Goal: Transaction & Acquisition: Purchase product/service

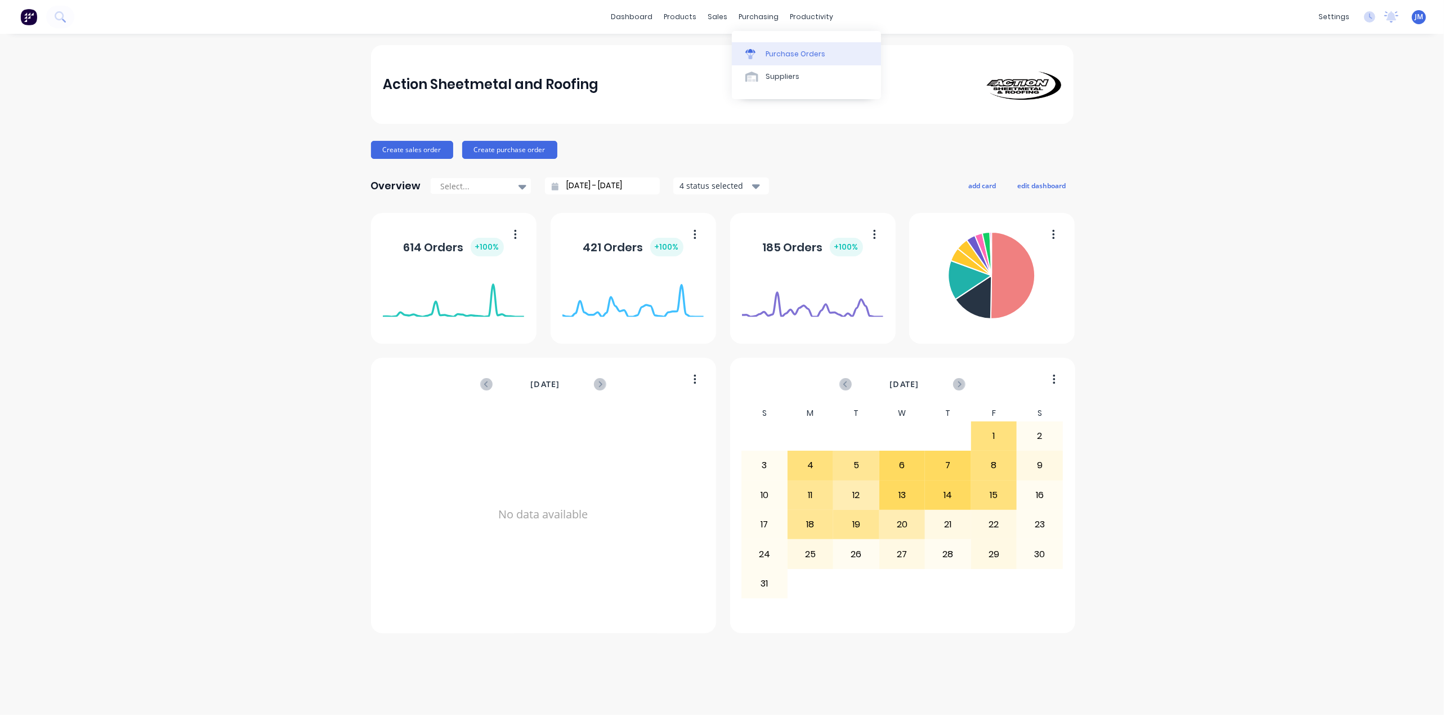
drag, startPoint x: 761, startPoint y: 50, endPoint x: 765, endPoint y: 57, distance: 7.6
click at [762, 52] on div at bounding box center [754, 54] width 17 height 10
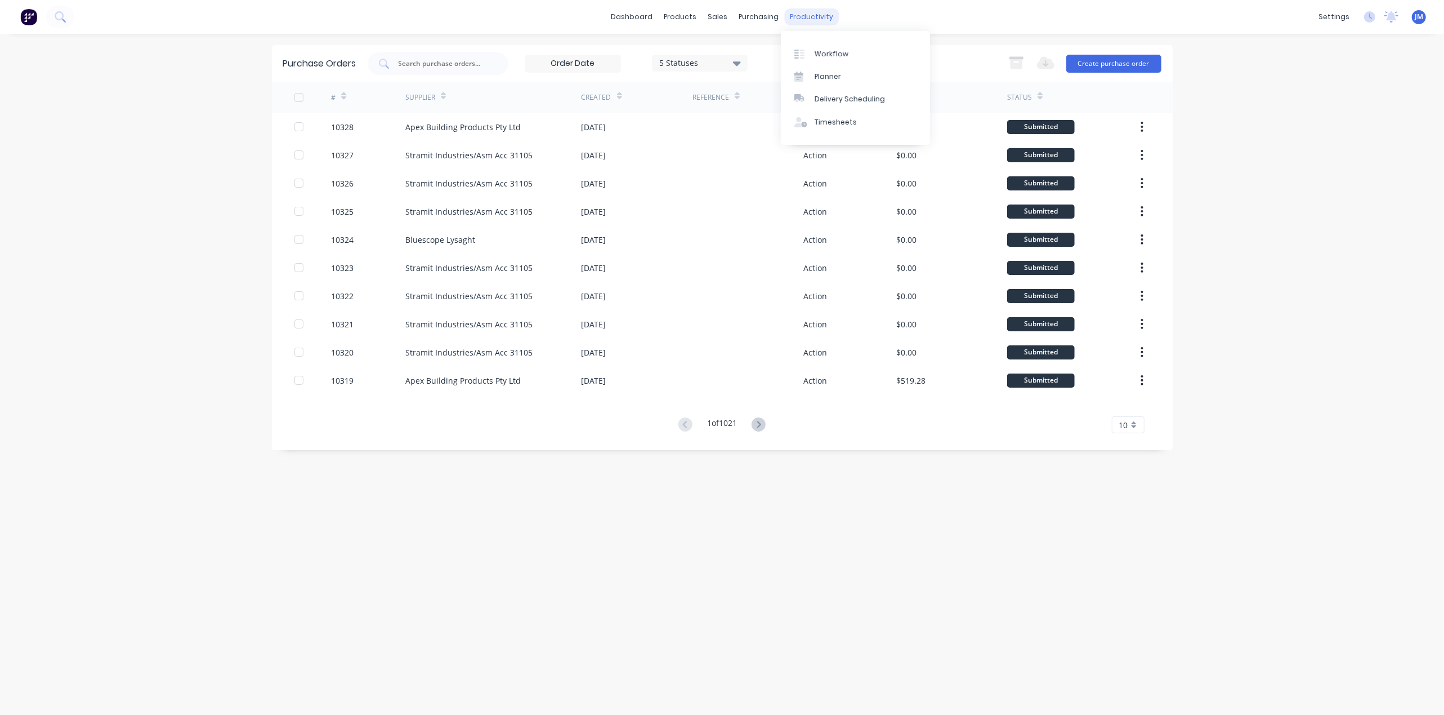
click at [816, 16] on div "productivity" at bounding box center [811, 16] width 55 height 17
click at [832, 41] on div "Workflow Planner Delivery Scheduling Timesheets" at bounding box center [855, 88] width 149 height 114
click at [840, 61] on link "Workflow" at bounding box center [855, 53] width 149 height 23
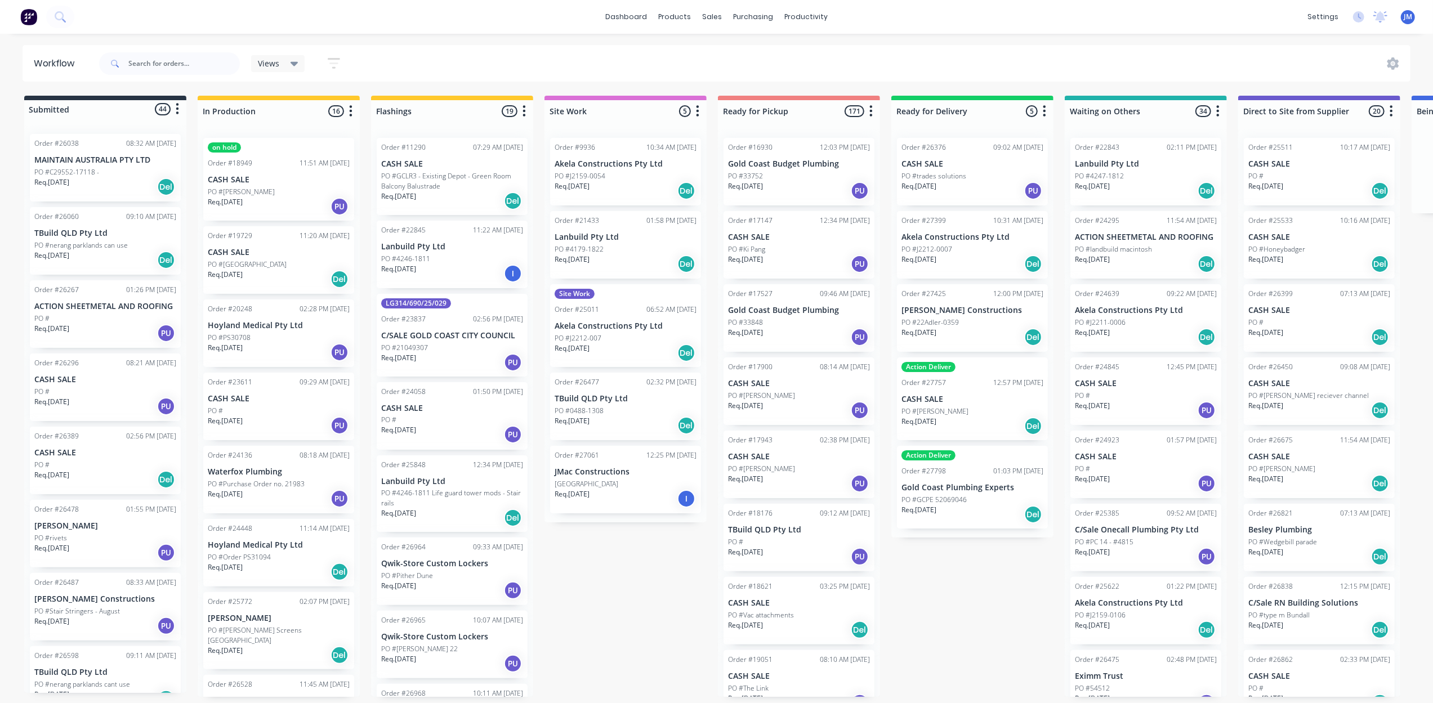
click at [127, 59] on span at bounding box center [113, 63] width 29 height 23
click at [158, 66] on input "text" at bounding box center [183, 63] width 111 height 23
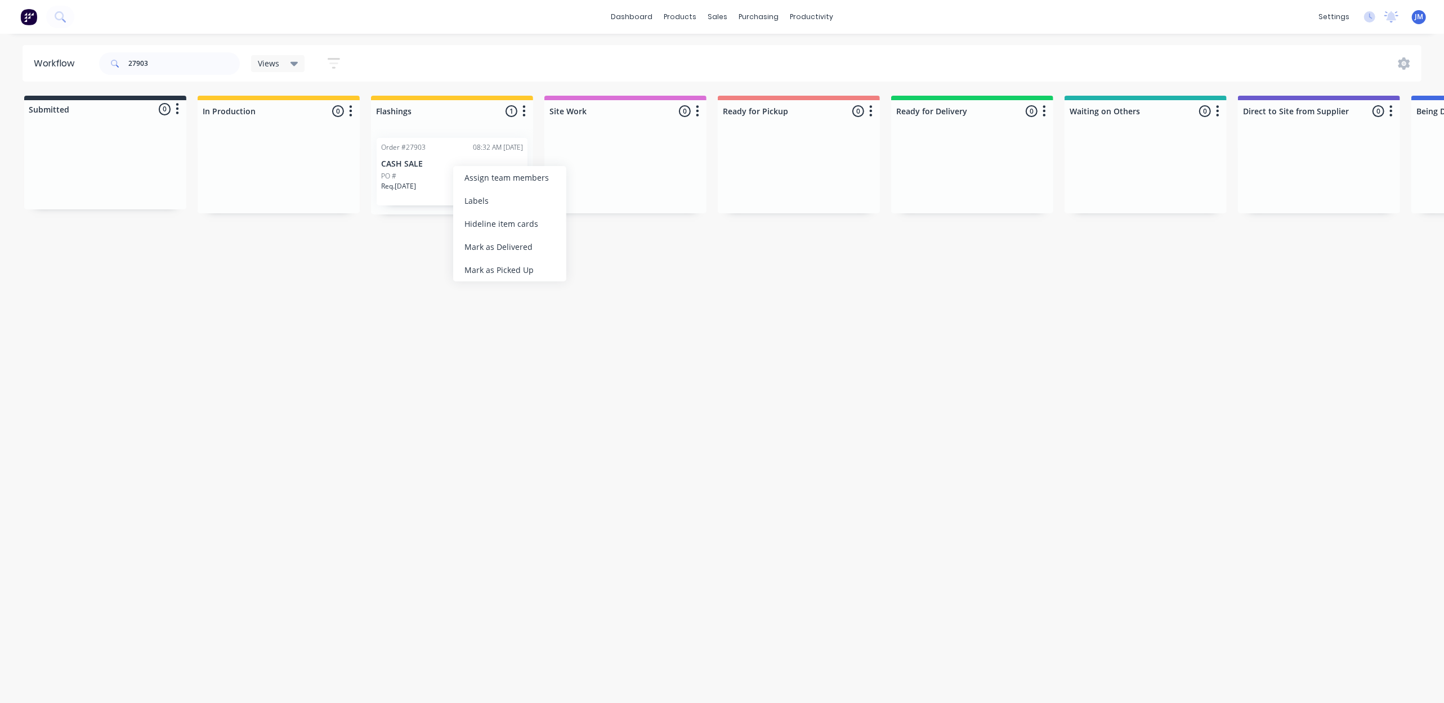
click at [422, 163] on p "CASH SALE" at bounding box center [452, 164] width 142 height 10
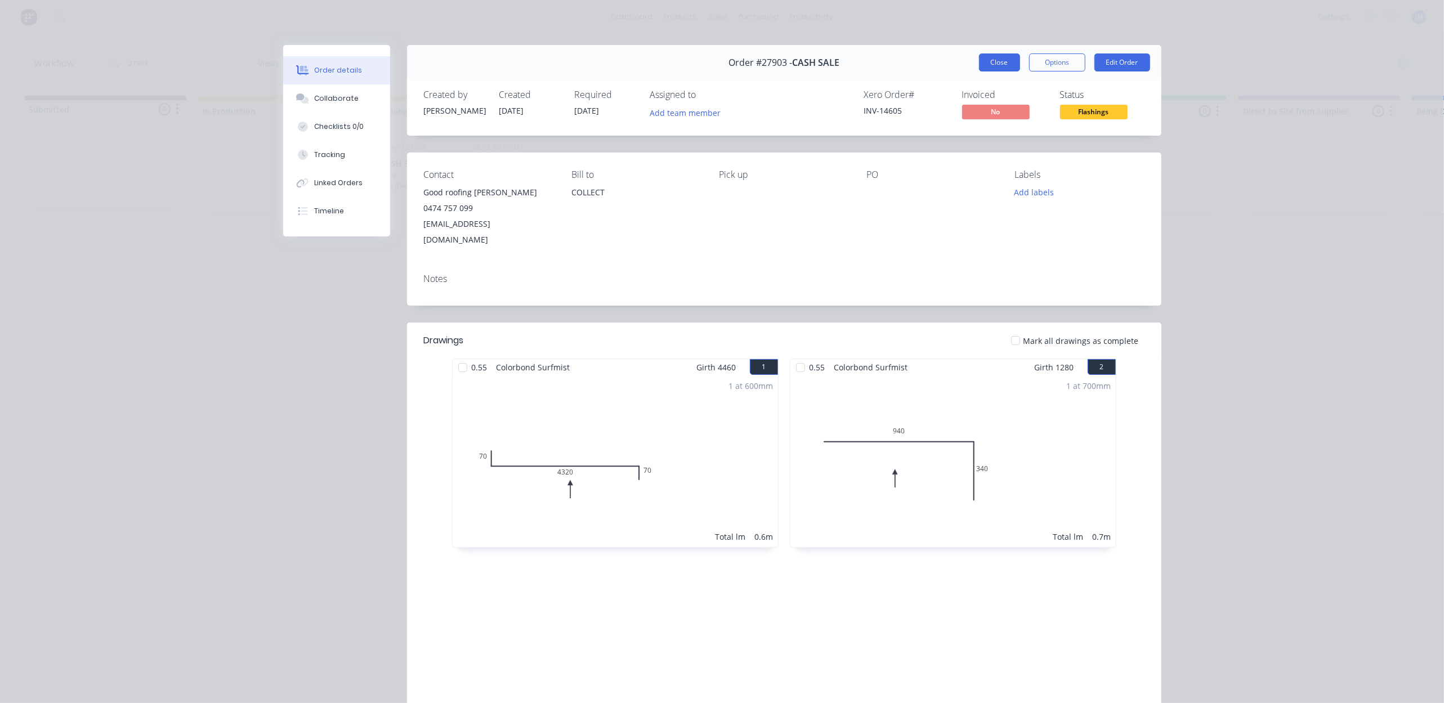
click at [979, 57] on button "Close" at bounding box center [999, 62] width 41 height 18
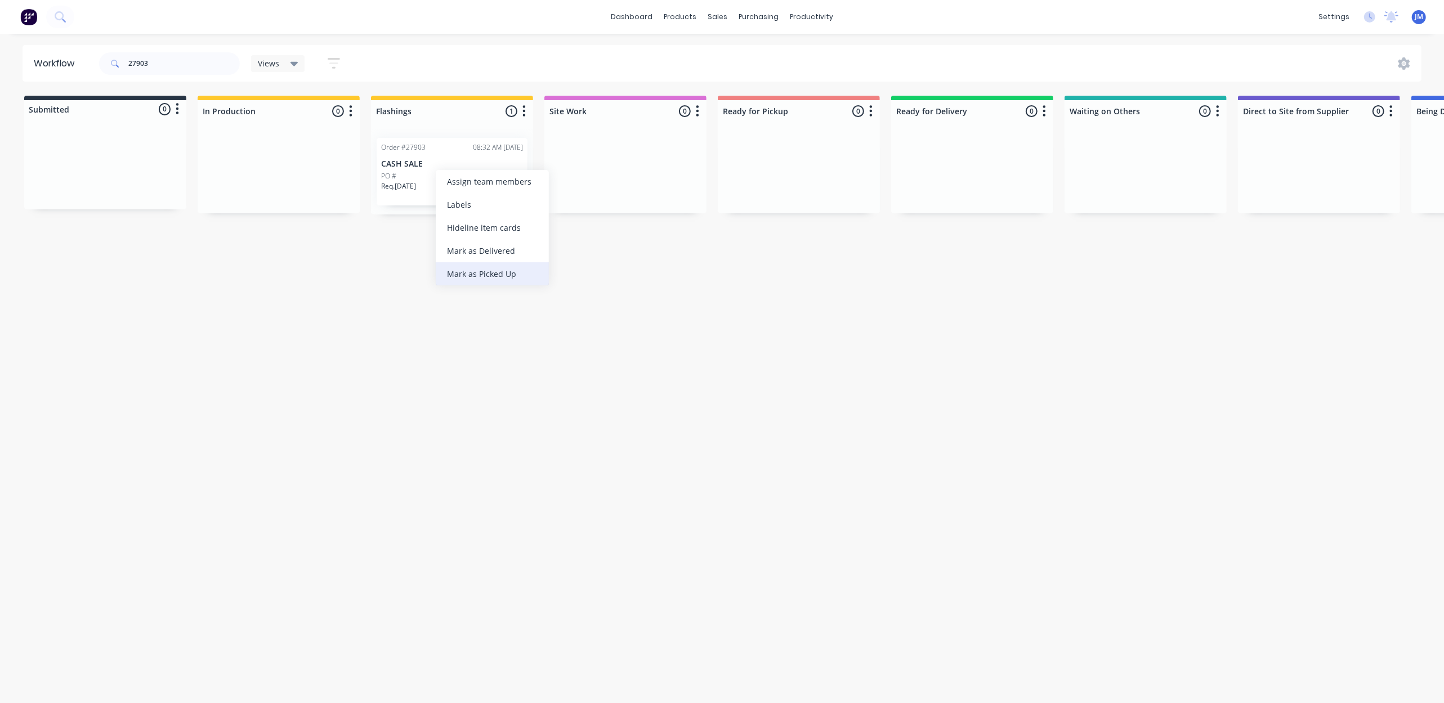
click at [507, 266] on div "Mark as Picked Up" at bounding box center [492, 273] width 113 height 23
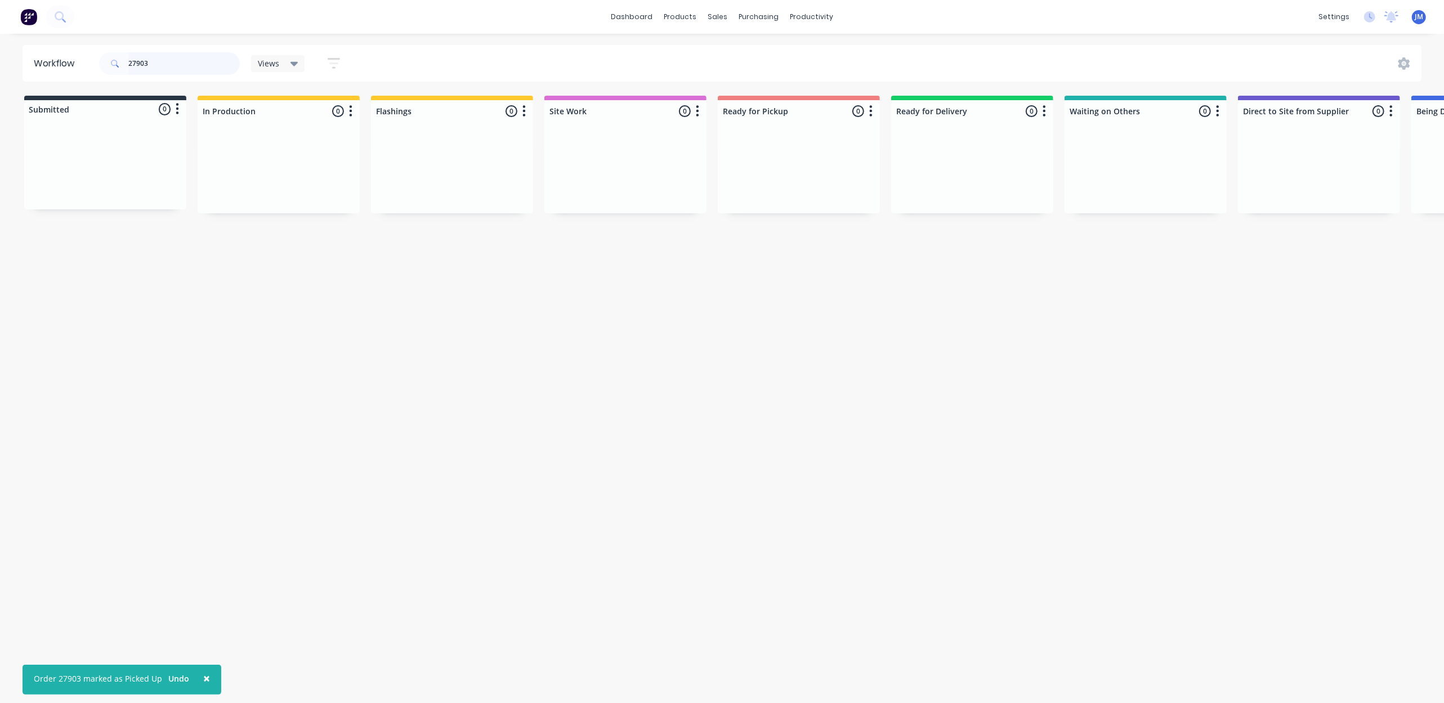
click at [183, 62] on input "27903" at bounding box center [183, 63] width 111 height 23
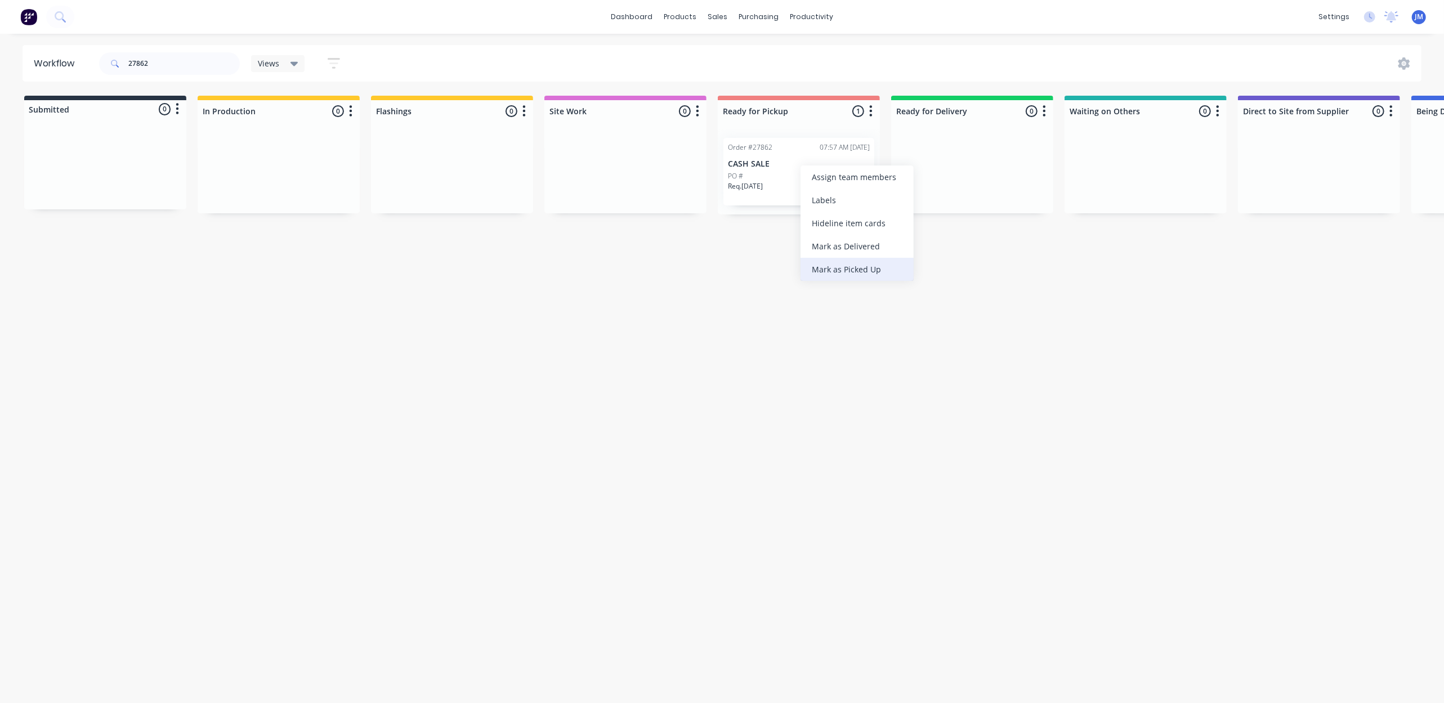
click at [859, 266] on div "Mark as Picked Up" at bounding box center [857, 269] width 113 height 23
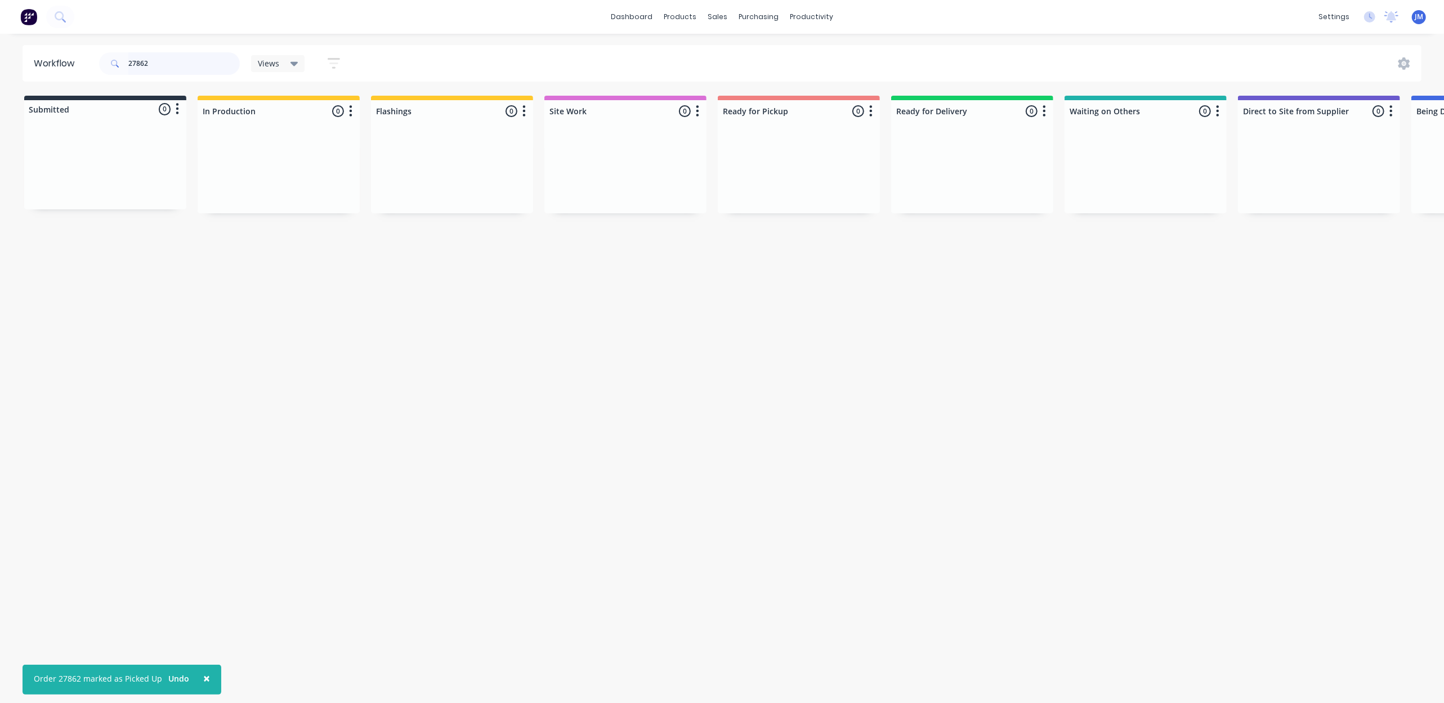
click at [170, 65] on input "27862" at bounding box center [183, 63] width 111 height 23
click at [172, 63] on input "27862" at bounding box center [183, 63] width 111 height 23
click at [194, 59] on input "27862" at bounding box center [183, 63] width 111 height 23
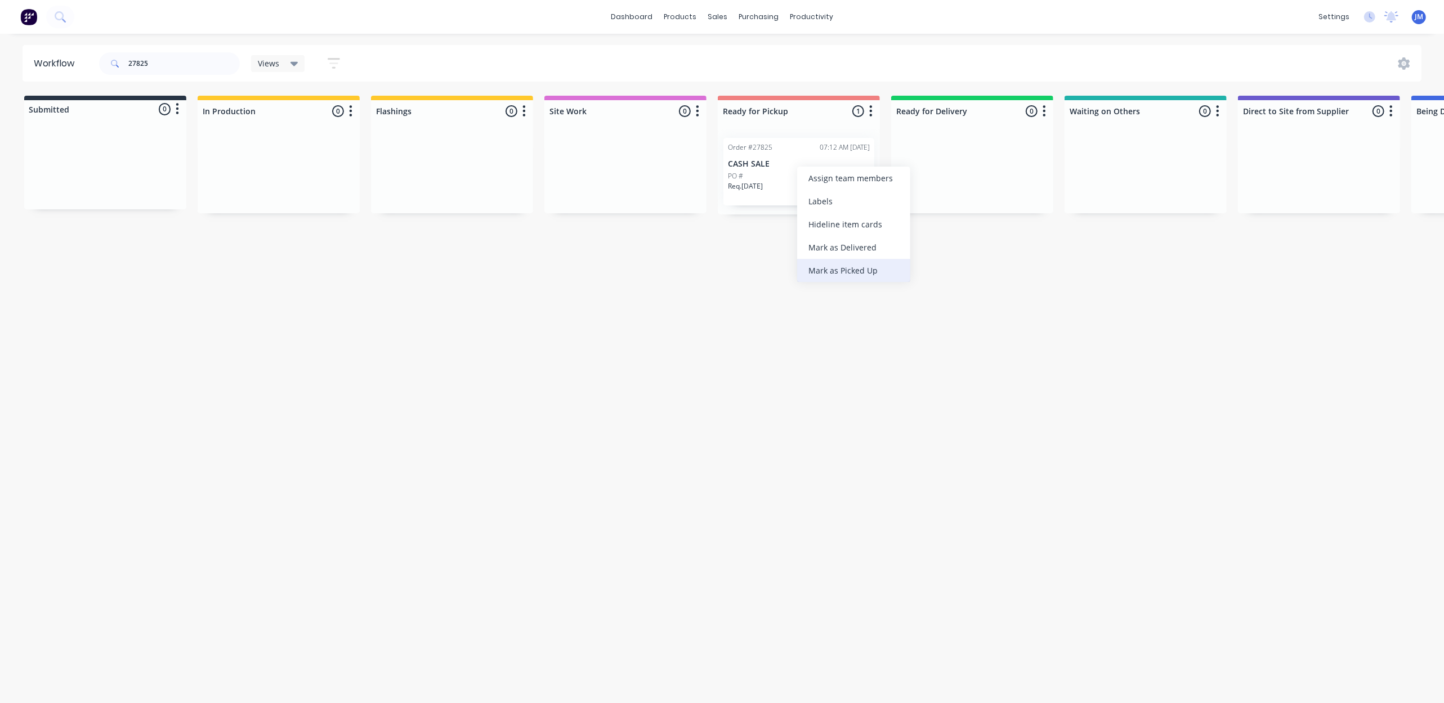
click at [864, 269] on div "Mark as Picked Up" at bounding box center [853, 270] width 113 height 23
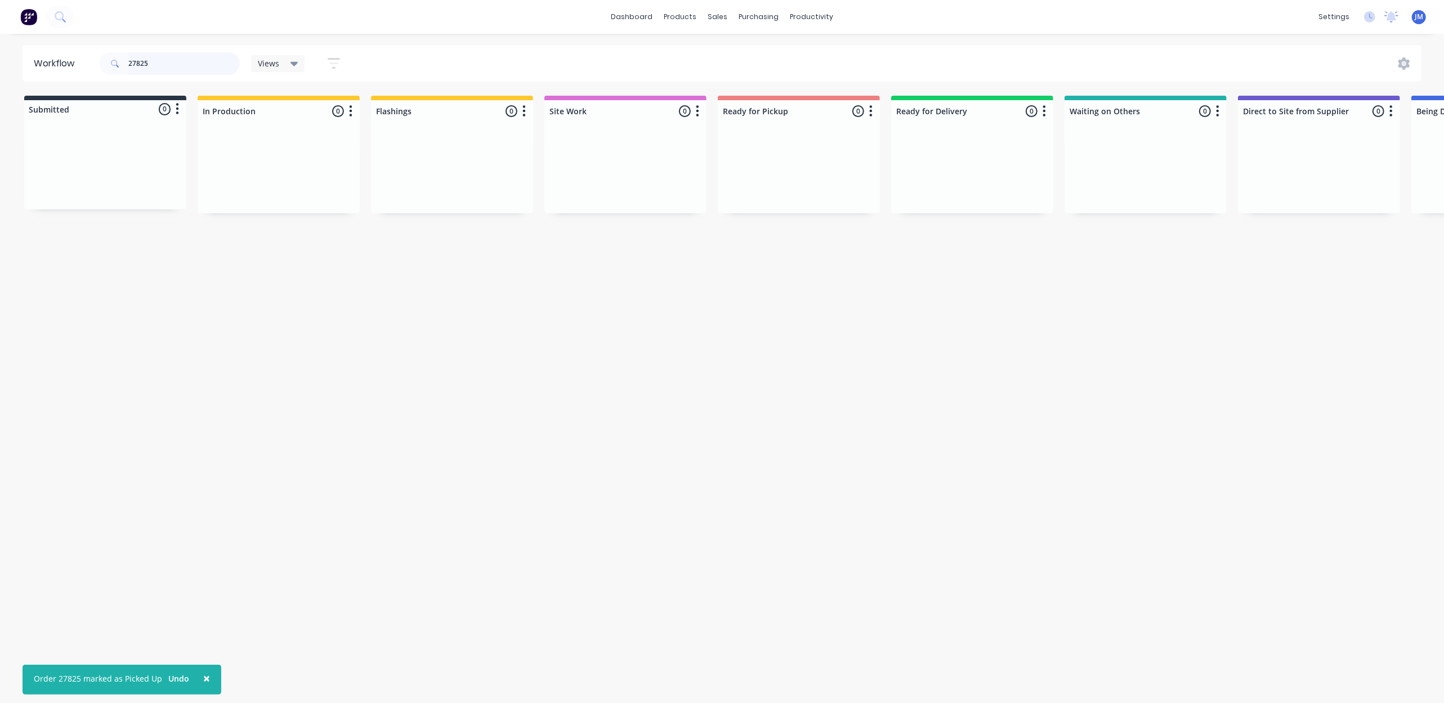
click at [180, 64] on input "27825" at bounding box center [183, 63] width 111 height 23
click at [827, 172] on div "PO #" at bounding box center [799, 176] width 142 height 10
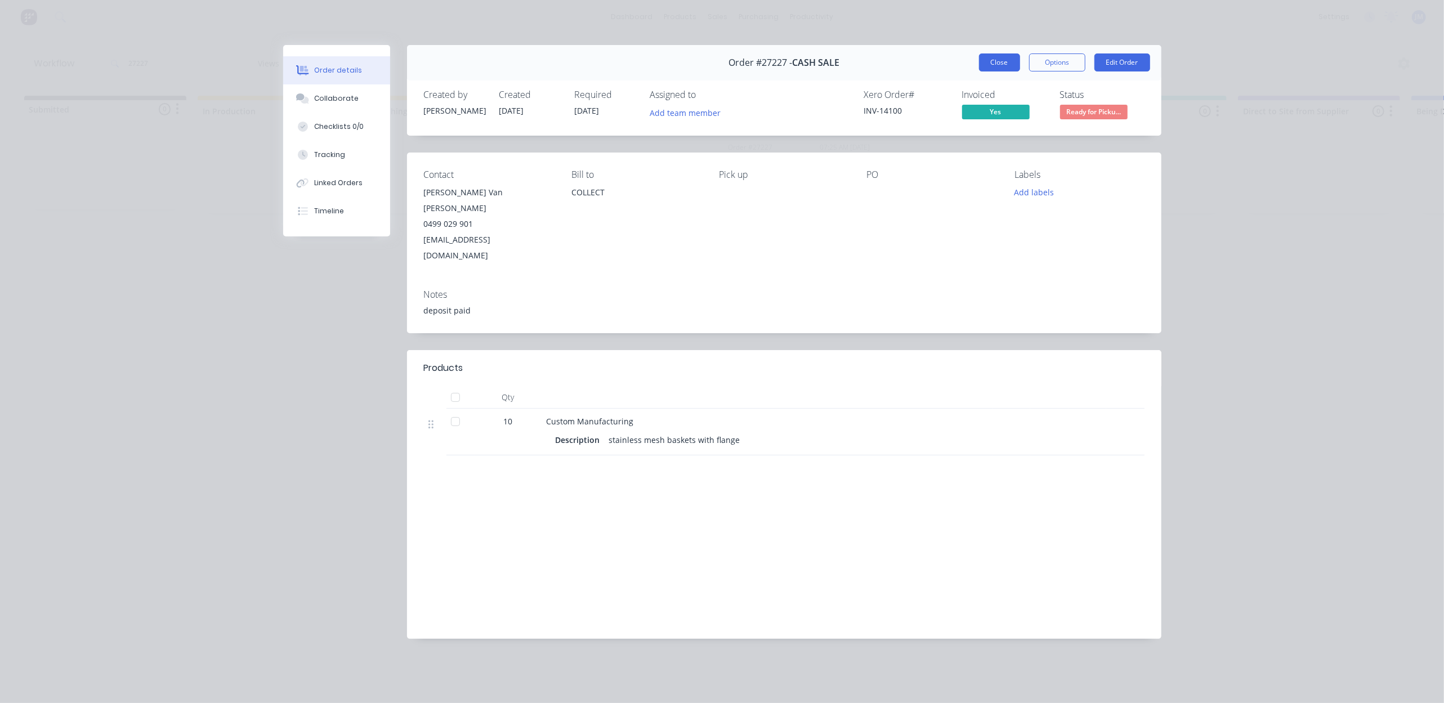
click at [996, 63] on button "Close" at bounding box center [999, 62] width 41 height 18
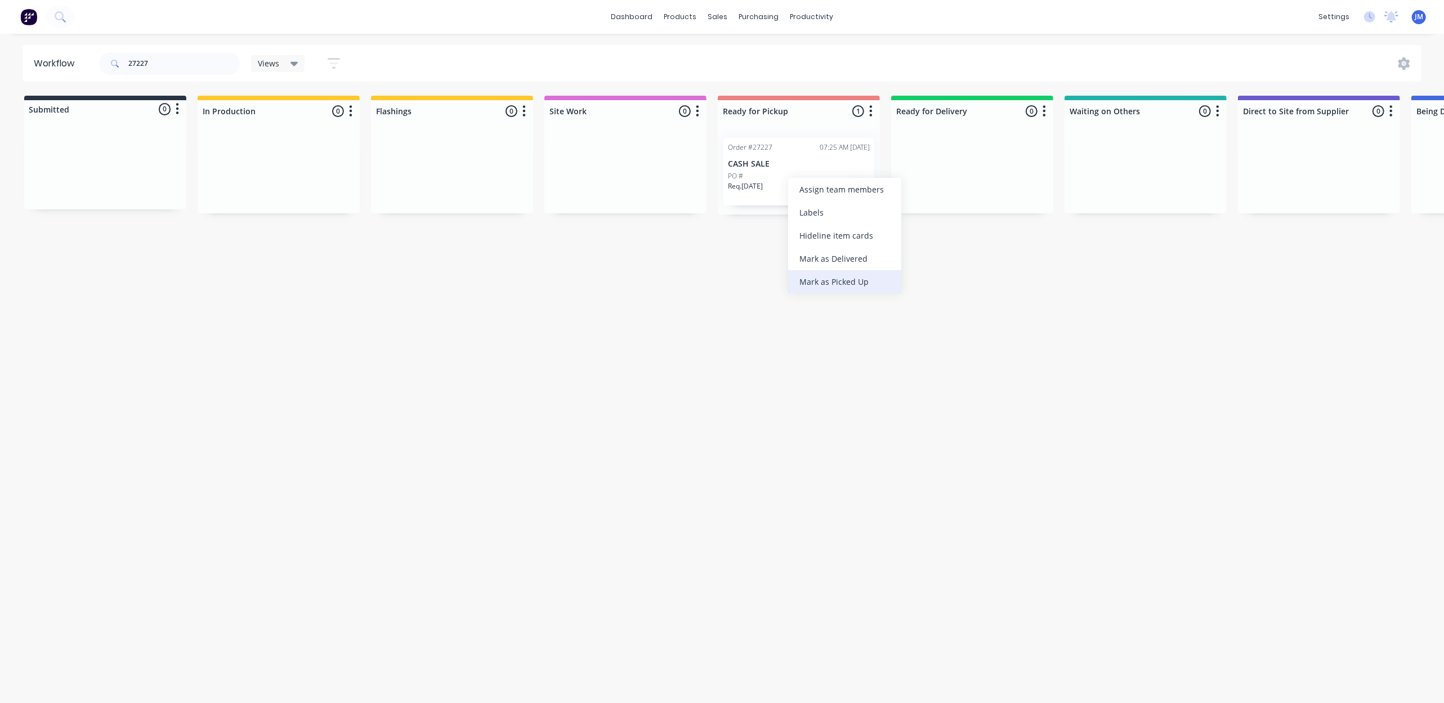
click at [866, 283] on div "Mark as Picked Up" at bounding box center [844, 281] width 113 height 23
click at [182, 62] on input "27227" at bounding box center [183, 63] width 111 height 23
click at [870, 284] on div "Mark as Picked Up" at bounding box center [858, 285] width 113 height 23
click at [165, 64] on input "27790" at bounding box center [183, 63] width 111 height 23
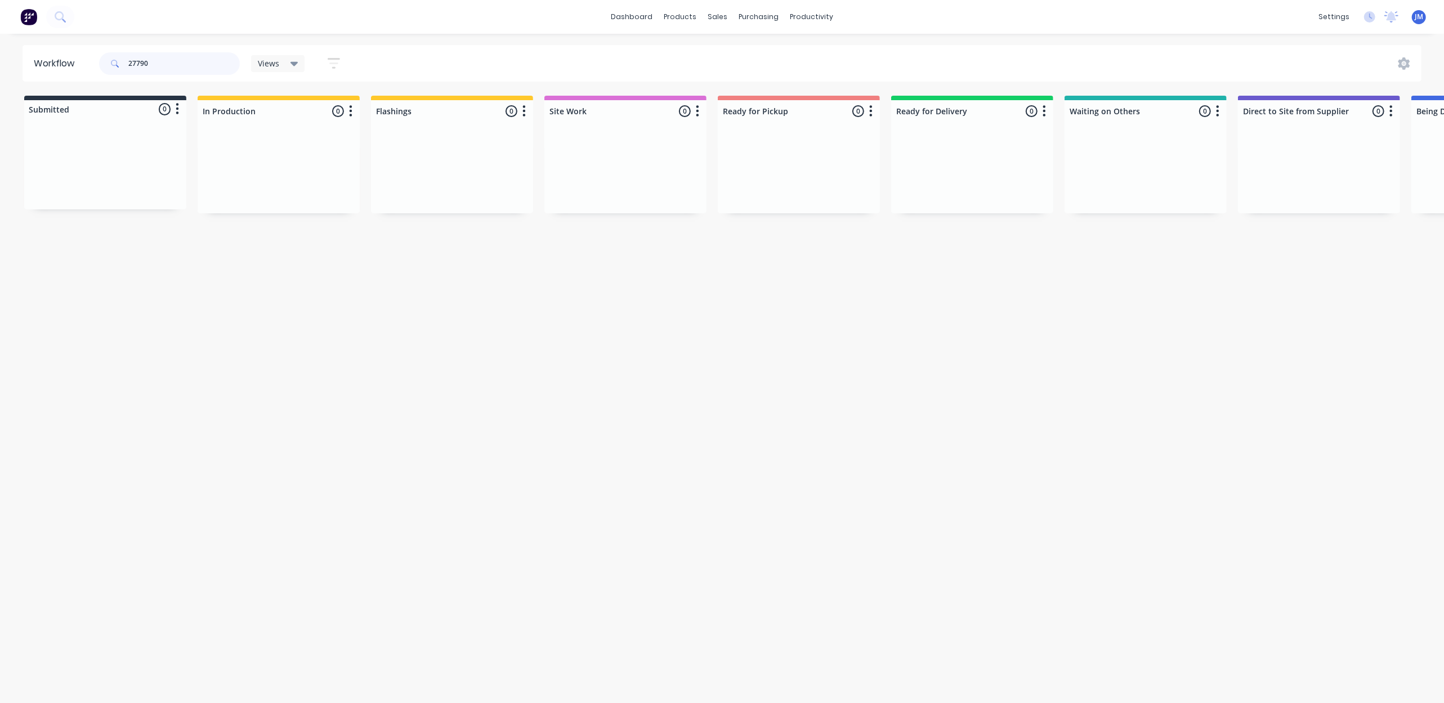
click at [167, 64] on input "27790" at bounding box center [183, 63] width 111 height 23
type input "27728"
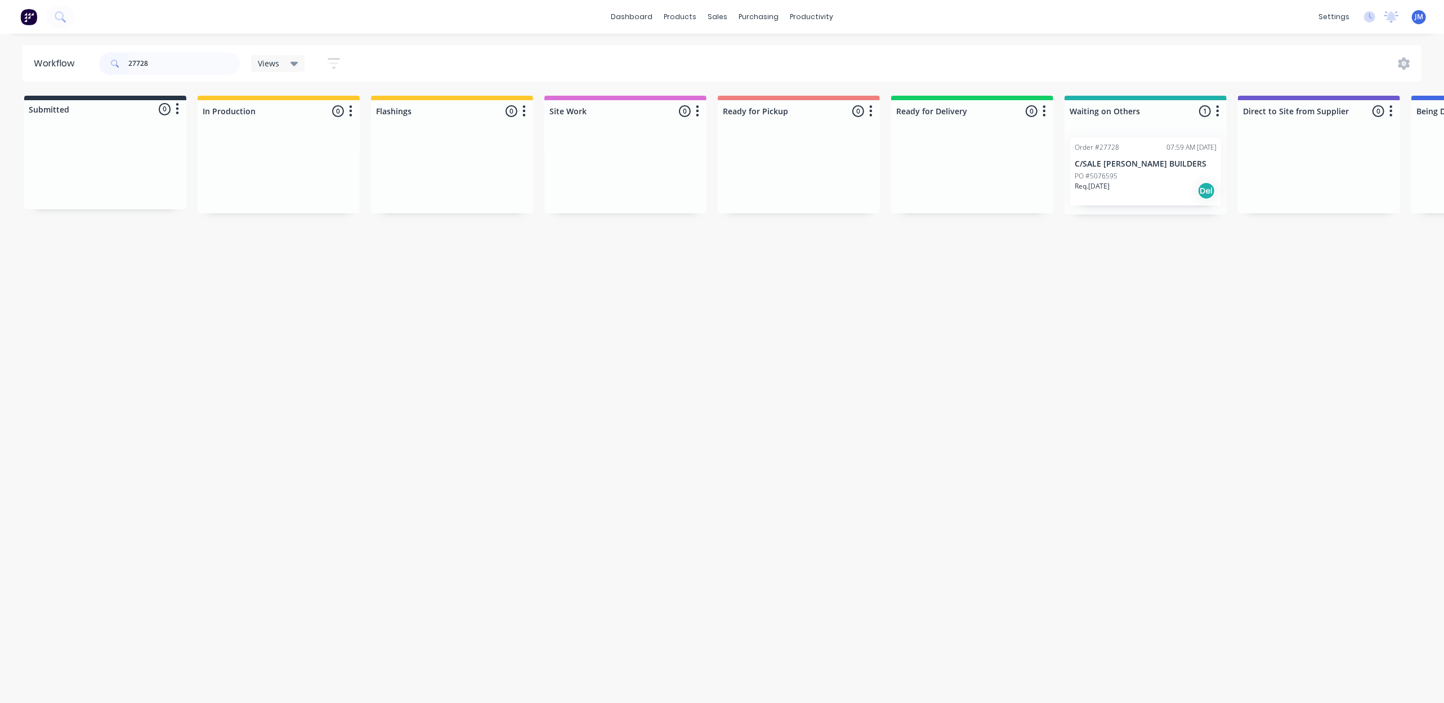
click at [1154, 175] on div "PO #5076595" at bounding box center [1146, 176] width 142 height 10
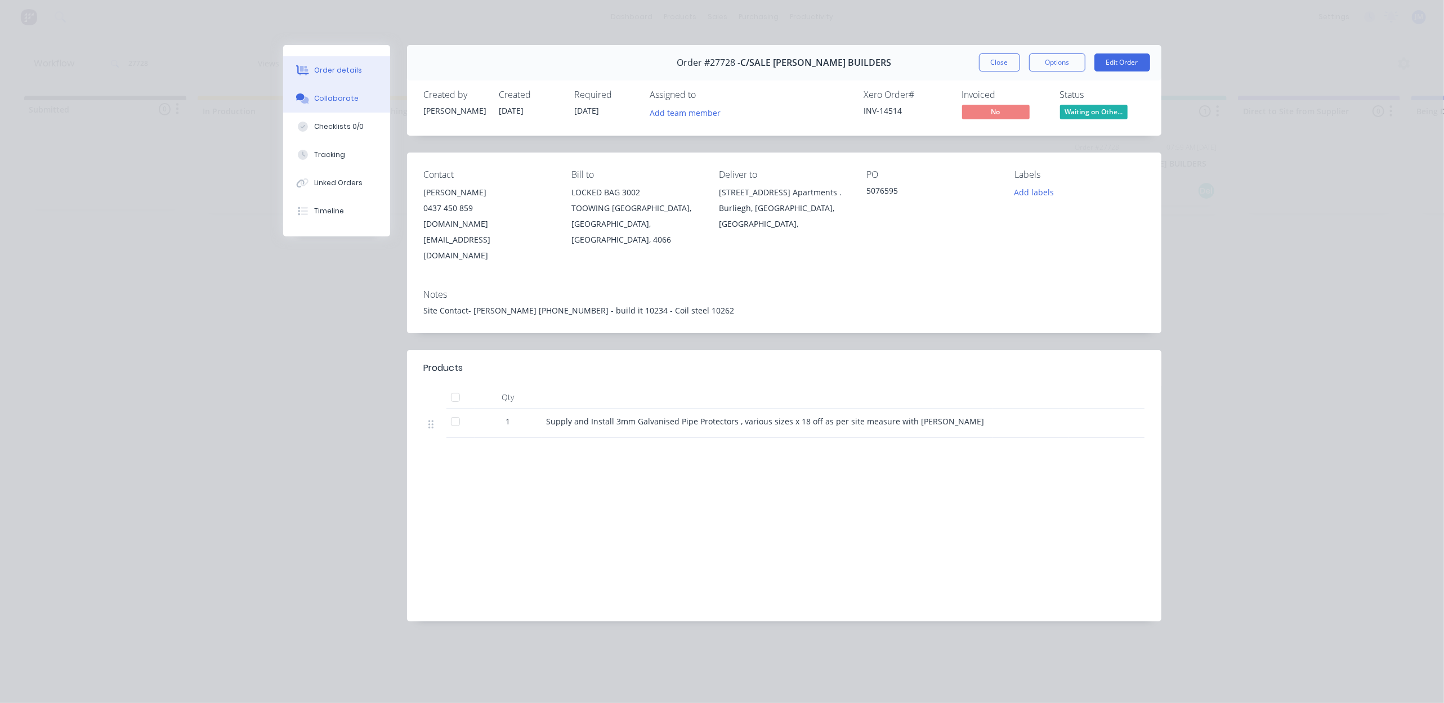
click at [356, 92] on button "Collaborate" at bounding box center [336, 98] width 107 height 28
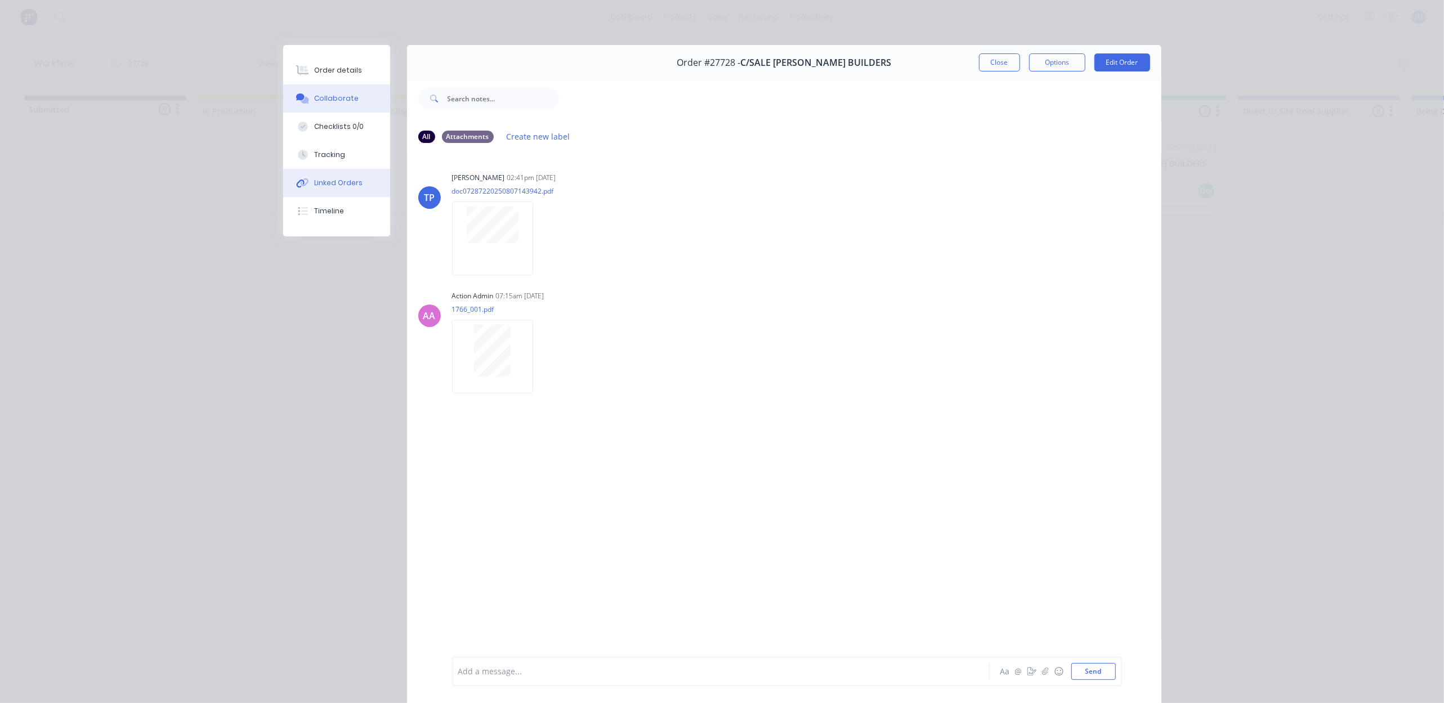
click at [350, 183] on div "Linked Orders" at bounding box center [338, 183] width 48 height 10
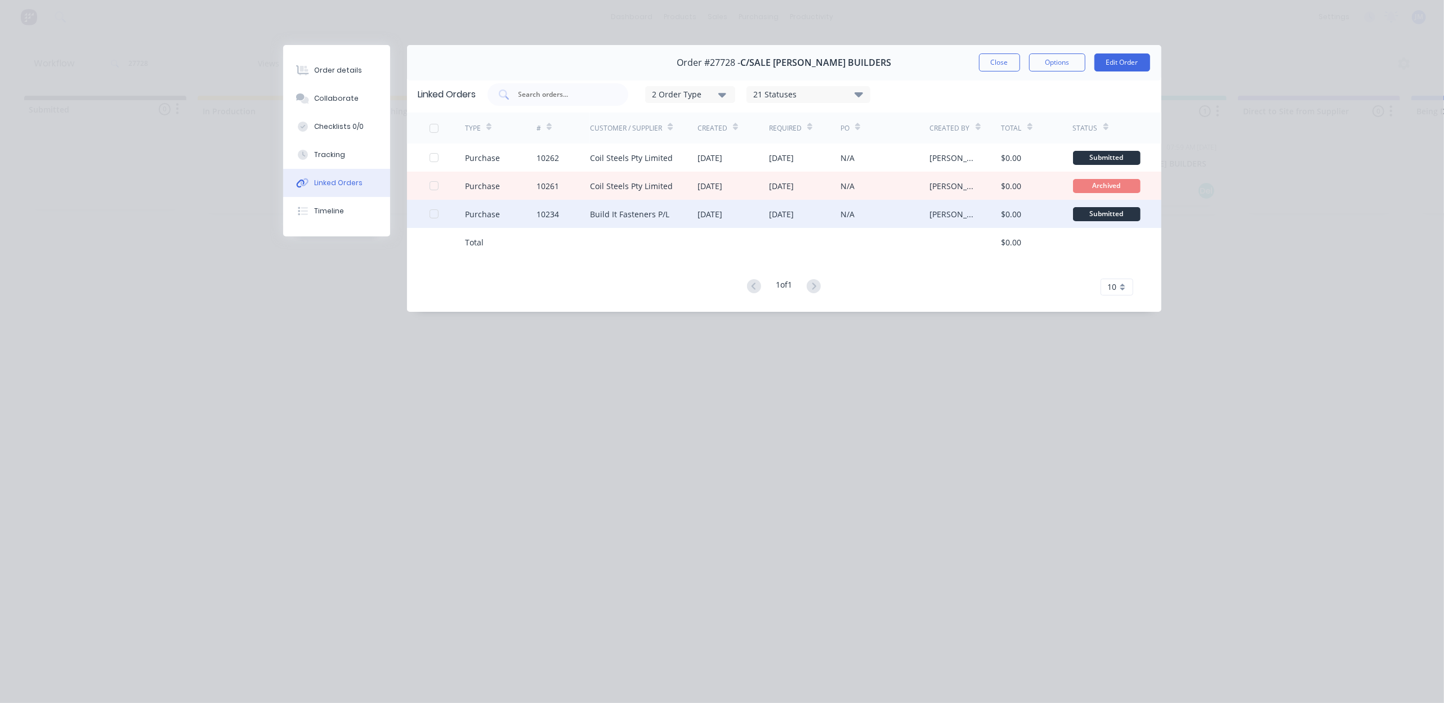
click at [609, 212] on div "Build It Fasteners P/L" at bounding box center [629, 214] width 79 height 12
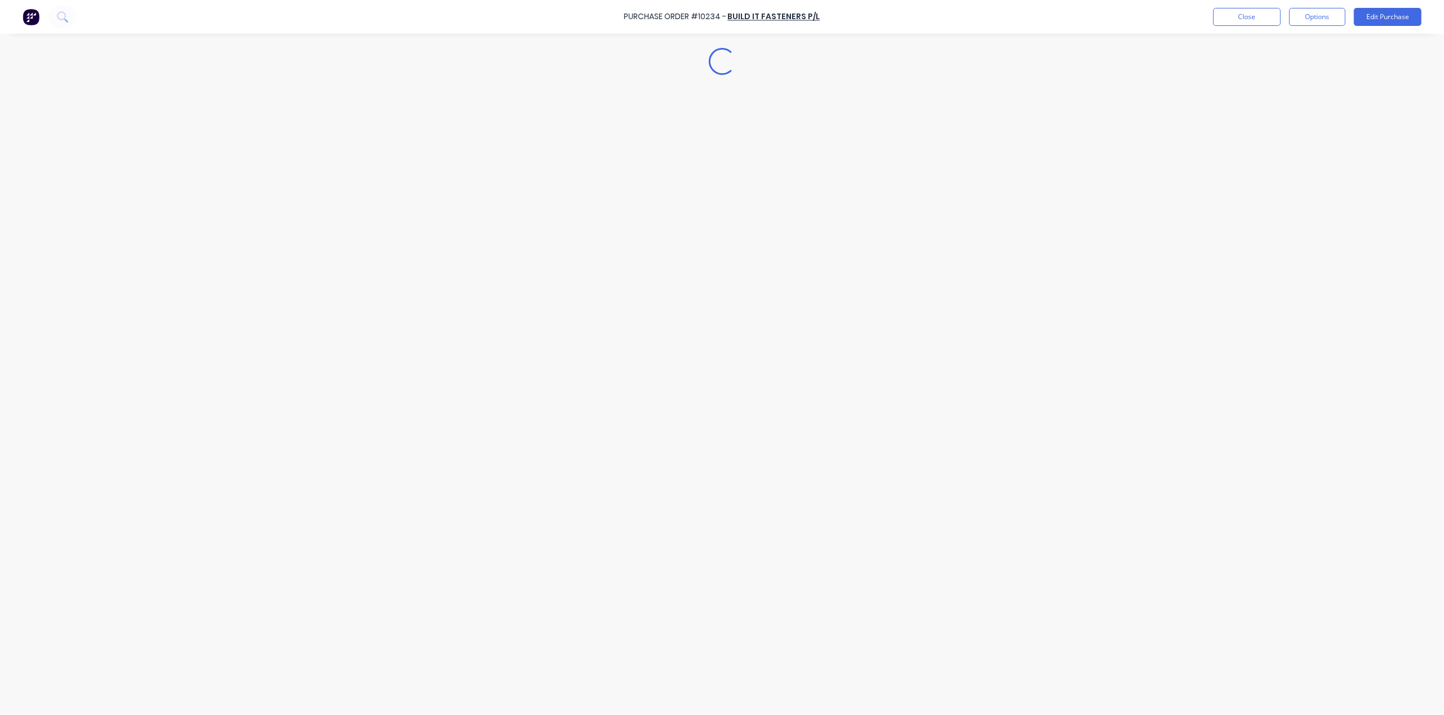
type textarea "x"
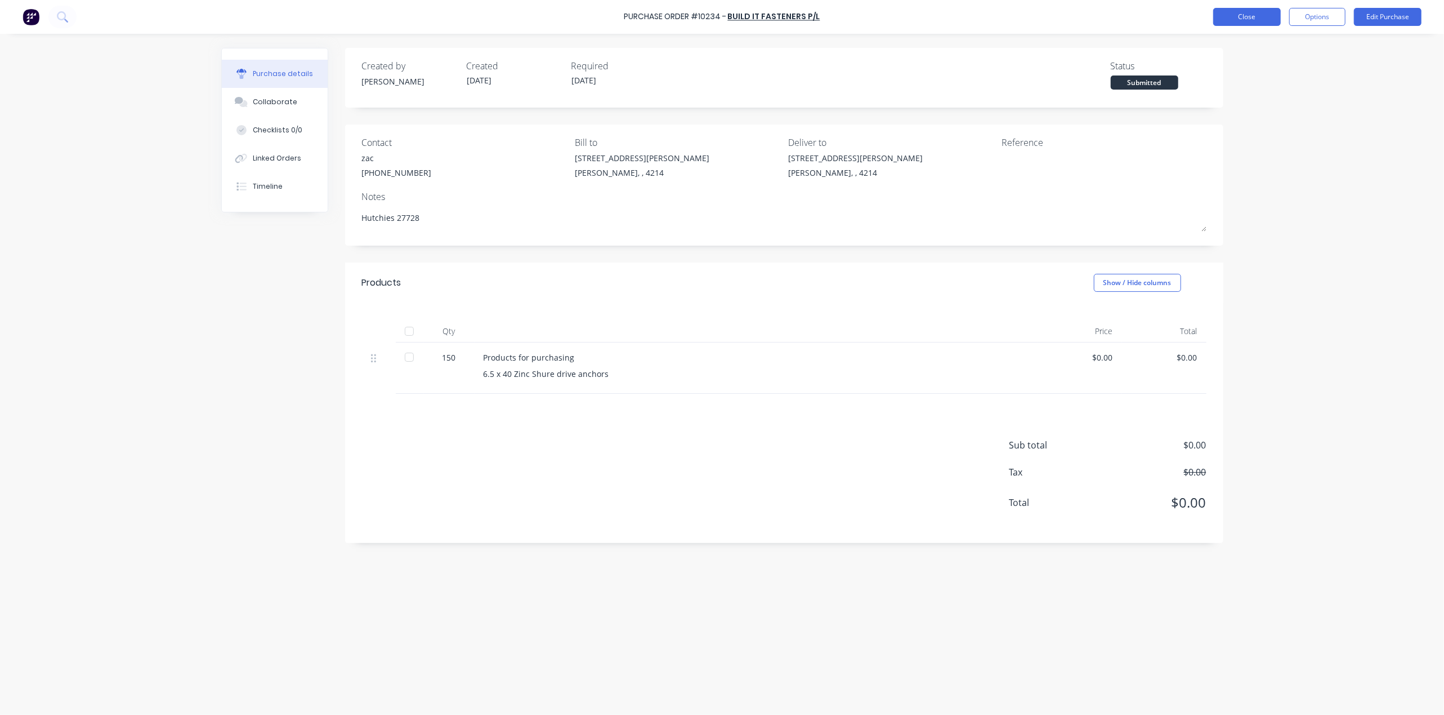
click at [1243, 21] on button "Close" at bounding box center [1248, 17] width 68 height 18
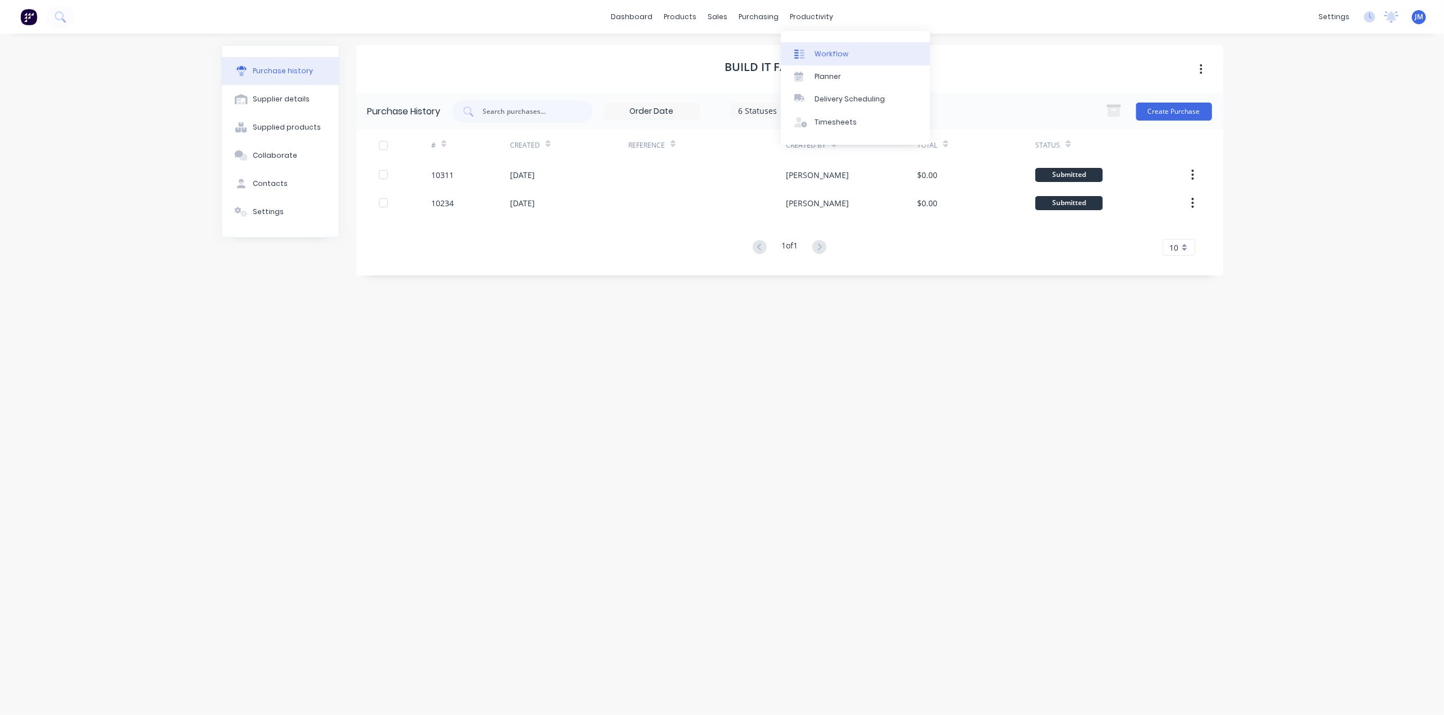
click at [856, 60] on link "Workflow" at bounding box center [855, 53] width 149 height 23
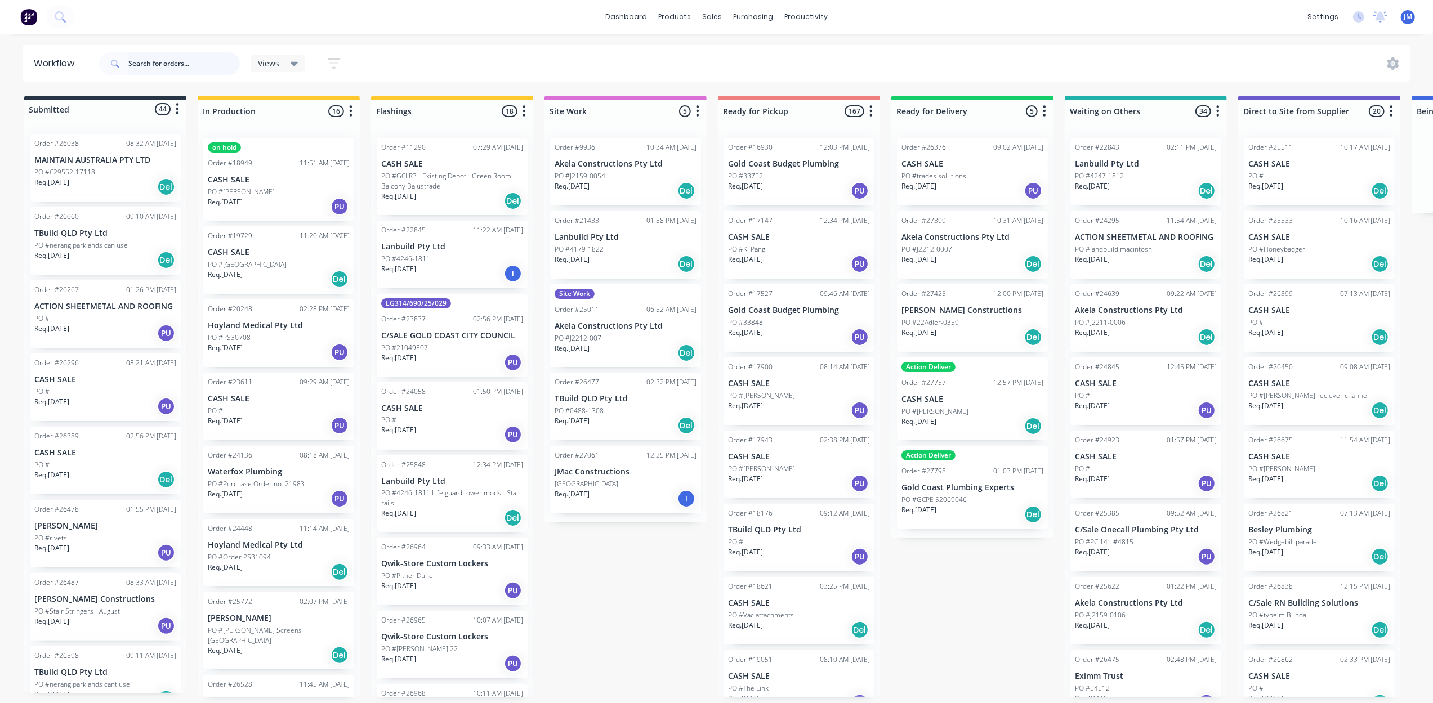
click at [174, 60] on input "text" at bounding box center [183, 63] width 111 height 23
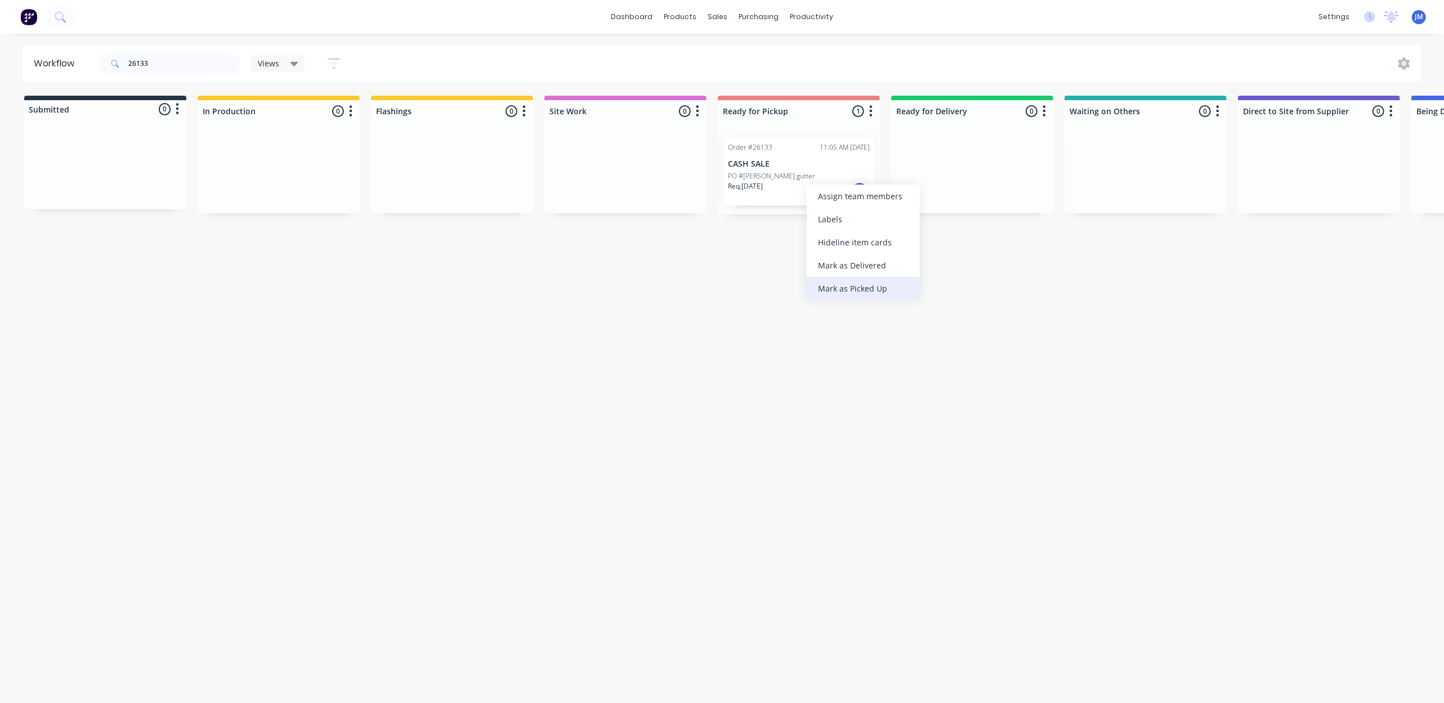
click at [864, 285] on div "Mark as Picked Up" at bounding box center [863, 288] width 113 height 23
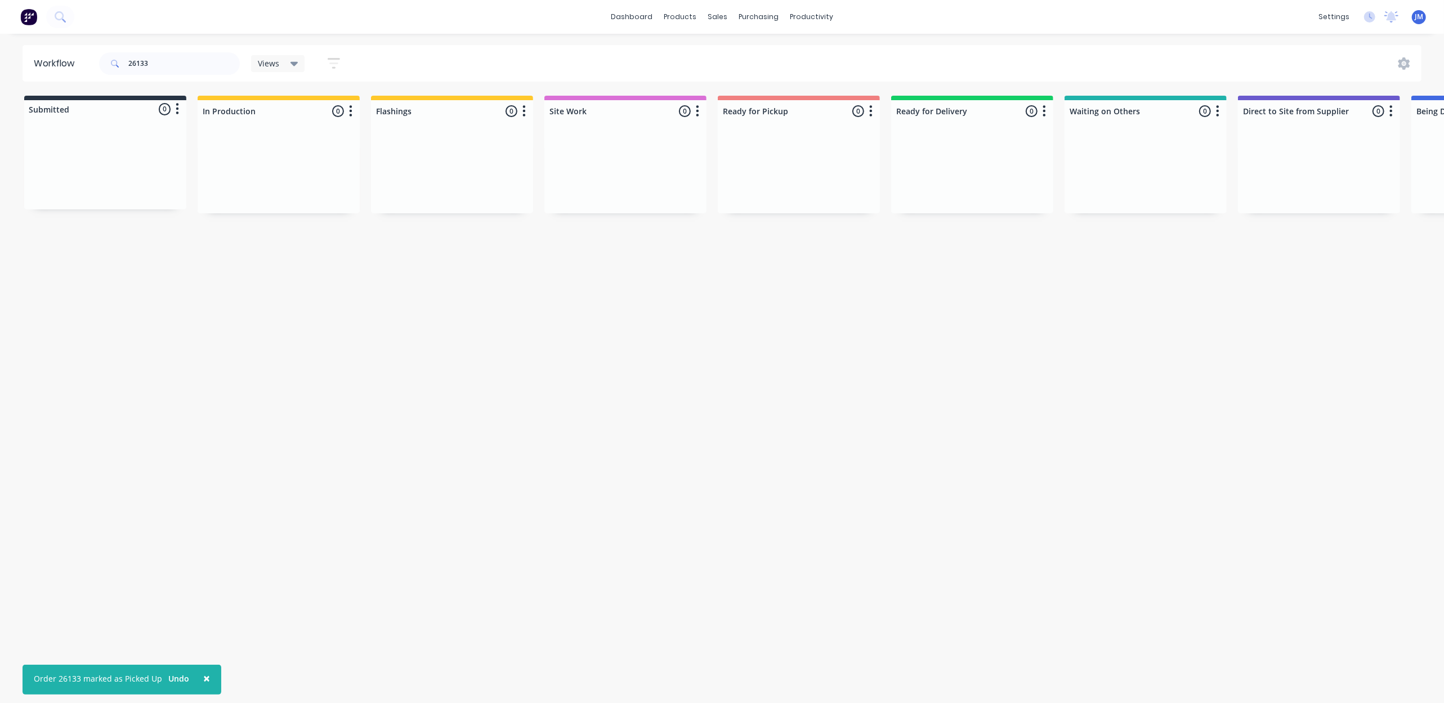
click at [218, 48] on div "26133" at bounding box center [169, 64] width 141 height 34
drag, startPoint x: 218, startPoint y: 48, endPoint x: 215, endPoint y: 66, distance: 17.8
click at [217, 55] on div "26133" at bounding box center [169, 64] width 141 height 34
click at [213, 75] on div "26133" at bounding box center [169, 64] width 141 height 34
click at [210, 62] on input "26133" at bounding box center [183, 63] width 111 height 23
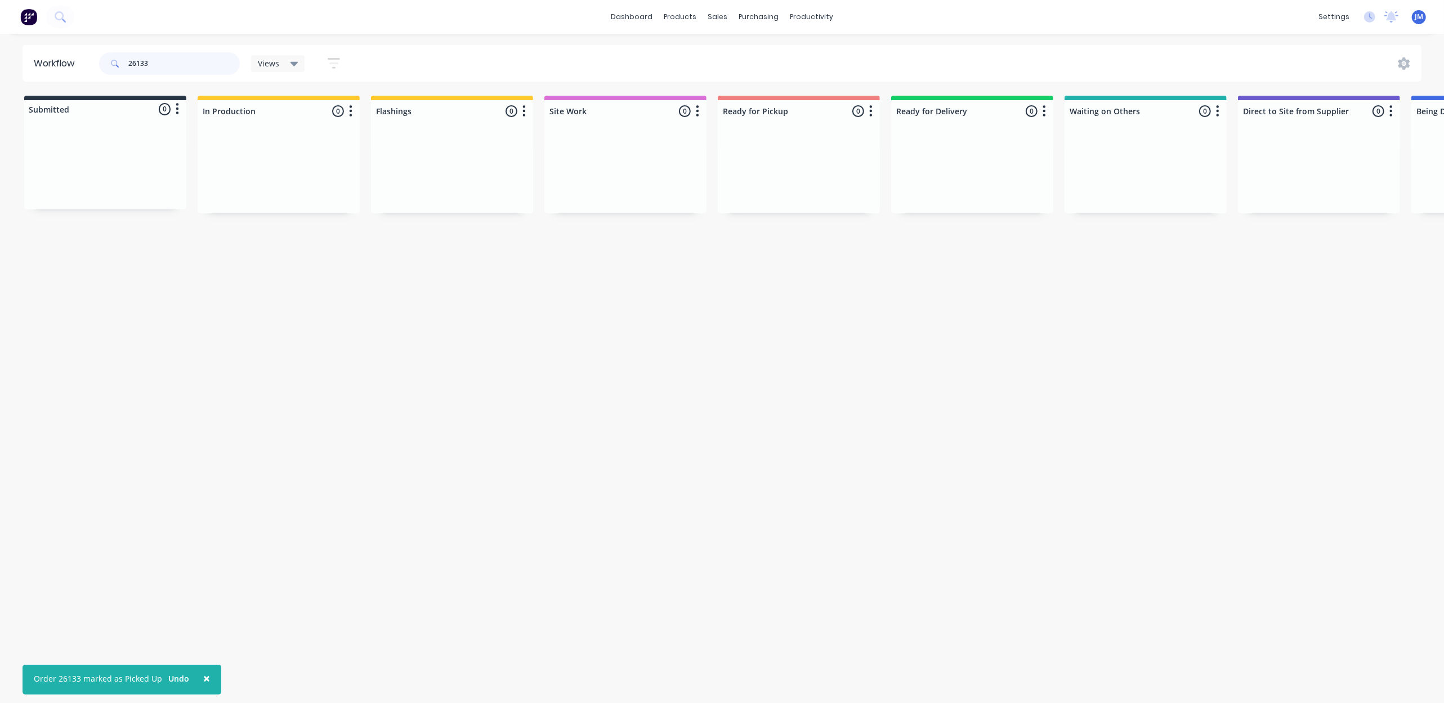
click at [209, 62] on input "26133" at bounding box center [183, 63] width 111 height 23
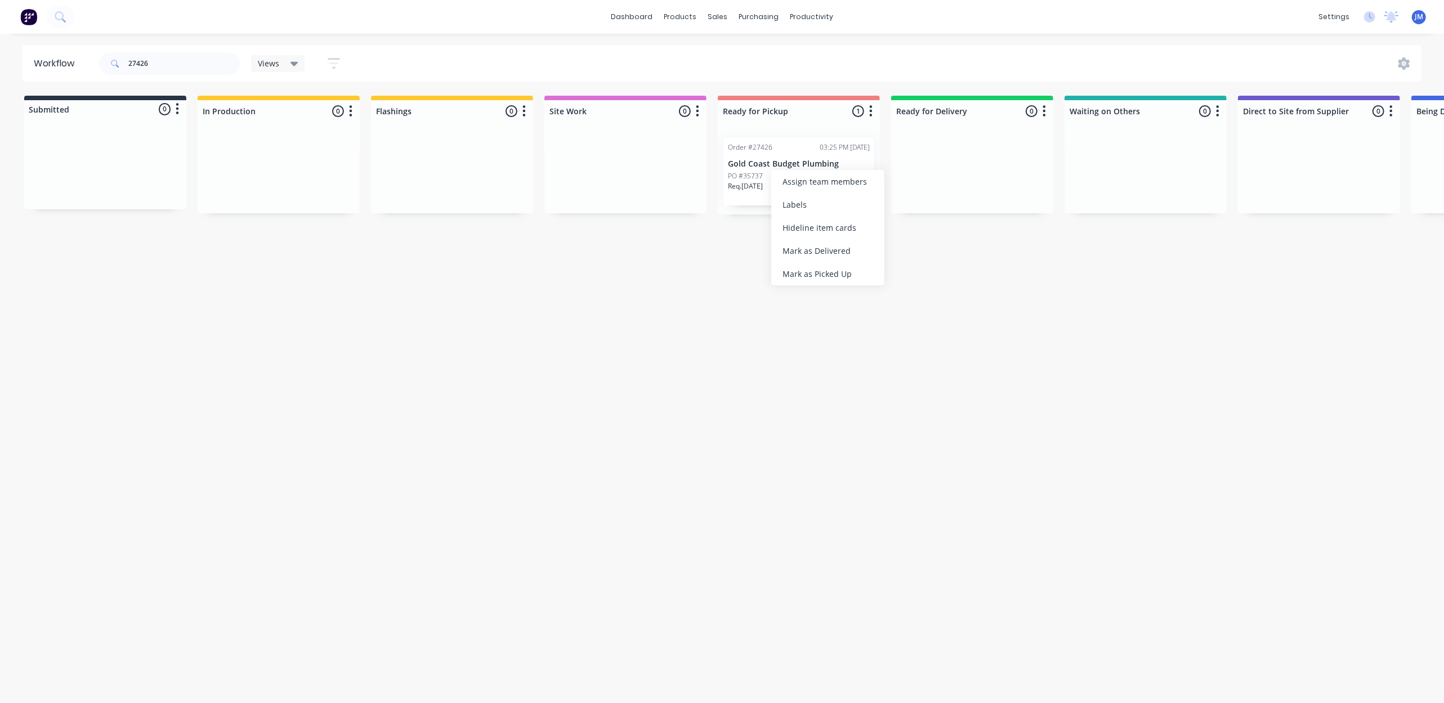
click at [838, 268] on div "Mark as Picked Up" at bounding box center [827, 273] width 113 height 23
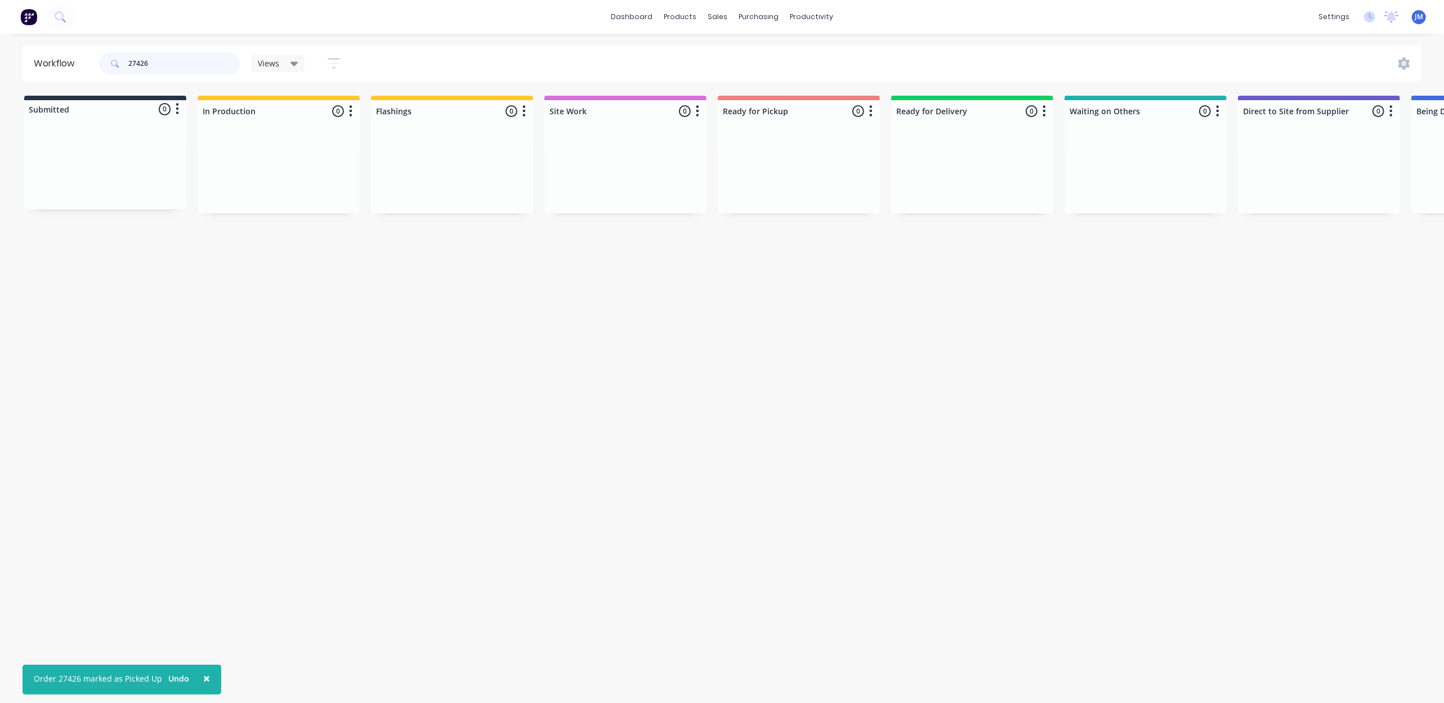
click at [189, 66] on input "27426" at bounding box center [183, 63] width 111 height 23
click at [188, 66] on input "27426" at bounding box center [183, 63] width 111 height 23
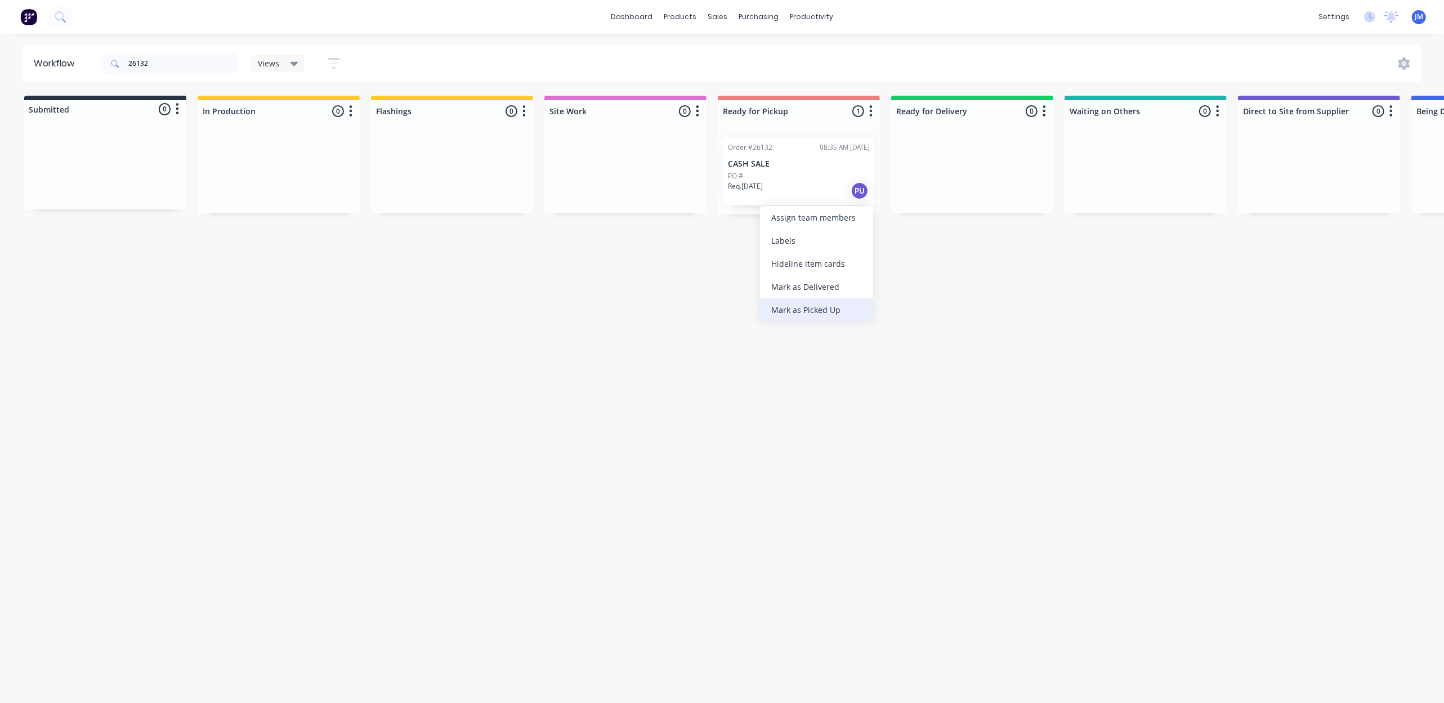
click at [824, 312] on div "Mark as Picked Up" at bounding box center [816, 309] width 113 height 23
click at [178, 64] on input "26132" at bounding box center [183, 63] width 111 height 23
click at [180, 64] on input "26132" at bounding box center [183, 63] width 111 height 23
type input "wearthy"
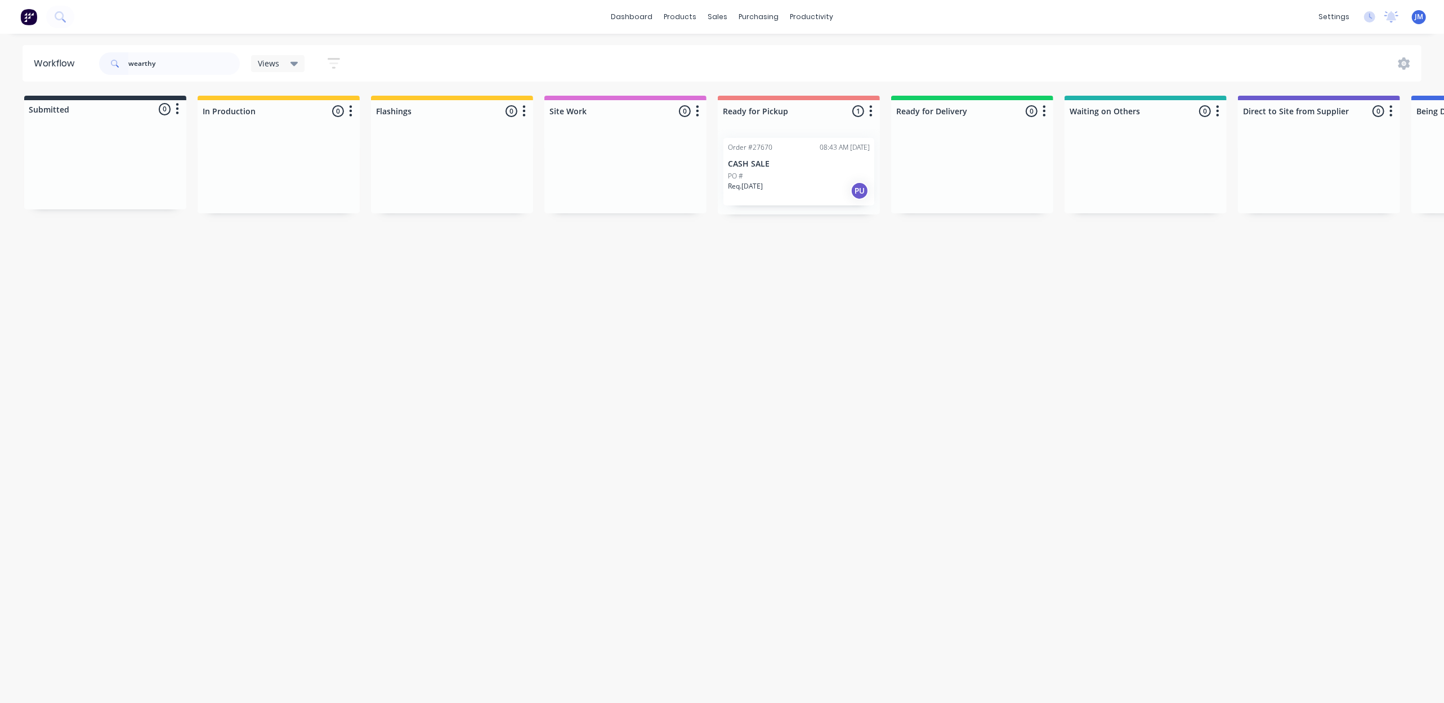
click at [775, 192] on div "Req. [DATE] PU" at bounding box center [799, 190] width 142 height 19
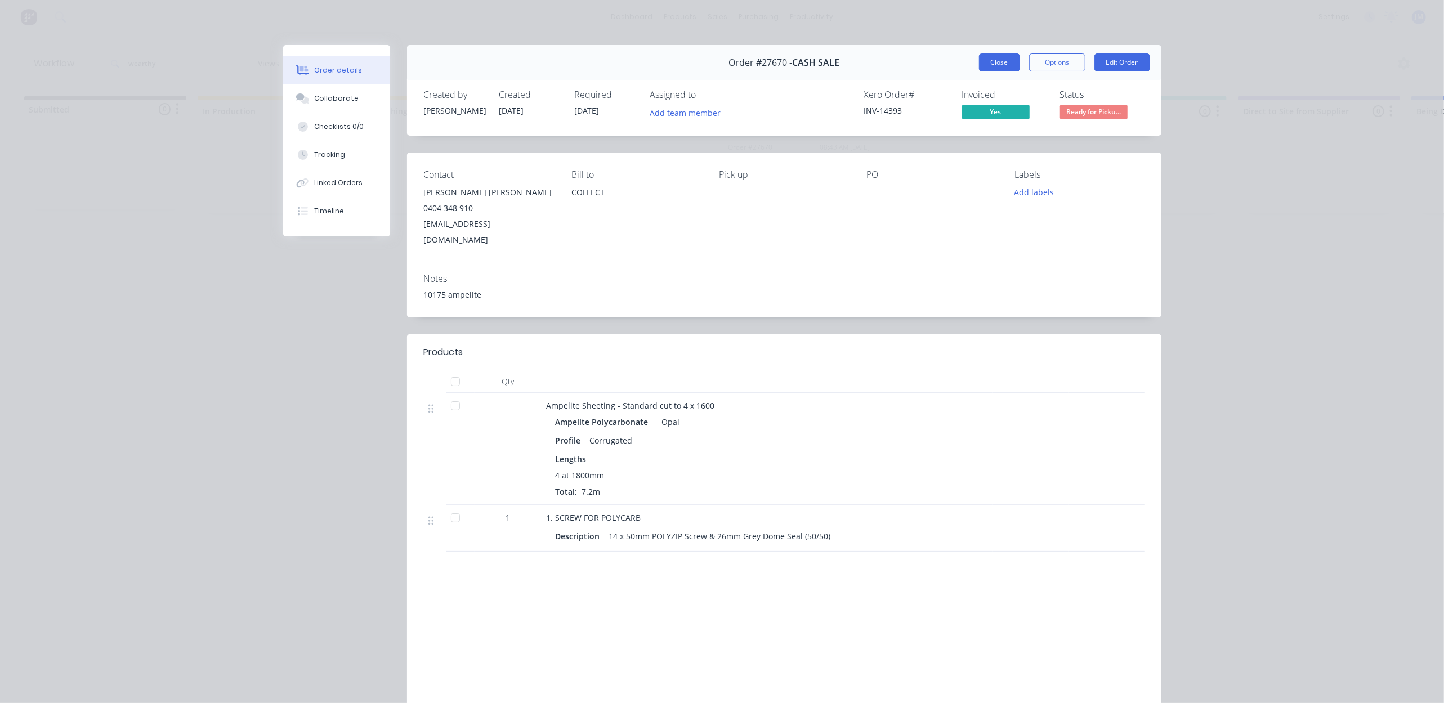
click at [1002, 68] on button "Close" at bounding box center [999, 62] width 41 height 18
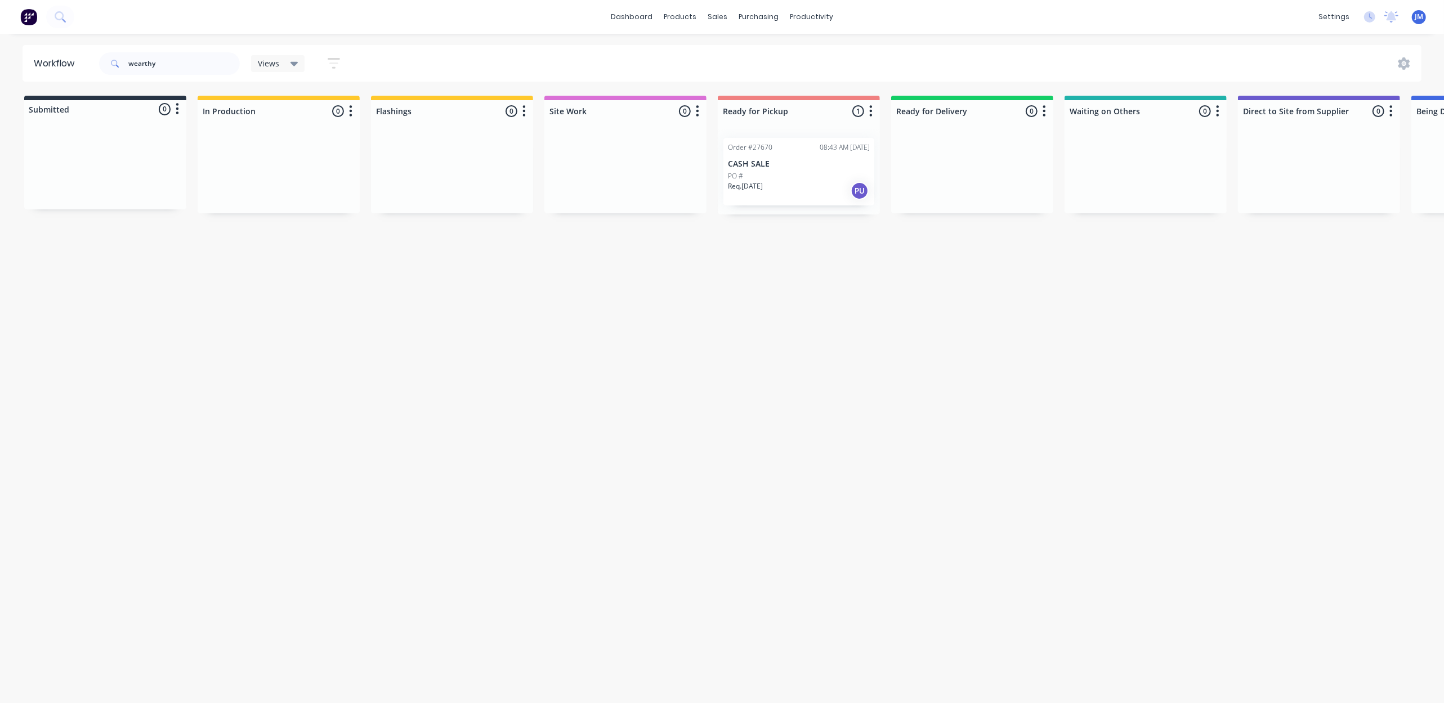
drag, startPoint x: 774, startPoint y: 183, endPoint x: 773, endPoint y: 175, distance: 8.5
click at [818, 269] on div "Mark as Picked Up" at bounding box center [820, 272] width 113 height 23
click at [197, 57] on input "wearthy" at bounding box center [183, 63] width 111 height 23
click at [197, 60] on input "wearthy" at bounding box center [183, 63] width 111 height 23
drag, startPoint x: 197, startPoint y: 60, endPoint x: 80, endPoint y: 71, distance: 117.7
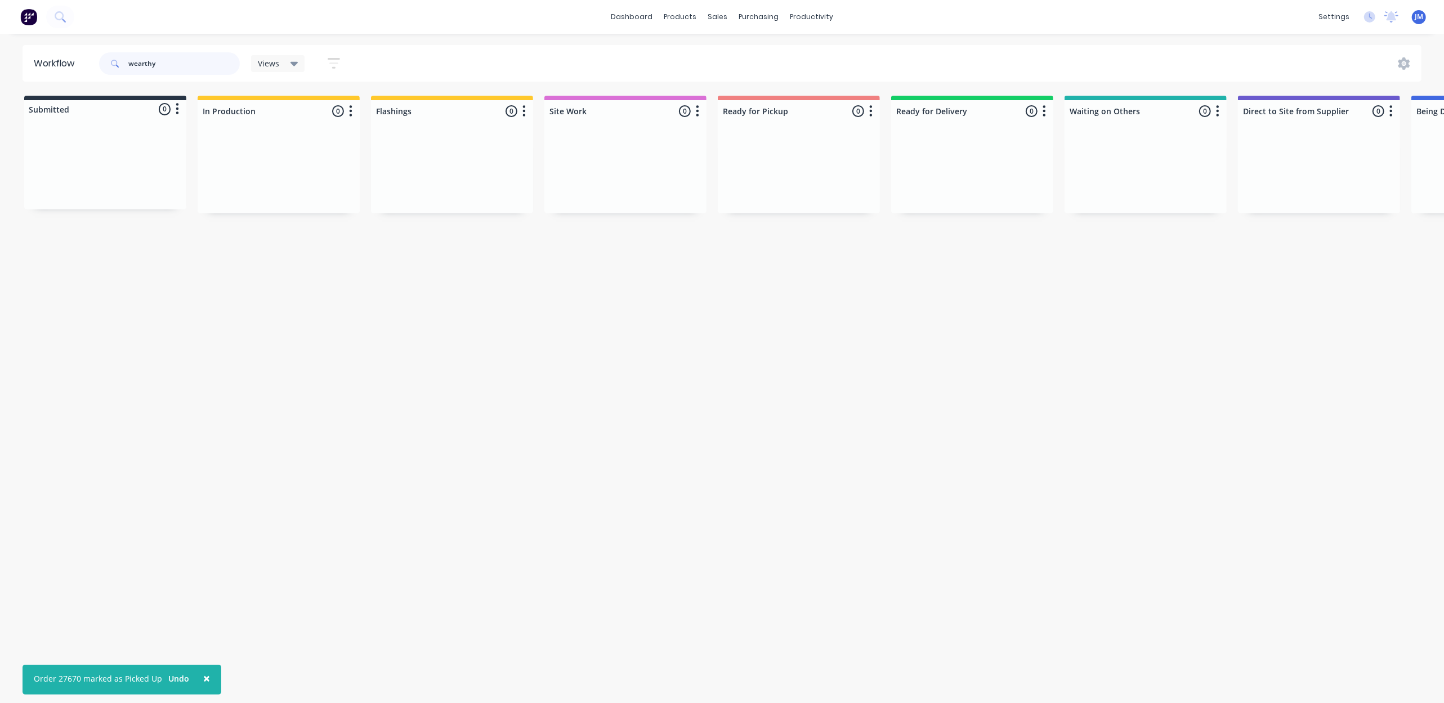
click at [78, 61] on header "Workflow wearthy Views Save new view None (Default) edit Show/Hide statuses Sho…" at bounding box center [723, 63] width 1400 height 37
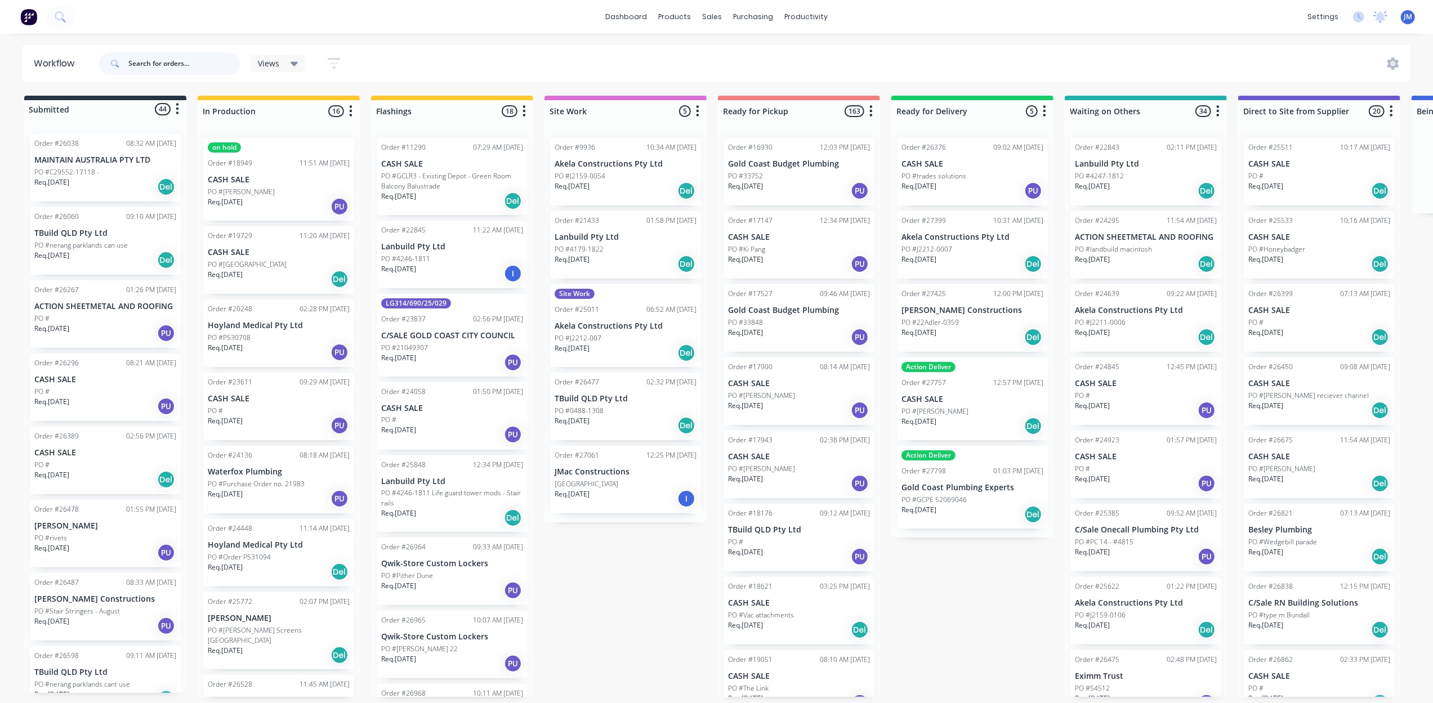
click at [164, 70] on input "text" at bounding box center [183, 63] width 111 height 23
click at [164, 68] on input "text" at bounding box center [183, 63] width 111 height 23
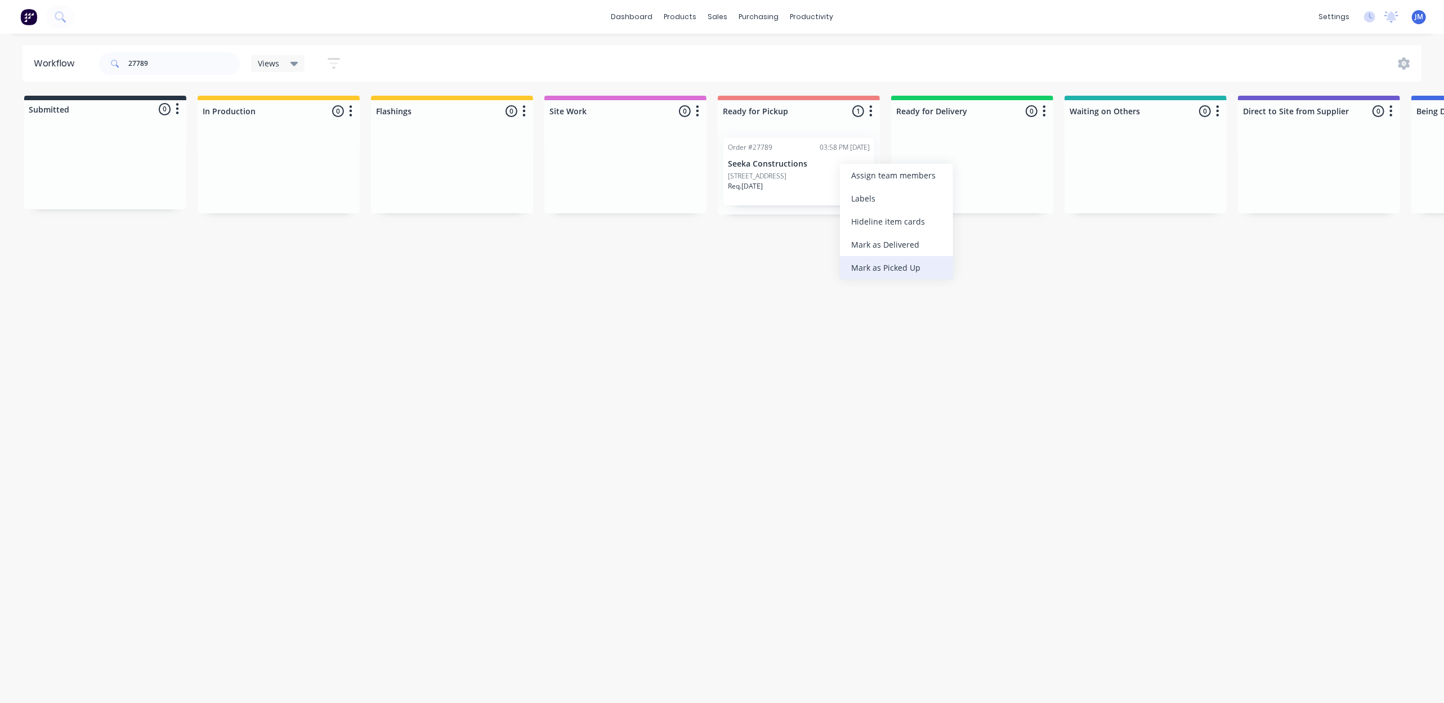
click at [892, 269] on div "Mark as Picked Up" at bounding box center [896, 267] width 113 height 23
click at [229, 55] on input "27789" at bounding box center [183, 63] width 111 height 23
click at [1165, 174] on div "PO #5076595" at bounding box center [1146, 176] width 142 height 10
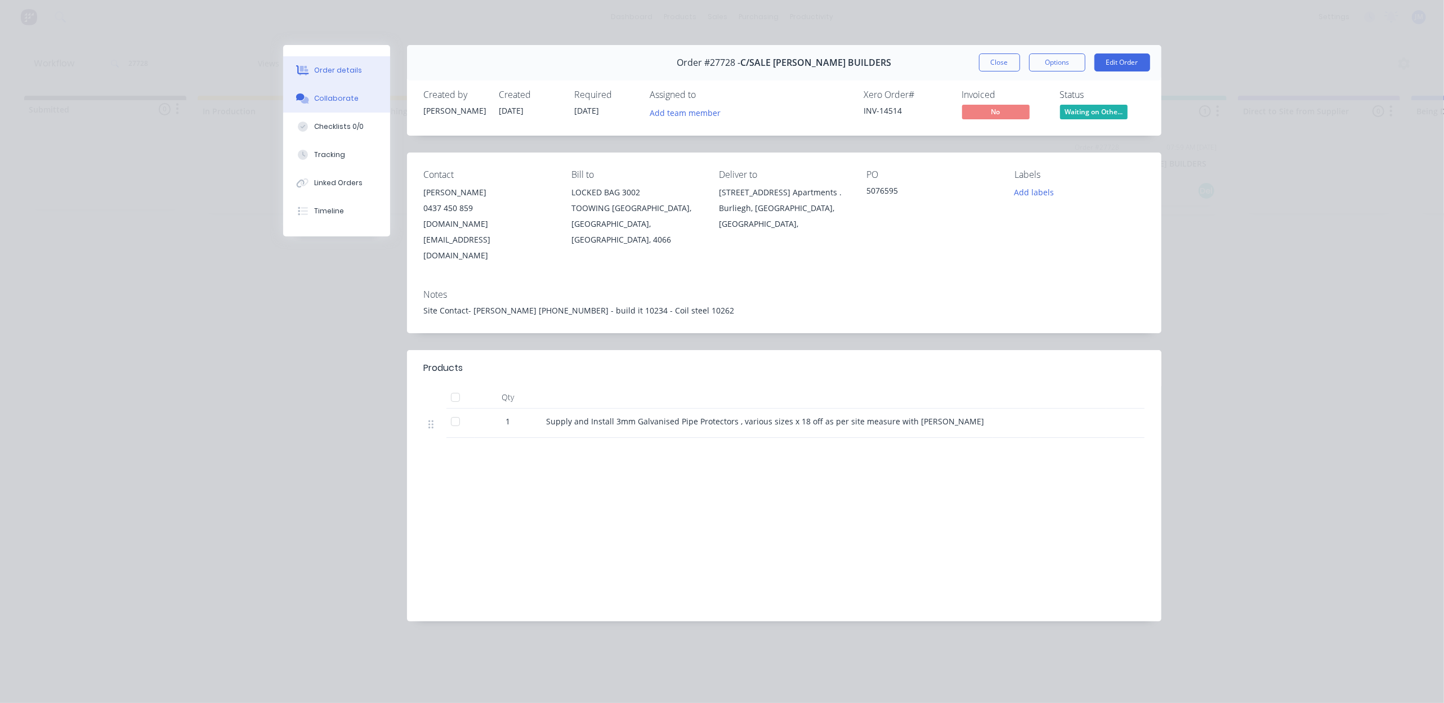
click at [343, 97] on div "Collaborate" at bounding box center [336, 98] width 44 height 10
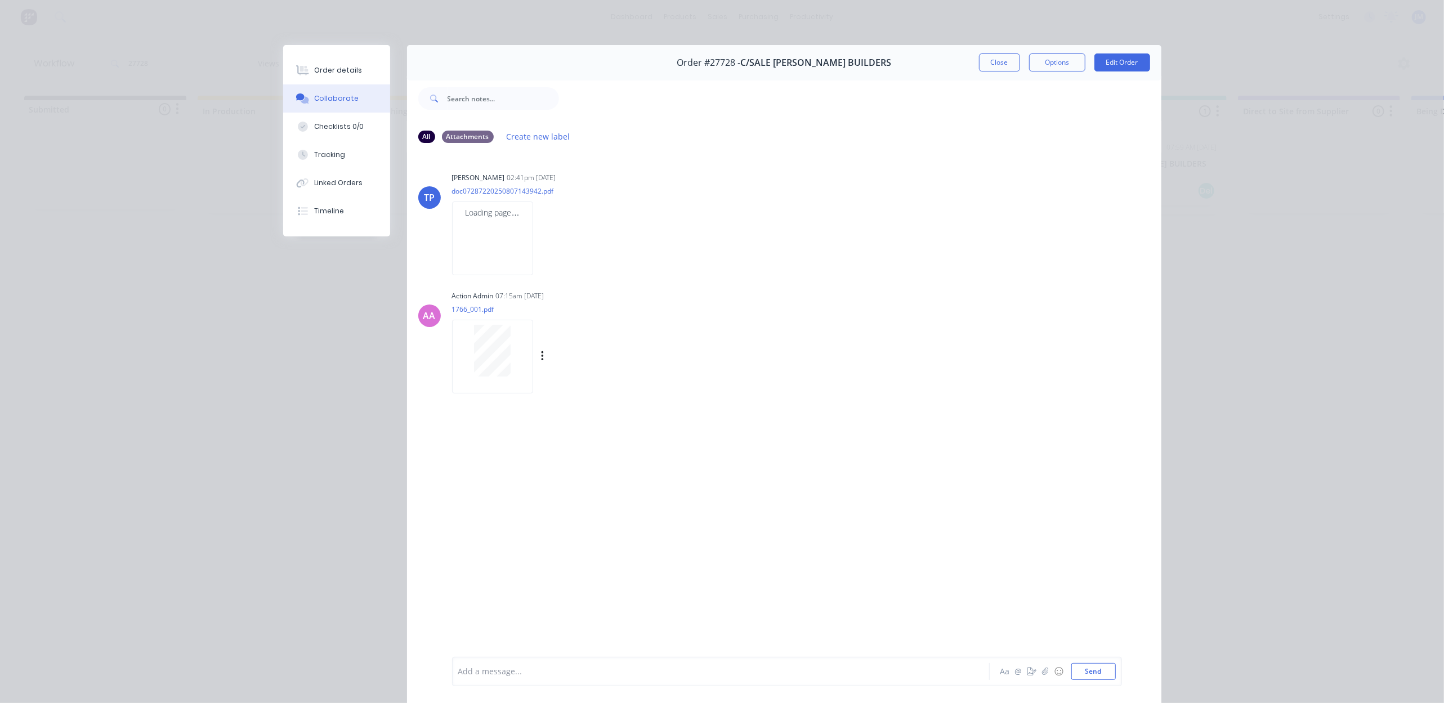
click at [462, 348] on div at bounding box center [492, 351] width 71 height 52
click at [998, 66] on button "Close" at bounding box center [999, 62] width 41 height 18
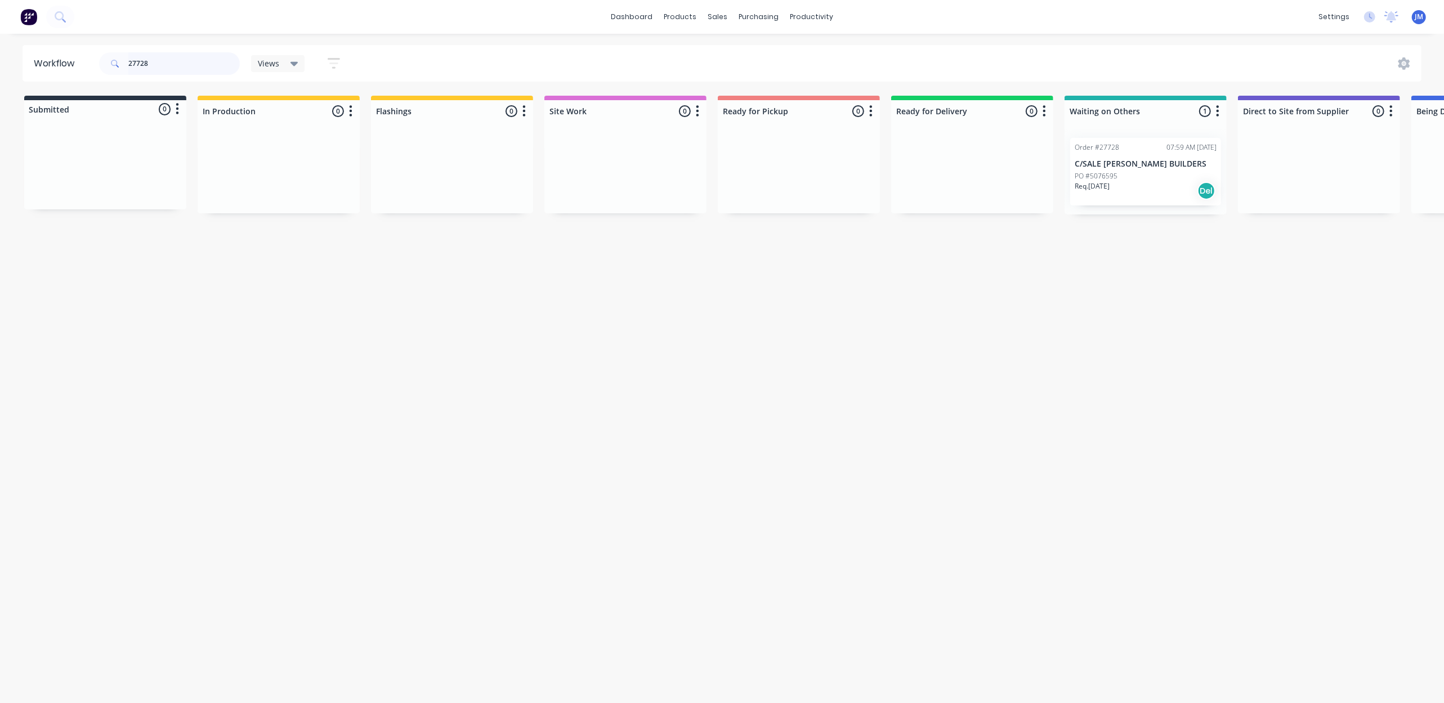
click at [186, 61] on input "27728" at bounding box center [183, 63] width 111 height 23
click at [182, 60] on input "27728" at bounding box center [183, 63] width 111 height 23
type input "[PERSON_NAME]"
click at [798, 185] on p "PO #Head flashings for 30/50 St Kevin’s Benowa" at bounding box center [799, 181] width 142 height 20
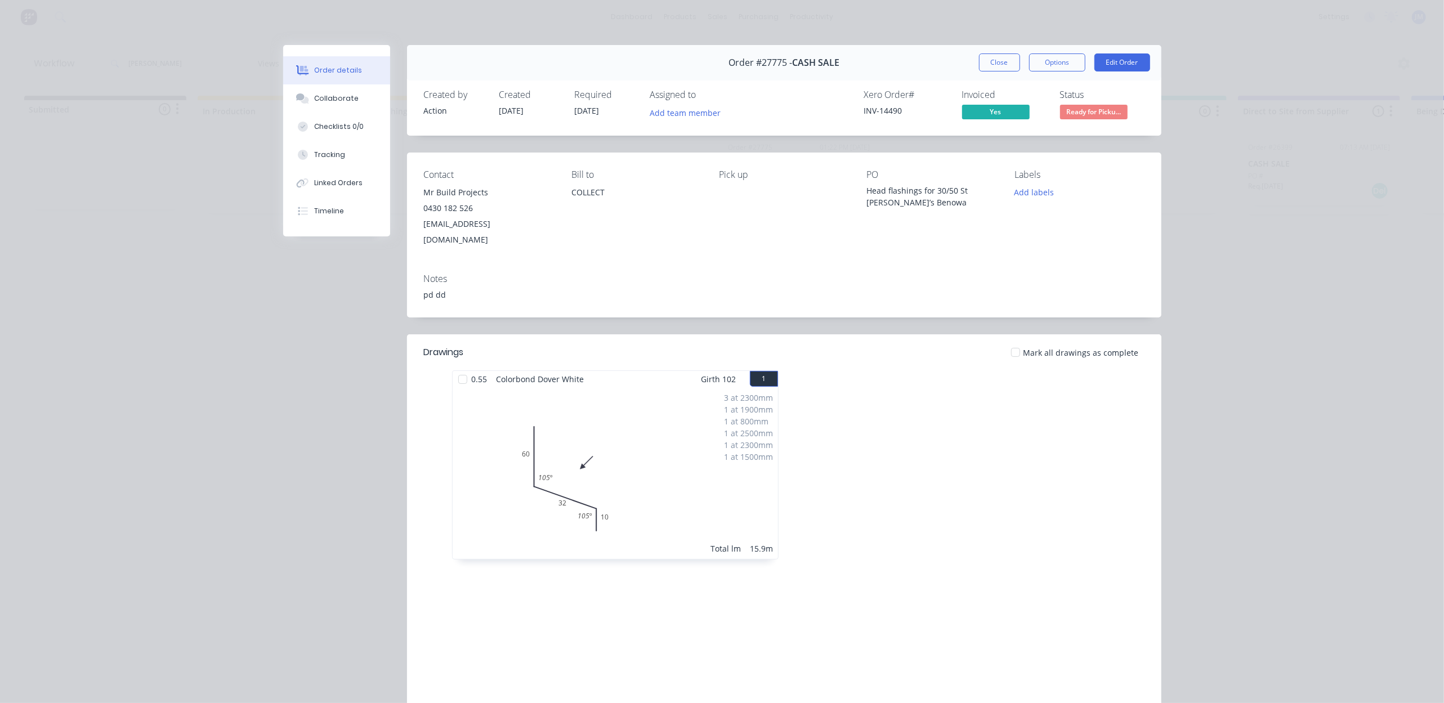
click at [994, 61] on button "Close" at bounding box center [999, 62] width 41 height 18
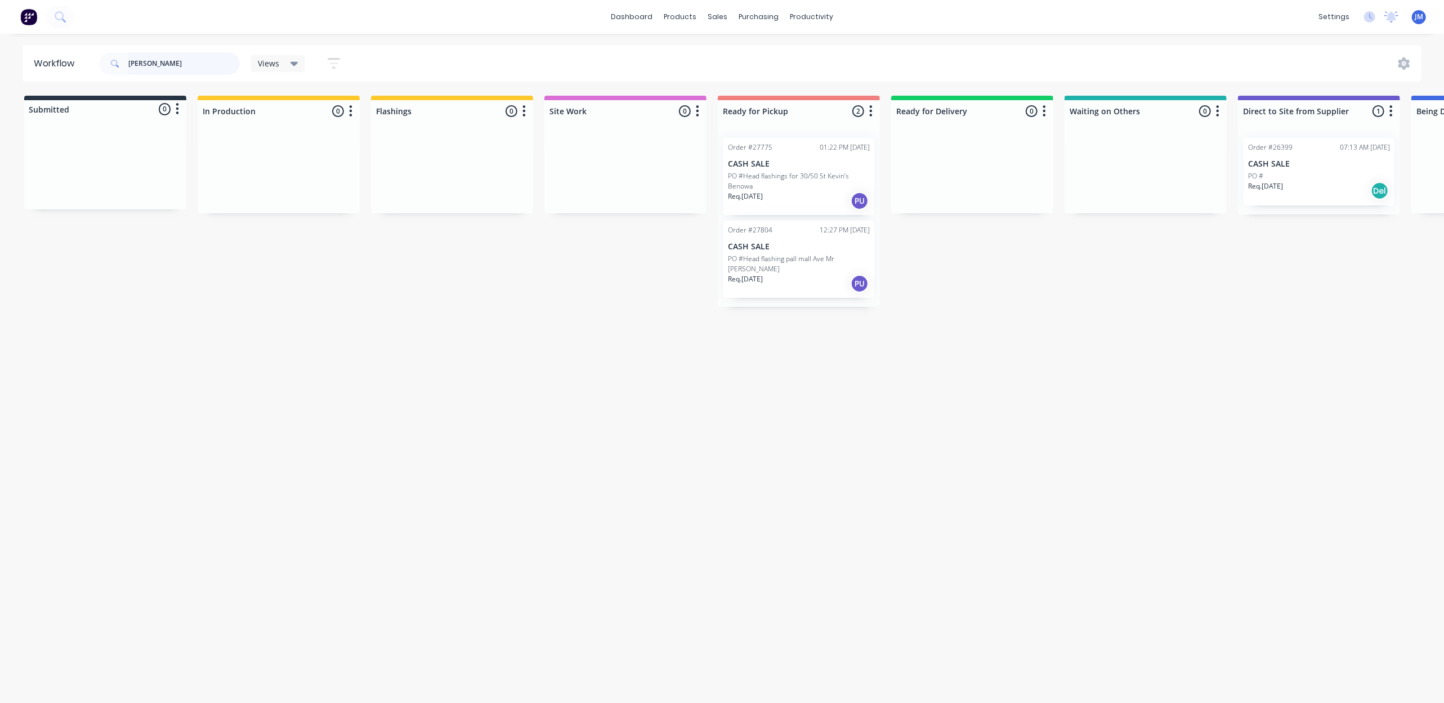
drag, startPoint x: 181, startPoint y: 59, endPoint x: 109, endPoint y: 64, distance: 72.2
click at [109, 64] on div "[PERSON_NAME]" at bounding box center [169, 63] width 141 height 23
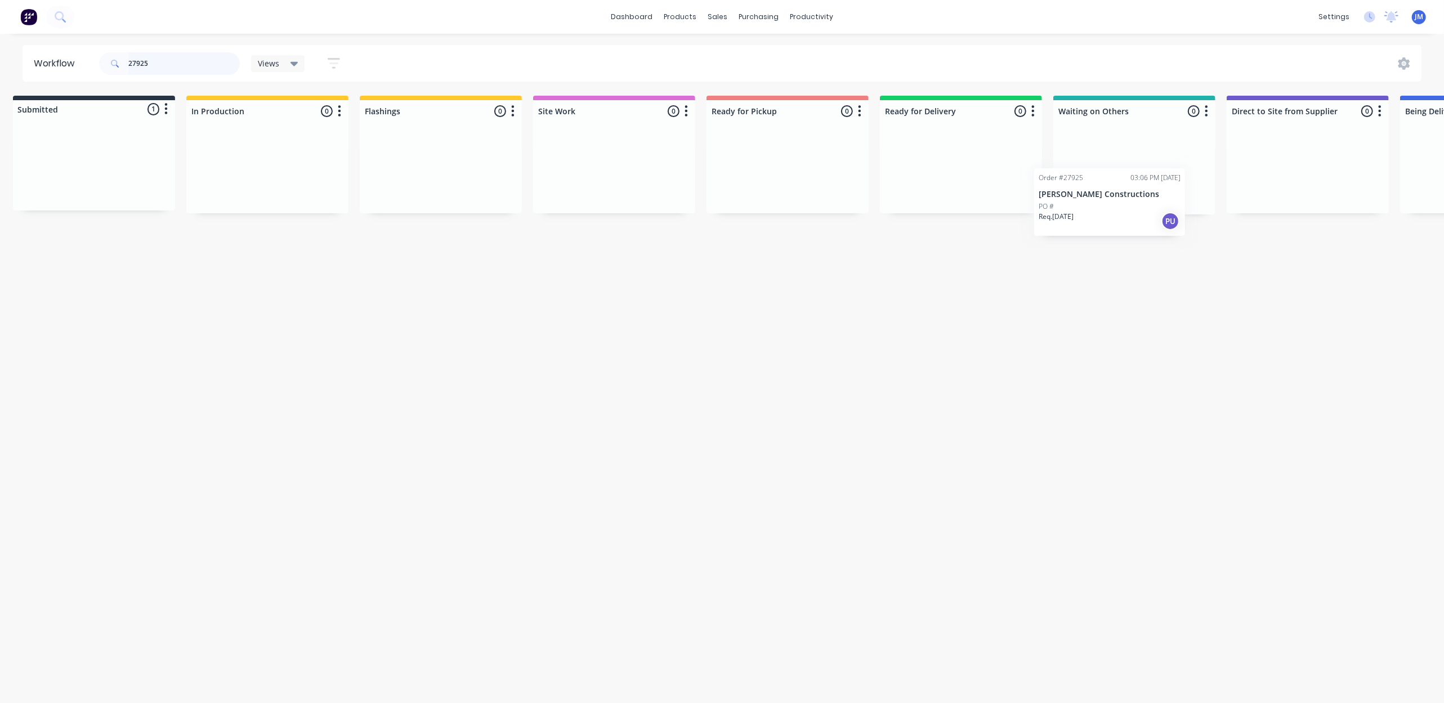
drag, startPoint x: 111, startPoint y: 169, endPoint x: 1132, endPoint y: 197, distance: 1020.7
click at [1132, 197] on div "Submitted 1 Status colour #273444 hex #273444 Save Cancel Summaries Total order…" at bounding box center [1000, 155] width 2041 height 119
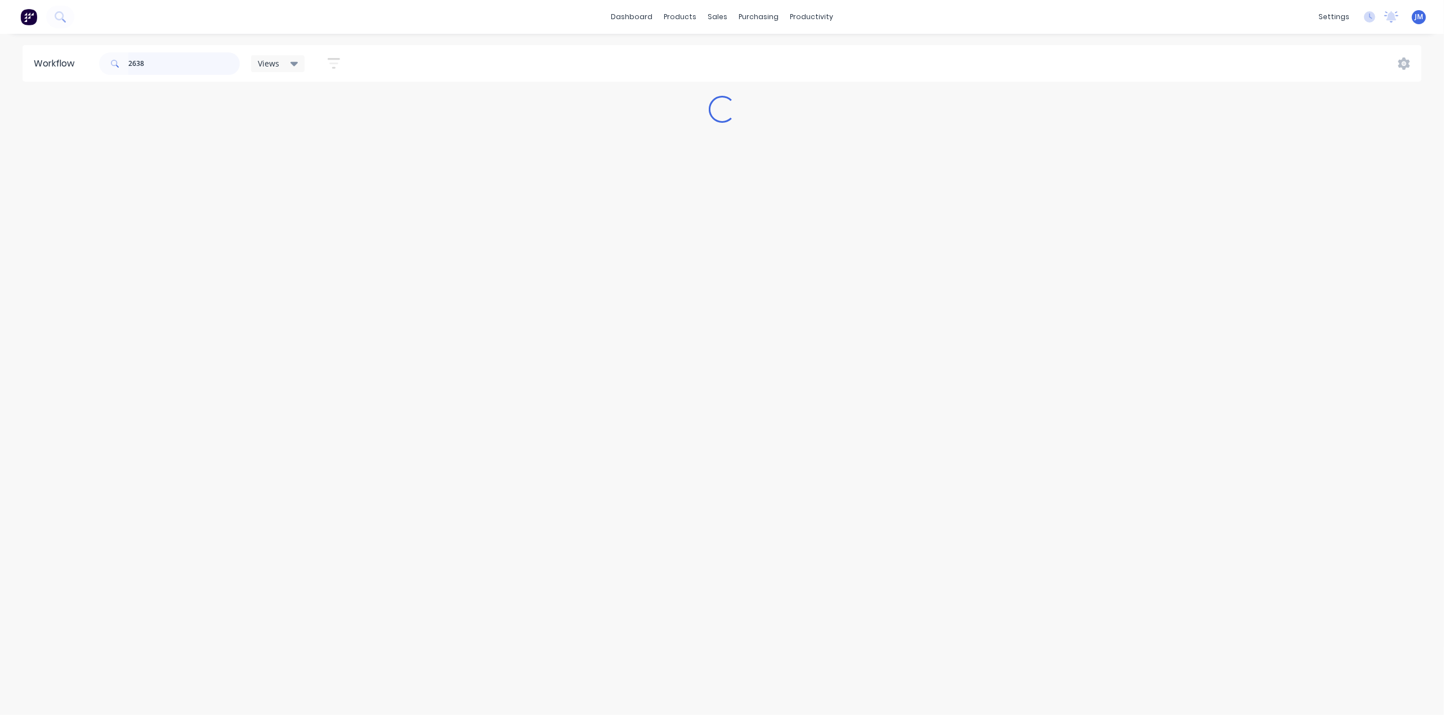
type input "26389"
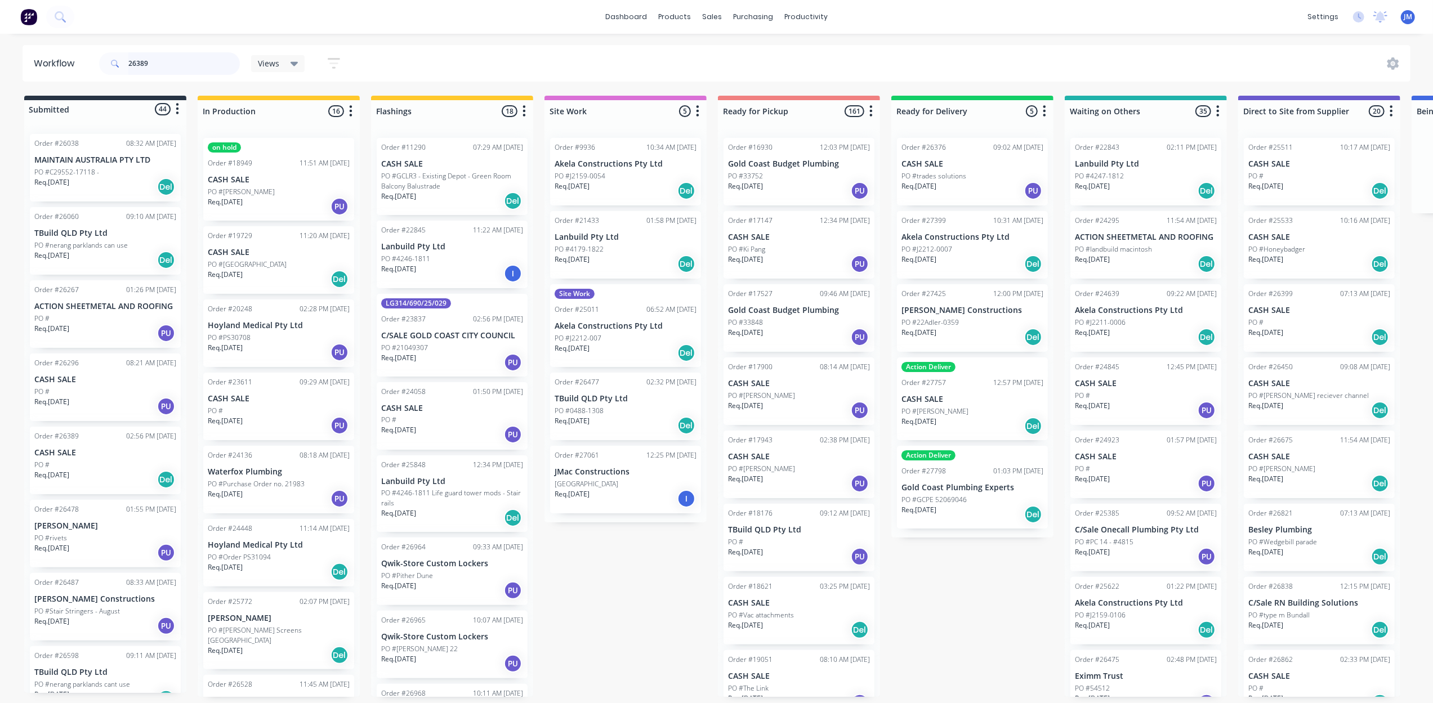
drag, startPoint x: 158, startPoint y: 55, endPoint x: 97, endPoint y: 61, distance: 61.1
click at [115, 68] on div "26389" at bounding box center [169, 63] width 141 height 23
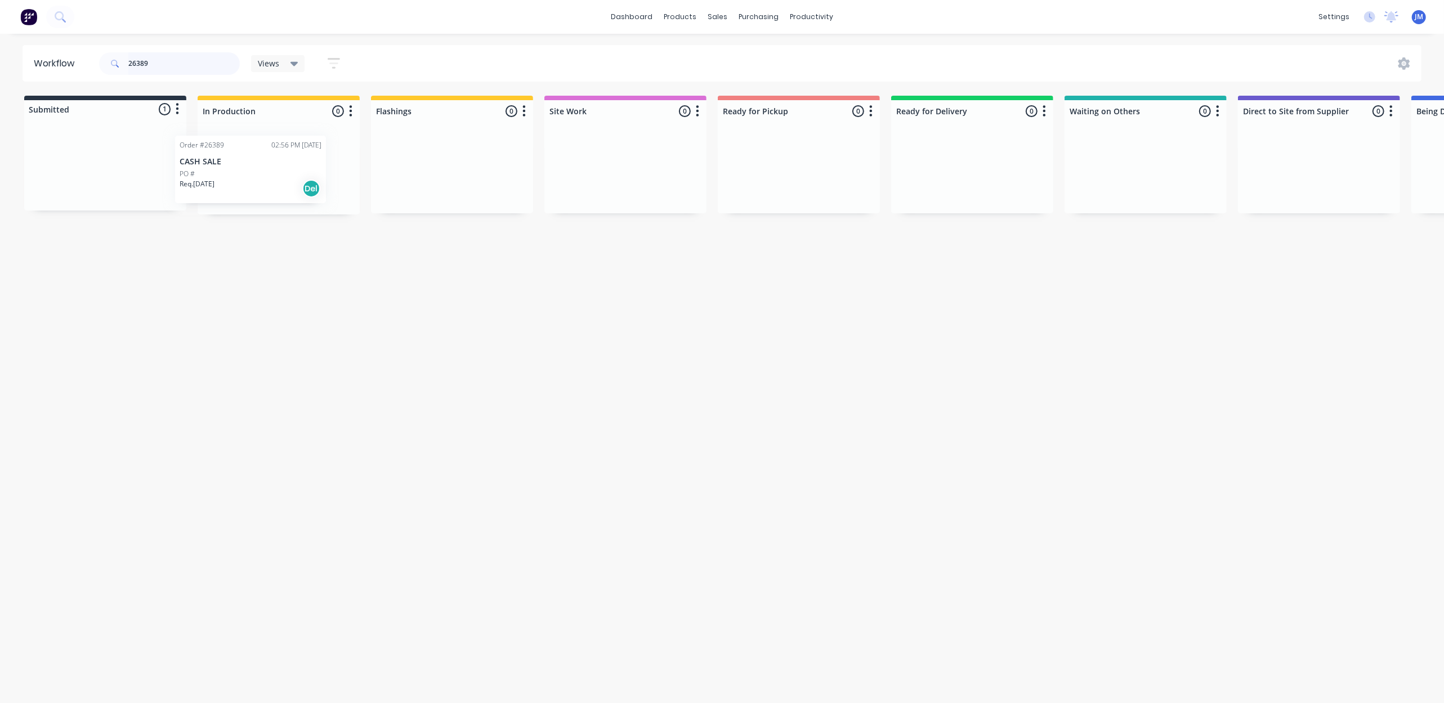
drag, startPoint x: 118, startPoint y: 163, endPoint x: 269, endPoint y: 169, distance: 151.0
click at [269, 169] on div "Submitted 1 Status colour #273444 hex #273444 Save Cancel Summaries Total order…" at bounding box center [1012, 155] width 2041 height 119
drag, startPoint x: 182, startPoint y: 59, endPoint x: 110, endPoint y: 55, distance: 72.2
click at [116, 61] on div "26389" at bounding box center [169, 63] width 141 height 23
drag, startPoint x: 79, startPoint y: 151, endPoint x: 374, endPoint y: 142, distance: 295.8
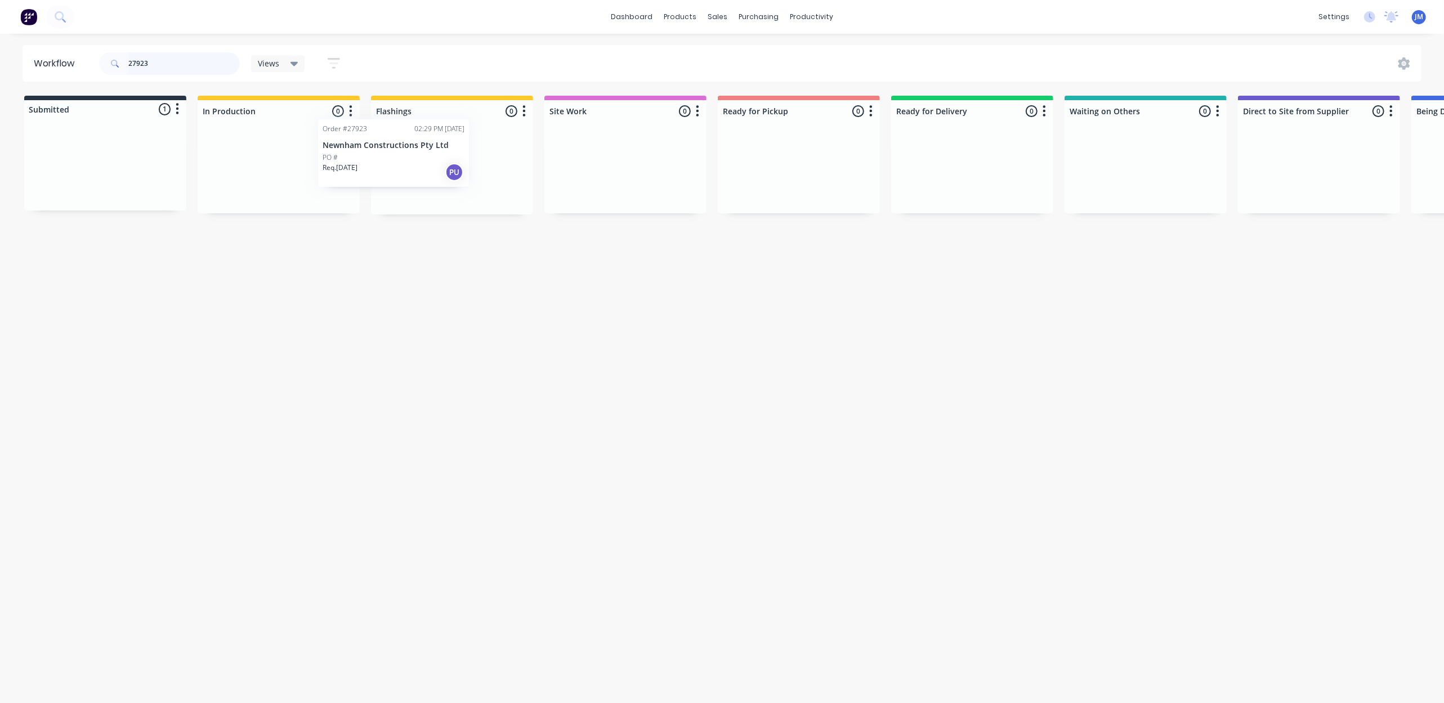
click at [374, 142] on div "Submitted 1 Status colour #273444 hex #273444 Save Cancel Summaries Total order…" at bounding box center [1012, 155] width 2041 height 119
drag, startPoint x: 212, startPoint y: 62, endPoint x: 106, endPoint y: 41, distance: 108.4
click at [106, 68] on div "27923" at bounding box center [169, 63] width 141 height 23
drag, startPoint x: 121, startPoint y: 165, endPoint x: 395, endPoint y: 170, distance: 274.8
click at [395, 170] on div "Submitted 1 Status colour #273444 hex #273444 Save Cancel Summaries Total order…" at bounding box center [1012, 155] width 2041 height 119
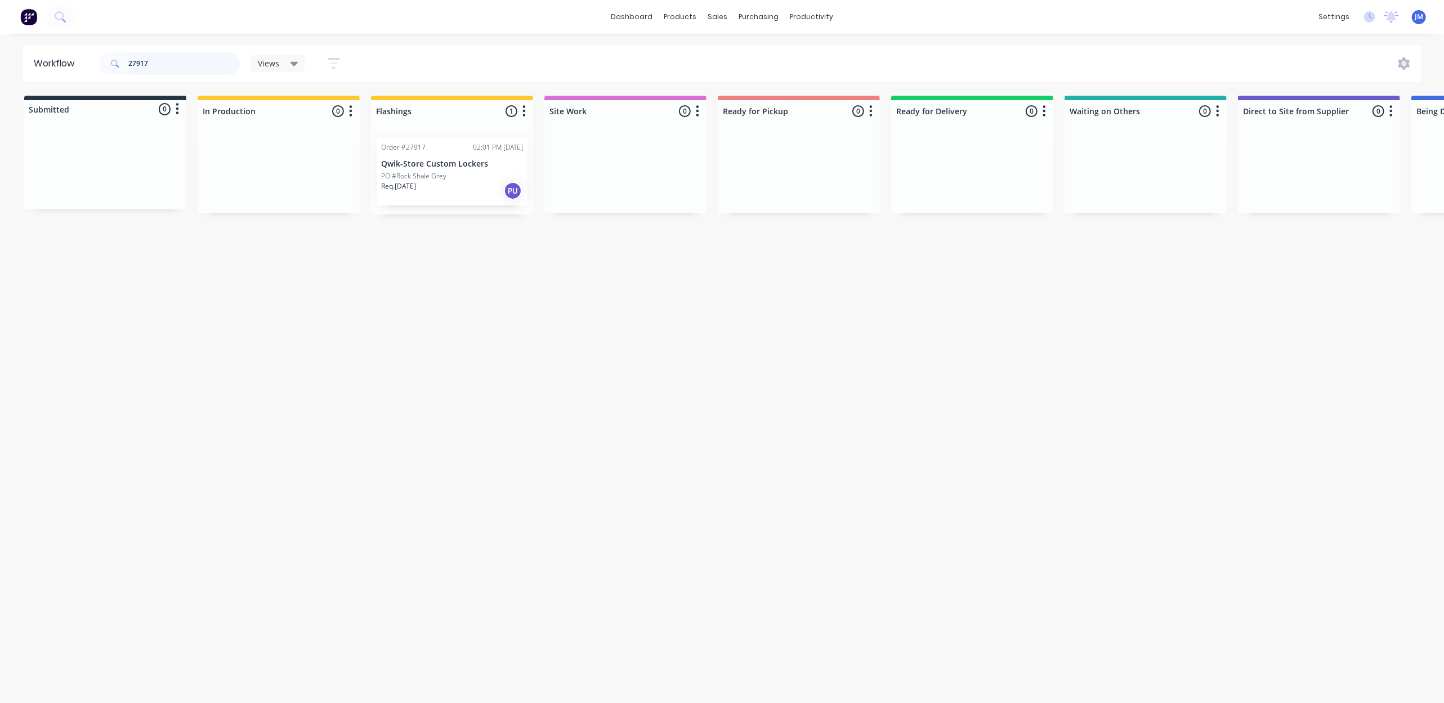
drag, startPoint x: 179, startPoint y: 66, endPoint x: 116, endPoint y: 62, distance: 62.6
click at [116, 62] on div "27917" at bounding box center [169, 63] width 141 height 23
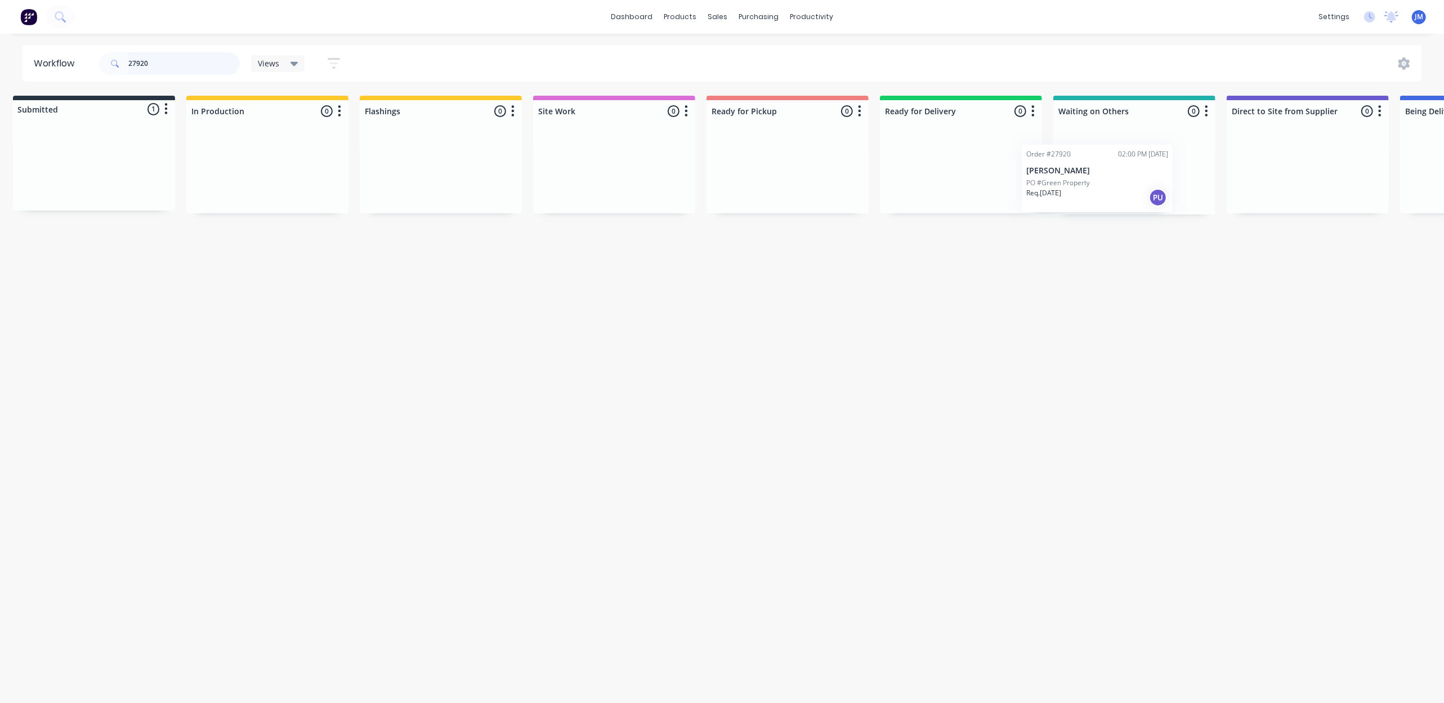
drag, startPoint x: 91, startPoint y: 154, endPoint x: 1090, endPoint y: 167, distance: 999.6
click at [1090, 167] on div "Submitted 1 Status colour #273444 hex #273444 Save Cancel Summaries Total order…" at bounding box center [1000, 155] width 2041 height 119
drag, startPoint x: 152, startPoint y: 61, endPoint x: 99, endPoint y: 61, distance: 52.9
click at [99, 61] on div "27920" at bounding box center [169, 63] width 141 height 23
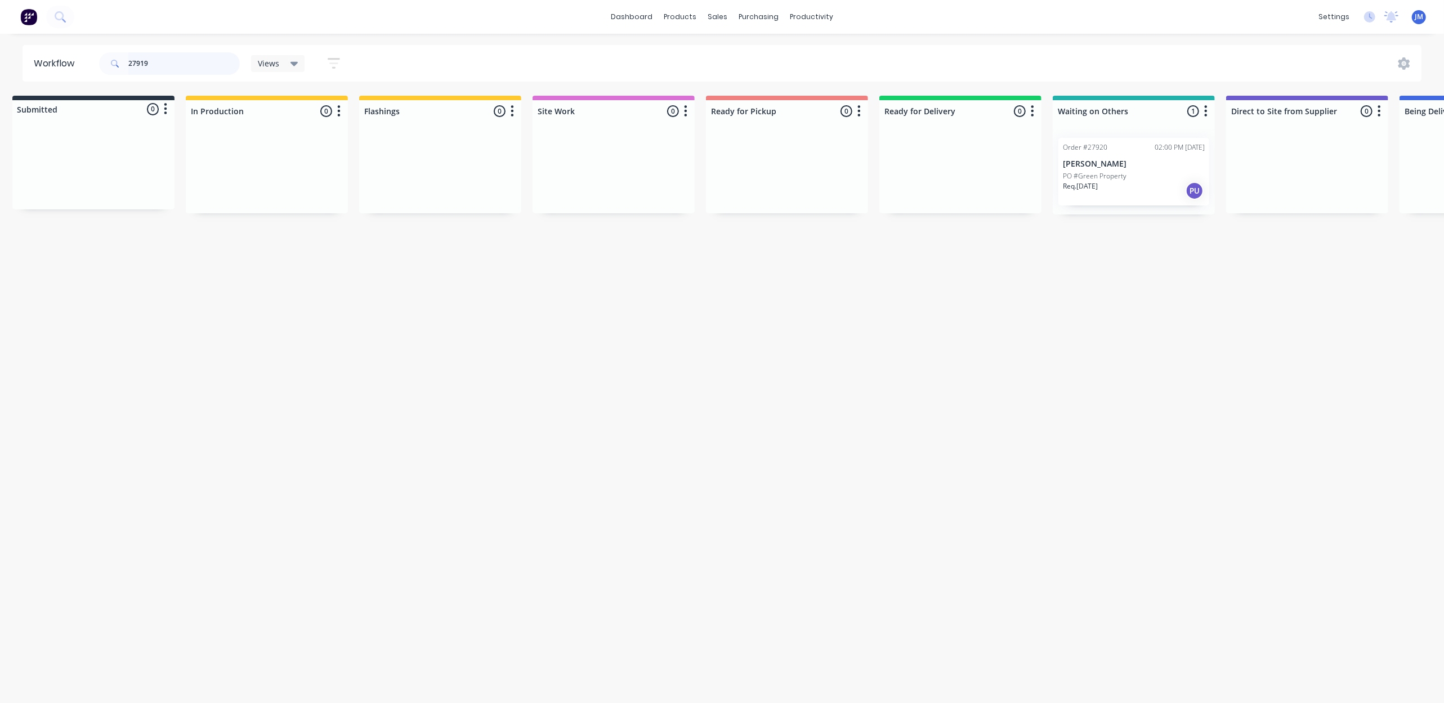
scroll to position [0, 0]
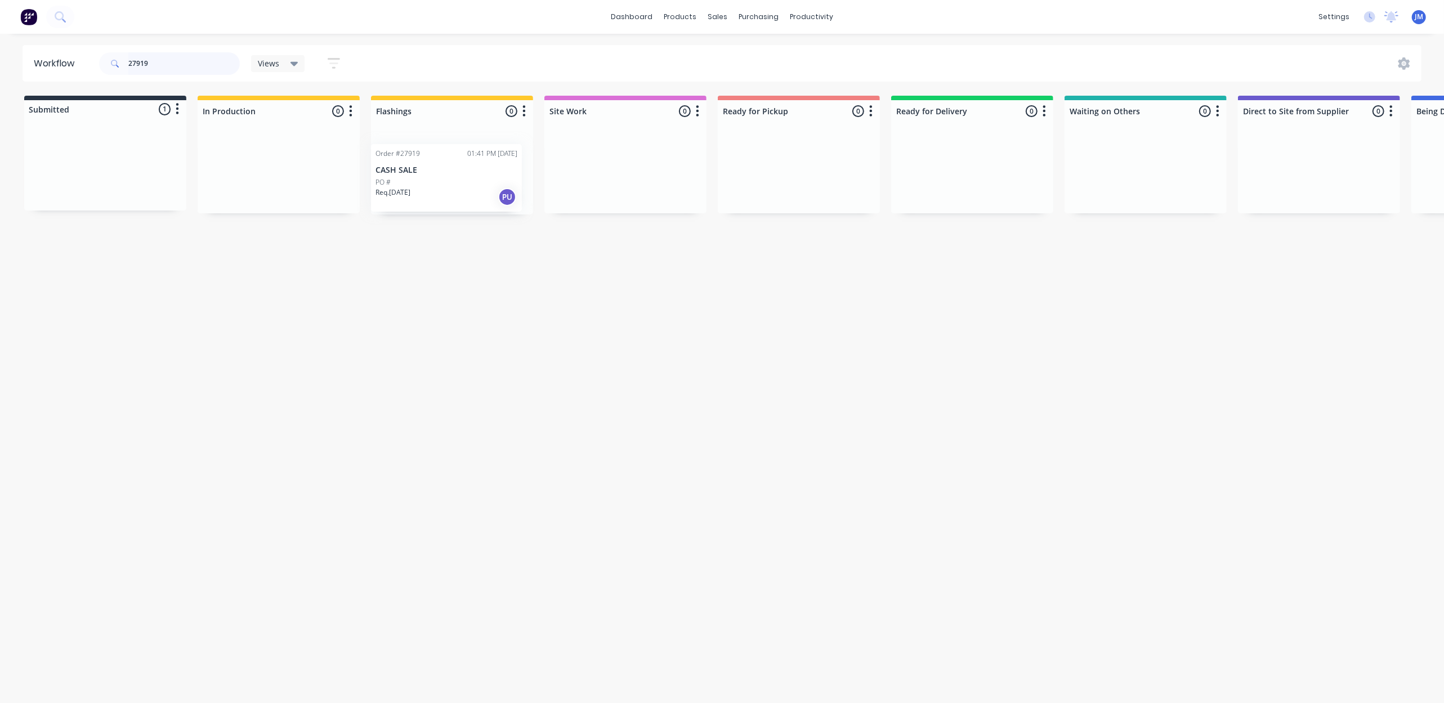
drag, startPoint x: 68, startPoint y: 167, endPoint x: 408, endPoint y: 154, distance: 339.8
click at [415, 175] on div "Submitted 1 Status colour #273444 hex #273444 Save Cancel Summaries Total order…" at bounding box center [1012, 155] width 2041 height 119
drag, startPoint x: 72, startPoint y: 172, endPoint x: 1051, endPoint y: 187, distance: 978.8
click at [1051, 187] on div "Submitted 1 Status colour #273444 hex #273444 Save Cancel Summaries Total order…" at bounding box center [1012, 155] width 2041 height 119
drag, startPoint x: 153, startPoint y: 61, endPoint x: 118, endPoint y: 64, distance: 35.6
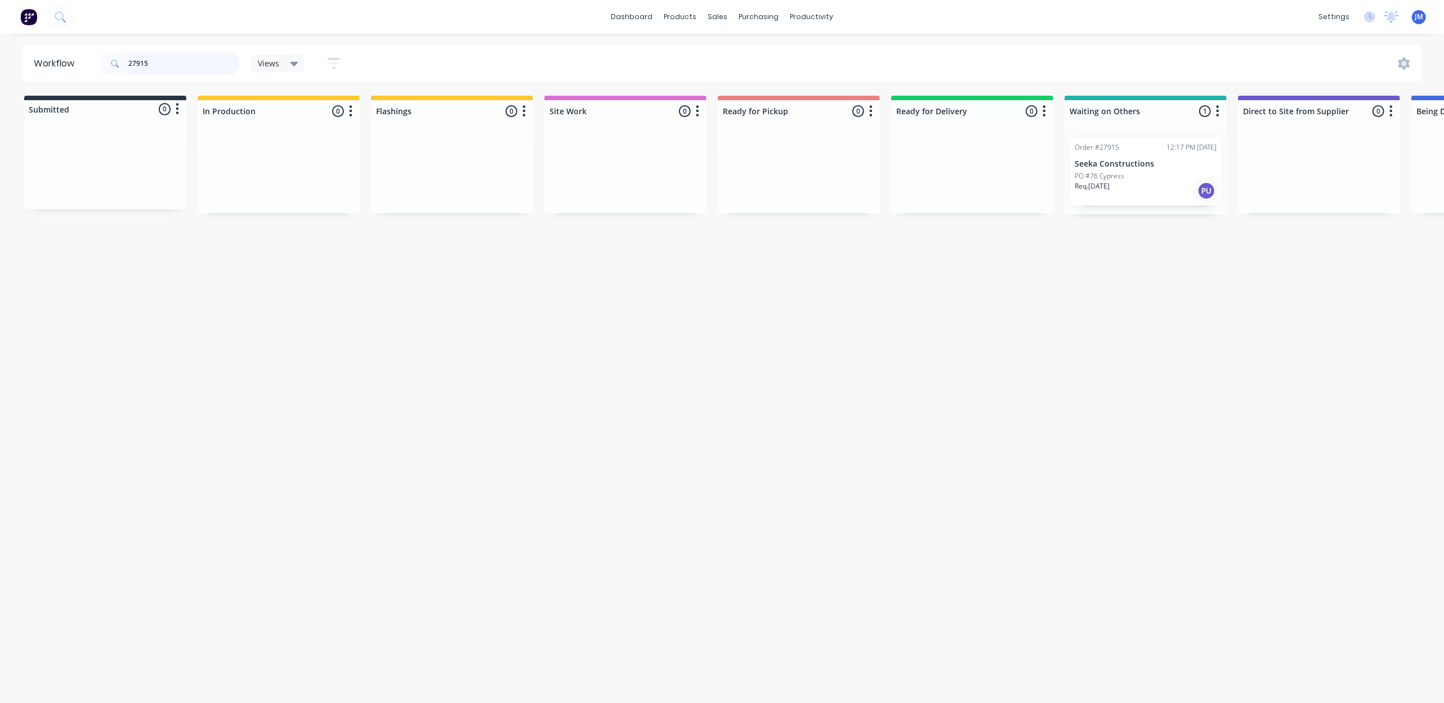
click at [118, 64] on div "27915" at bounding box center [169, 63] width 141 height 23
drag, startPoint x: 74, startPoint y: 166, endPoint x: 1055, endPoint y: 165, distance: 980.4
click at [1055, 165] on div "Submitted 1 Status colour #273444 hex #273444 Save Cancel Summaries Total order…" at bounding box center [1012, 160] width 2041 height 128
drag, startPoint x: 128, startPoint y: 167, endPoint x: 448, endPoint y: 136, distance: 321.4
click at [448, 136] on div "Submitted 1 Status colour #273444 hex #273444 Save Cancel Summaries Total order…" at bounding box center [1012, 155] width 2041 height 119
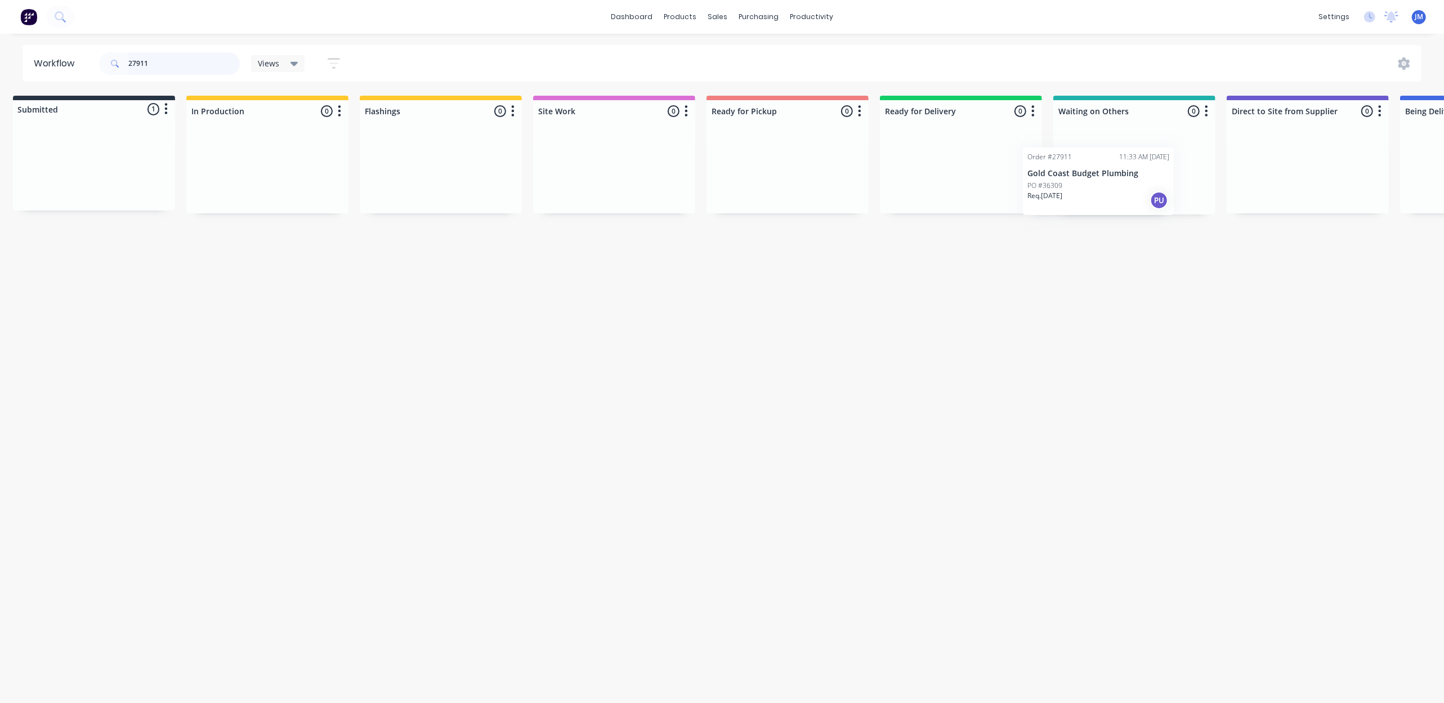
scroll to position [0, 16]
drag, startPoint x: 118, startPoint y: 173, endPoint x: 1116, endPoint y: 188, distance: 997.9
click at [1116, 188] on div "Submitted 1 Status colour #273444 hex #273444 Save Cancel Summaries Total order…" at bounding box center [995, 155] width 2041 height 119
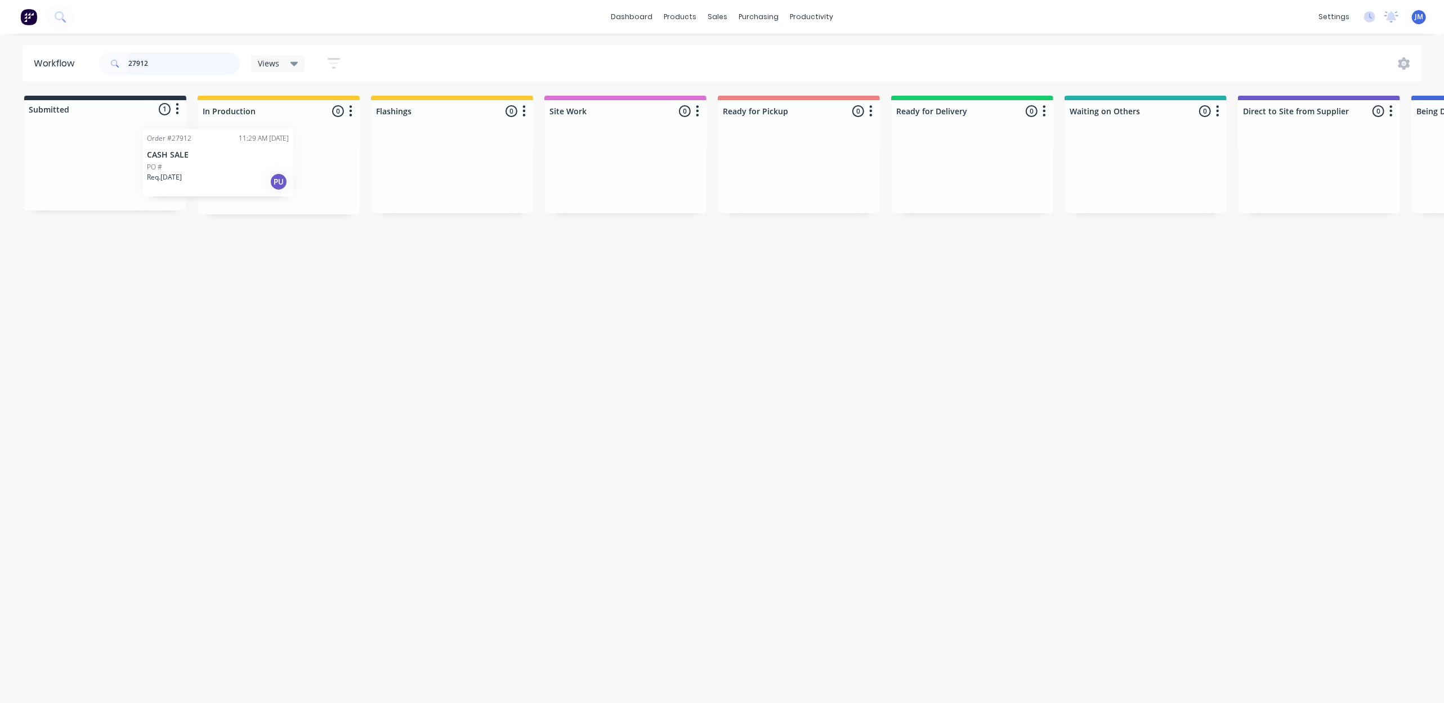
drag, startPoint x: 121, startPoint y: 159, endPoint x: 242, endPoint y: 154, distance: 121.2
click at [242, 154] on div "Submitted 1 Status colour #273444 hex #273444 Save Cancel Summaries Total order…" at bounding box center [1012, 155] width 2041 height 119
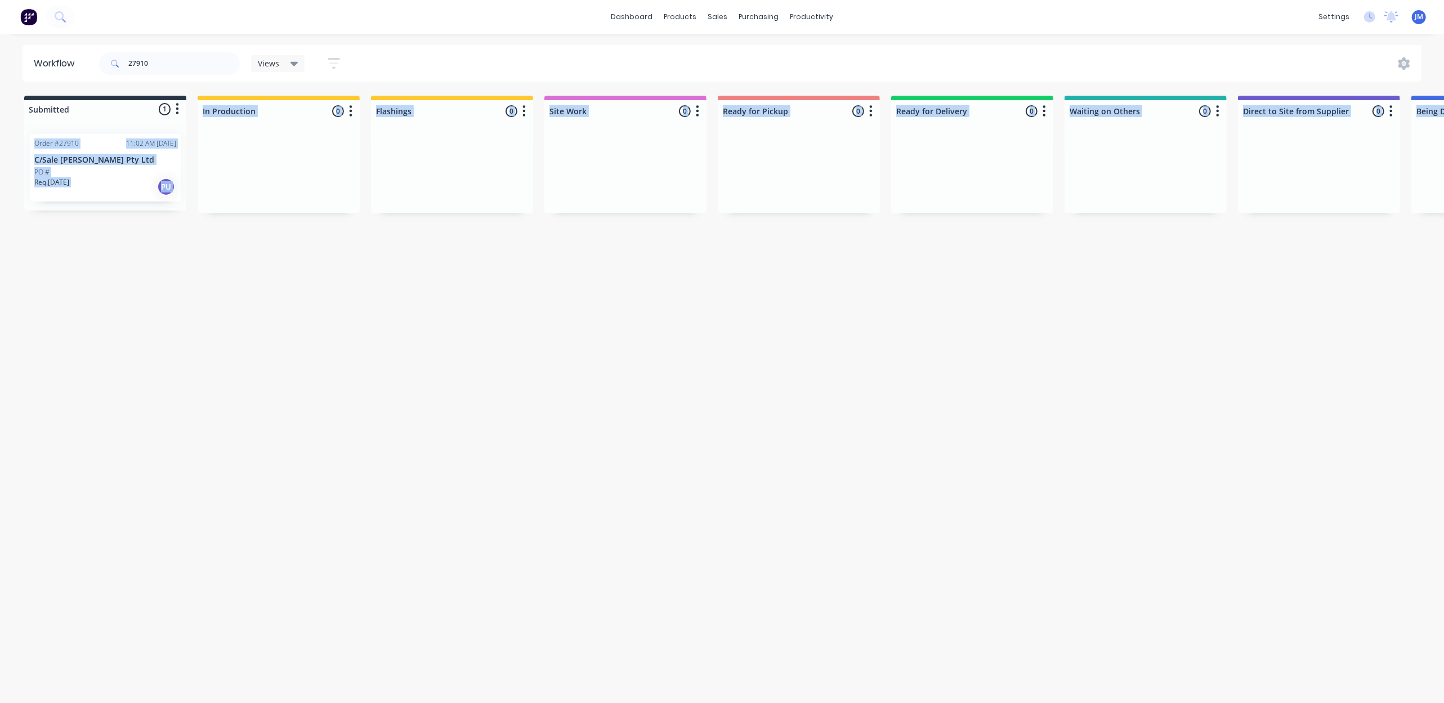
drag, startPoint x: 108, startPoint y: 120, endPoint x: 907, endPoint y: 238, distance: 807.1
click at [907, 238] on div "Workflow 27910 Views Save new view None (Default) edit Show/Hide statuses Show …" at bounding box center [722, 363] width 1444 height 636
click at [784, 400] on div "Workflow 27910 Views Save new view None (Default) edit Show/Hide statuses Show …" at bounding box center [722, 363] width 1444 height 636
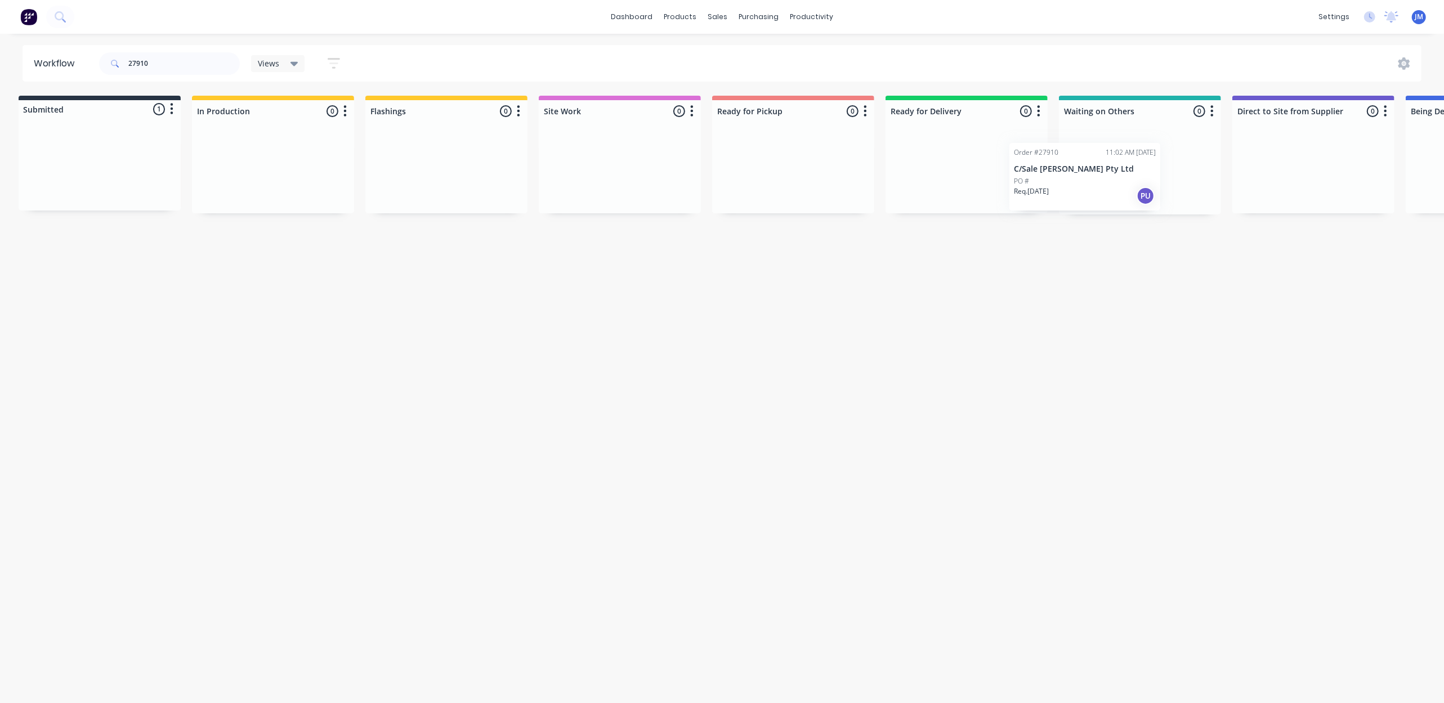
drag, startPoint x: 117, startPoint y: 188, endPoint x: 1100, endPoint y: 197, distance: 983.2
click at [1100, 197] on div "Submitted 1 Status colour #273444 hex #273444 Save Cancel Summaries Total order…" at bounding box center [1006, 155] width 2041 height 119
click at [159, 61] on input "27910" at bounding box center [183, 63] width 111 height 23
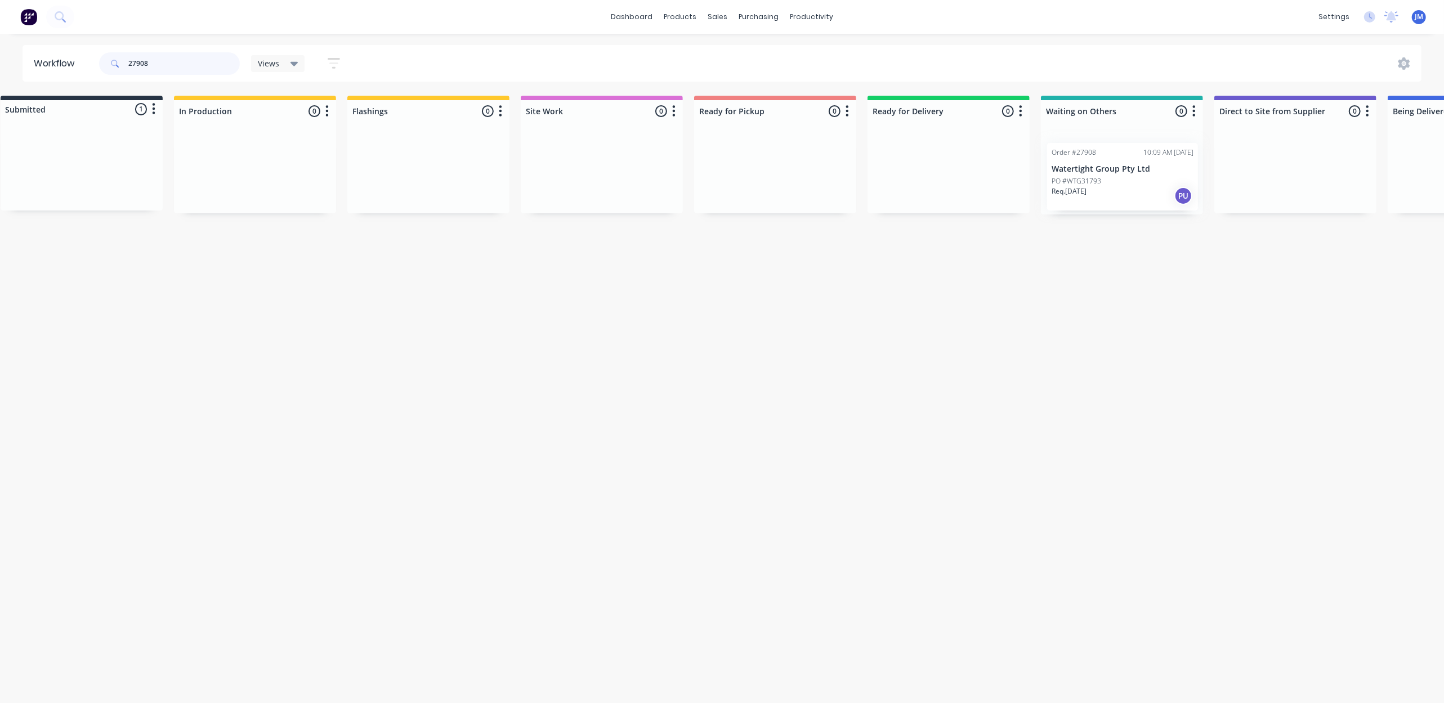
scroll to position [0, 32]
drag, startPoint x: 119, startPoint y: 153, endPoint x: 1100, endPoint y: 134, distance: 980.6
click at [1138, 165] on div "Submitted 1 Status colour #273444 hex #273444 Save Cancel Summaries Total order…" at bounding box center [981, 155] width 2041 height 119
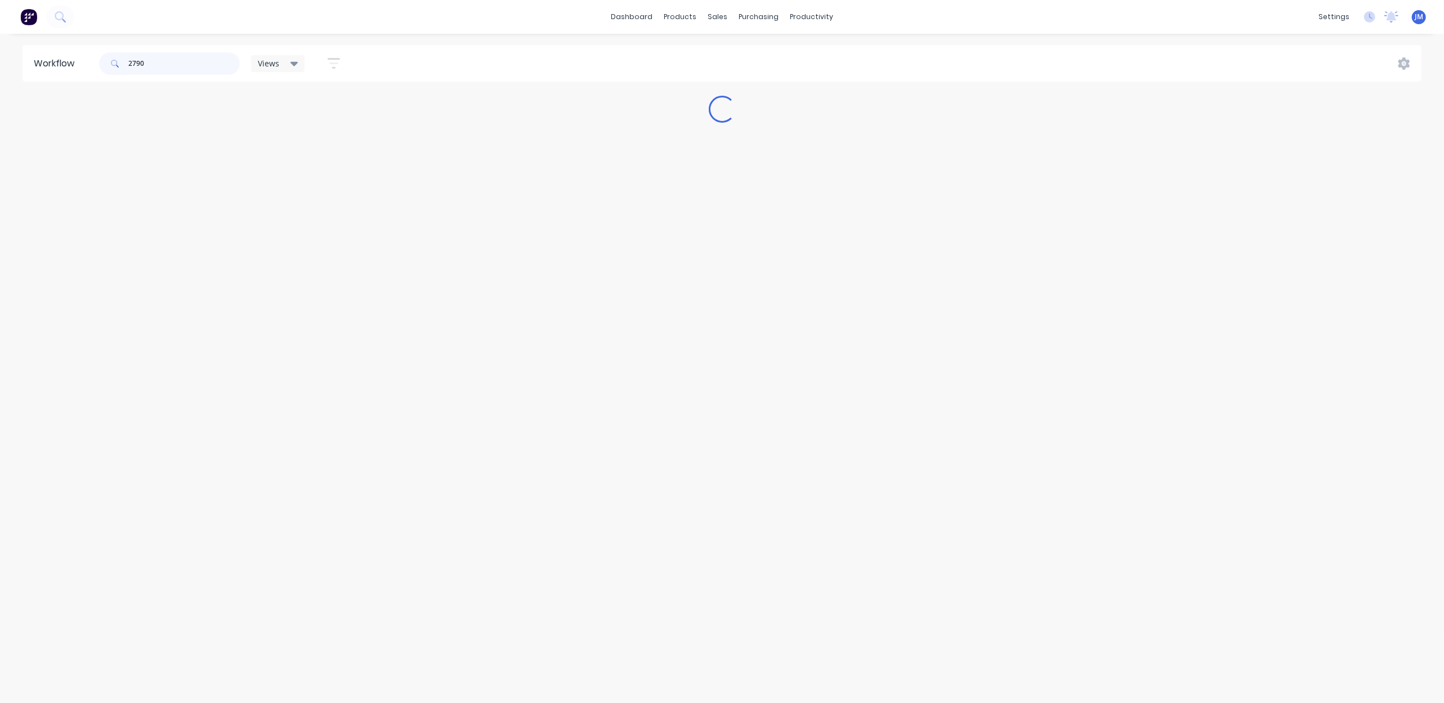
scroll to position [0, 0]
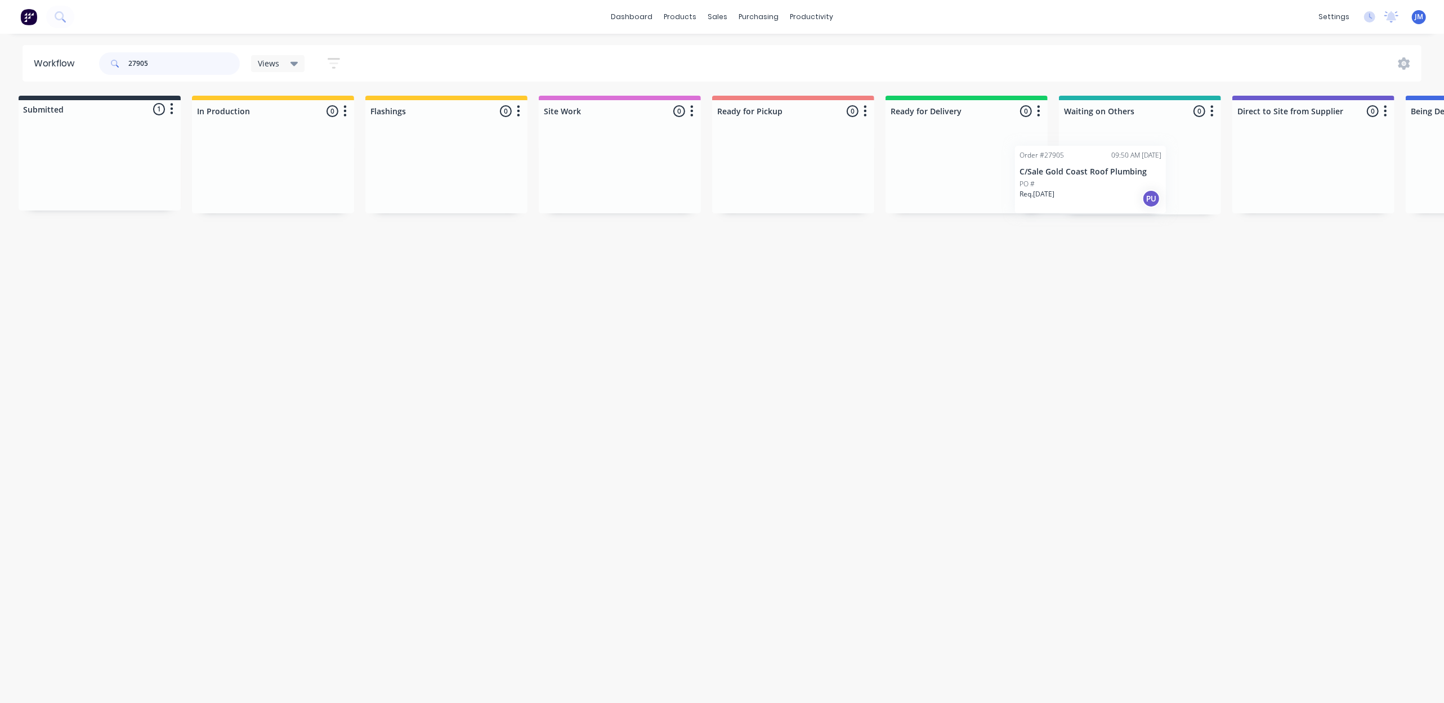
drag, startPoint x: 107, startPoint y: 189, endPoint x: 1096, endPoint y: 201, distance: 988.9
click at [1096, 201] on div "Submitted 1 Status colour #273444 hex #273444 Save Cancel Summaries Total order…" at bounding box center [1006, 155] width 2041 height 119
type input "27905"
click at [742, 47] on link "Sales Orders" at bounding box center [777, 53] width 149 height 23
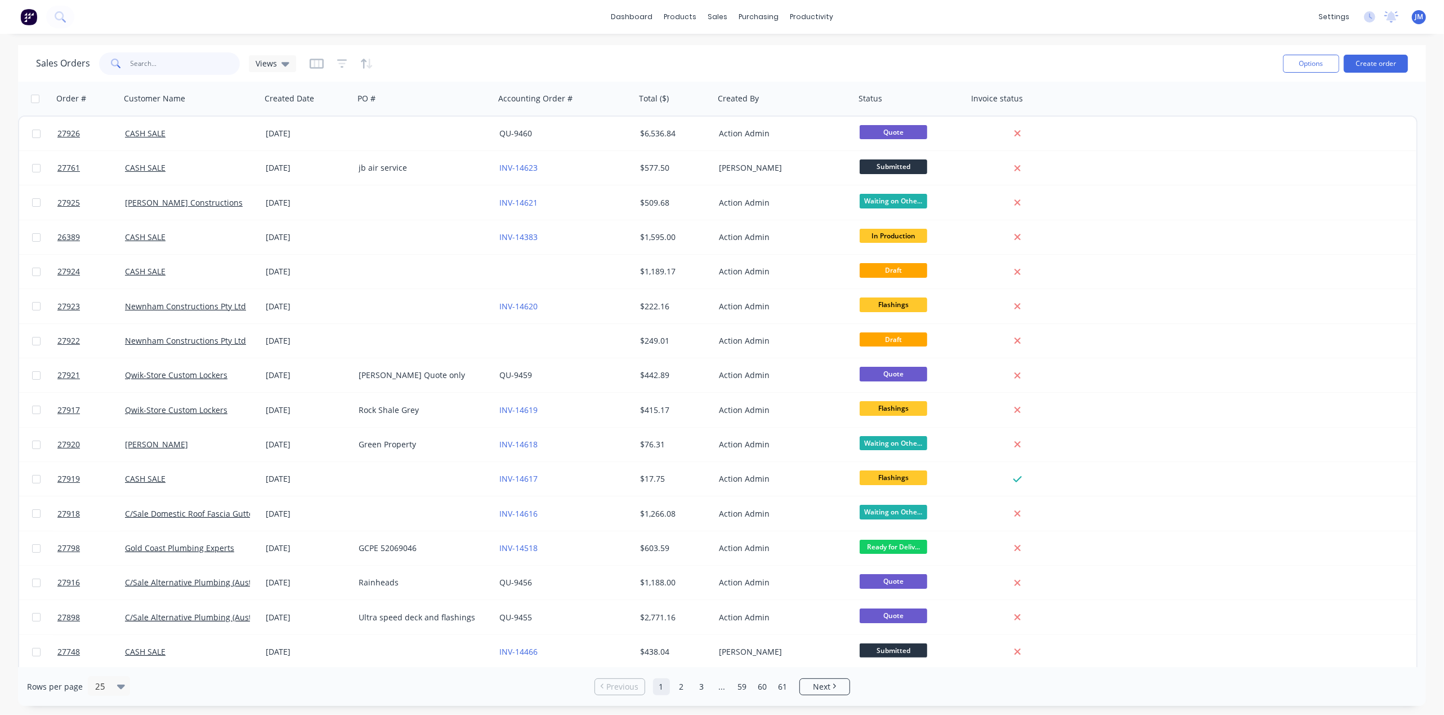
click at [194, 69] on input "text" at bounding box center [186, 63] width 110 height 23
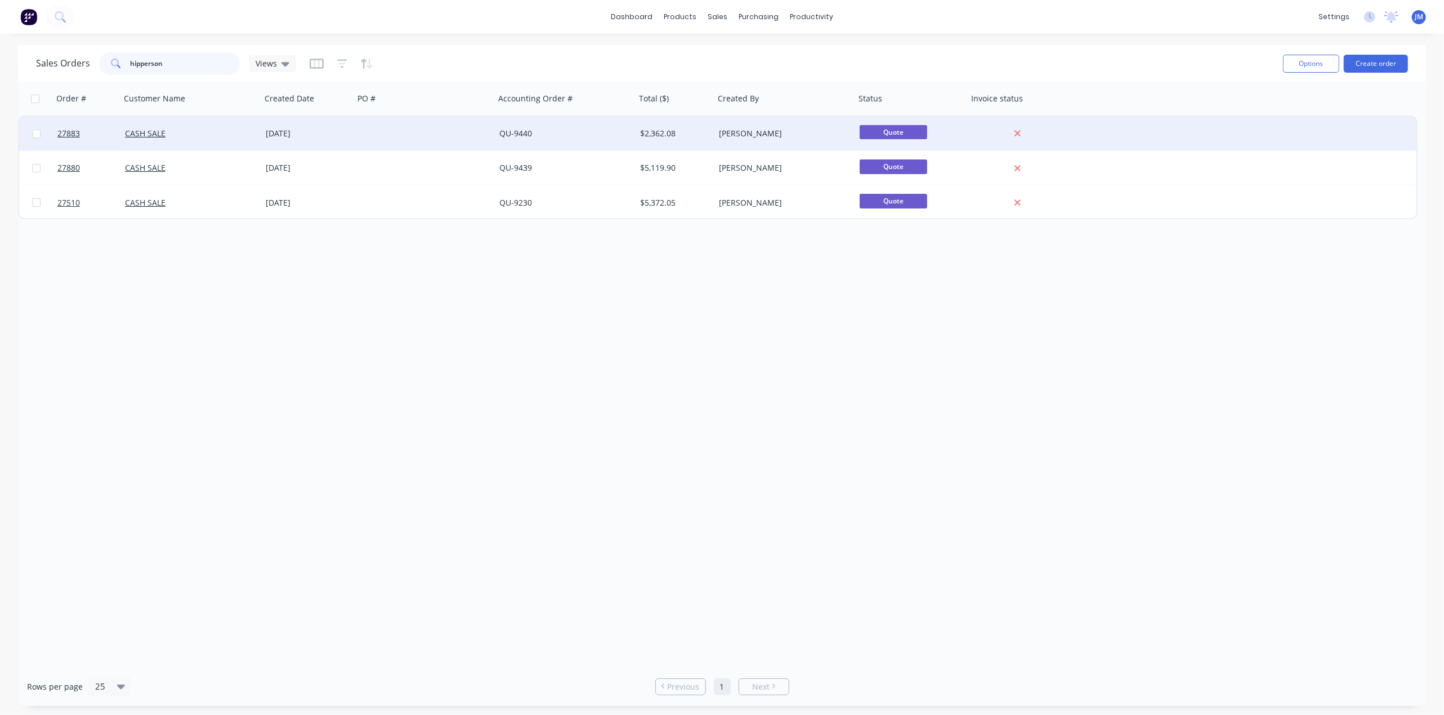
type input "hipperson"
click at [371, 135] on div at bounding box center [424, 134] width 141 height 34
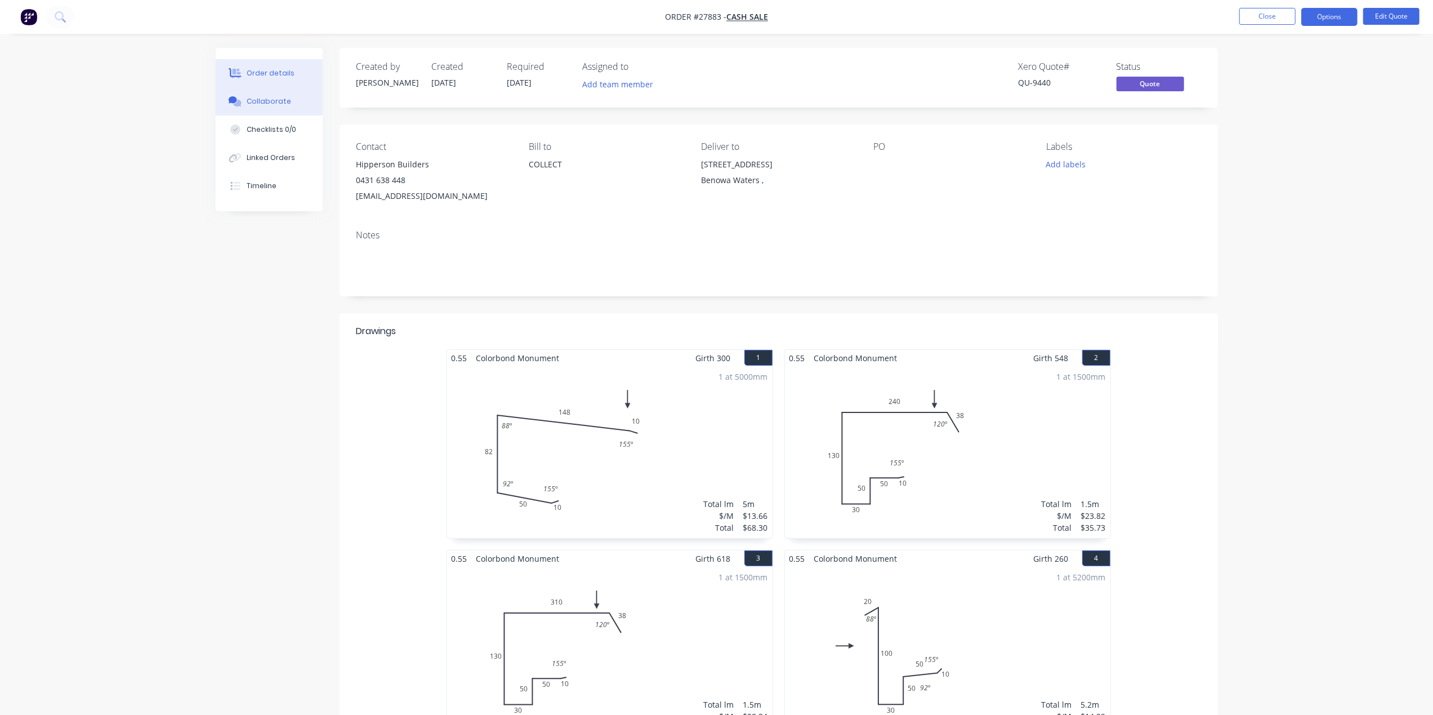
click at [260, 108] on button "Collaborate" at bounding box center [269, 101] width 107 height 28
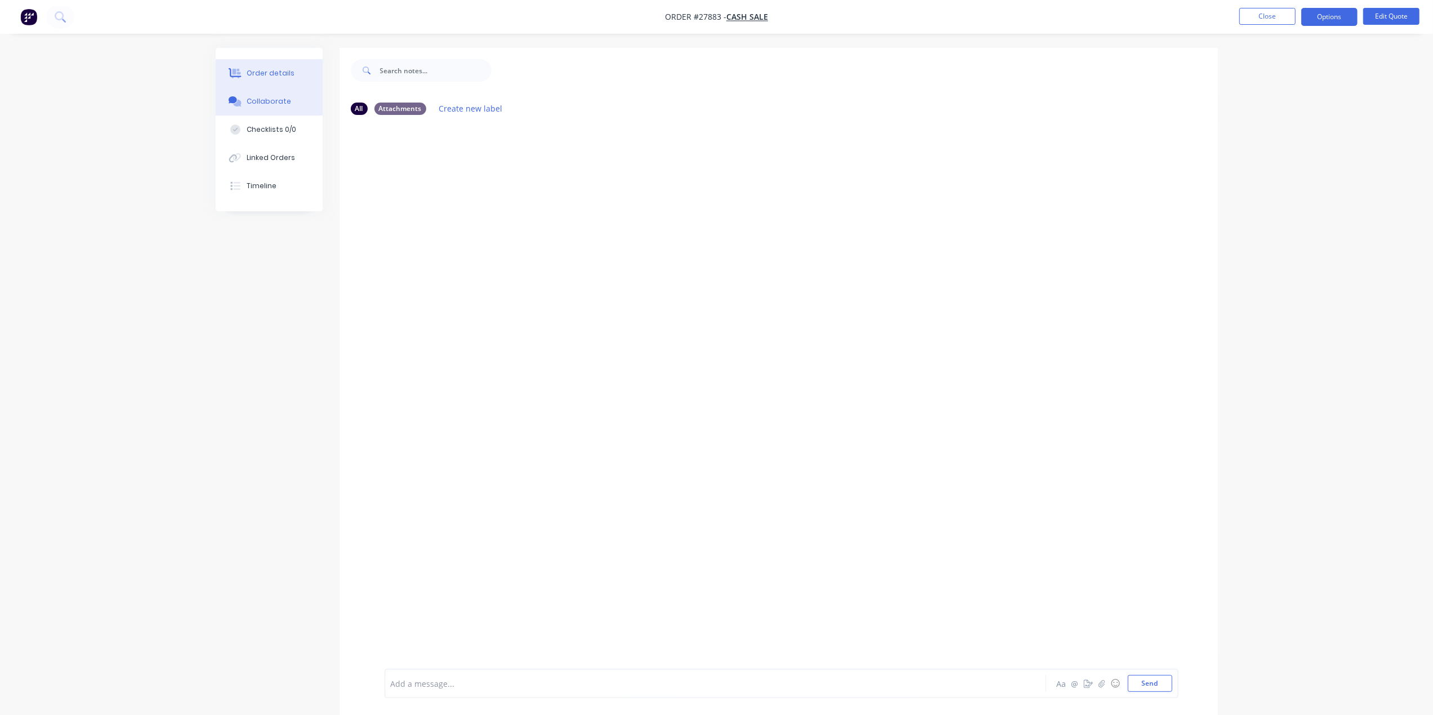
click at [288, 75] on div "Order details" at bounding box center [271, 73] width 48 height 10
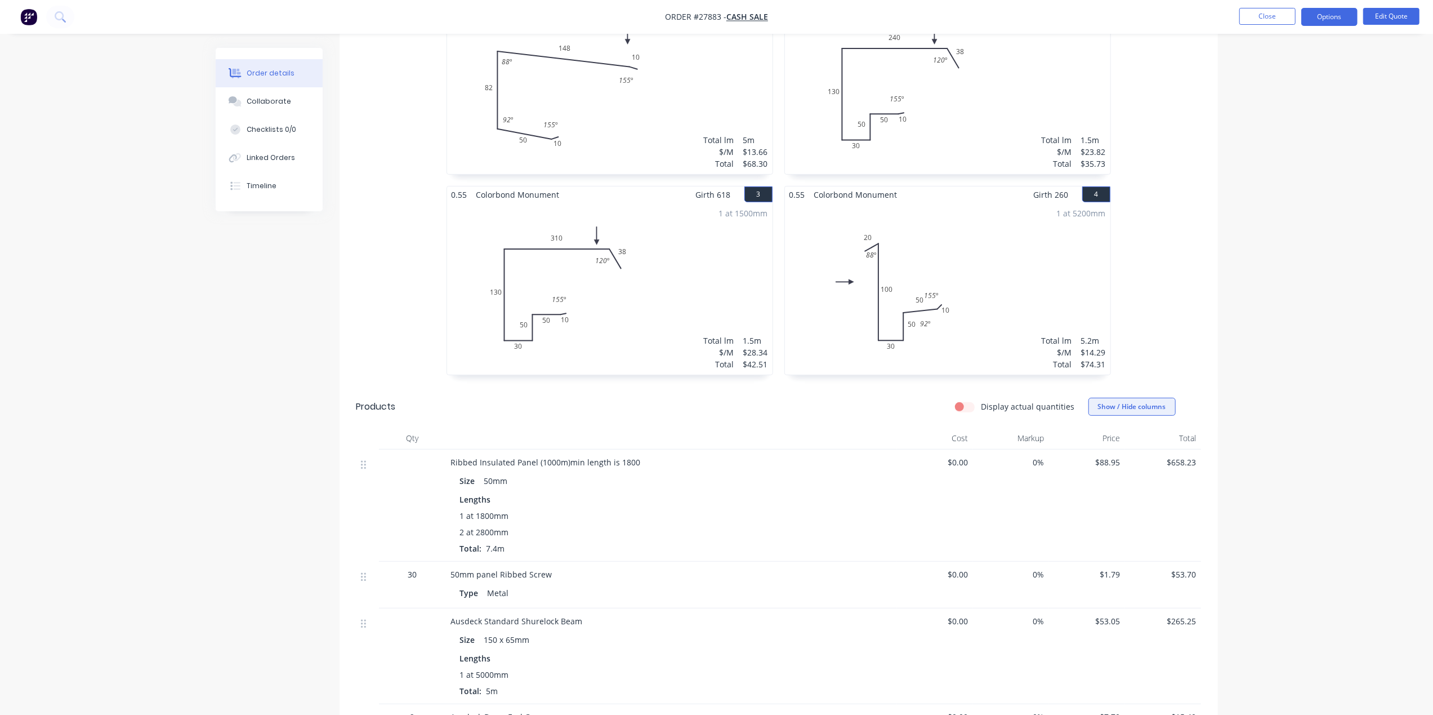
scroll to position [375, 0]
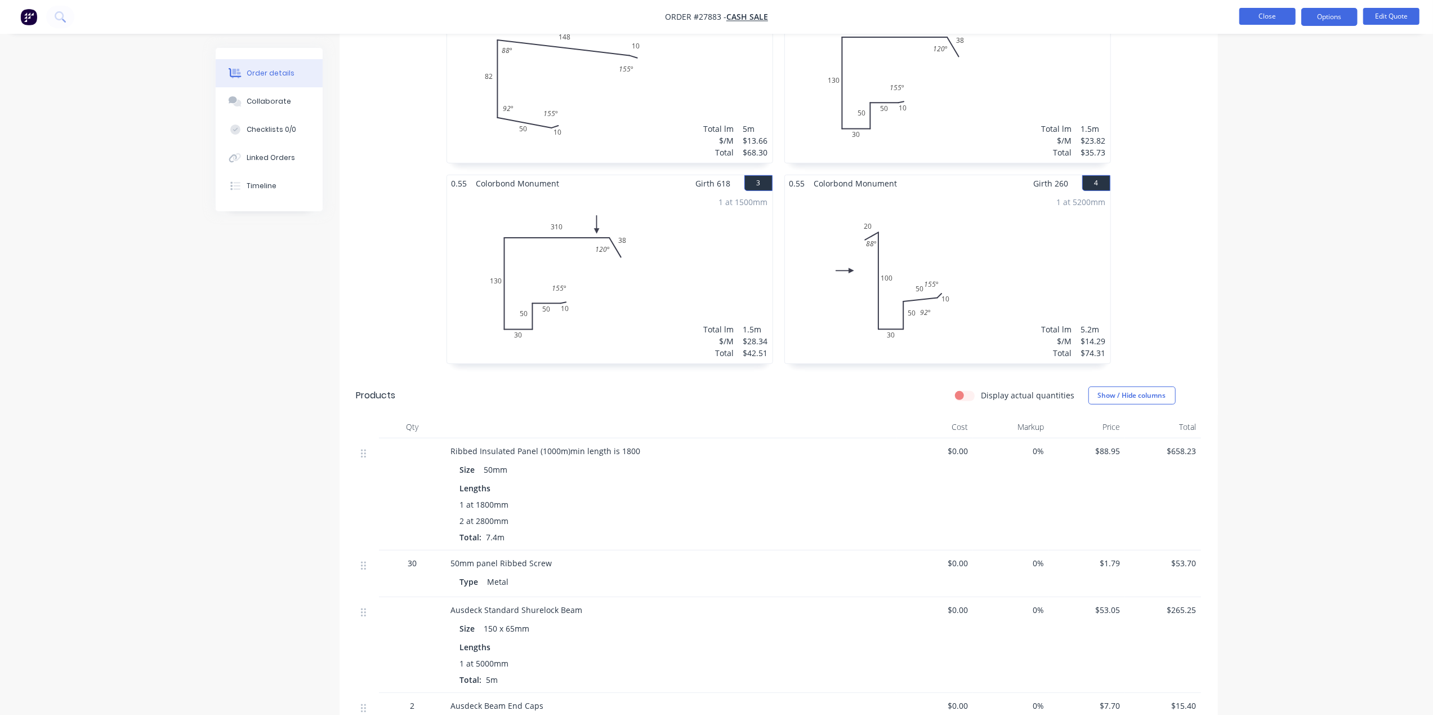
click at [1278, 17] on button "Close" at bounding box center [1267, 16] width 56 height 17
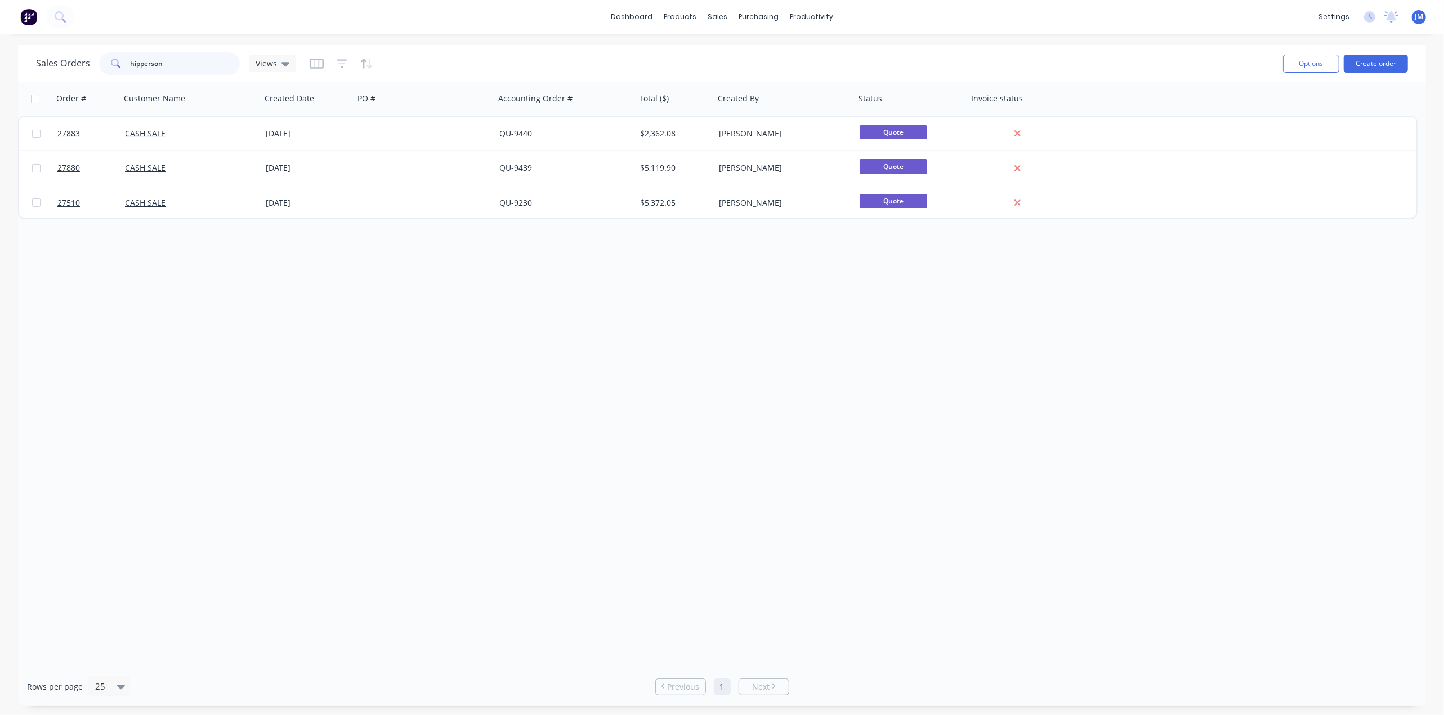
drag, startPoint x: 193, startPoint y: 59, endPoint x: 184, endPoint y: 57, distance: 9.1
click at [184, 57] on input "hipperson" at bounding box center [186, 63] width 110 height 23
click at [742, 66] on link "Customers" at bounding box center [777, 76] width 149 height 23
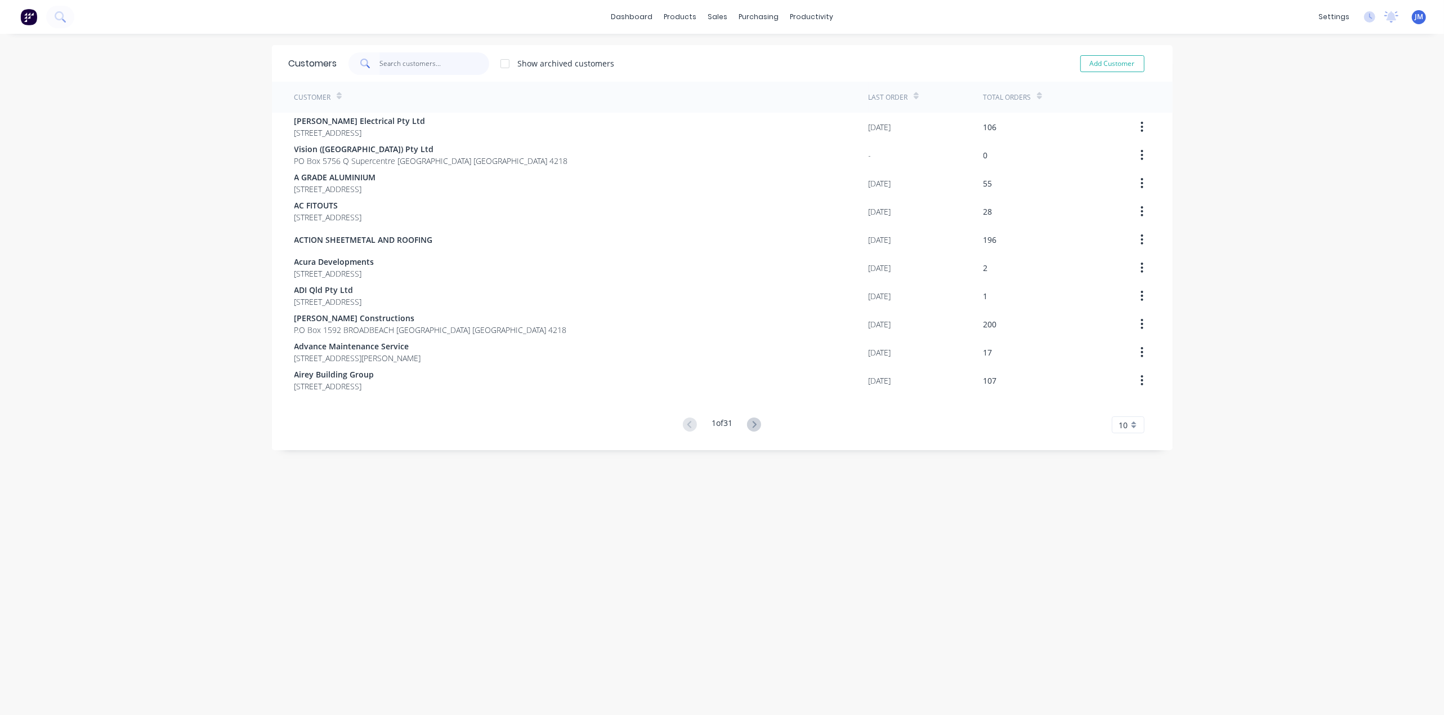
click at [425, 66] on input "text" at bounding box center [435, 63] width 110 height 23
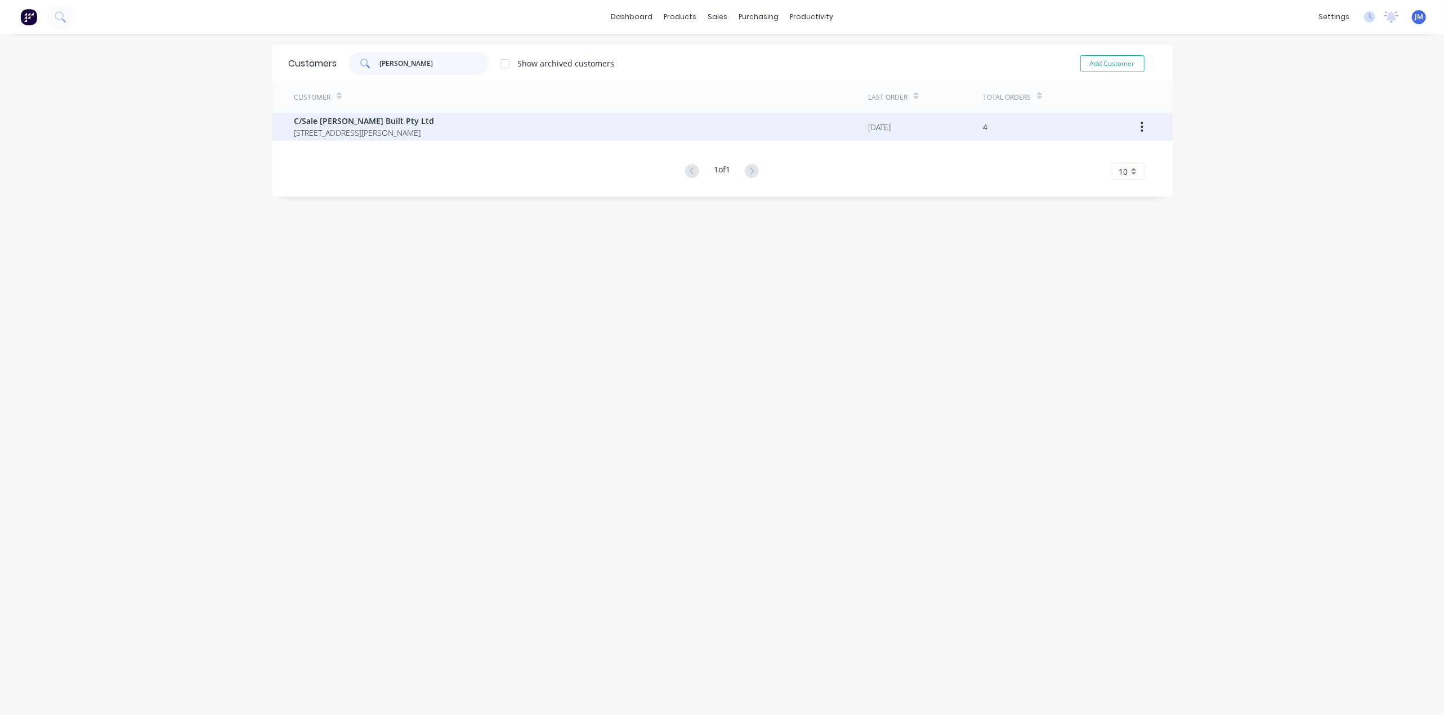
type input "[PERSON_NAME]"
click at [338, 131] on span "[STREET_ADDRESS][PERSON_NAME]" at bounding box center [365, 133] width 140 height 12
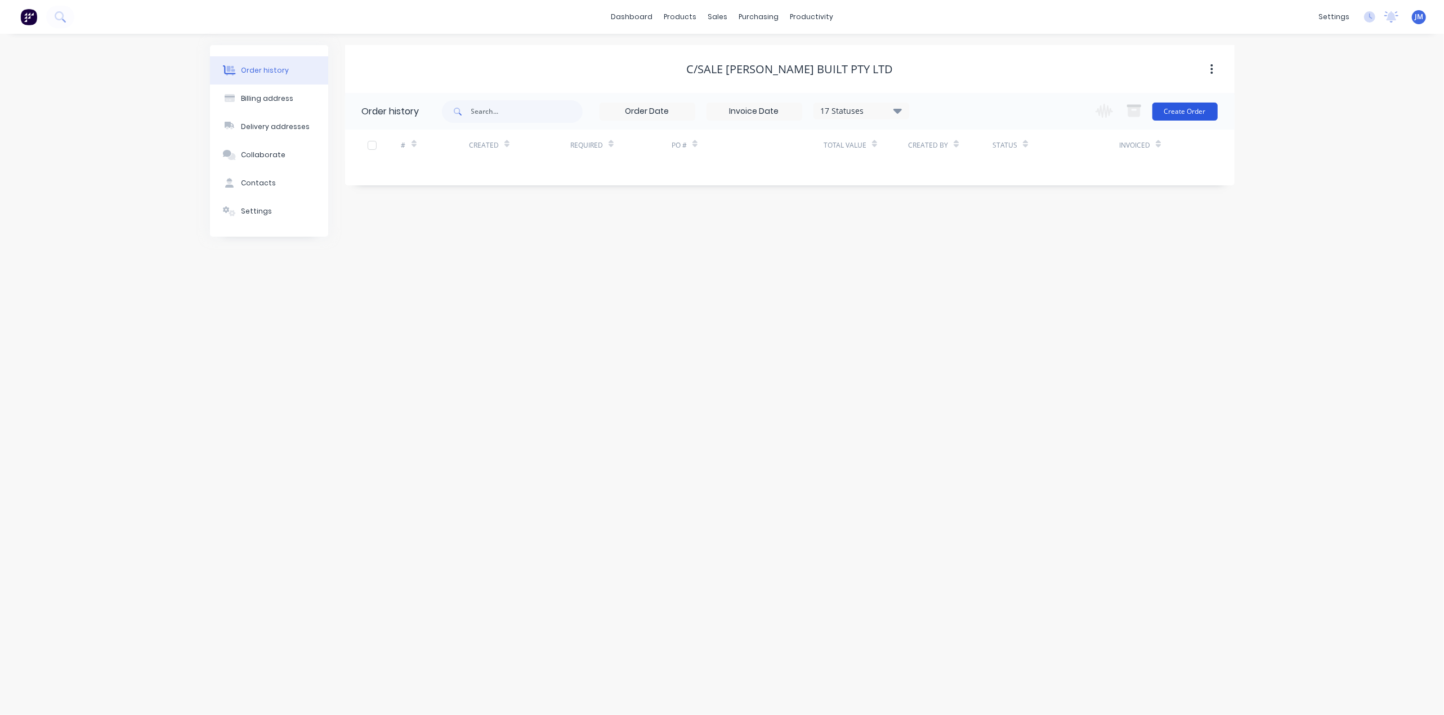
click at [1198, 102] on button "Create Order" at bounding box center [1185, 111] width 65 height 18
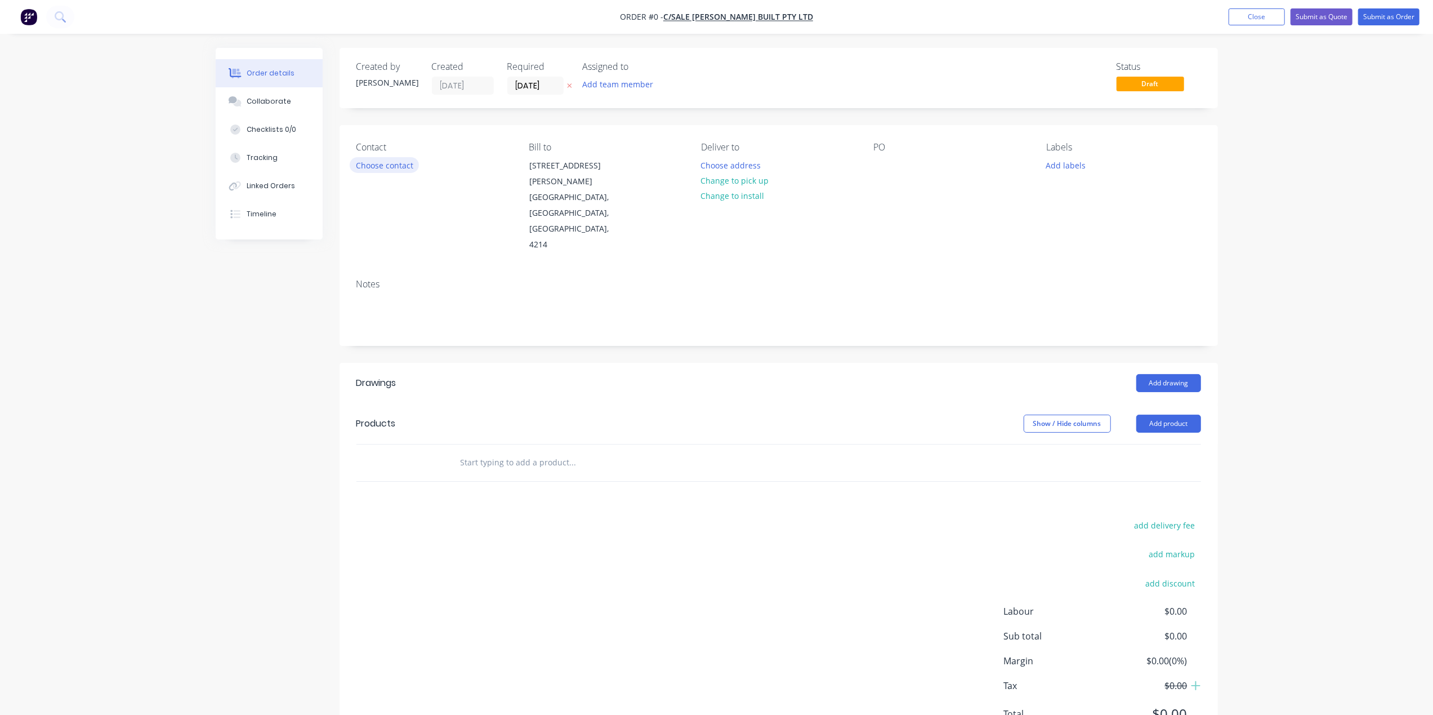
click at [386, 167] on button "Choose contact" at bounding box center [384, 164] width 69 height 15
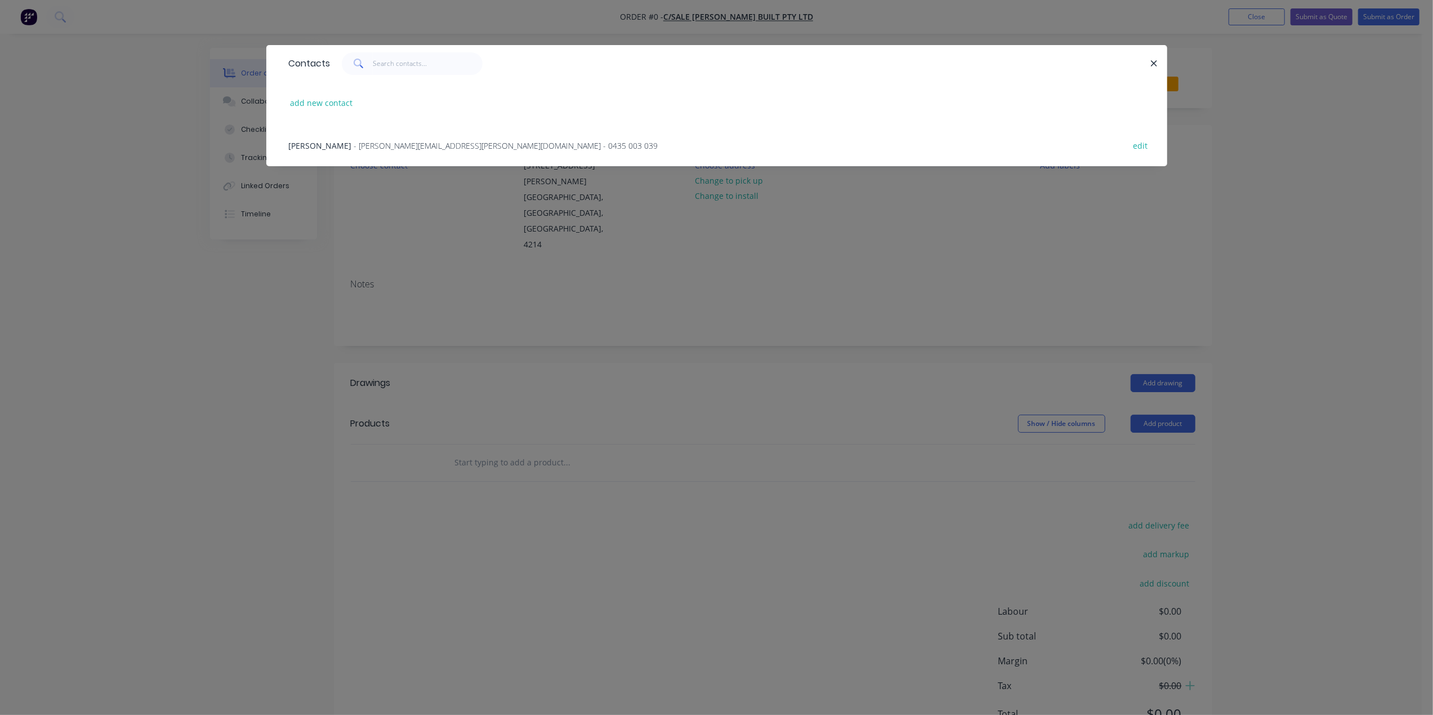
click at [354, 145] on span "- [PERSON_NAME][EMAIL_ADDRESS][PERSON_NAME][DOMAIN_NAME] - 0435 003 039" at bounding box center [506, 145] width 304 height 11
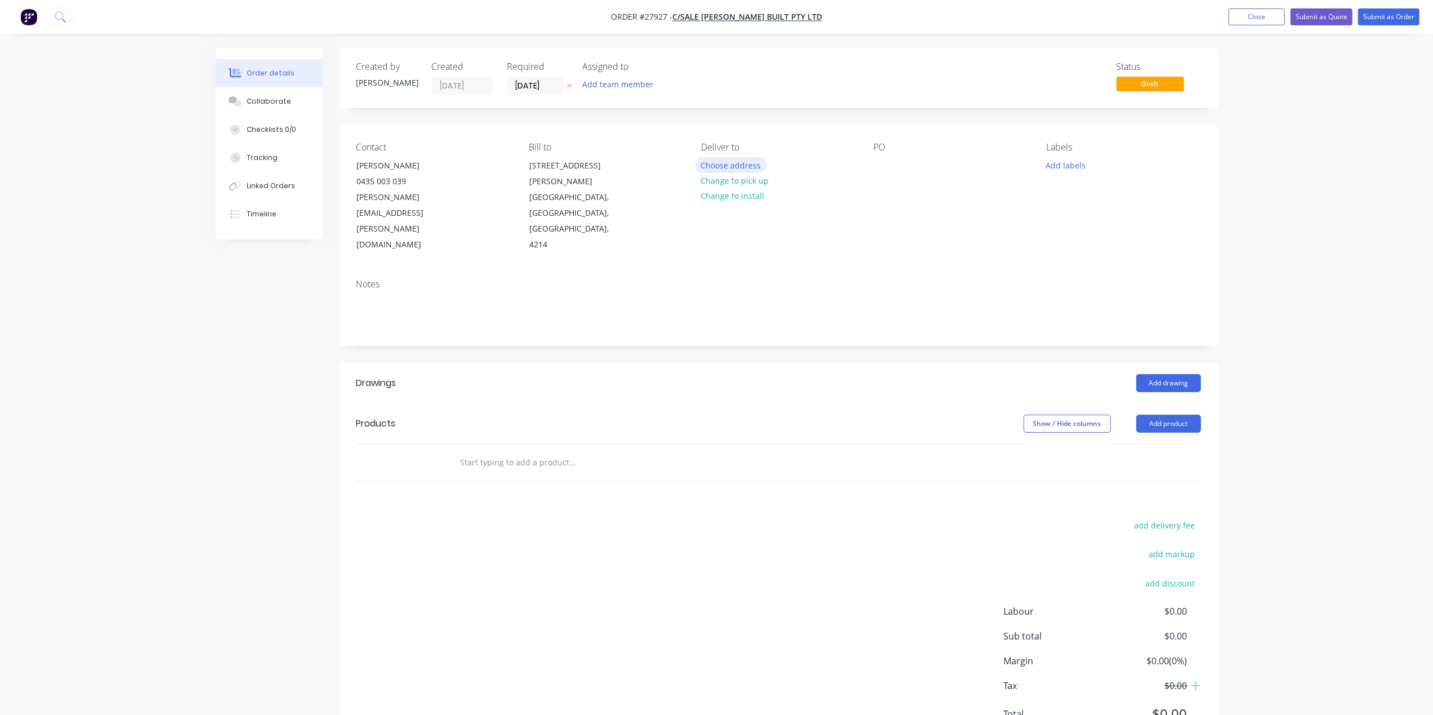
click at [730, 165] on button "Choose address" at bounding box center [731, 164] width 72 height 15
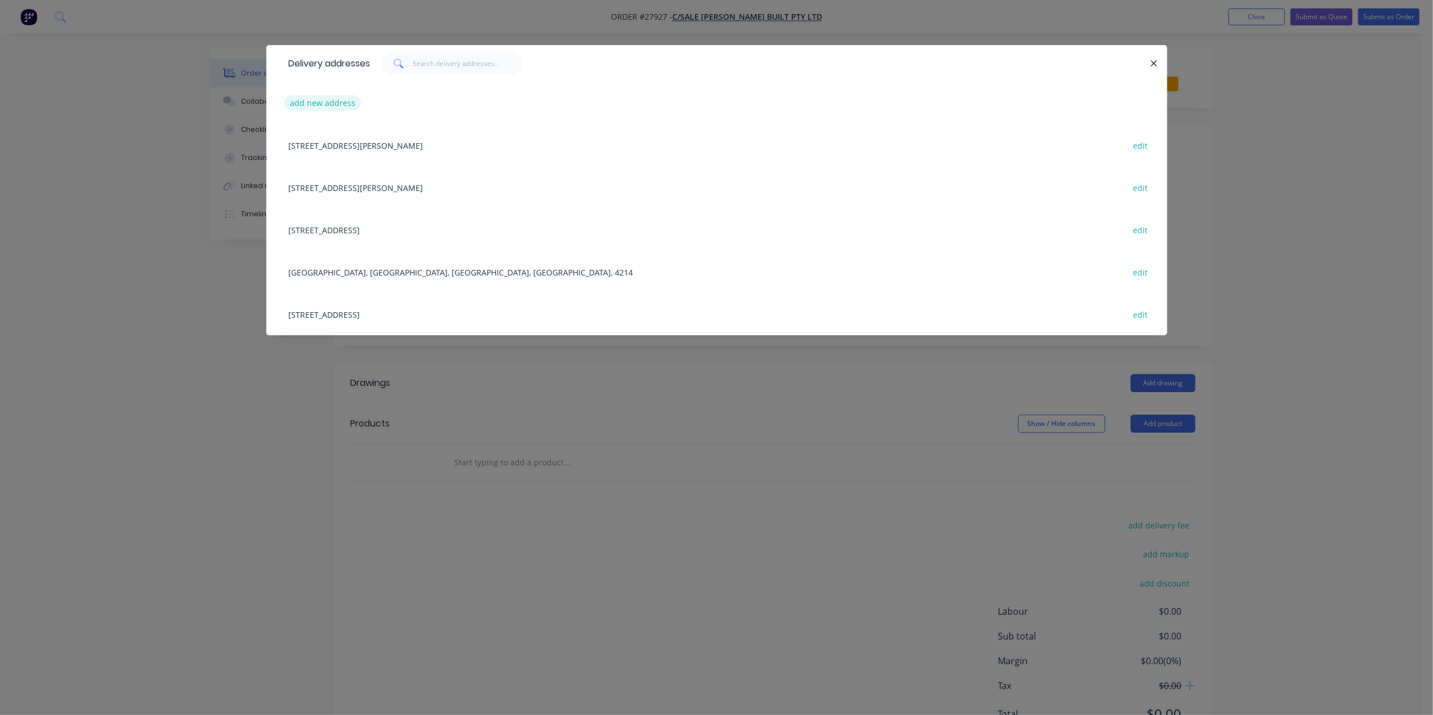
click at [307, 100] on button "add new address" at bounding box center [322, 102] width 77 height 15
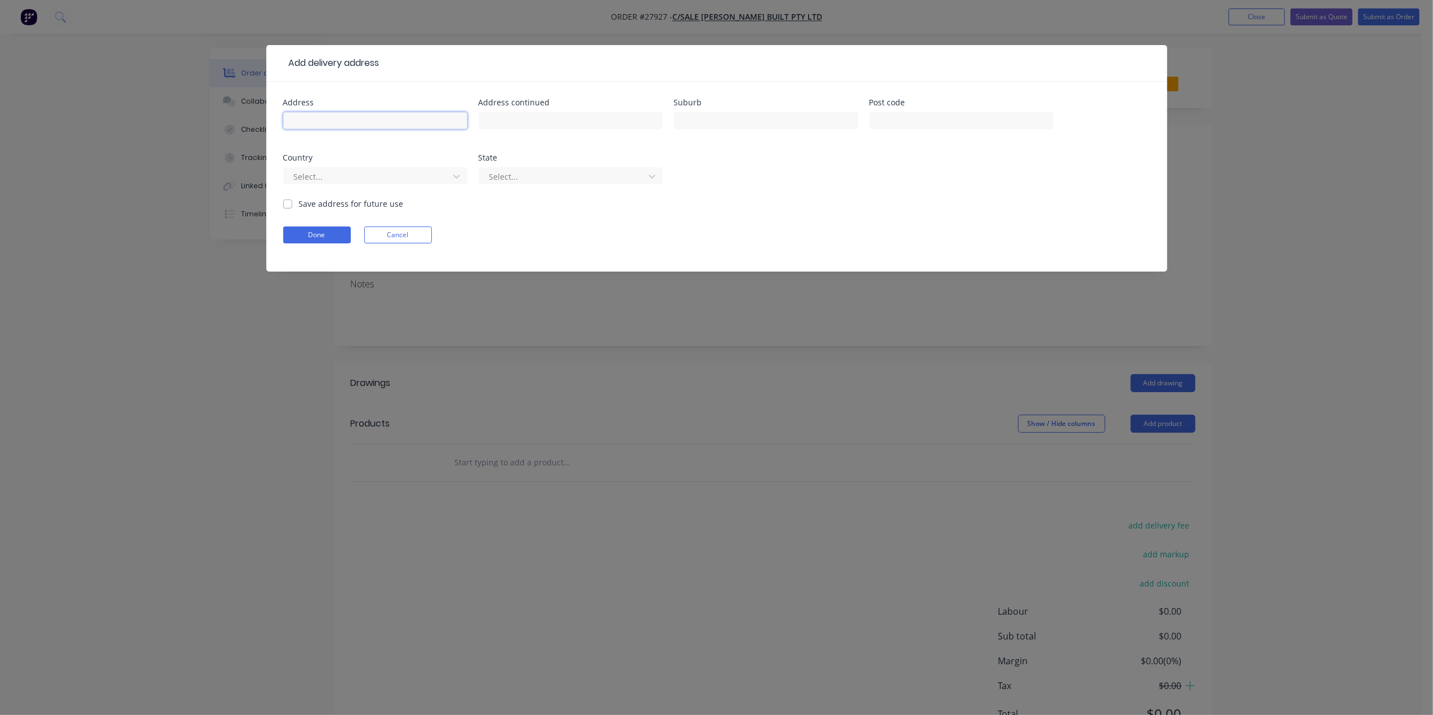
click at [309, 124] on input "text" at bounding box center [375, 120] width 184 height 17
type input "[STREET_ADDRESS]"
type input "[PERSON_NAME]"
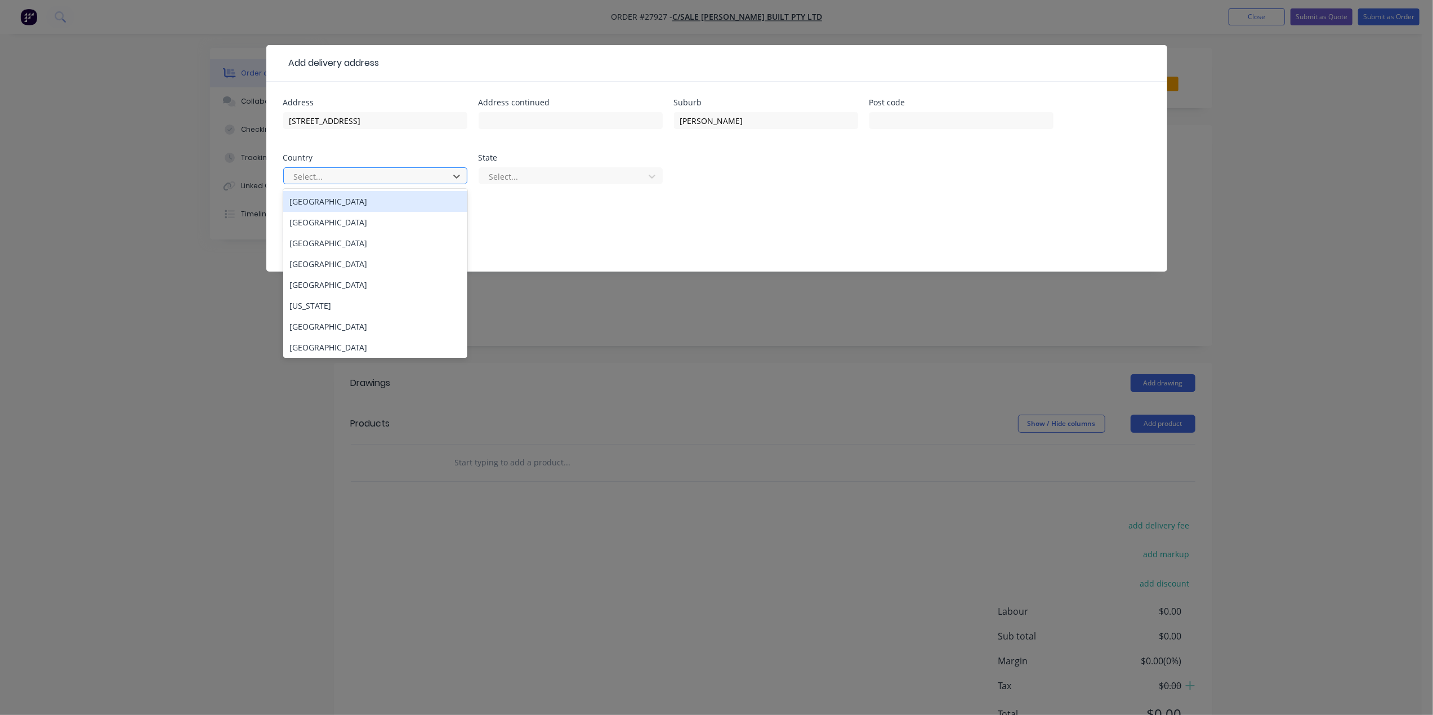
drag, startPoint x: 367, startPoint y: 206, endPoint x: 383, endPoint y: 198, distance: 17.9
click at [368, 204] on div "[GEOGRAPHIC_DATA]" at bounding box center [375, 201] width 184 height 21
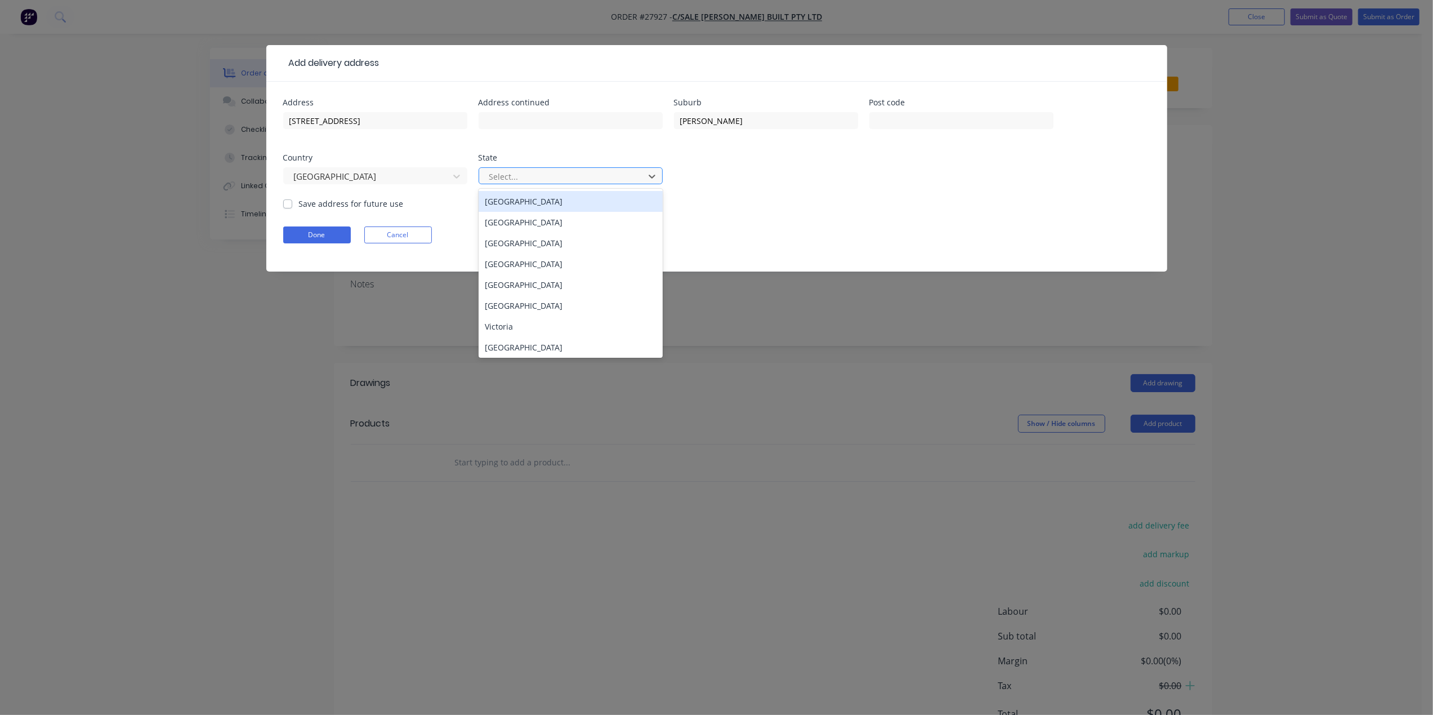
click at [519, 171] on div at bounding box center [563, 176] width 150 height 14
click at [527, 259] on div "[GEOGRAPHIC_DATA]" at bounding box center [571, 263] width 184 height 21
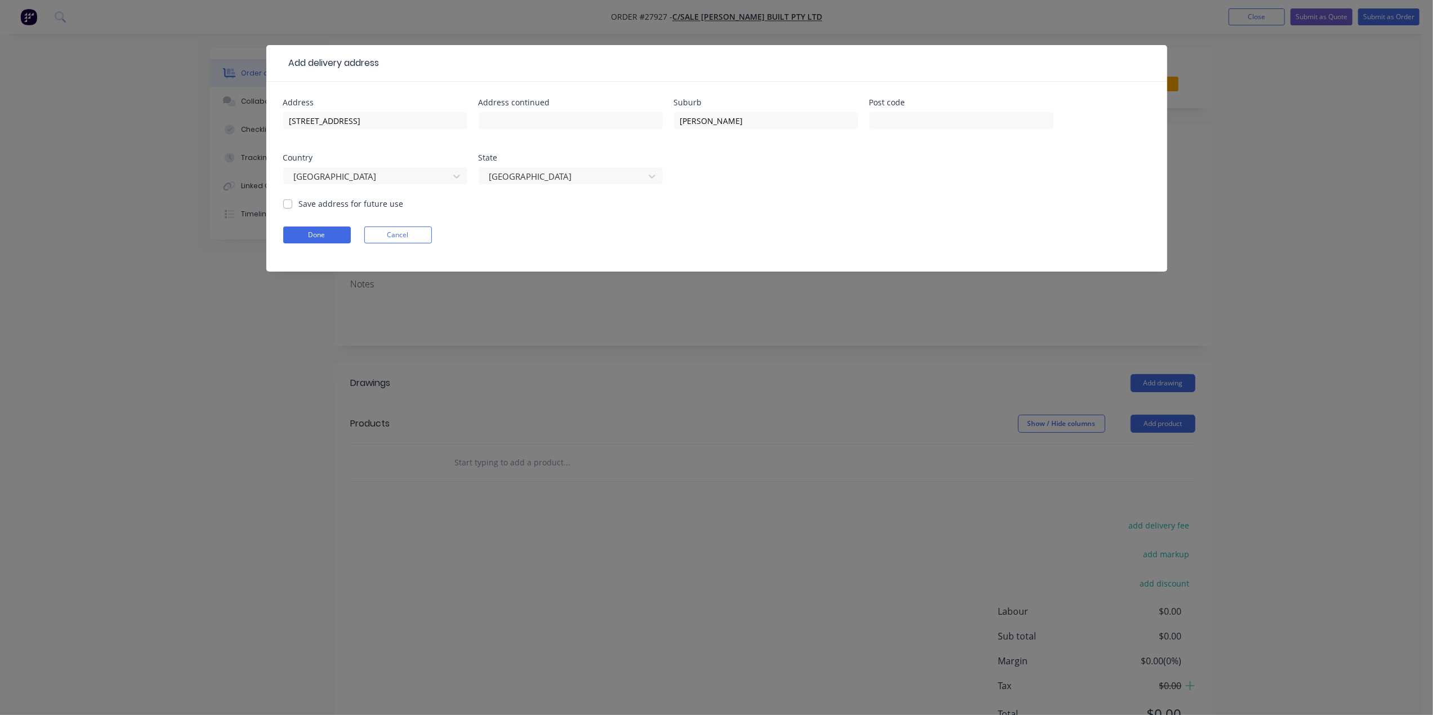
click at [299, 205] on label "Save address for future use" at bounding box center [351, 204] width 105 height 12
click at [285, 205] on input "Save address for future use" at bounding box center [287, 203] width 9 height 11
checkbox input "true"
click at [297, 237] on button "Done" at bounding box center [317, 234] width 68 height 17
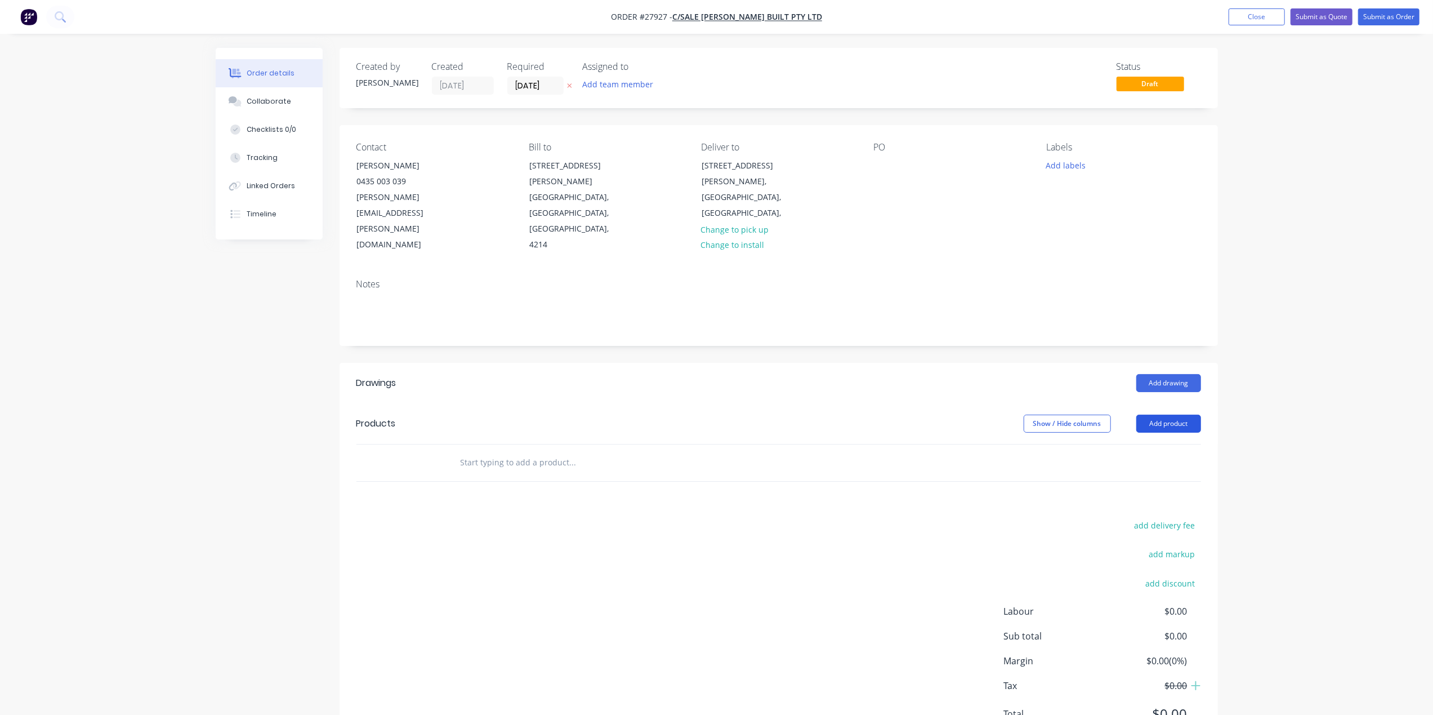
click at [1174, 414] on button "Add product" at bounding box center [1168, 423] width 65 height 18
click at [1158, 444] on div "Product catalogue" at bounding box center [1147, 452] width 87 height 16
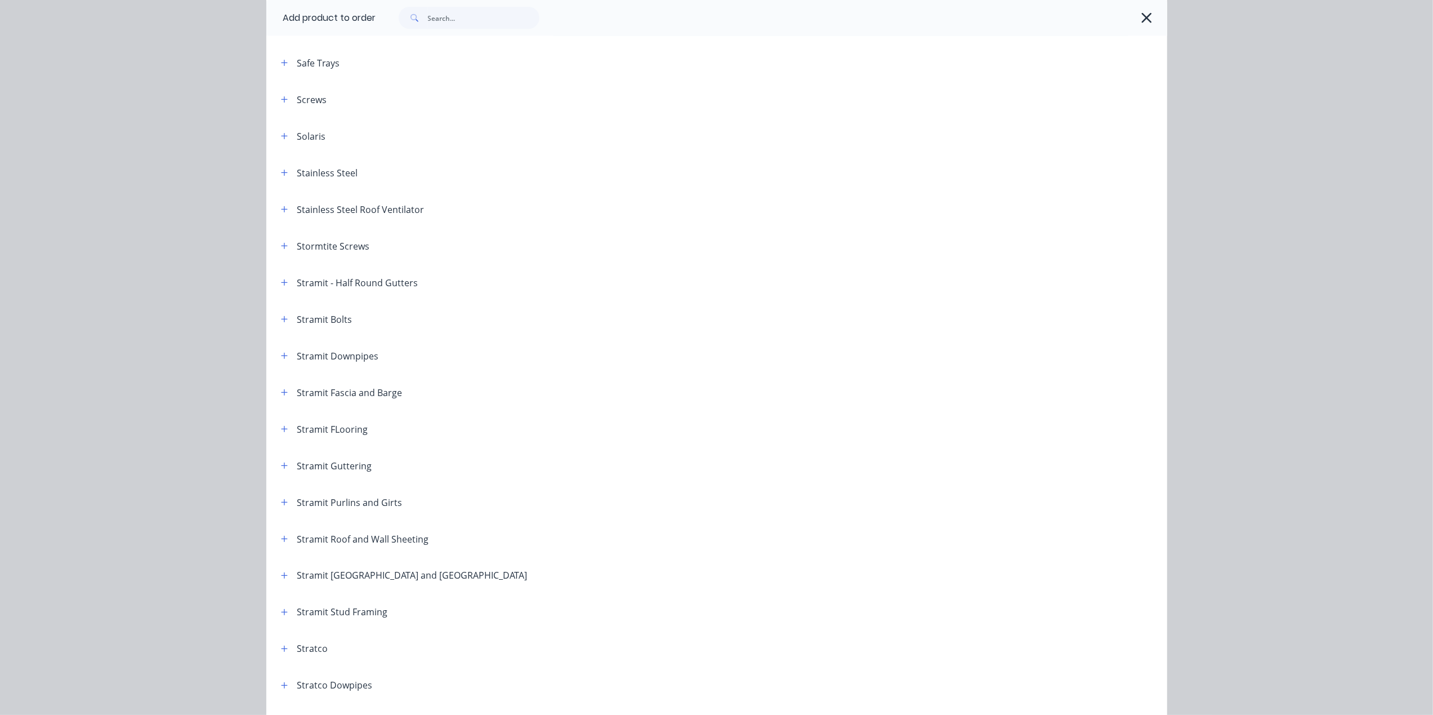
scroll to position [1690, 0]
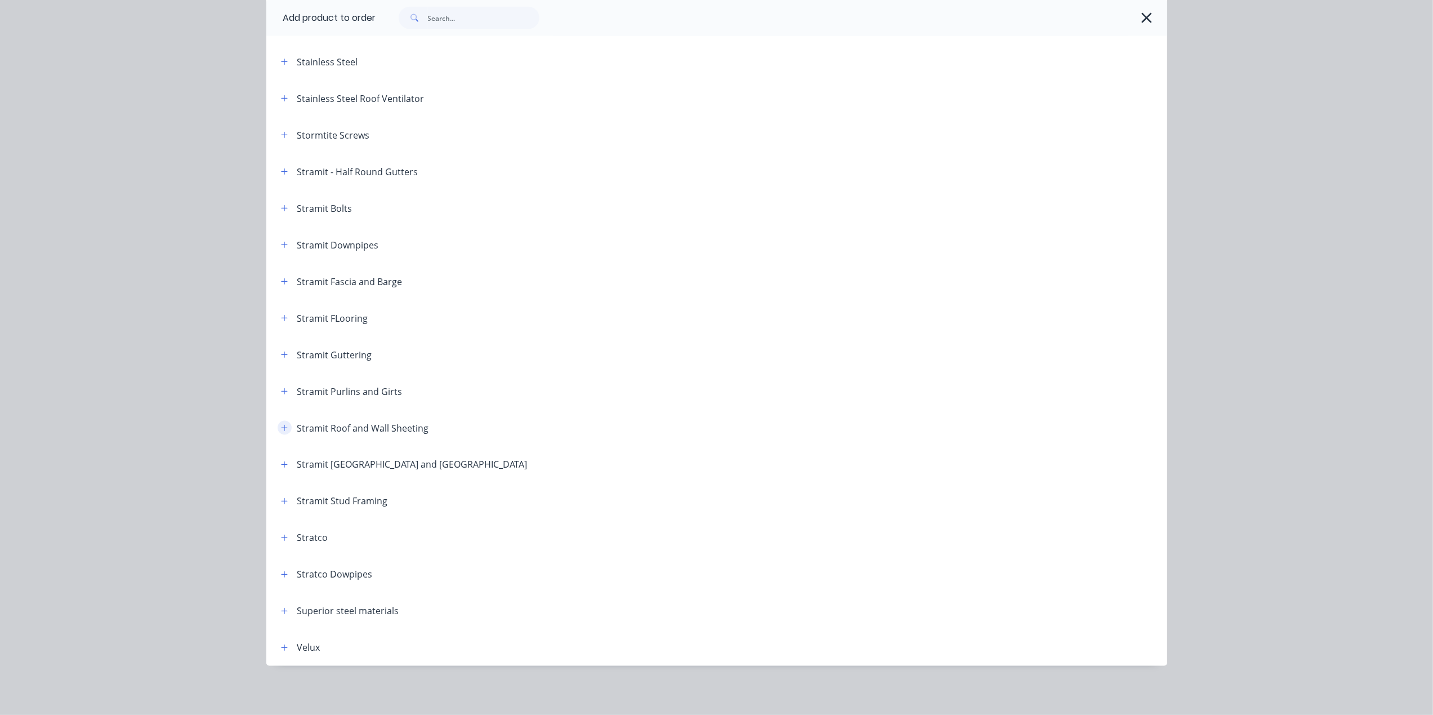
click at [281, 428] on icon "button" at bounding box center [284, 428] width 7 height 8
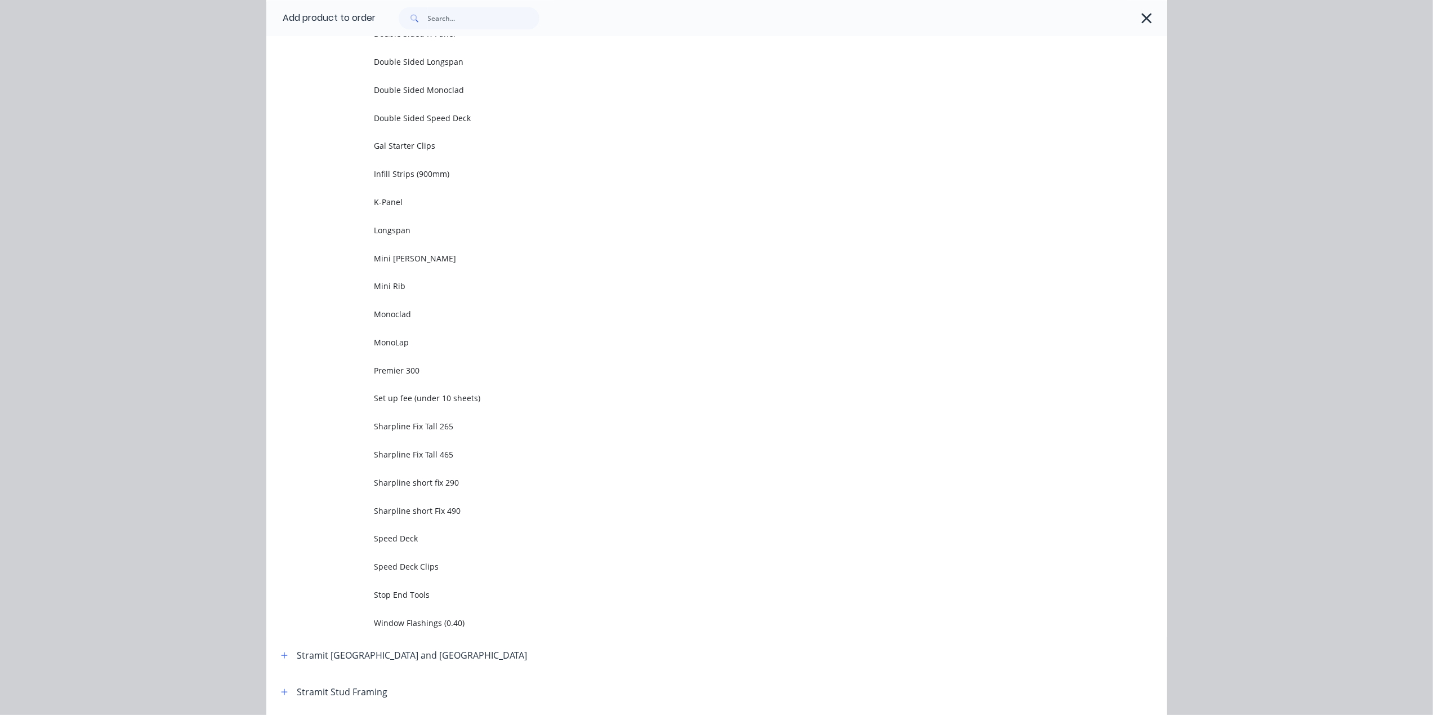
scroll to position [2517, 0]
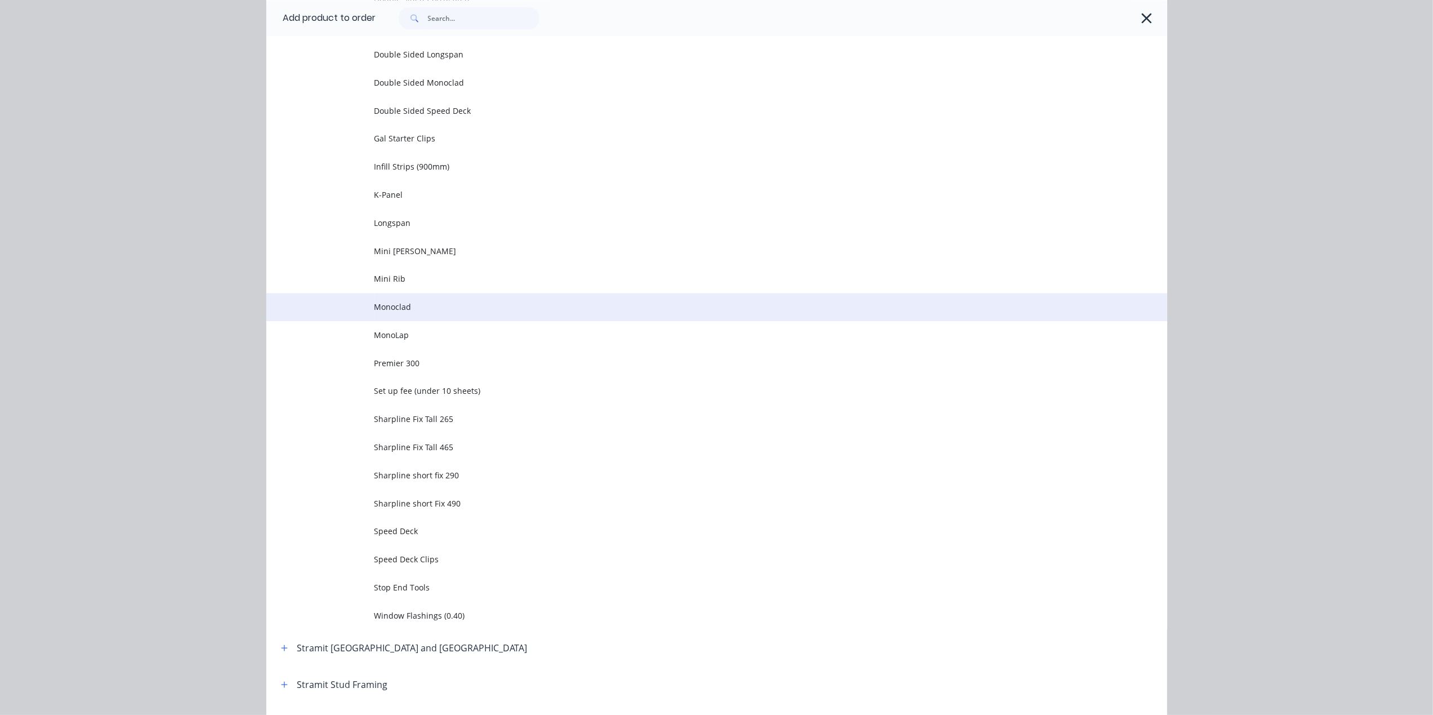
click at [411, 313] on td "Monoclad" at bounding box center [770, 307] width 793 height 28
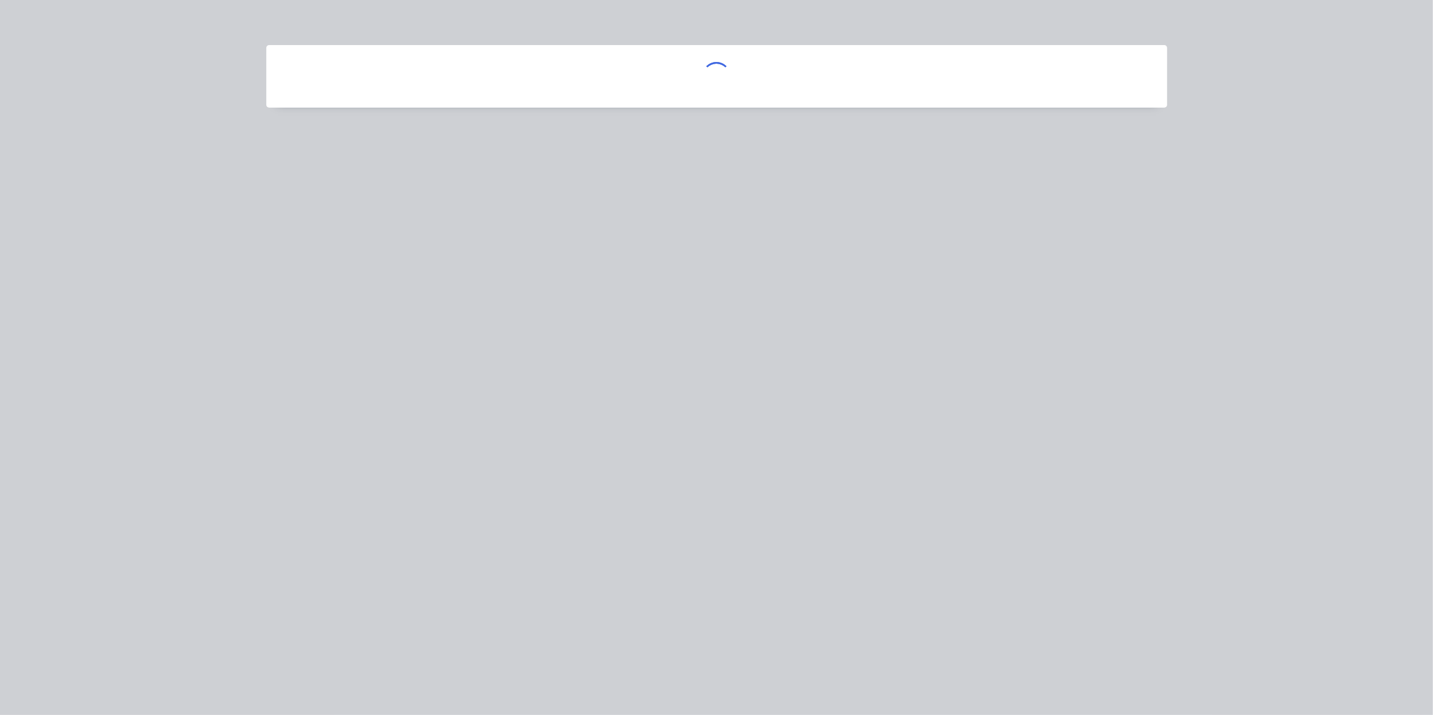
scroll to position [0, 0]
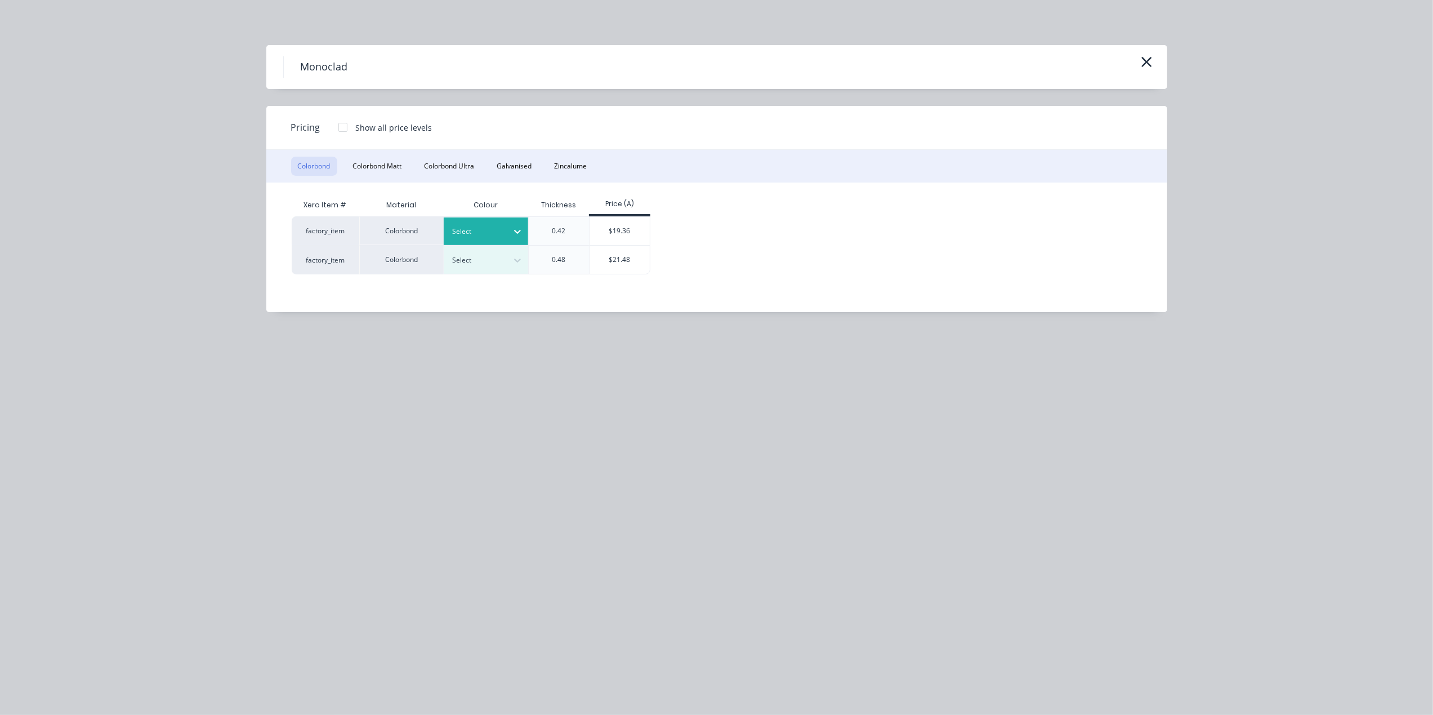
click at [452, 218] on div "Select" at bounding box center [486, 231] width 84 height 28
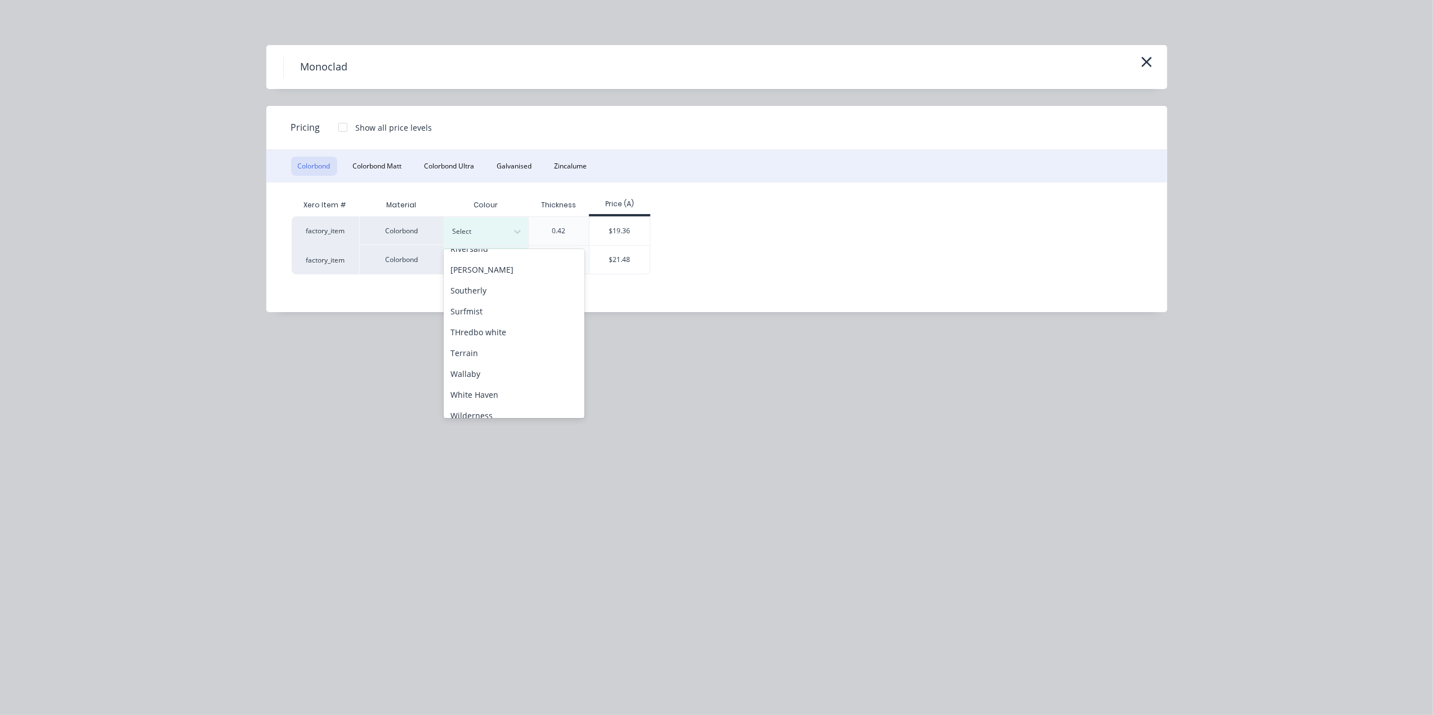
scroll to position [502, 0]
click at [479, 258] on div "Surfmist" at bounding box center [514, 259] width 141 height 21
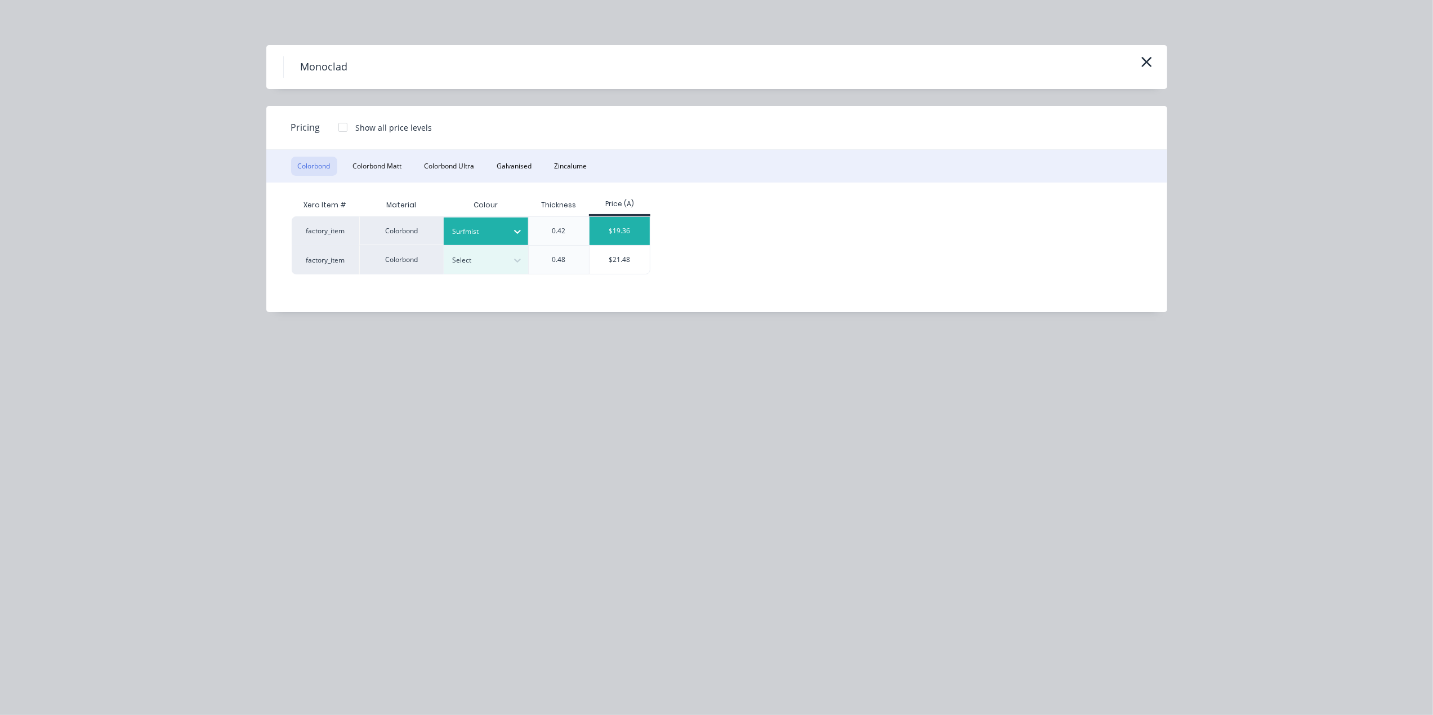
click at [605, 239] on div "$19.36" at bounding box center [620, 231] width 60 height 28
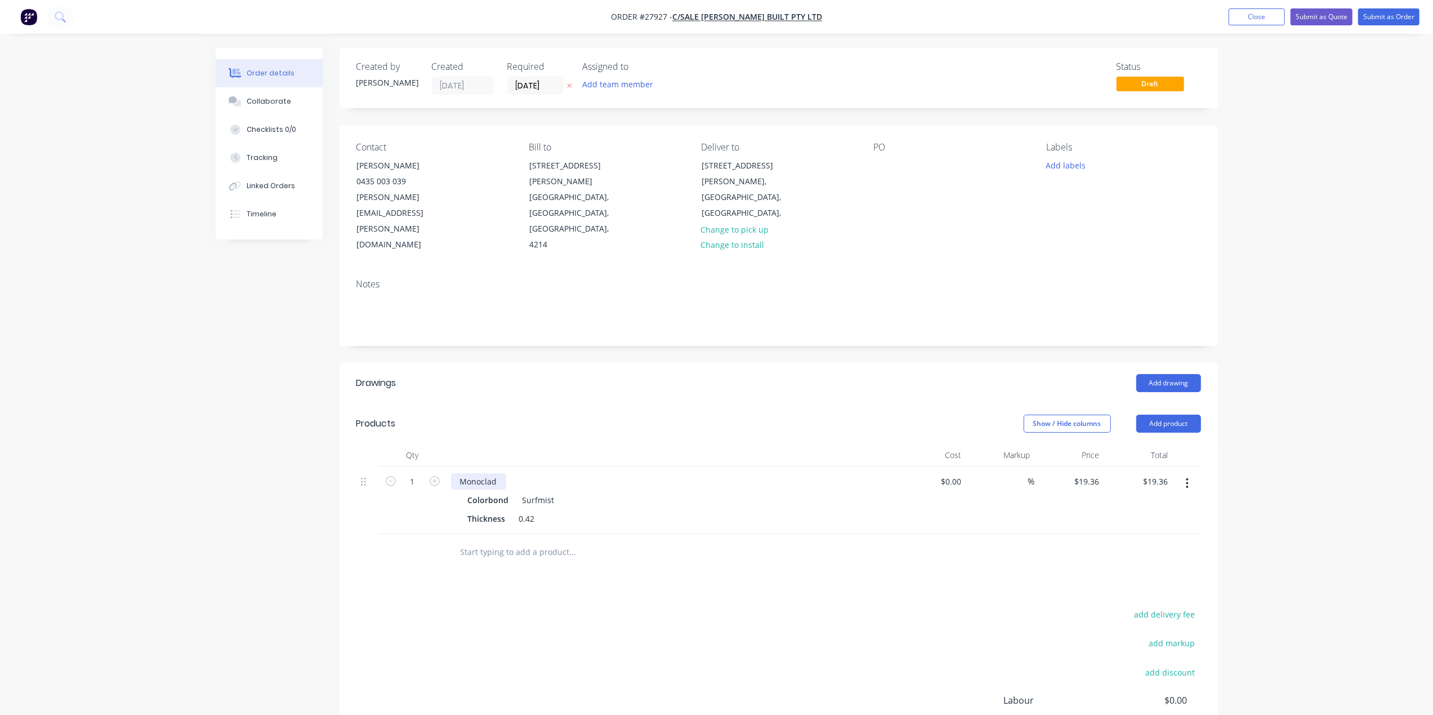
click at [502, 473] on div "Monoclad" at bounding box center [478, 481] width 55 height 16
click at [572, 473] on div "Monoclad 64 x 3430, 62 x 3100, 20 x 2322" at bounding box center [537, 481] width 172 height 16
click at [702, 444] on div at bounding box center [672, 455] width 450 height 23
drag, startPoint x: 1235, startPoint y: 20, endPoint x: 1190, endPoint y: 16, distance: 44.7
click at [1235, 19] on button "Close" at bounding box center [1257, 16] width 56 height 17
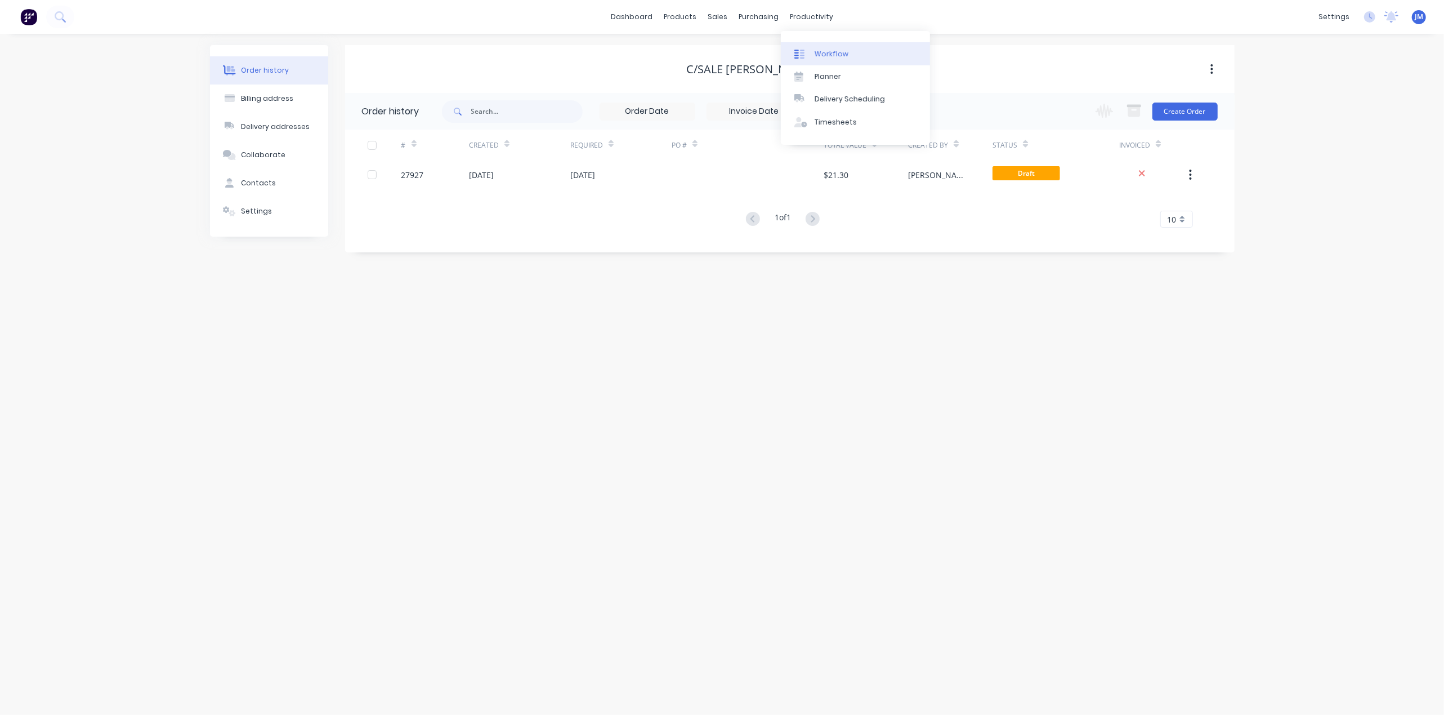
click at [828, 47] on link "Workflow" at bounding box center [855, 53] width 149 height 23
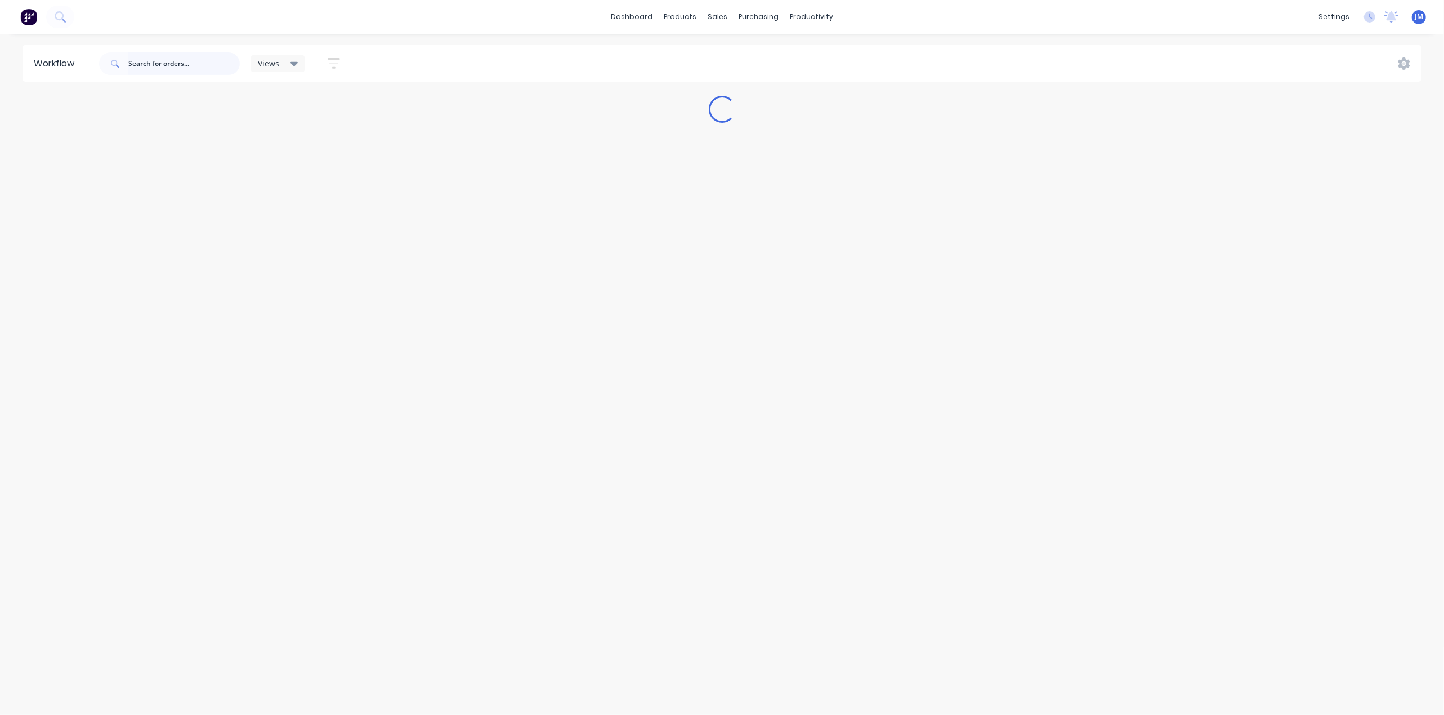
click at [173, 70] on input "text" at bounding box center [183, 63] width 111 height 23
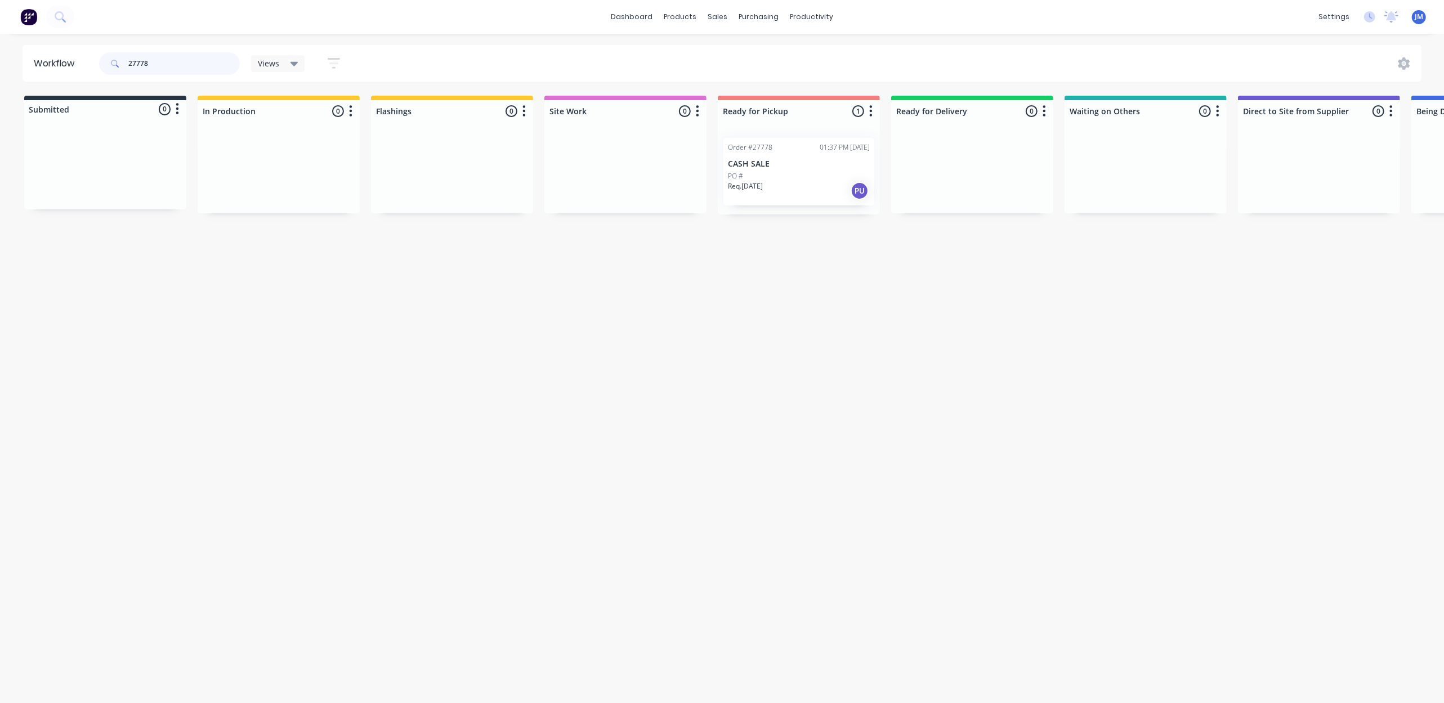
type input "27778"
click at [884, 301] on div "Mark as Picked Up" at bounding box center [915, 307] width 113 height 23
click at [791, 54] on div "Purchase Orders" at bounding box center [796, 54] width 60 height 10
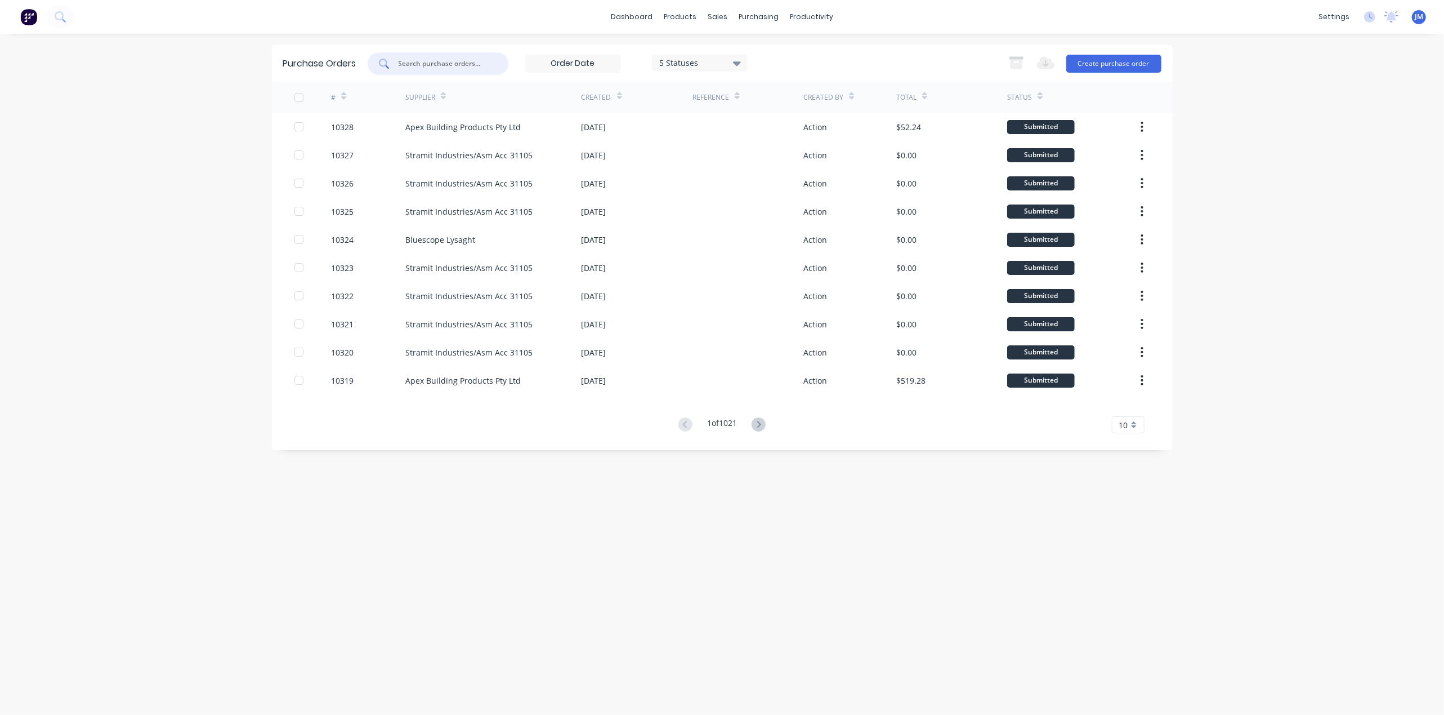
click at [429, 60] on input "text" at bounding box center [444, 63] width 93 height 11
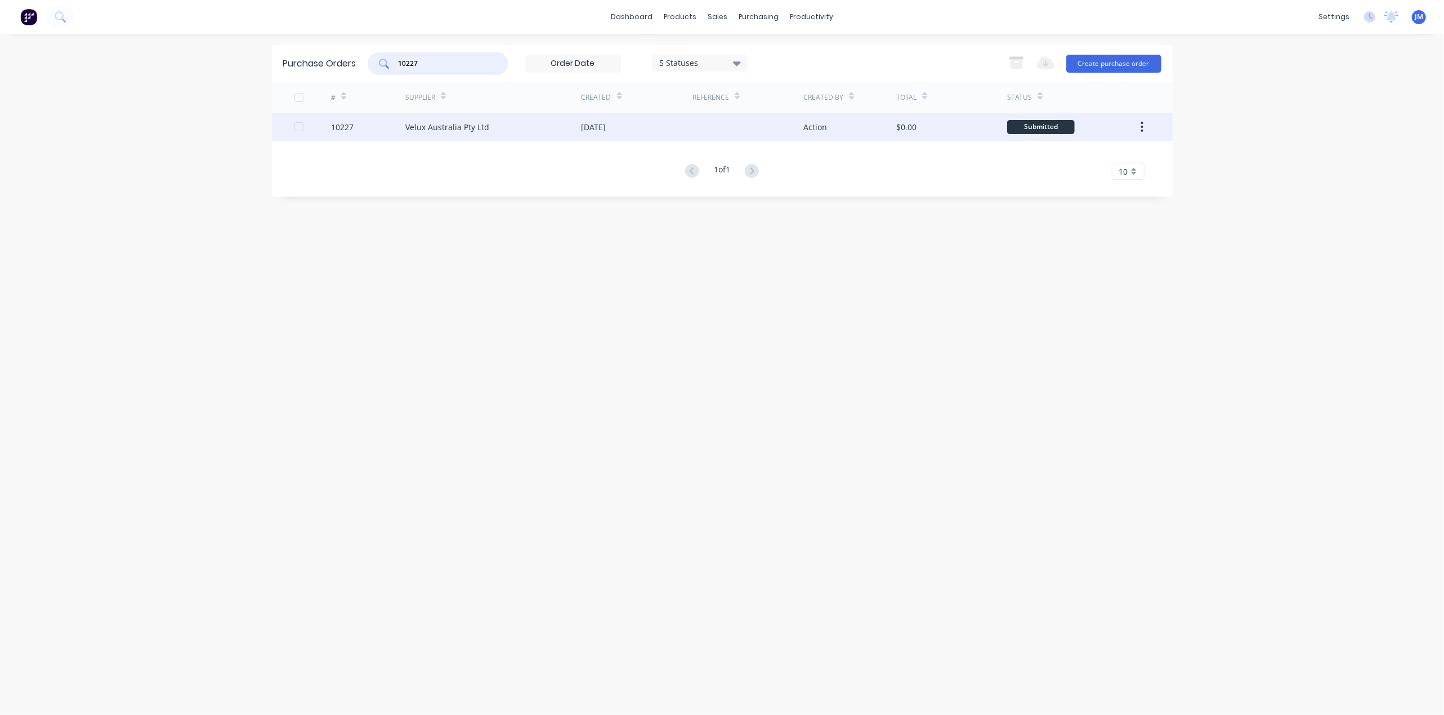
type input "10227"
click at [672, 121] on div "[DATE]" at bounding box center [637, 127] width 111 height 28
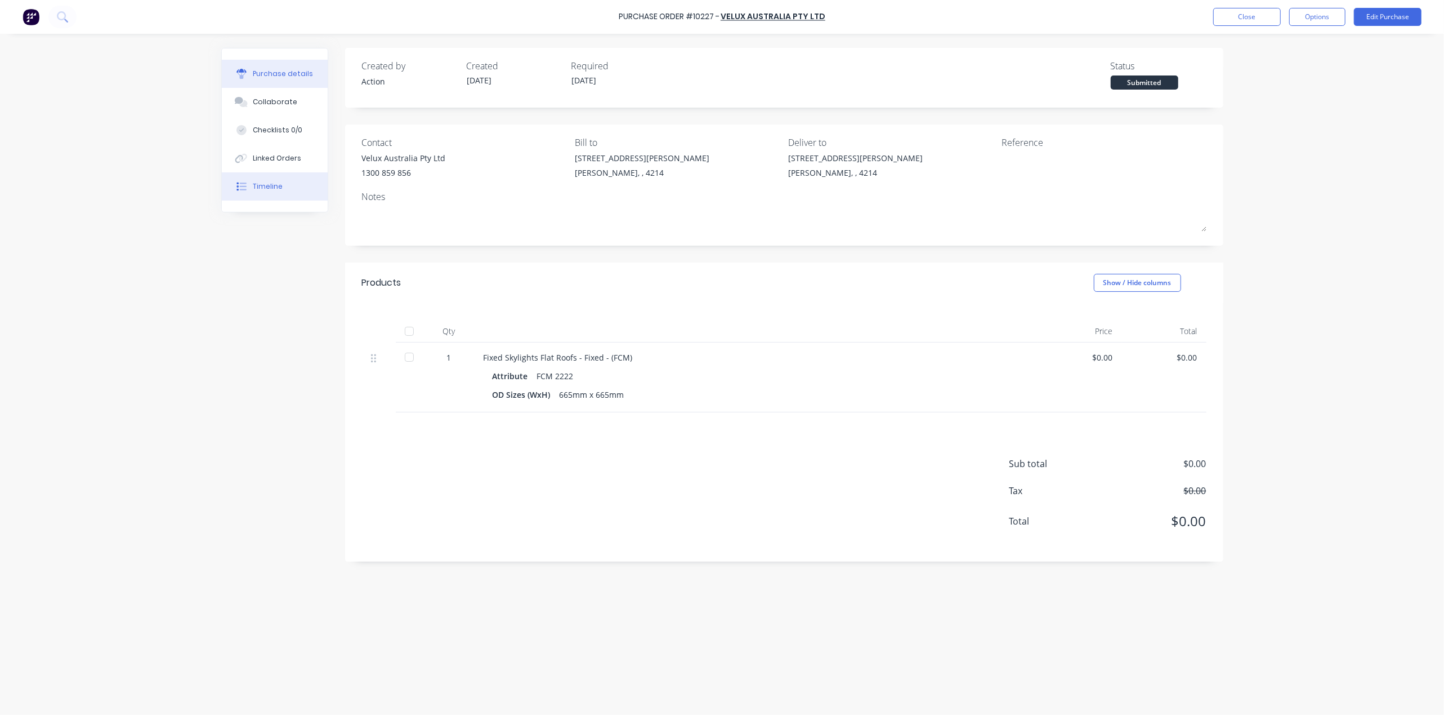
click at [274, 163] on button "Linked Orders" at bounding box center [275, 158] width 106 height 28
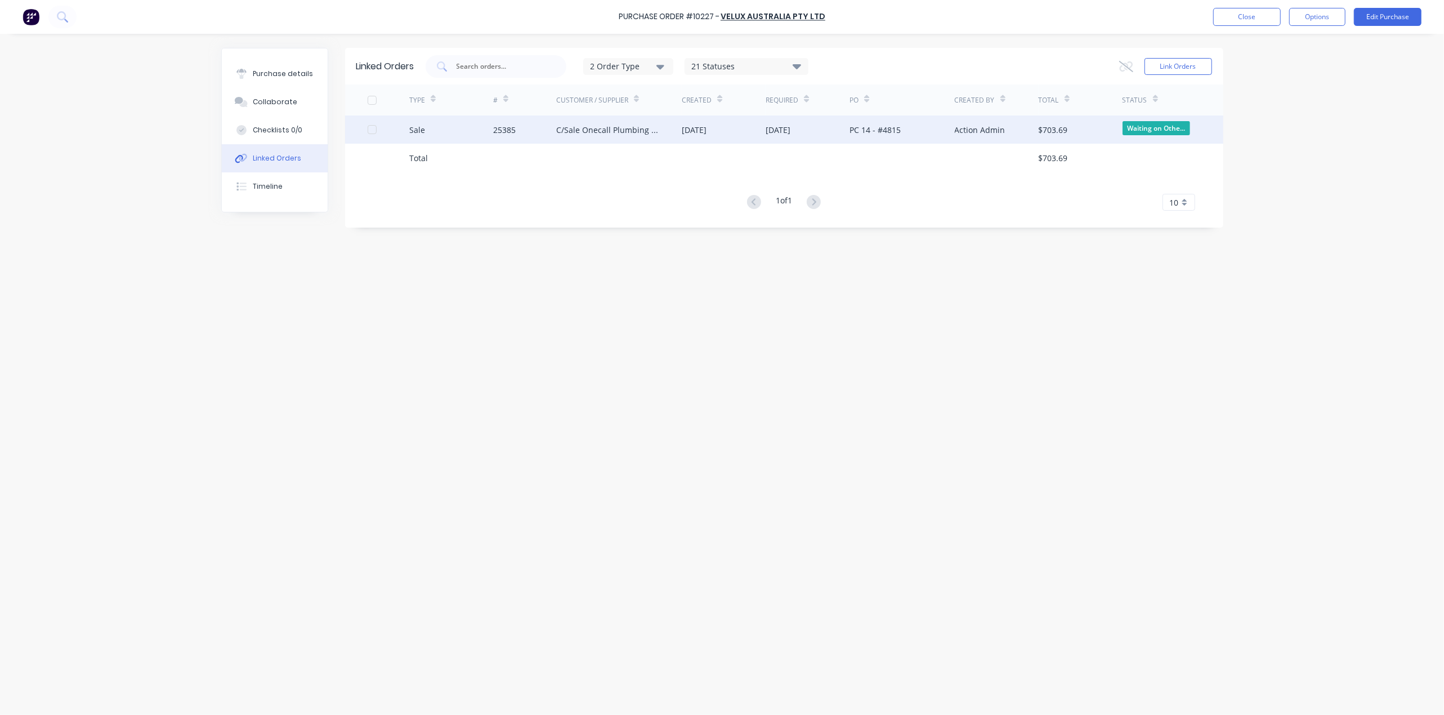
click at [658, 128] on div "C/Sale Onecall Plumbing Pty Ltd" at bounding box center [608, 130] width 104 height 12
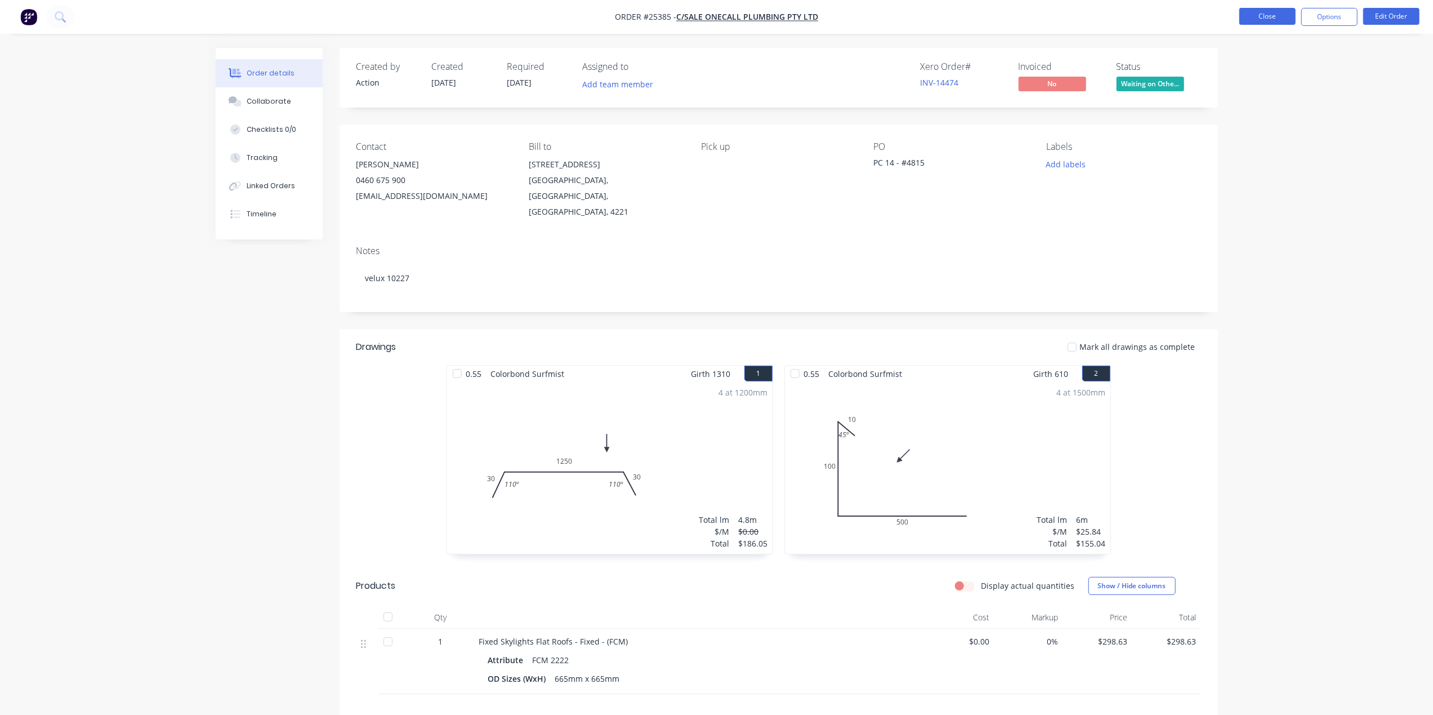
click at [1255, 14] on button "Close" at bounding box center [1267, 16] width 56 height 17
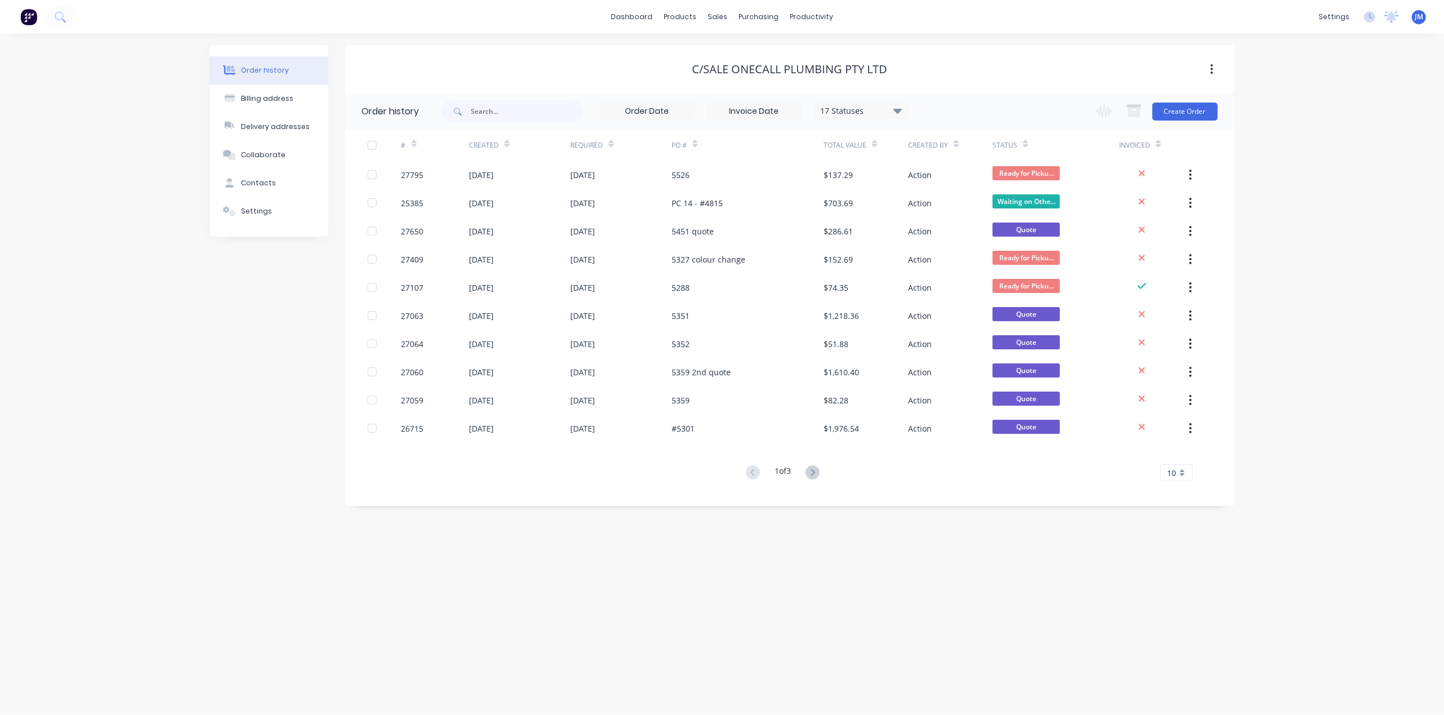
drag, startPoint x: 1255, startPoint y: 1, endPoint x: 862, endPoint y: 21, distance: 393.6
click at [869, 12] on div "dashboard products sales purchasing productivity dashboard products Product Cat…" at bounding box center [722, 17] width 1444 height 34
click at [841, 52] on div "Workflow" at bounding box center [832, 54] width 34 height 10
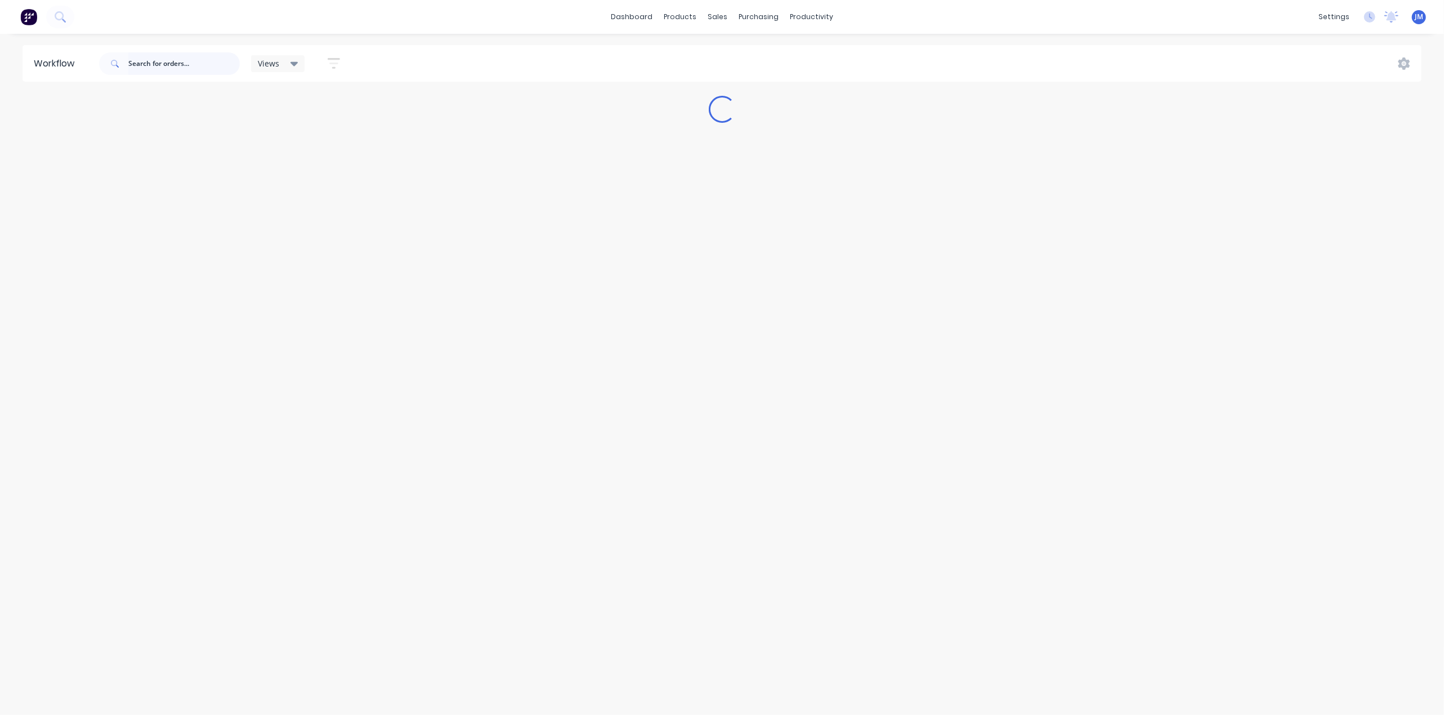
click at [171, 64] on input "text" at bounding box center [183, 63] width 111 height 23
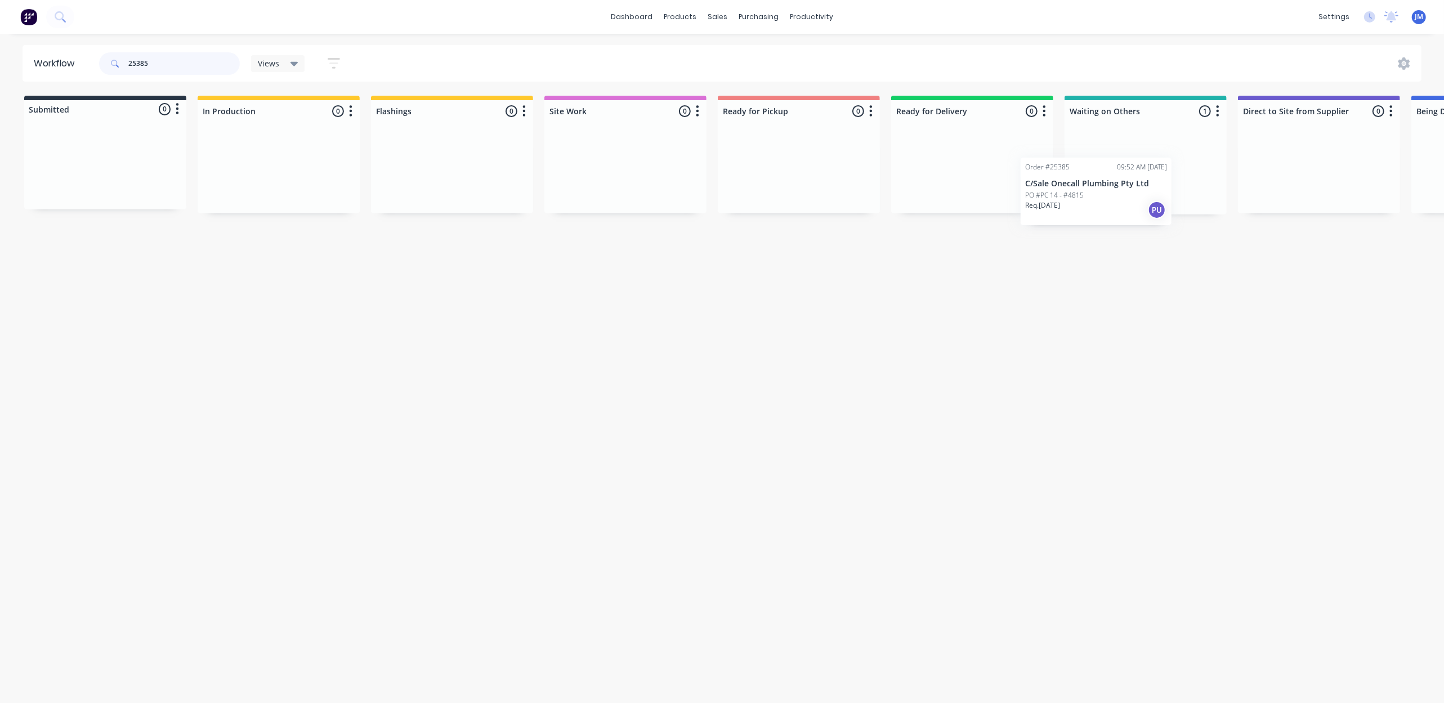
scroll to position [0, 3]
drag, startPoint x: 1113, startPoint y: 154, endPoint x: 751, endPoint y: 159, distance: 362.7
click at [751, 159] on div "Submitted 0 Status colour #273444 hex #273444 Save Cancel Summaries Total order…" at bounding box center [1008, 155] width 2041 height 119
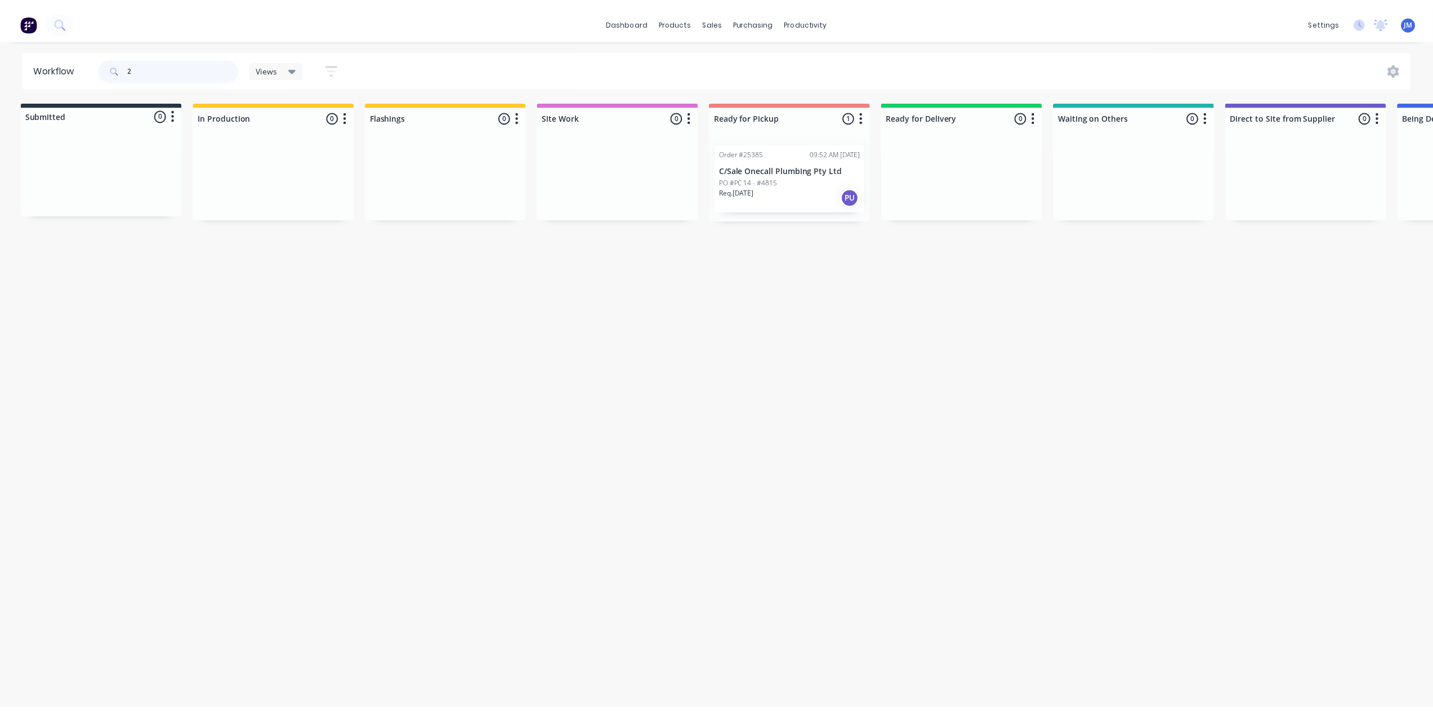
scroll to position [0, 0]
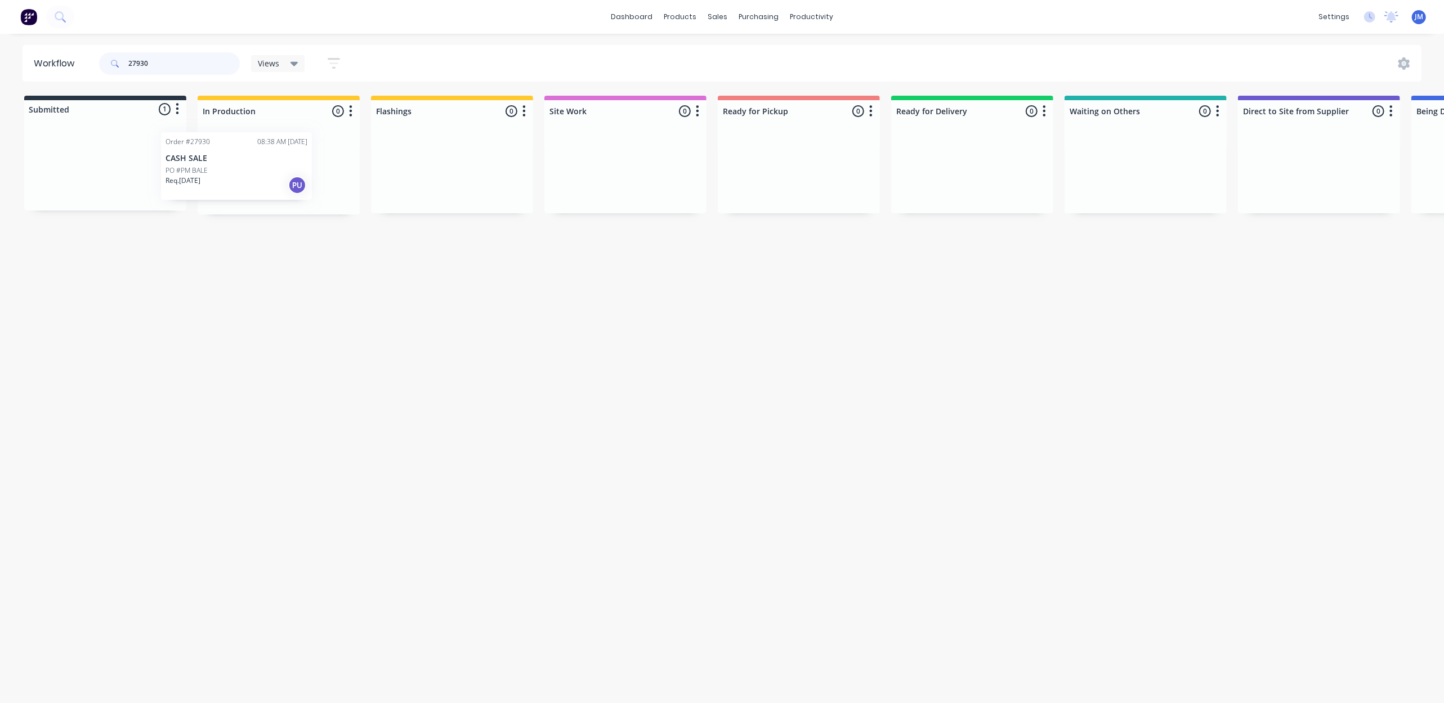
drag, startPoint x: 116, startPoint y: 176, endPoint x: 264, endPoint y: 169, distance: 148.3
click at [264, 169] on div "Submitted 1 Status colour #273444 hex #273444 Save Cancel Summaries Total order…" at bounding box center [1012, 155] width 2041 height 119
drag, startPoint x: 84, startPoint y: 156, endPoint x: 442, endPoint y: 140, distance: 357.9
click at [442, 140] on div "Submitted 1 Status colour #273444 hex #273444 Save Cancel Summaries Total order…" at bounding box center [1012, 155] width 2041 height 119
drag, startPoint x: 122, startPoint y: 156, endPoint x: 431, endPoint y: 143, distance: 309.4
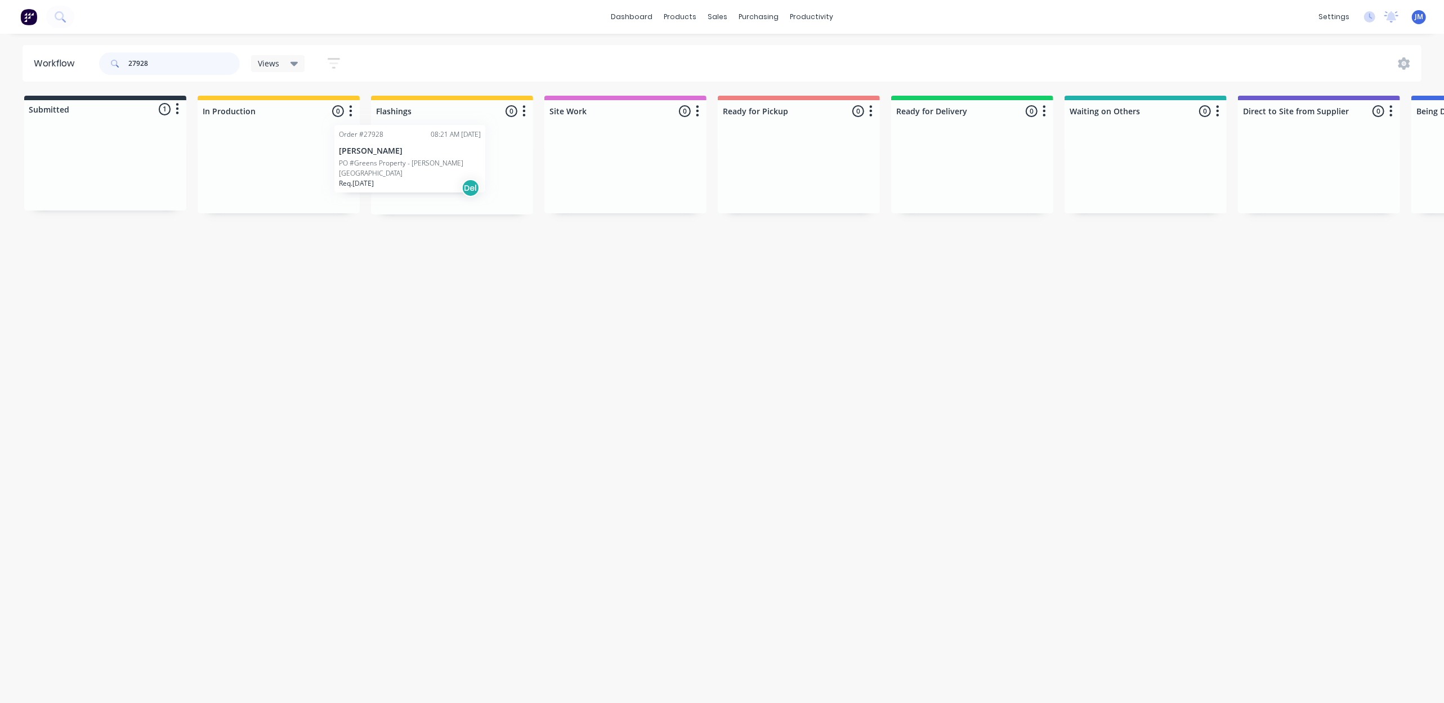
click at [432, 147] on div "Submitted 1 Status colour #273444 hex #273444 Save Cancel Summaries Total order…" at bounding box center [1012, 155] width 2041 height 119
type input "27928"
click at [728, 50] on div at bounding box center [724, 54] width 17 height 10
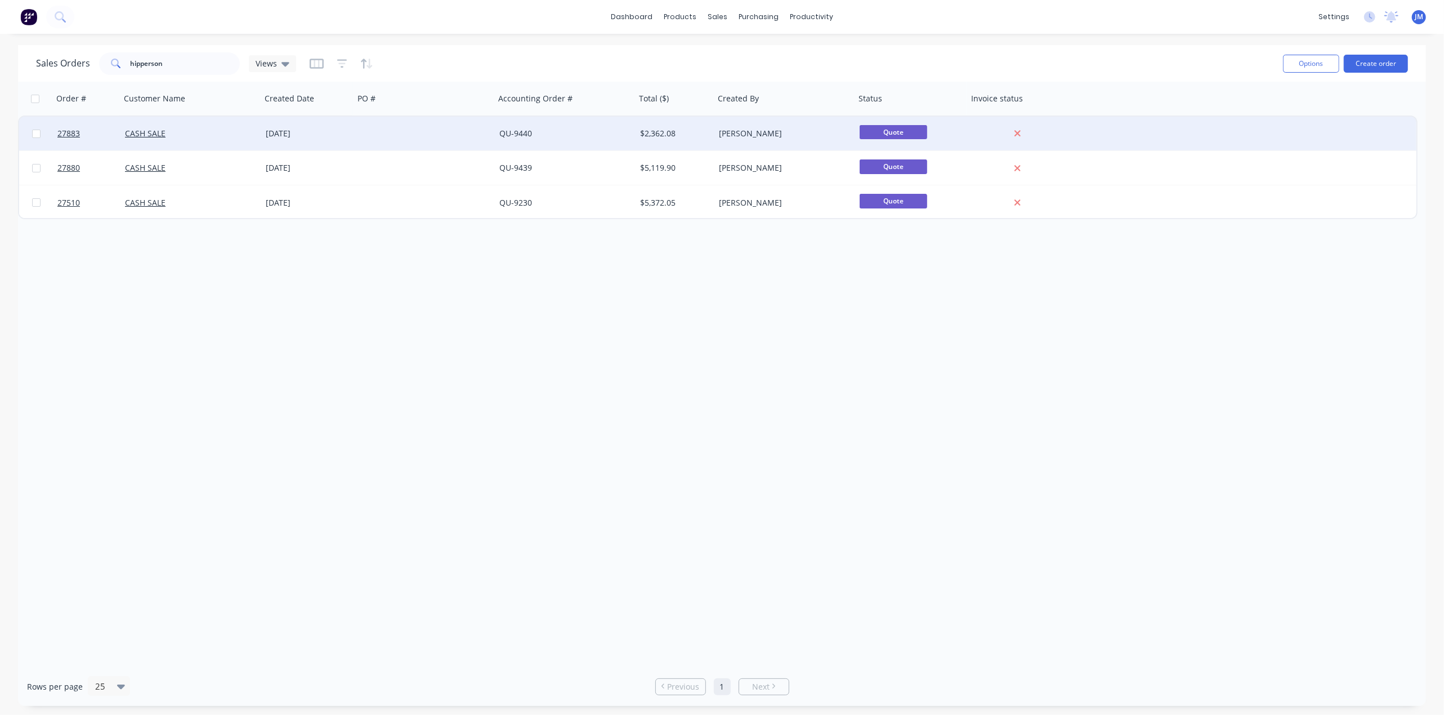
click at [362, 133] on div at bounding box center [424, 134] width 141 height 34
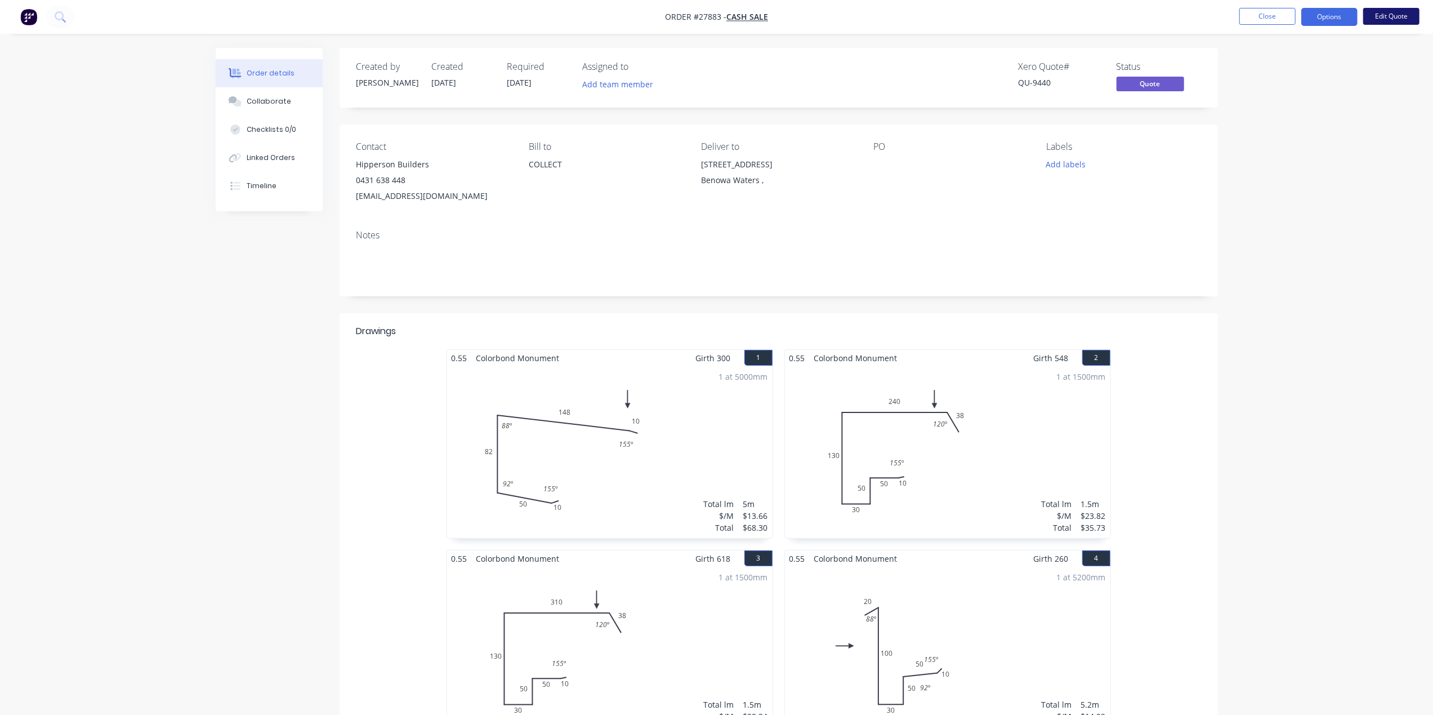
click at [1398, 16] on button "Edit Quote" at bounding box center [1391, 16] width 56 height 17
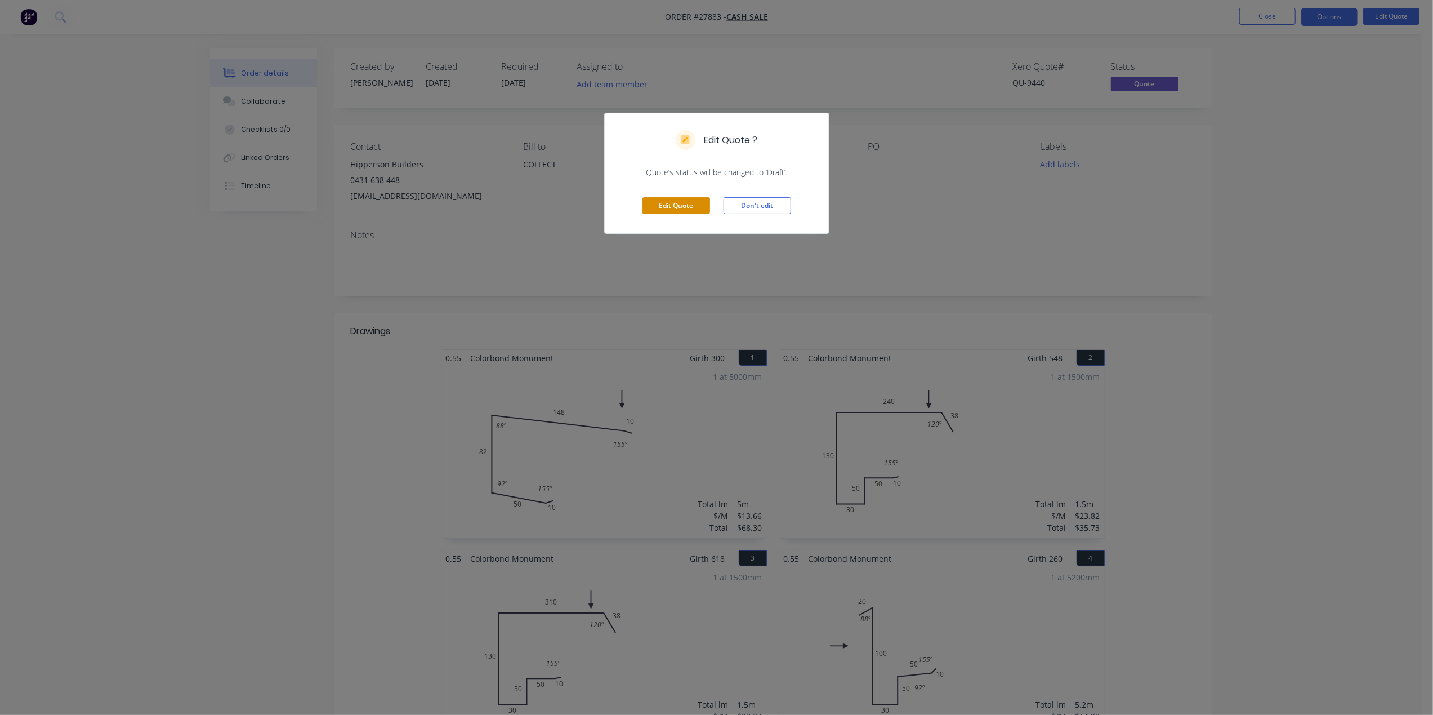
click at [645, 206] on button "Edit Quote" at bounding box center [677, 205] width 68 height 17
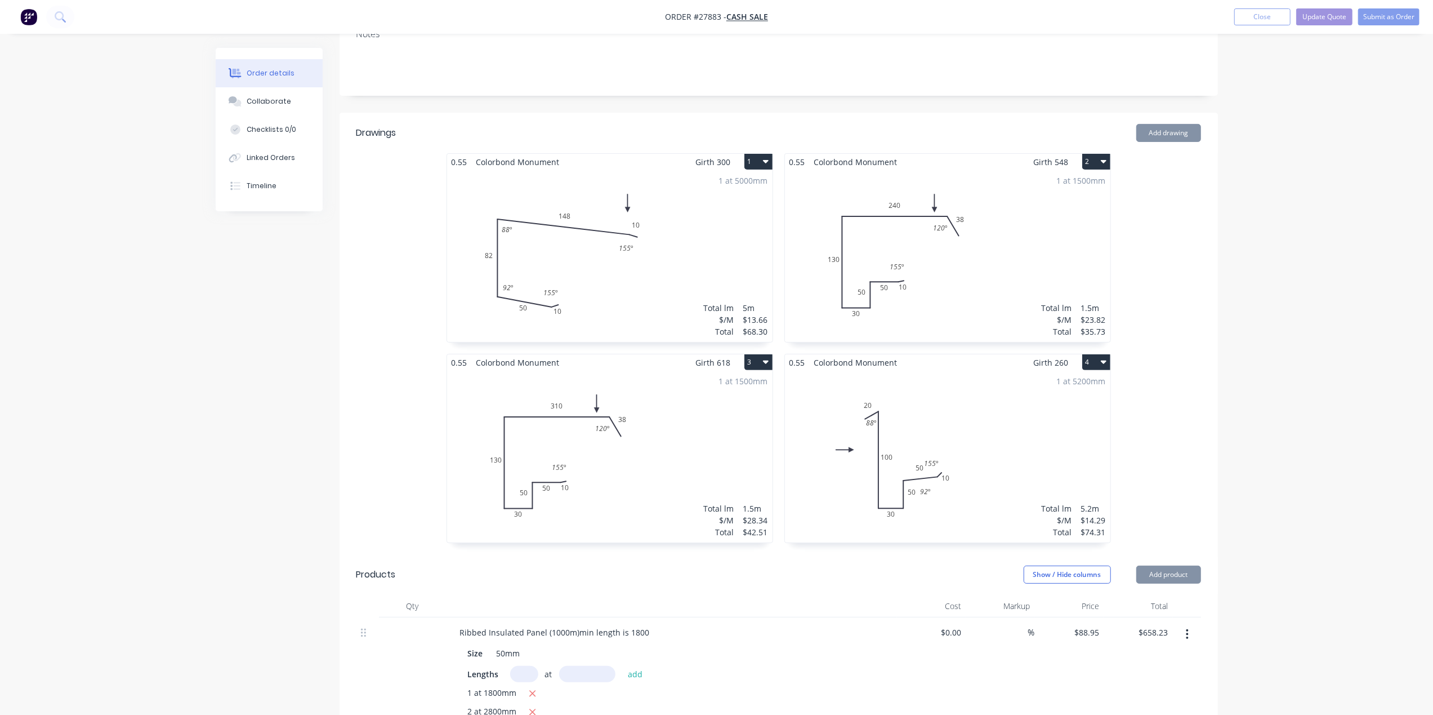
scroll to position [225, 0]
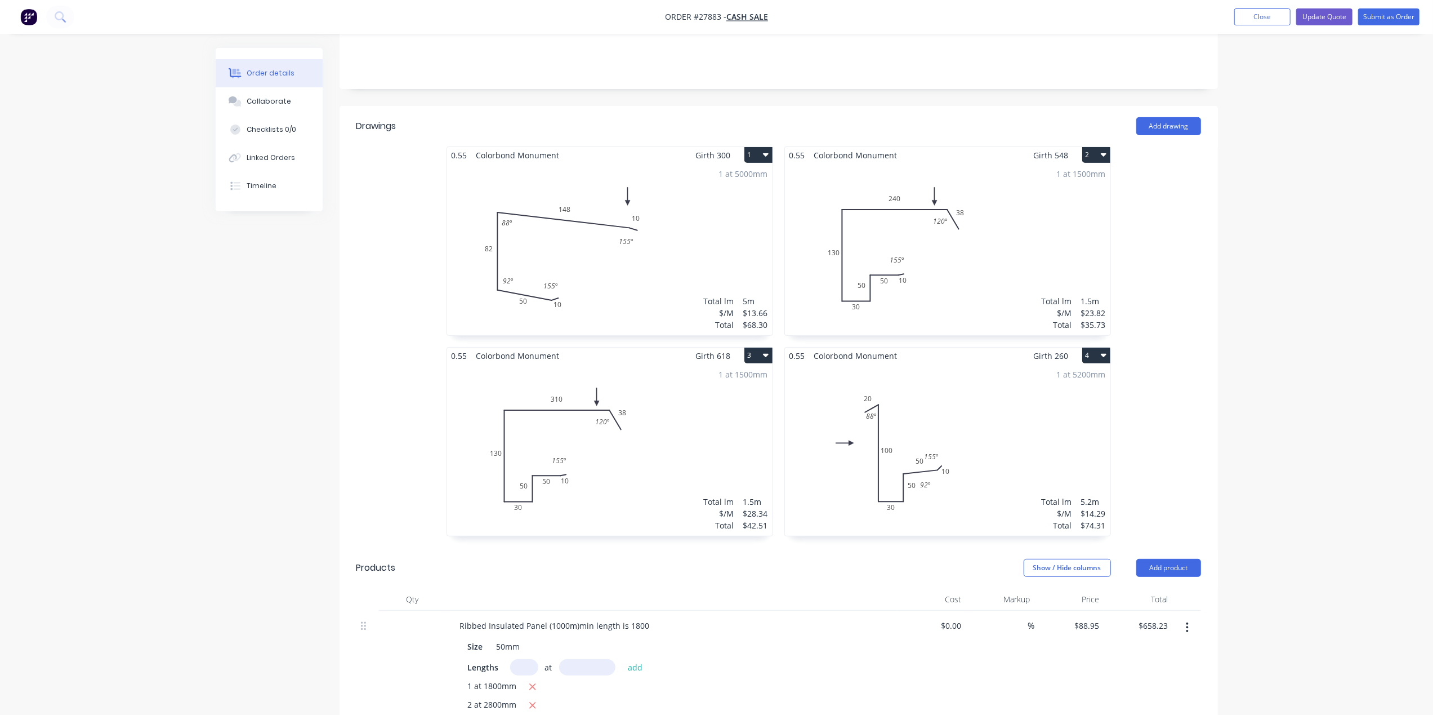
click at [1075, 218] on div "1 at 1500mm Total lm $/M Total 1.5m $23.82 $35.73" at bounding box center [947, 249] width 325 height 172
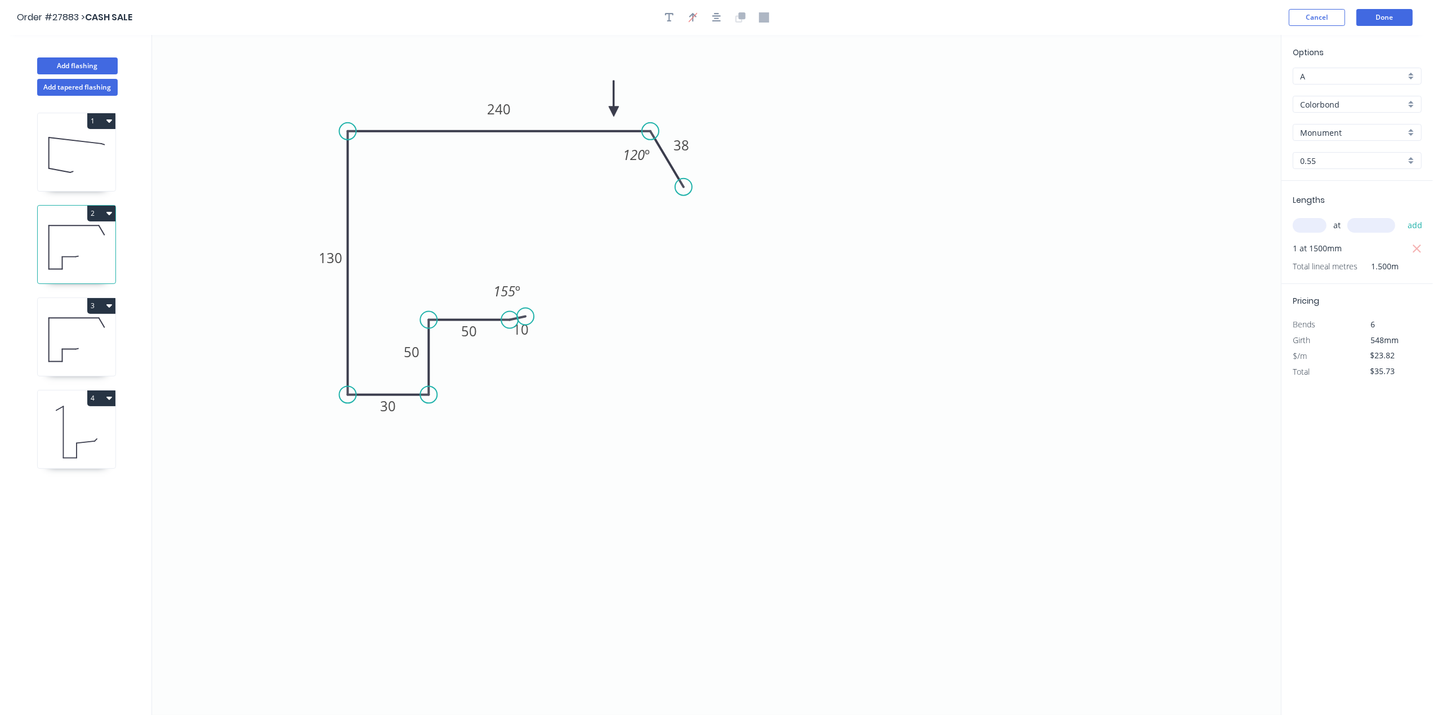
click at [1413, 128] on div "Monument" at bounding box center [1357, 132] width 129 height 17
click at [1382, 152] on div "Basalt" at bounding box center [1357, 154] width 128 height 20
type input "Basalt"
drag, startPoint x: 86, startPoint y: 332, endPoint x: 130, endPoint y: 334, distance: 44.0
click at [86, 332] on icon at bounding box center [77, 340] width 78 height 72
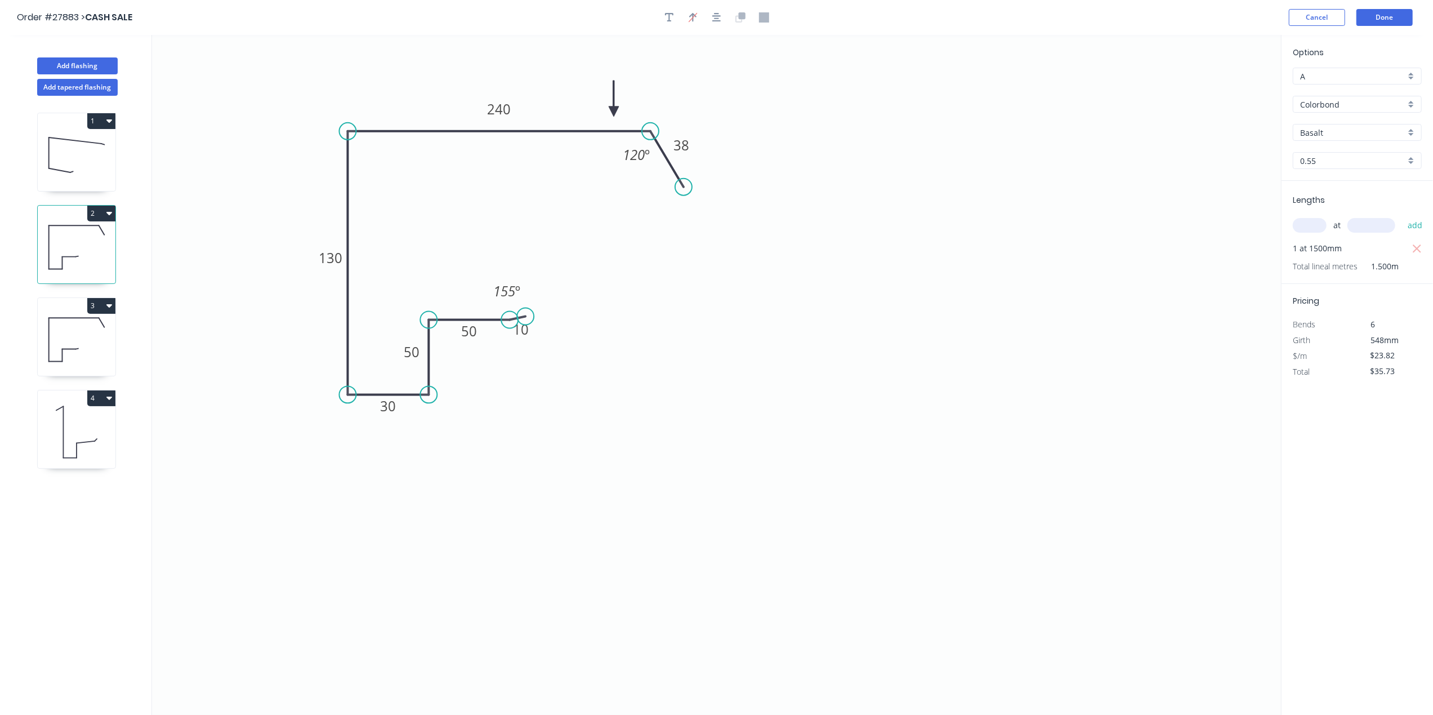
type input "$28.34"
type input "$42.51"
click at [1410, 135] on div "Monument" at bounding box center [1357, 132] width 129 height 17
click at [1381, 148] on div "Basalt" at bounding box center [1357, 154] width 128 height 20
type input "Basalt"
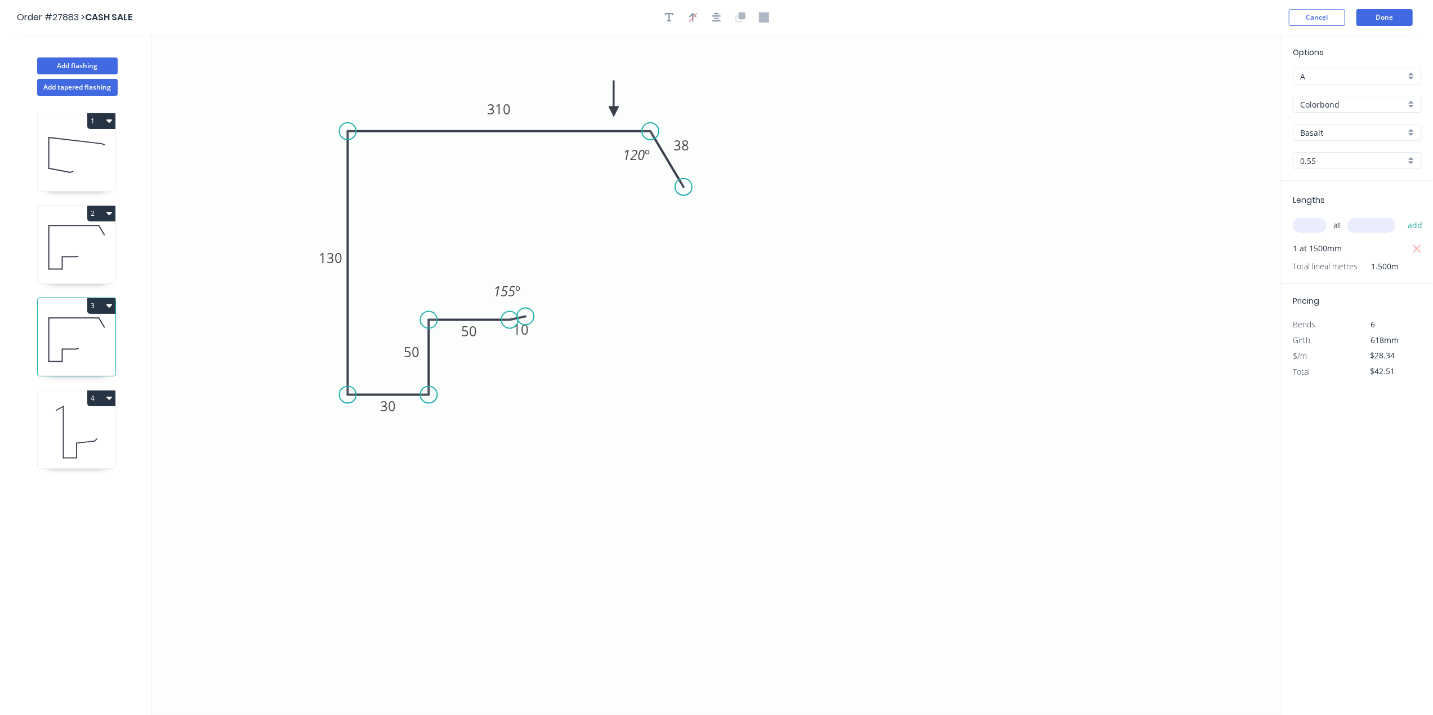
drag, startPoint x: 75, startPoint y: 429, endPoint x: 141, endPoint y: 422, distance: 65.7
click at [75, 428] on icon at bounding box center [77, 432] width 78 height 72
type input "$14.29"
type input "$74.31"
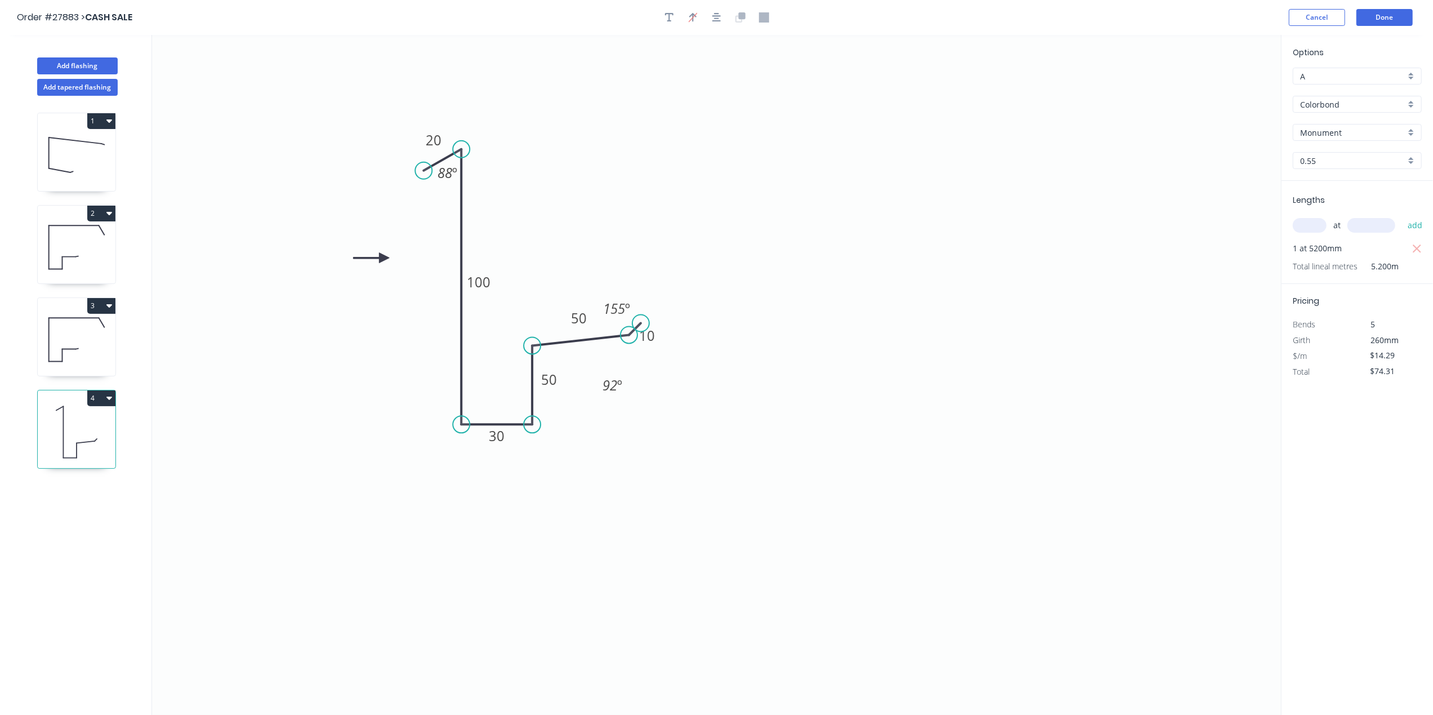
click at [1413, 131] on div "Monument" at bounding box center [1357, 132] width 129 height 17
click at [1372, 147] on div "Basalt" at bounding box center [1357, 154] width 128 height 20
type input "Basalt"
click at [1401, 12] on button "Done" at bounding box center [1385, 17] width 56 height 17
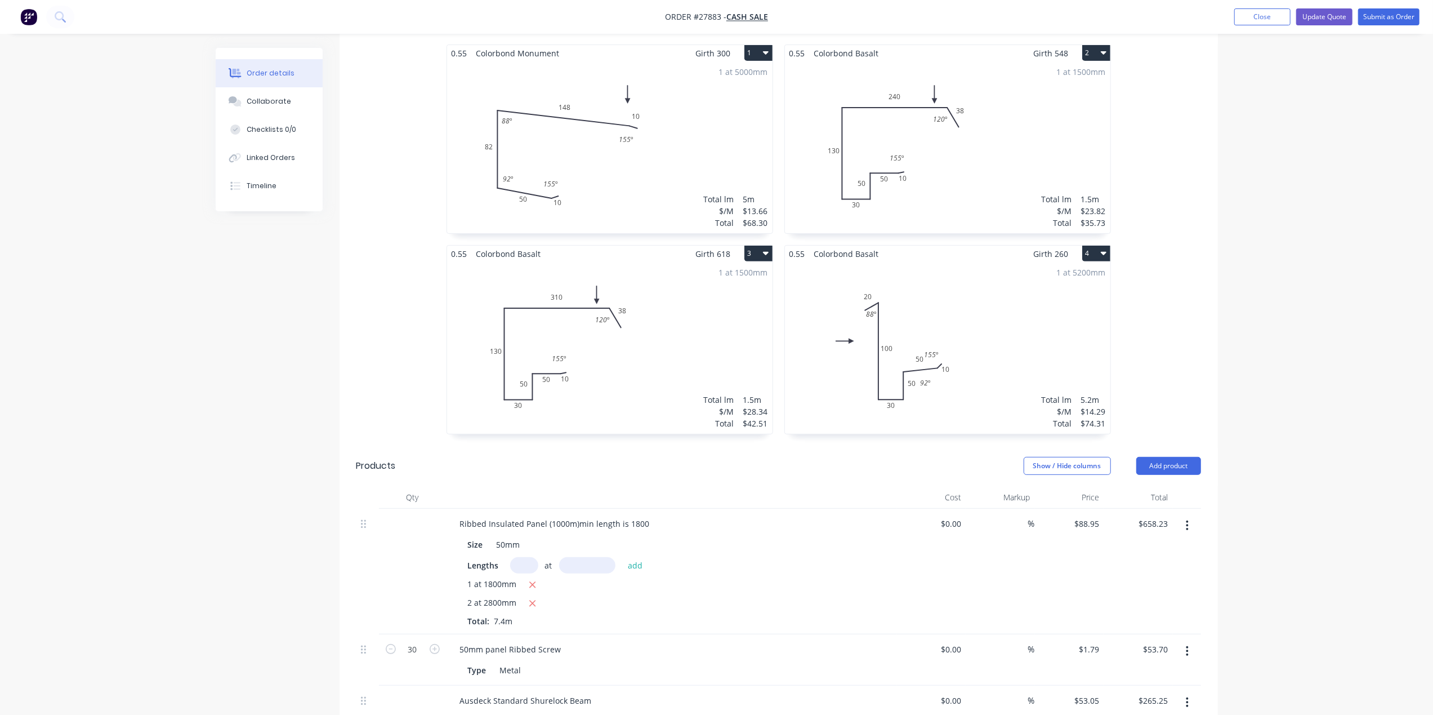
scroll to position [525, 0]
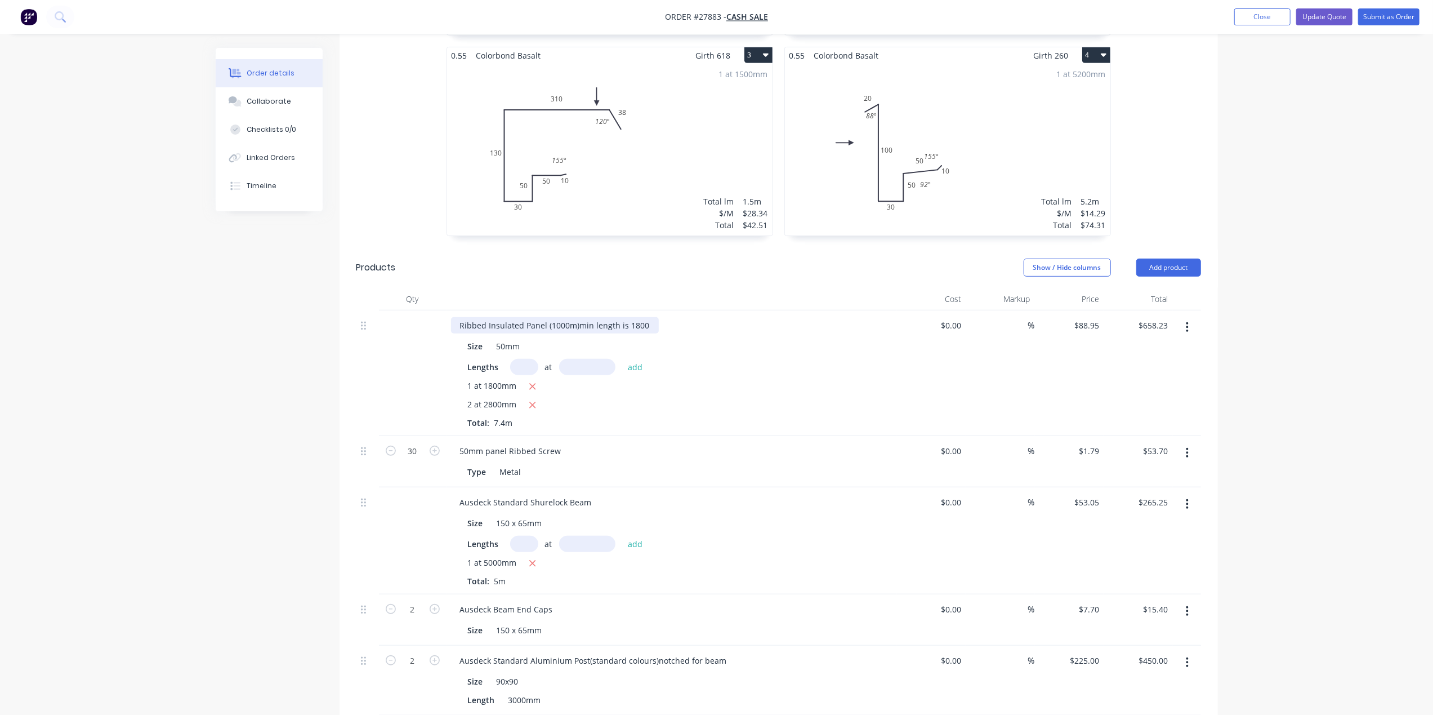
click at [648, 317] on div "Ribbed Insulated Panel (1000m)min length is 1800" at bounding box center [555, 325] width 208 height 16
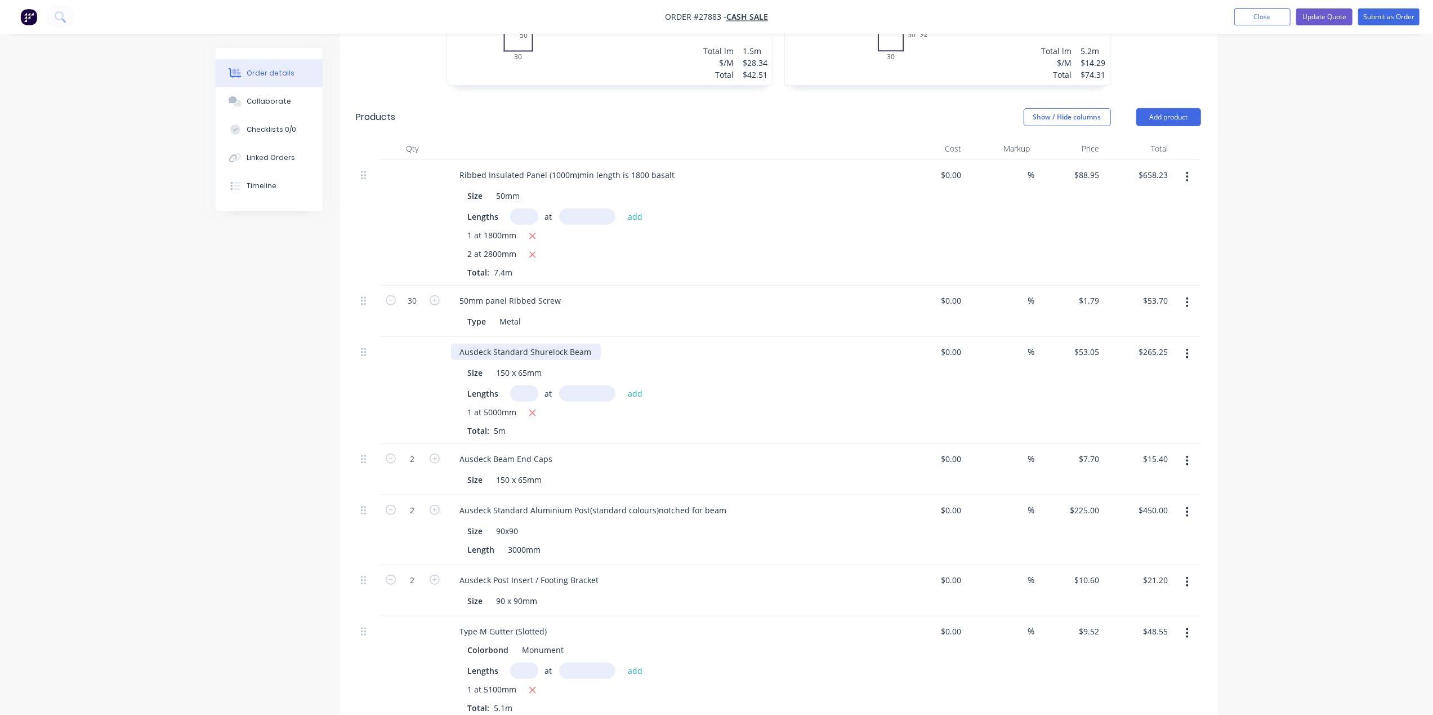
drag, startPoint x: 592, startPoint y: 341, endPoint x: 1122, endPoint y: 343, distance: 529.3
click at [594, 343] on div "Ausdeck Standard Shurelock Beam" at bounding box center [526, 351] width 150 height 16
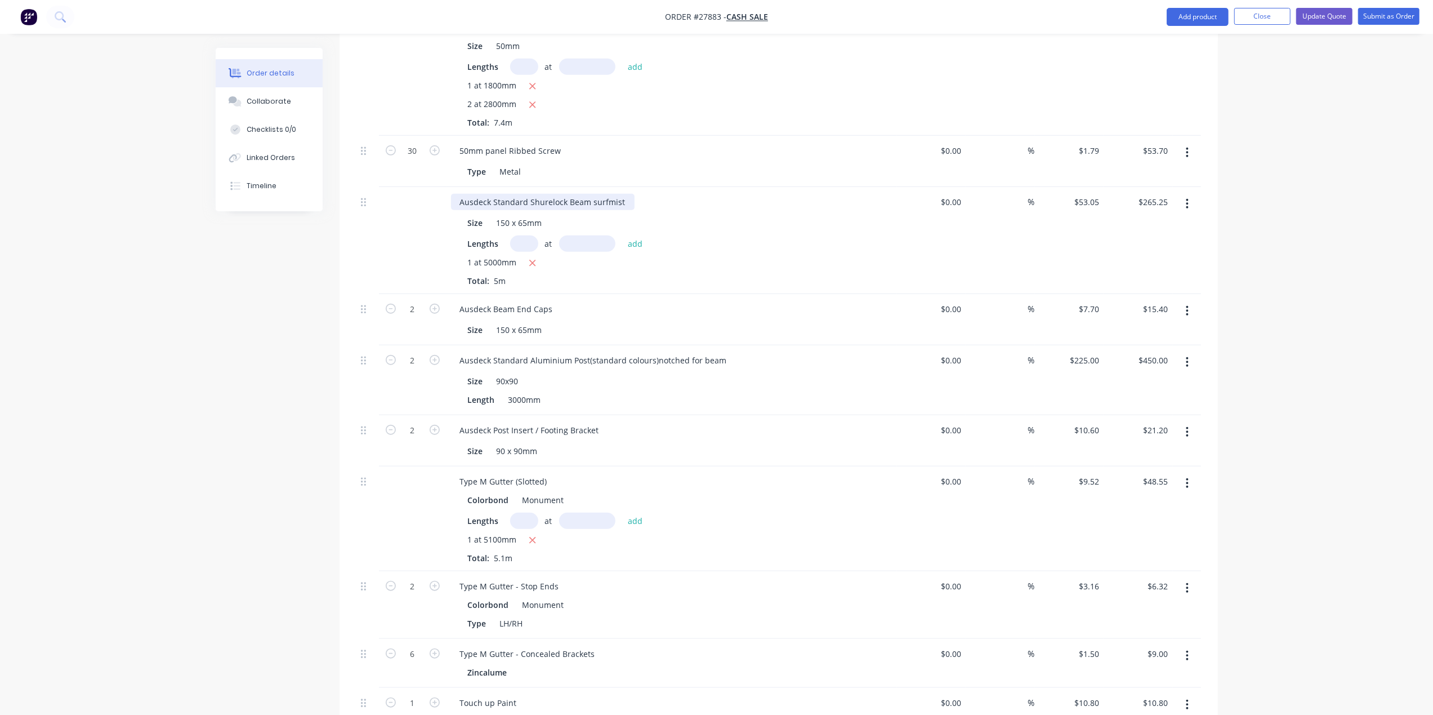
scroll to position [976, 0]
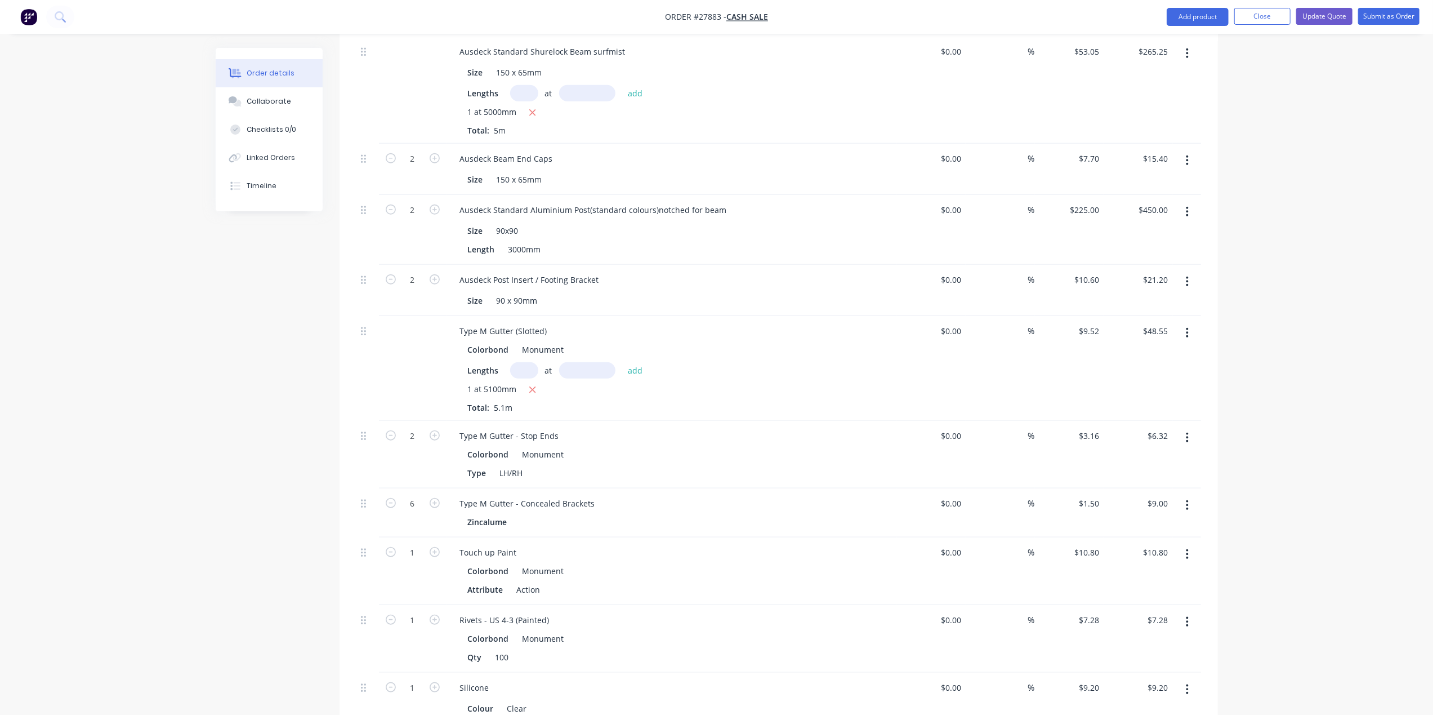
click at [1183, 323] on button "button" at bounding box center [1187, 333] width 26 height 20
click at [1160, 354] on div "Edit" at bounding box center [1147, 362] width 87 height 16
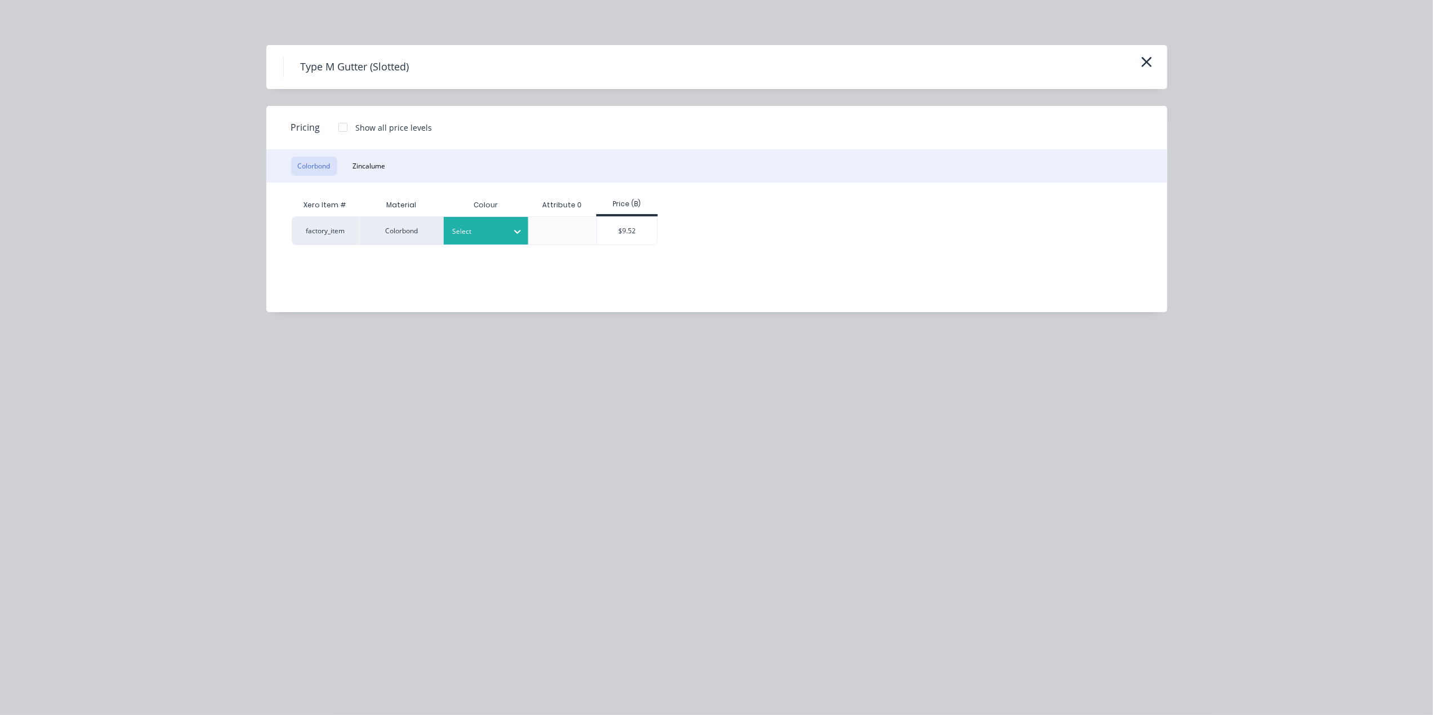
click at [476, 231] on div at bounding box center [477, 231] width 51 height 12
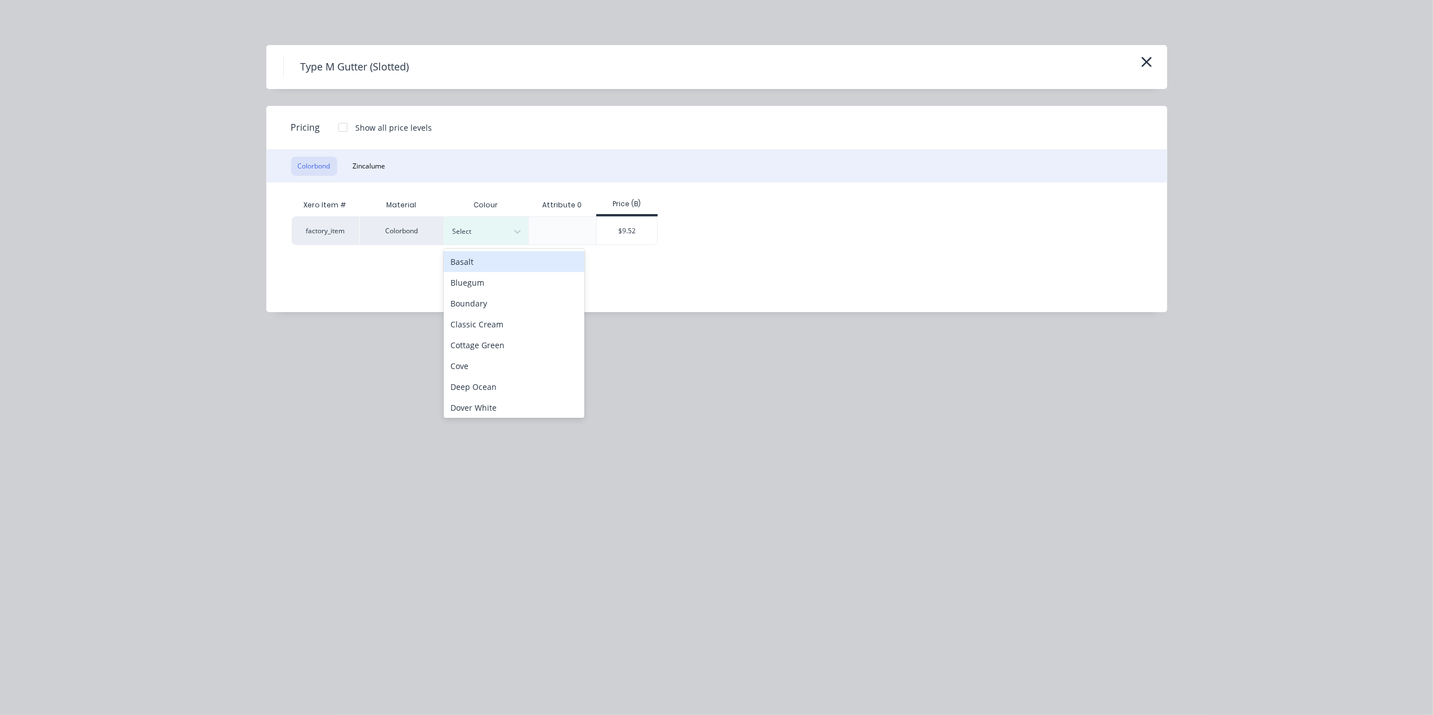
click at [476, 259] on div "Basalt" at bounding box center [514, 261] width 141 height 21
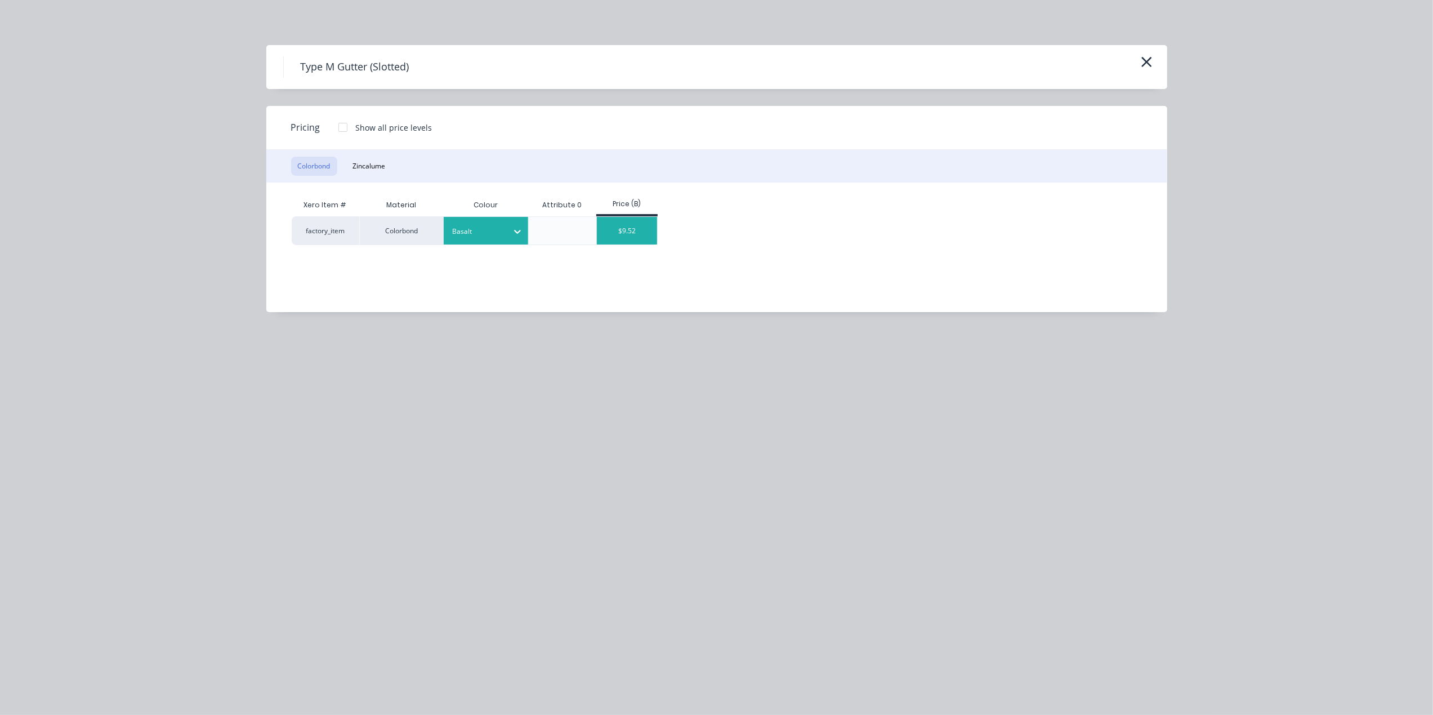
click at [646, 234] on div "$9.52" at bounding box center [627, 231] width 60 height 28
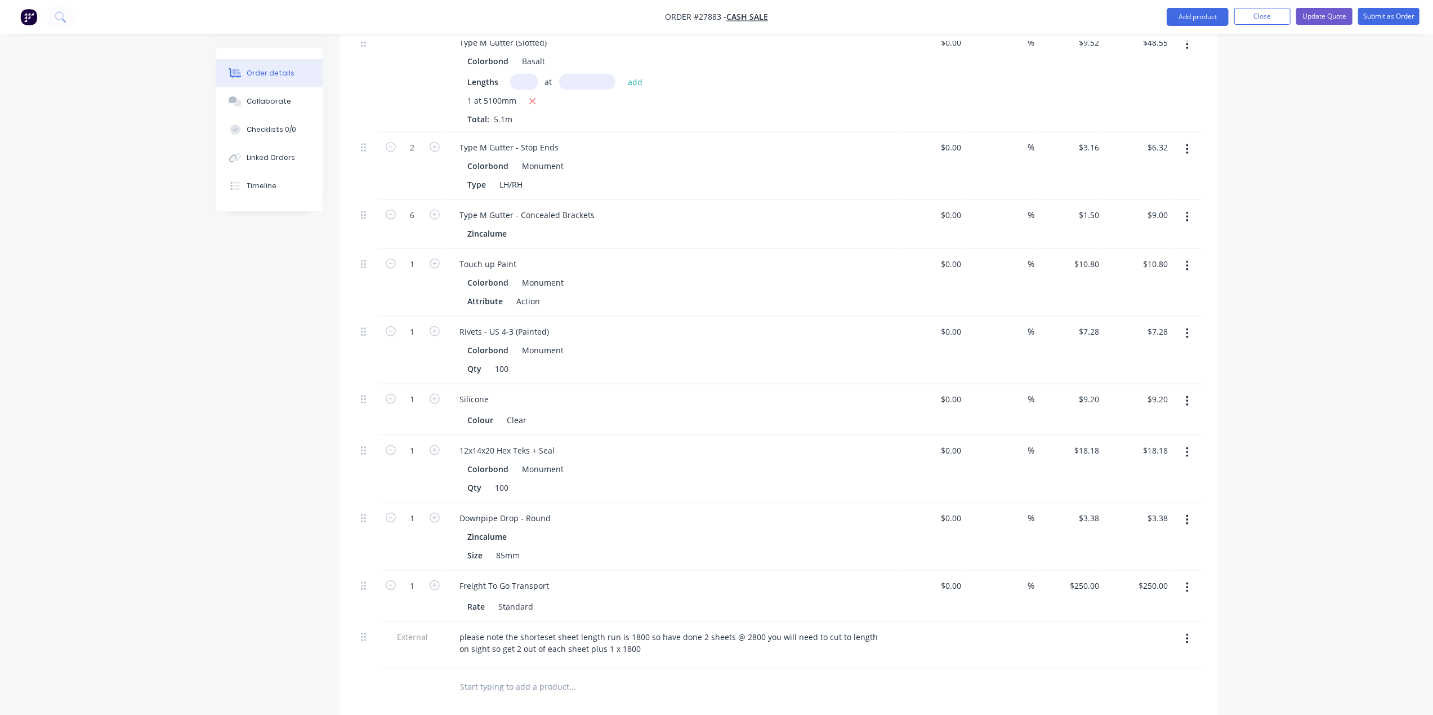
scroll to position [1351, 0]
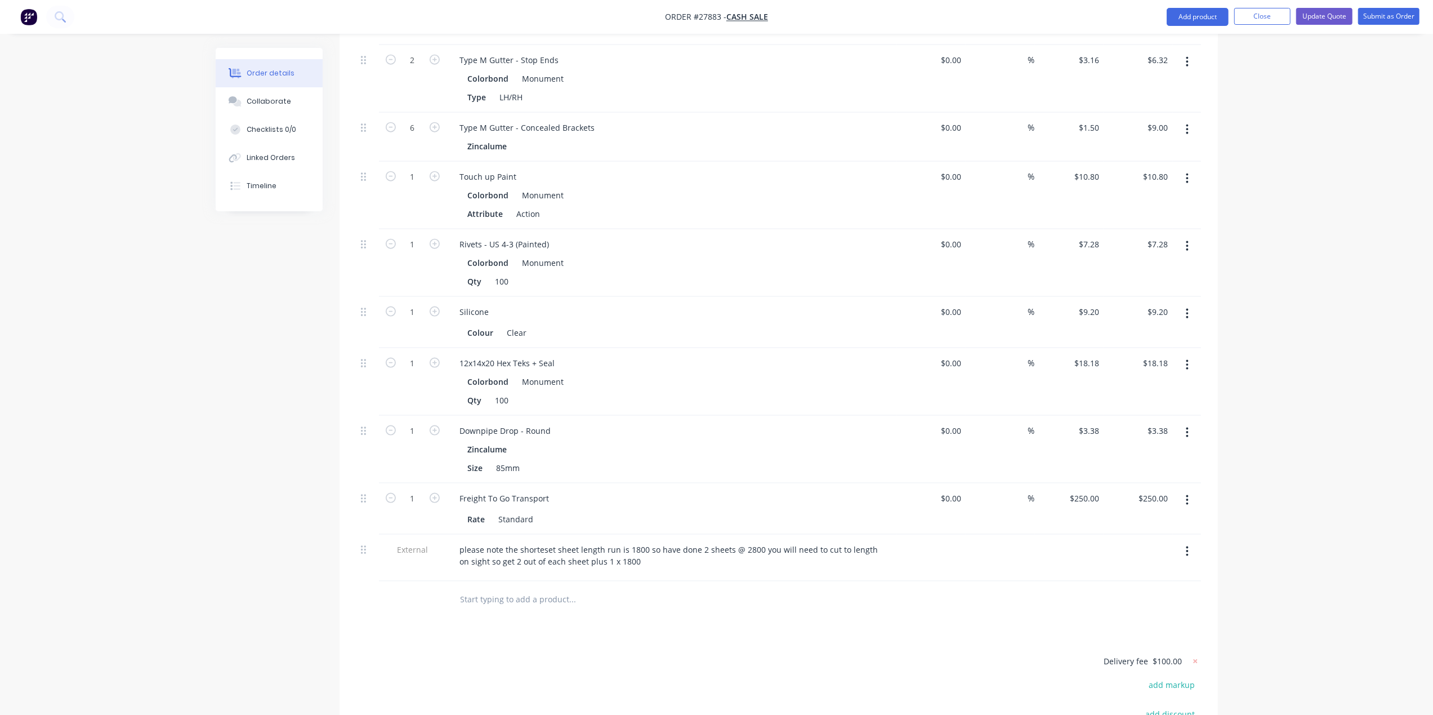
click at [1189, 168] on button "button" at bounding box center [1187, 178] width 26 height 20
click at [1169, 200] on div "Edit" at bounding box center [1147, 208] width 87 height 16
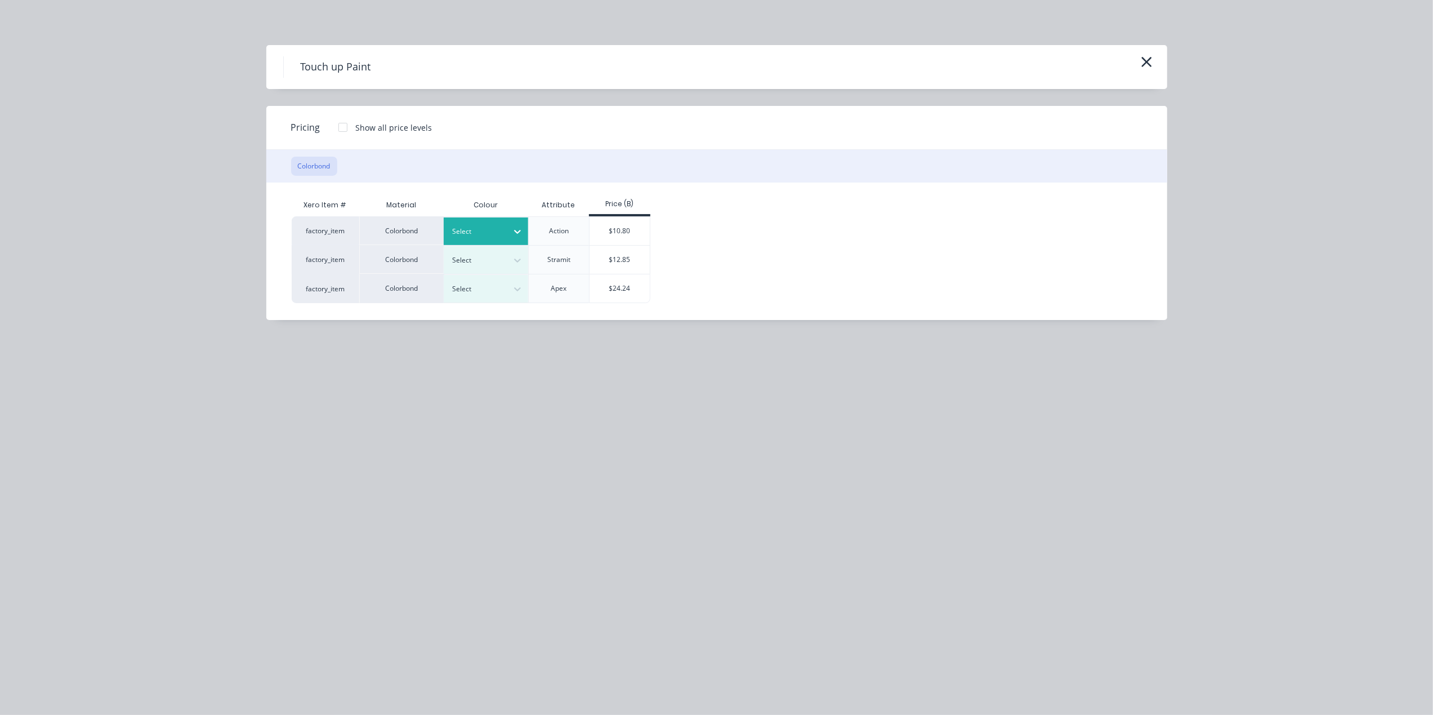
click at [520, 224] on div at bounding box center [517, 231] width 20 height 18
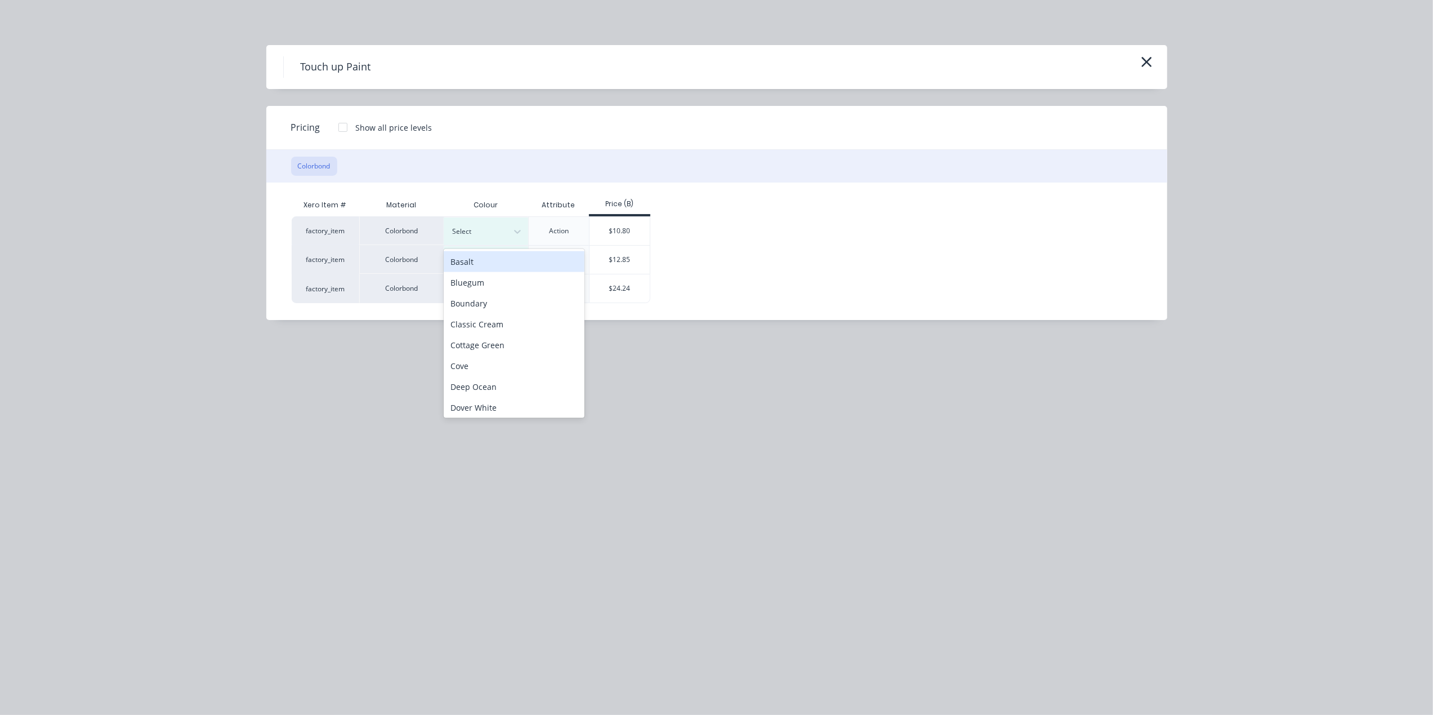
click at [478, 255] on div "Basalt" at bounding box center [514, 261] width 141 height 21
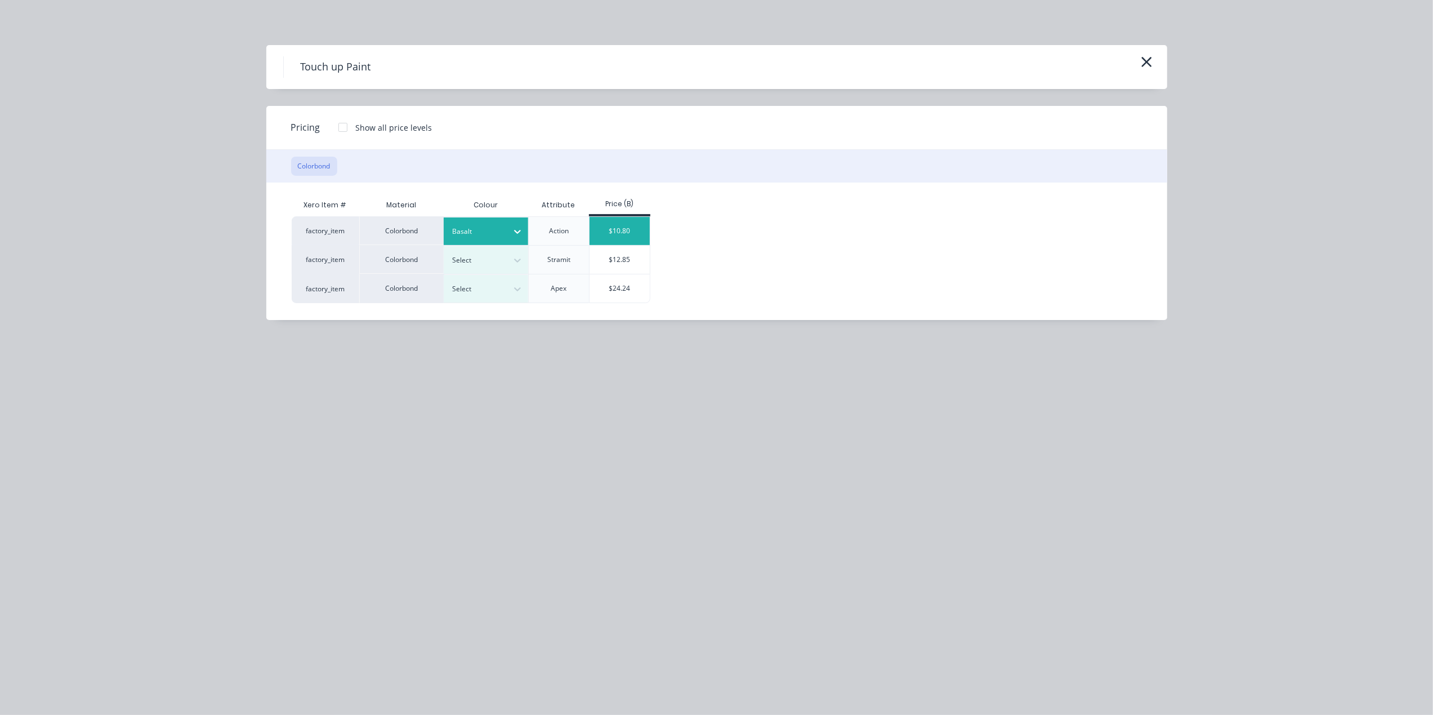
click at [593, 227] on div "$10.80" at bounding box center [620, 231] width 60 height 28
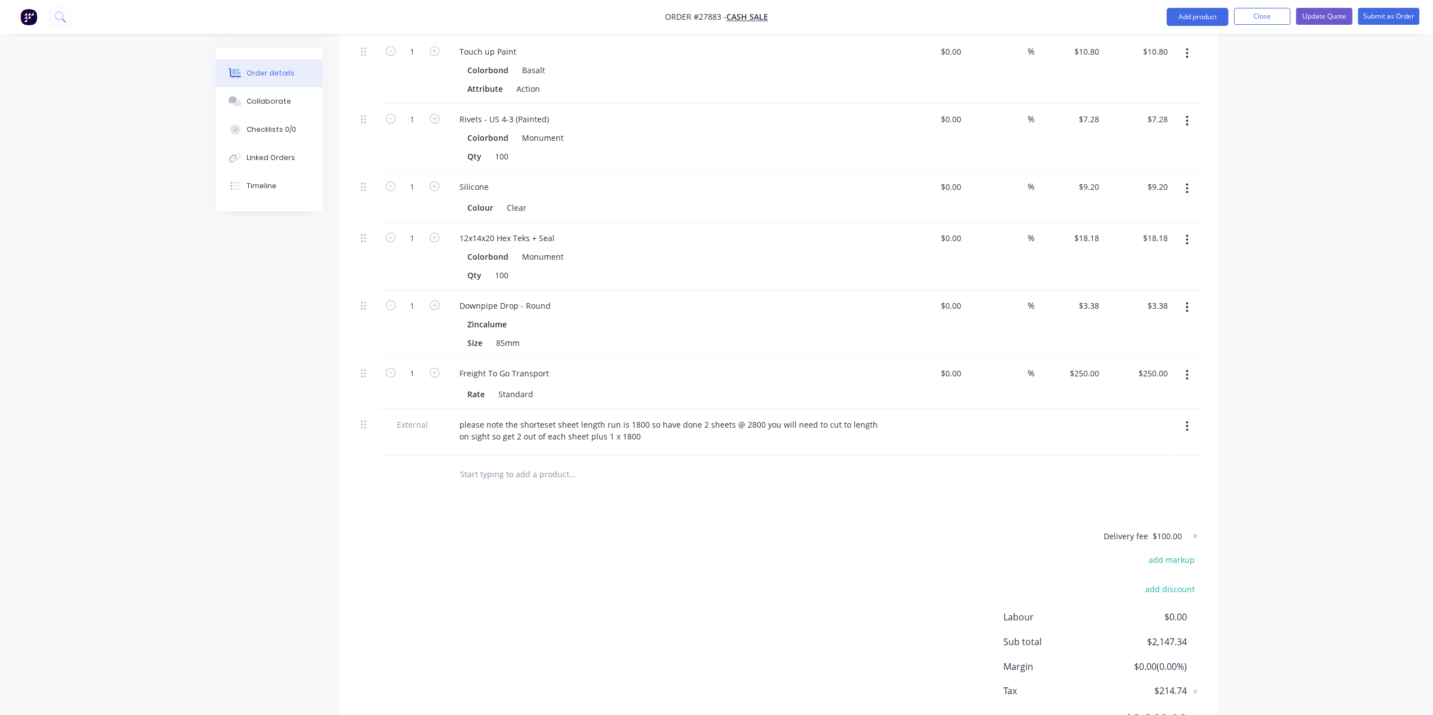
scroll to position [1451, 0]
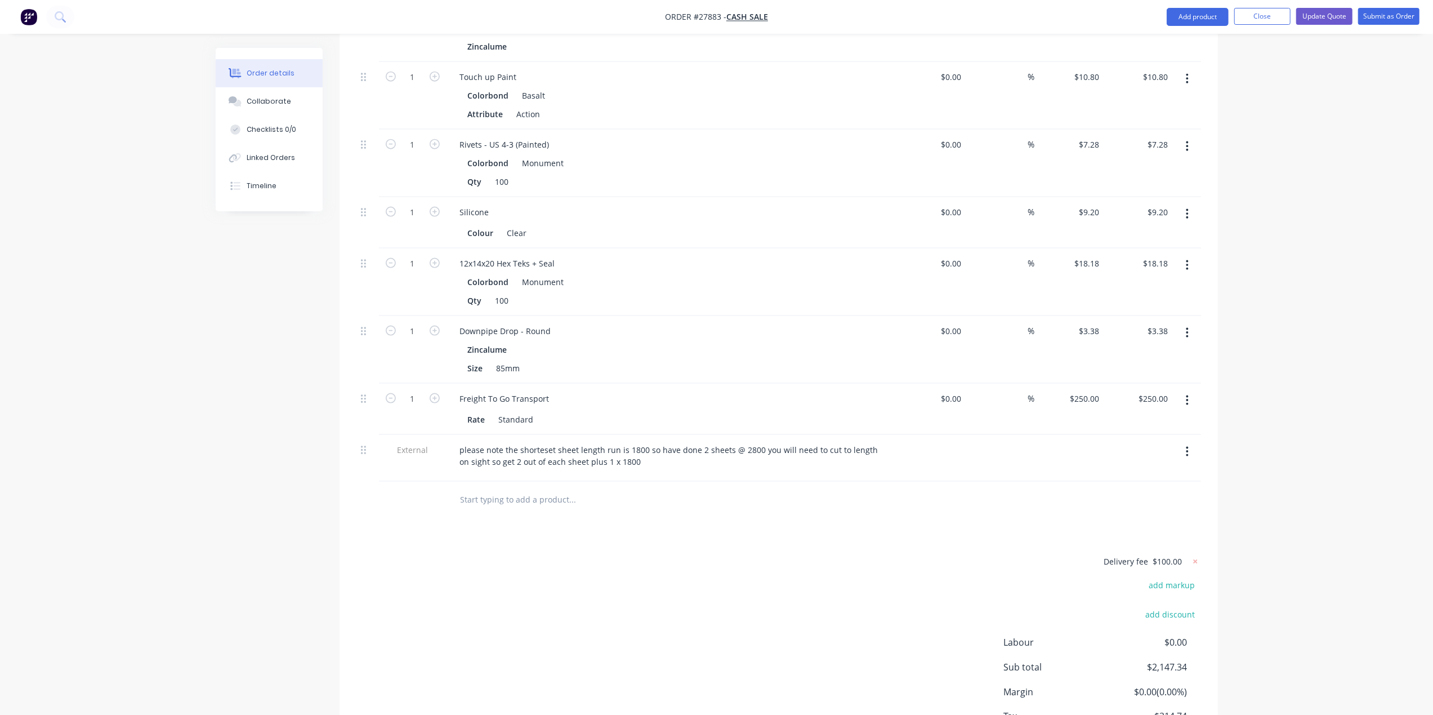
click at [1181, 136] on button "button" at bounding box center [1187, 146] width 26 height 20
click at [1148, 168] on div "Edit" at bounding box center [1147, 176] width 87 height 16
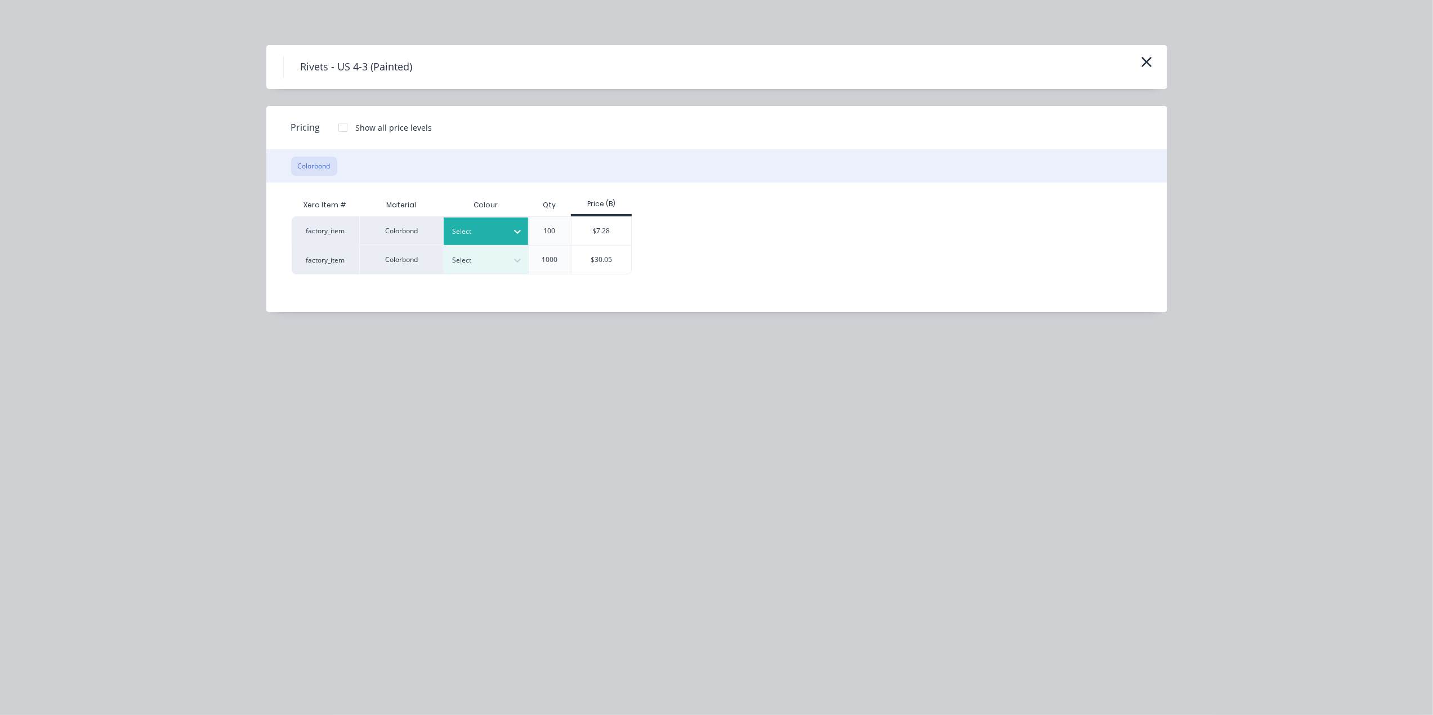
click at [514, 229] on icon at bounding box center [517, 231] width 11 height 11
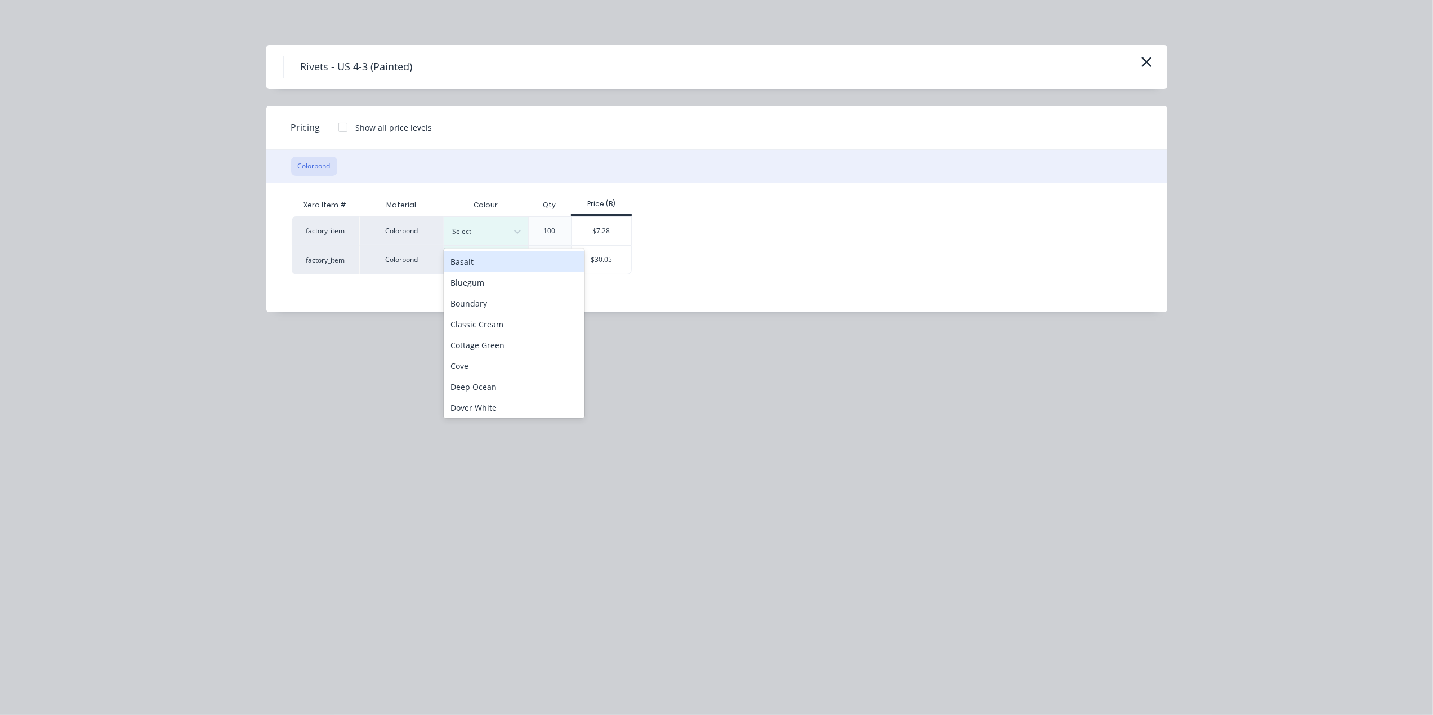
click at [489, 257] on div "Basalt" at bounding box center [514, 261] width 141 height 21
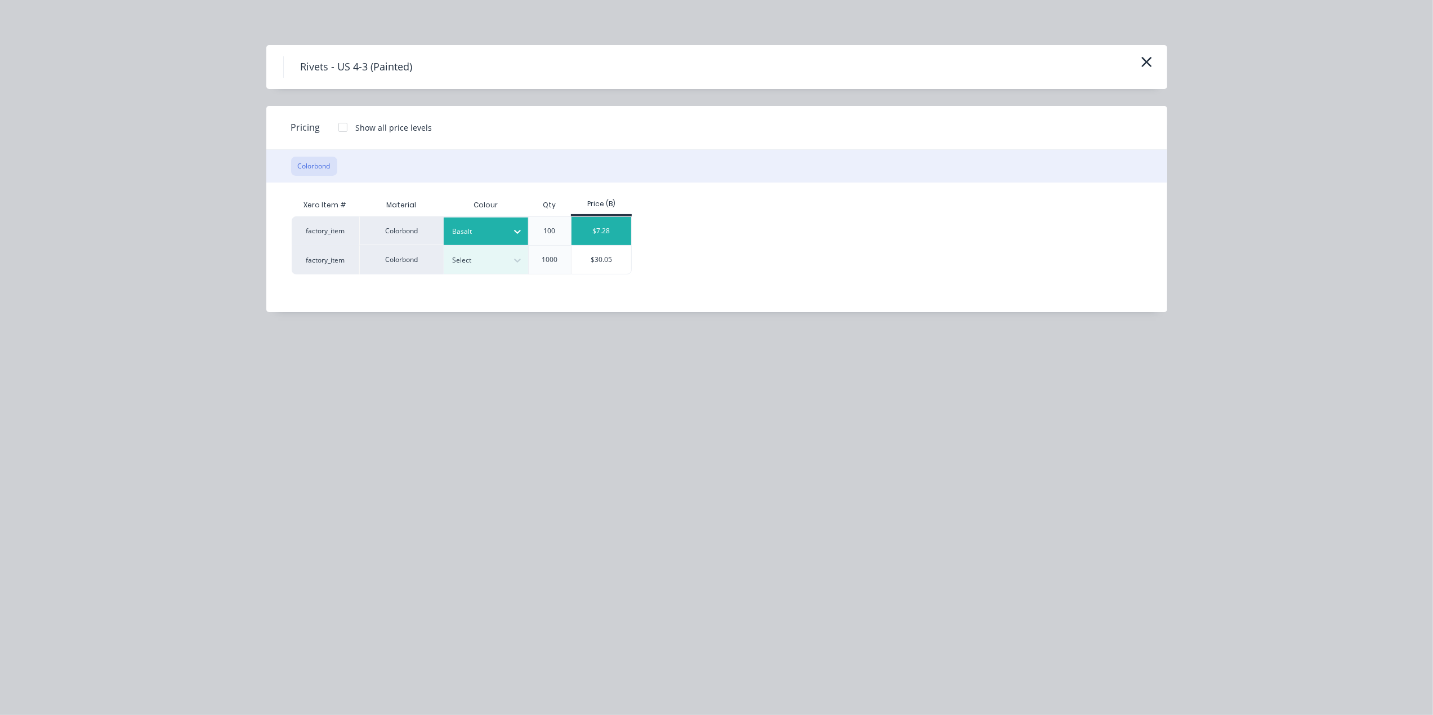
click at [619, 230] on div "$7.28" at bounding box center [602, 231] width 60 height 28
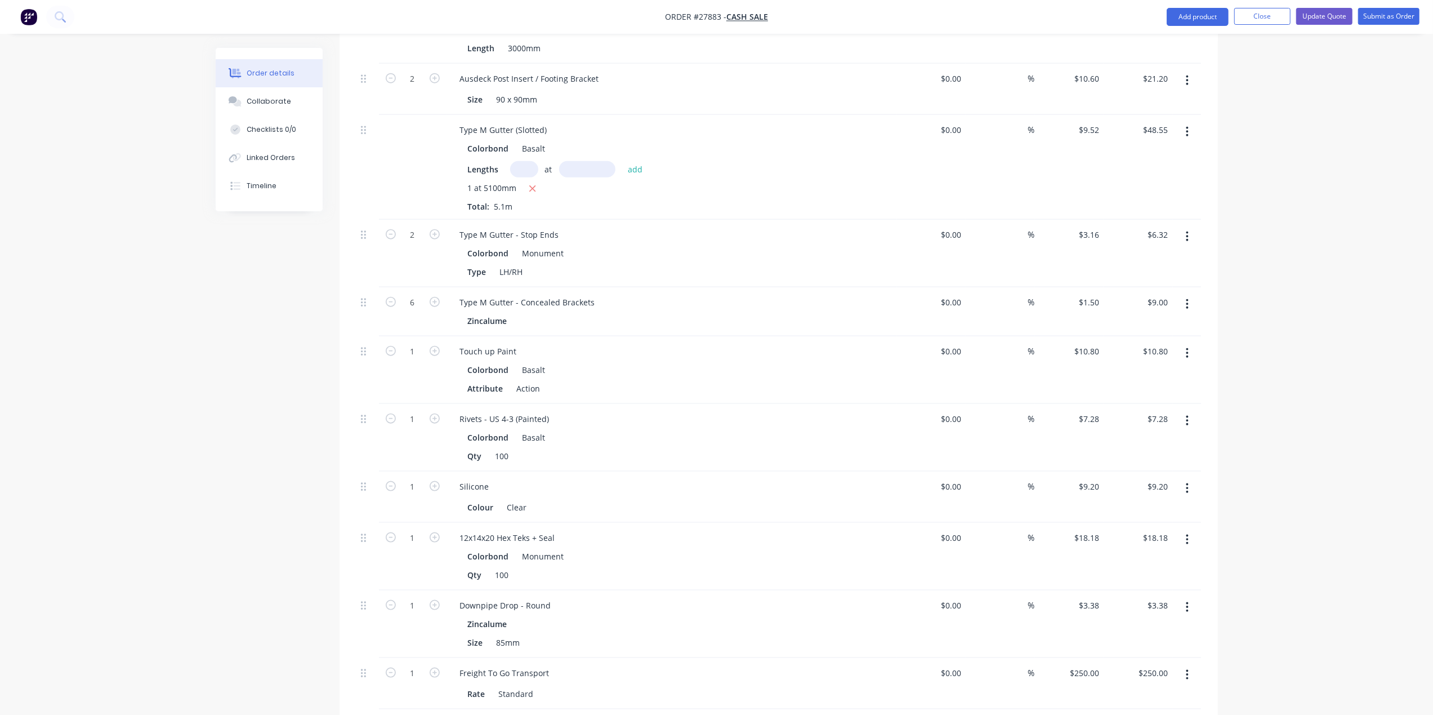
scroll to position [1151, 0]
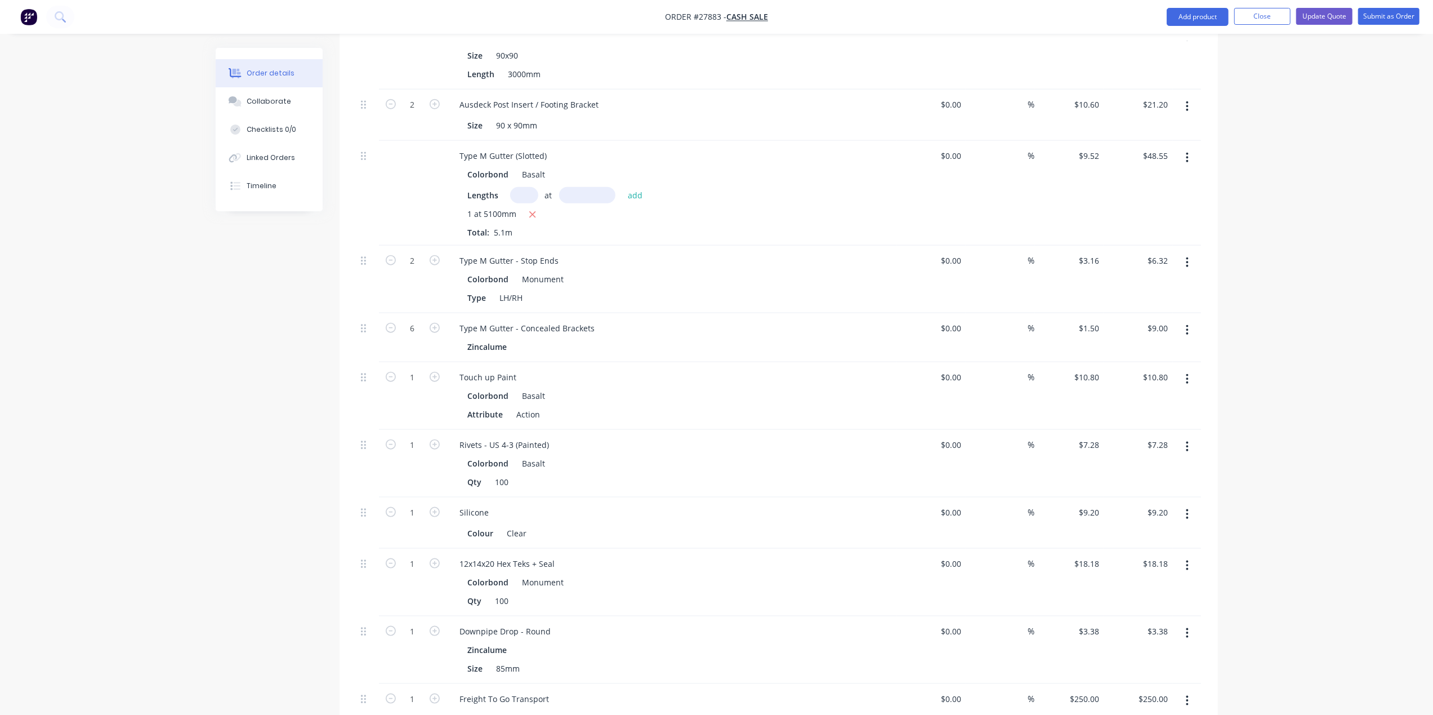
click at [1187, 257] on button "button" at bounding box center [1187, 262] width 26 height 20
click at [1148, 284] on div "Edit" at bounding box center [1147, 292] width 87 height 16
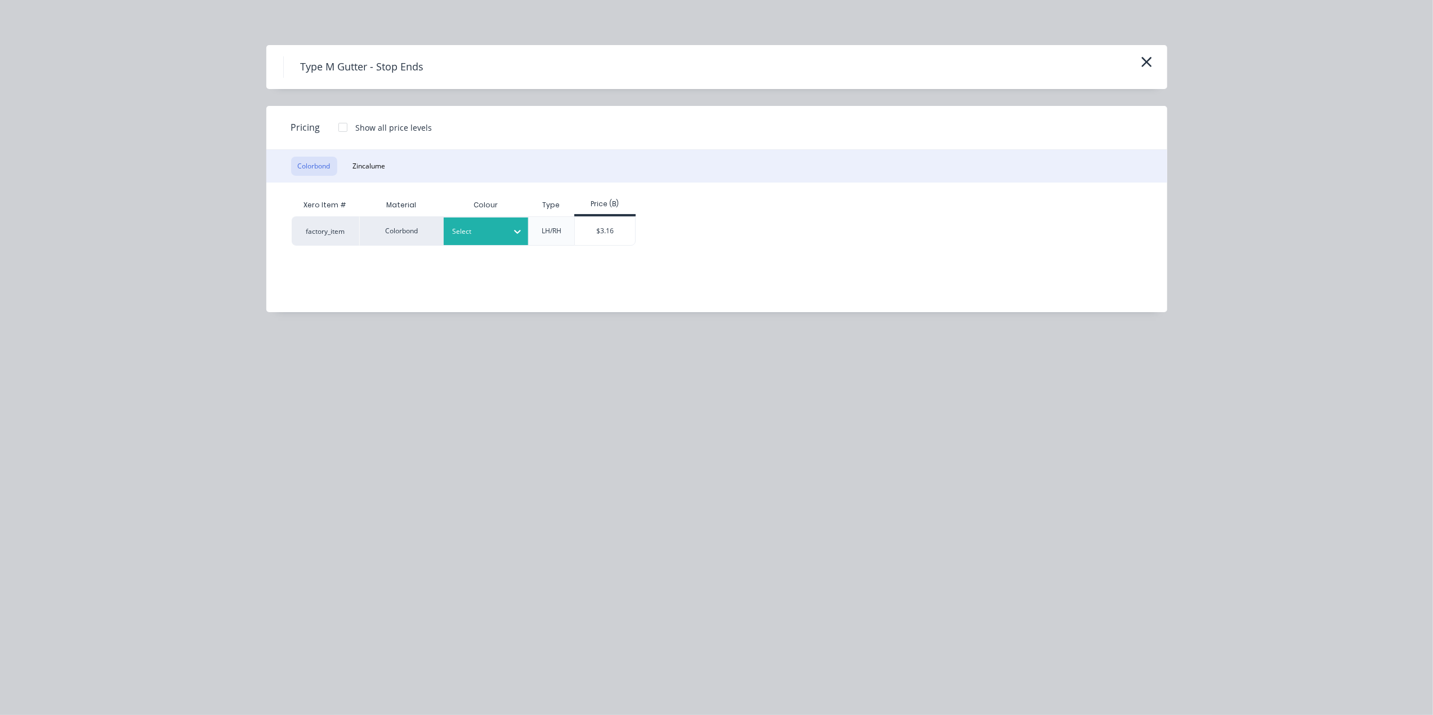
click at [500, 235] on div at bounding box center [477, 231] width 51 height 12
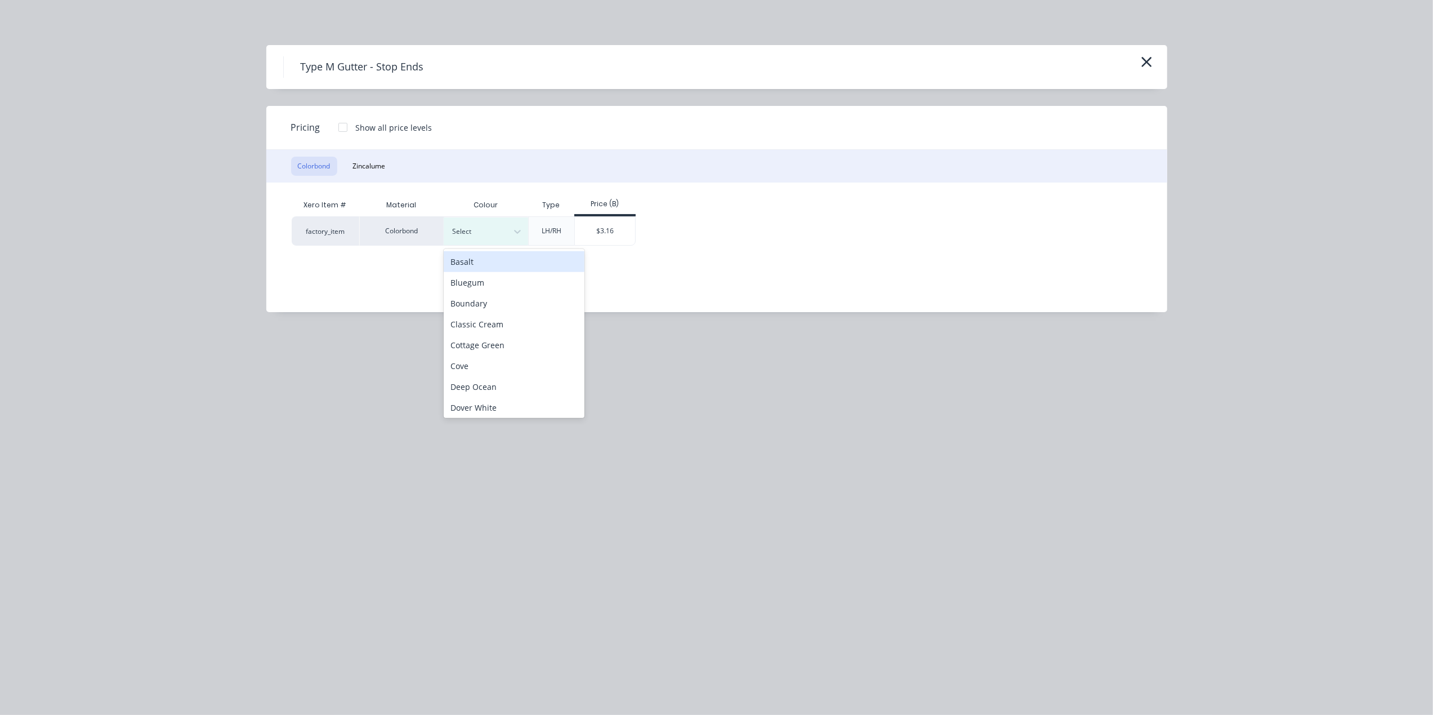
click at [476, 265] on div "Basalt" at bounding box center [514, 261] width 141 height 21
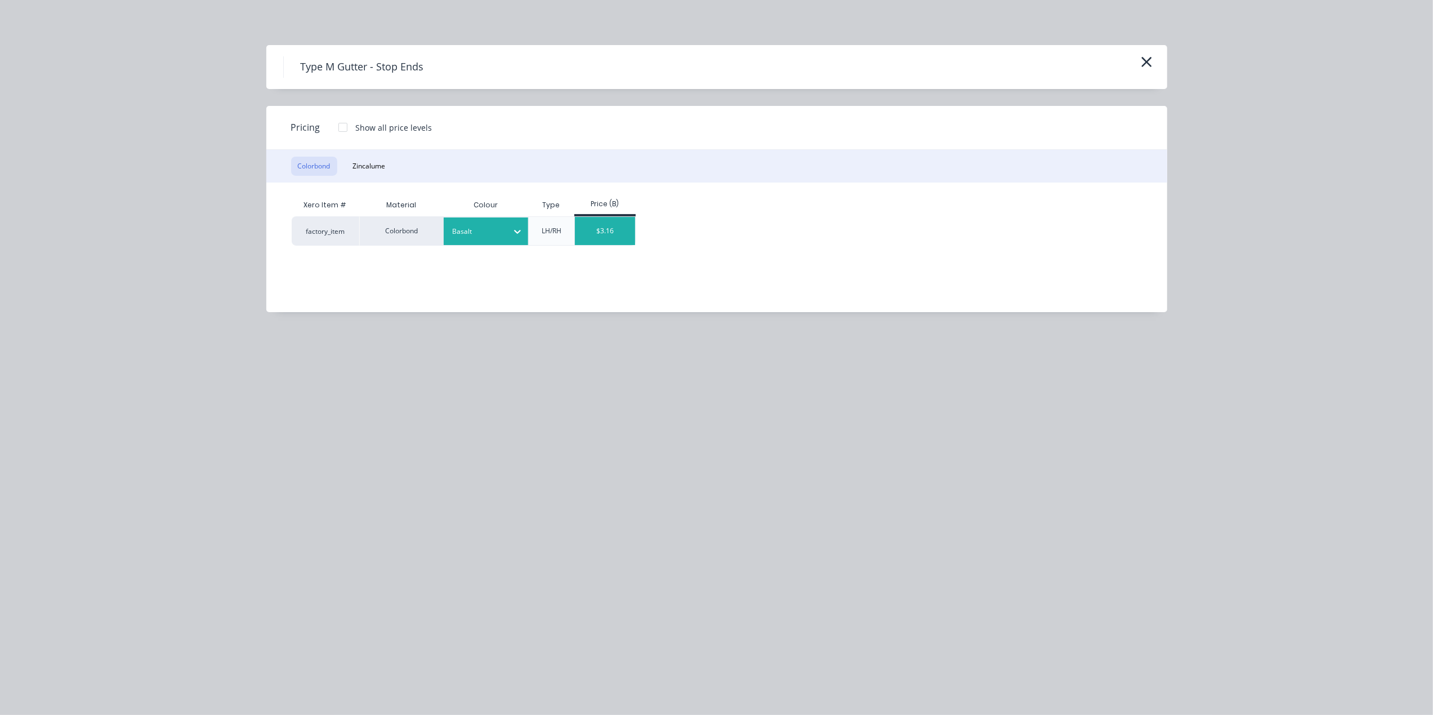
click at [596, 224] on div "$3.16" at bounding box center [605, 231] width 60 height 28
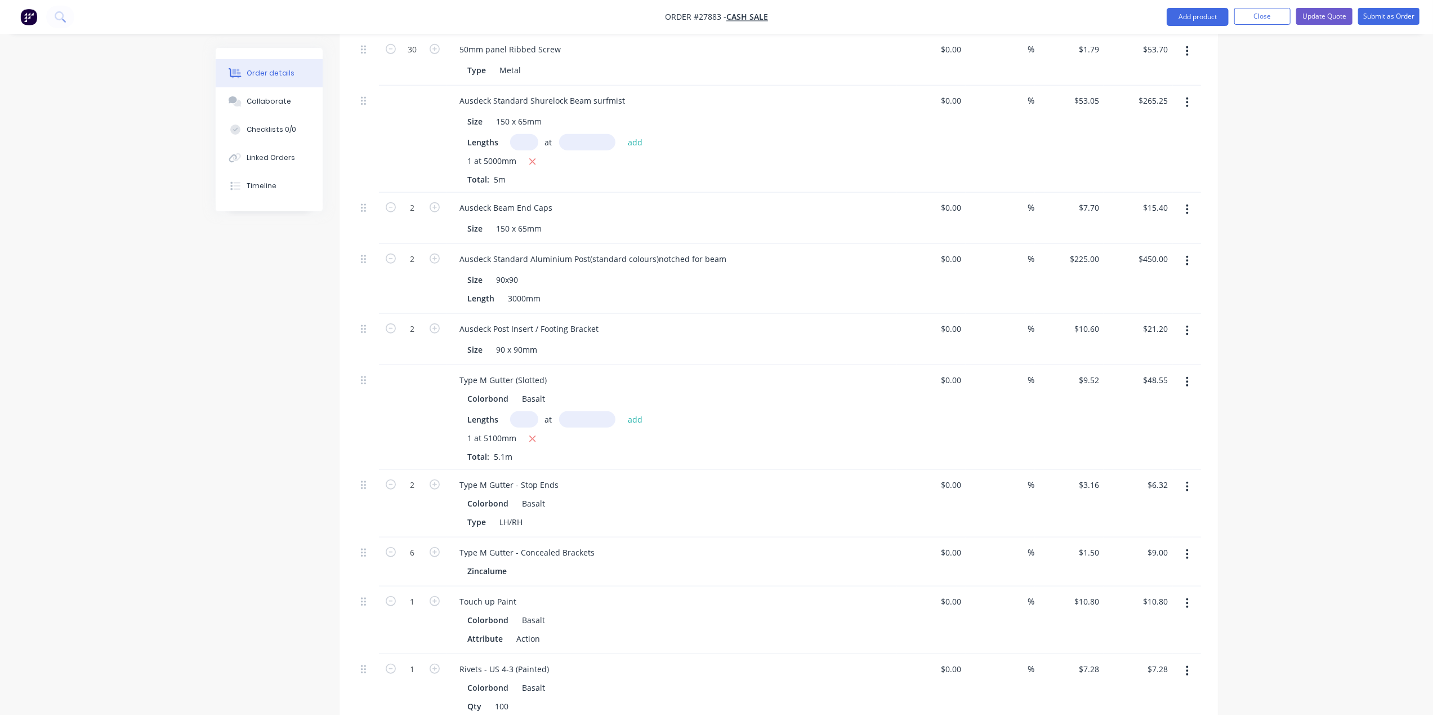
scroll to position [926, 0]
drag, startPoint x: 721, startPoint y: 250, endPoint x: 775, endPoint y: 251, distance: 54.1
click at [721, 252] on div "Ausdeck Standard Aluminium Post(standard colours)notched for beam" at bounding box center [593, 260] width 285 height 16
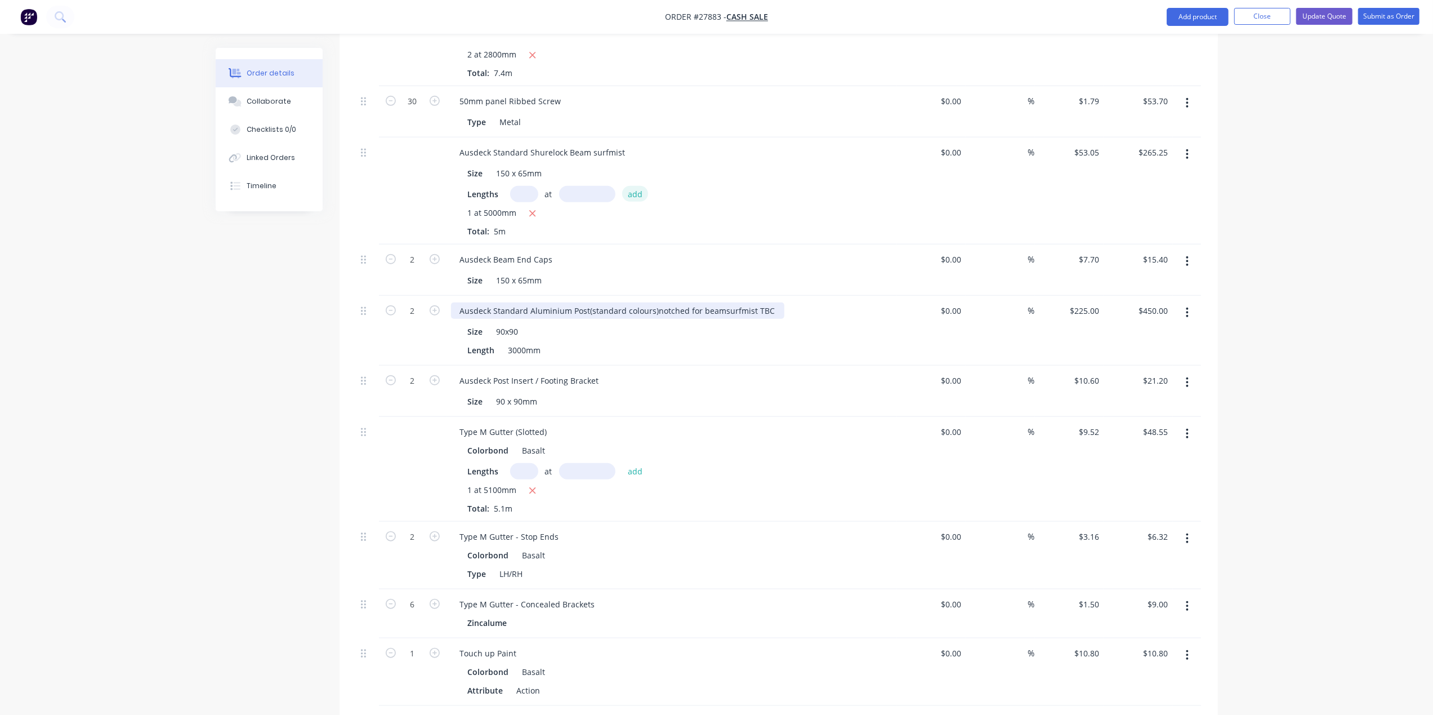
scroll to position [850, 0]
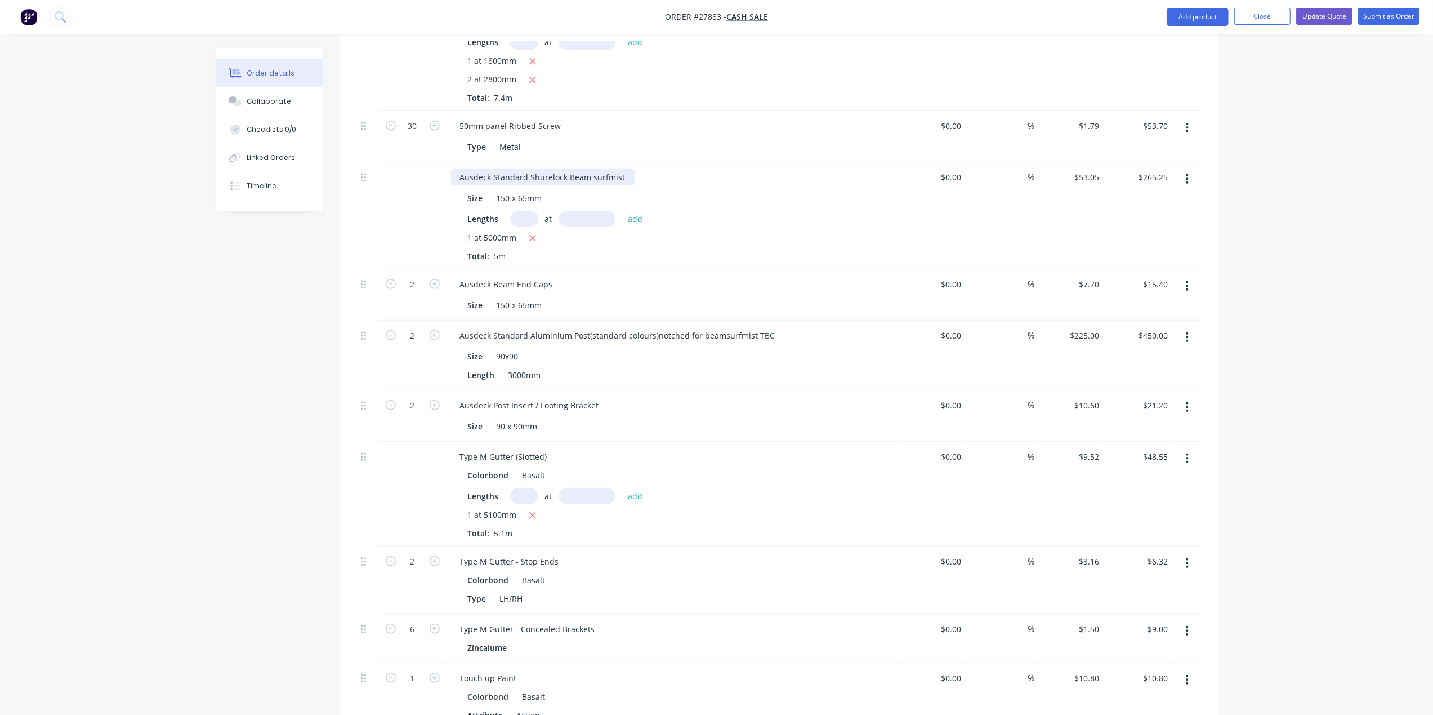
click at [624, 169] on div "Ausdeck Standard Shurelock Beam surfmist" at bounding box center [543, 177] width 184 height 16
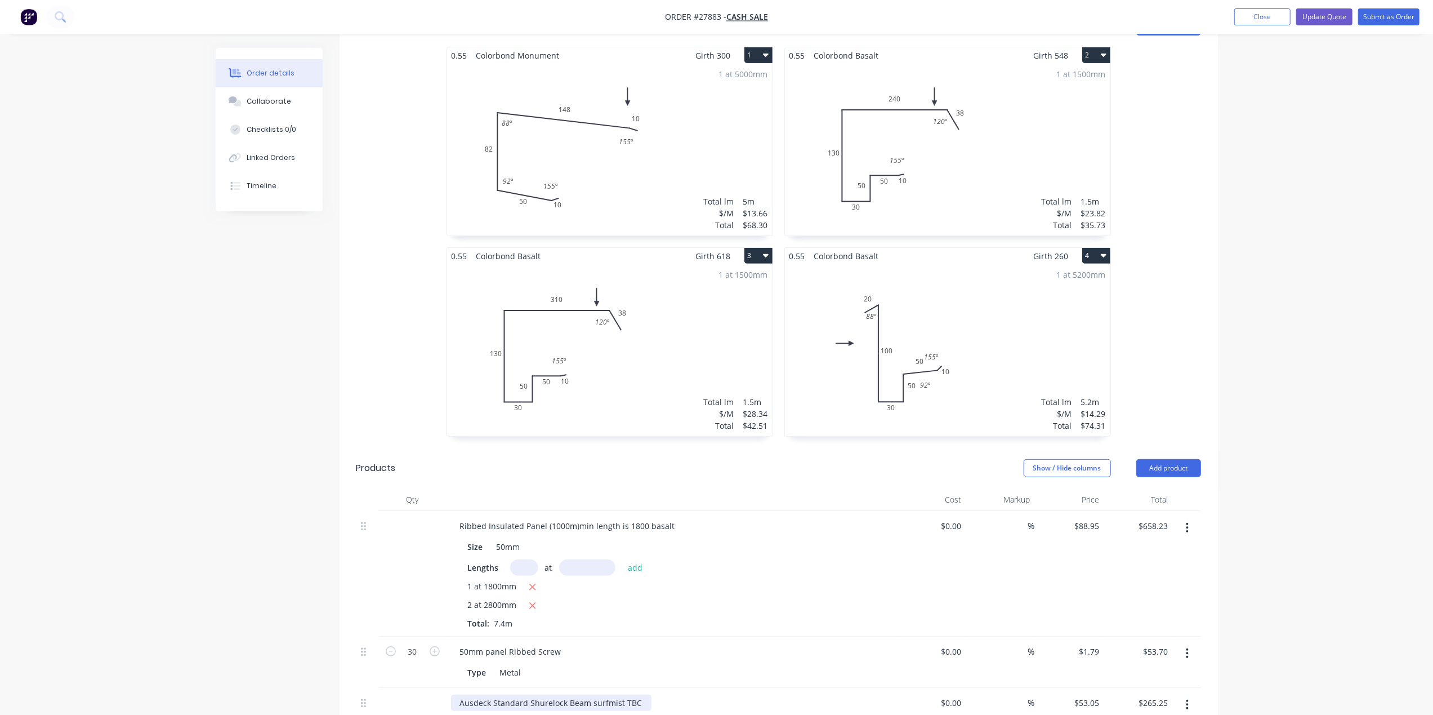
scroll to position [250, 0]
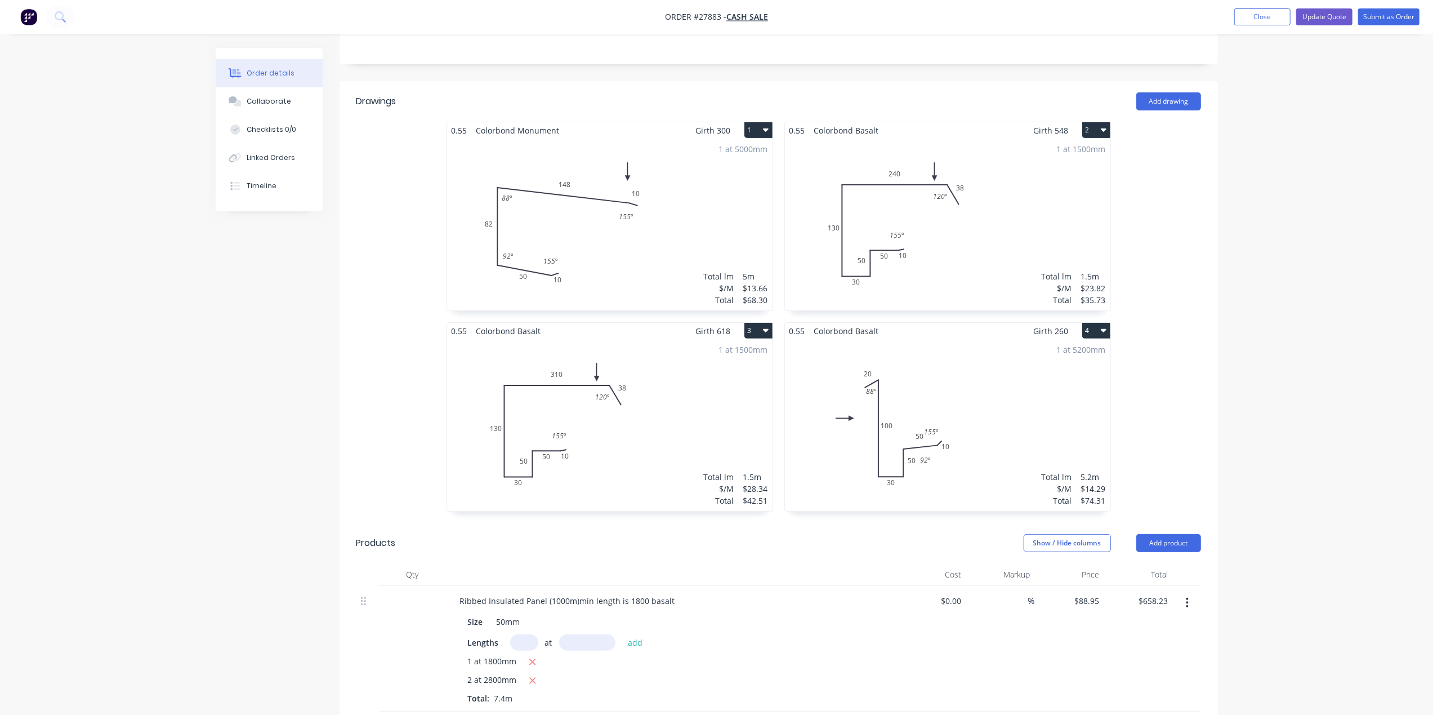
click at [658, 201] on div "1 at 5000mm Total lm $/M Total 5m $13.66 $68.30" at bounding box center [609, 225] width 325 height 172
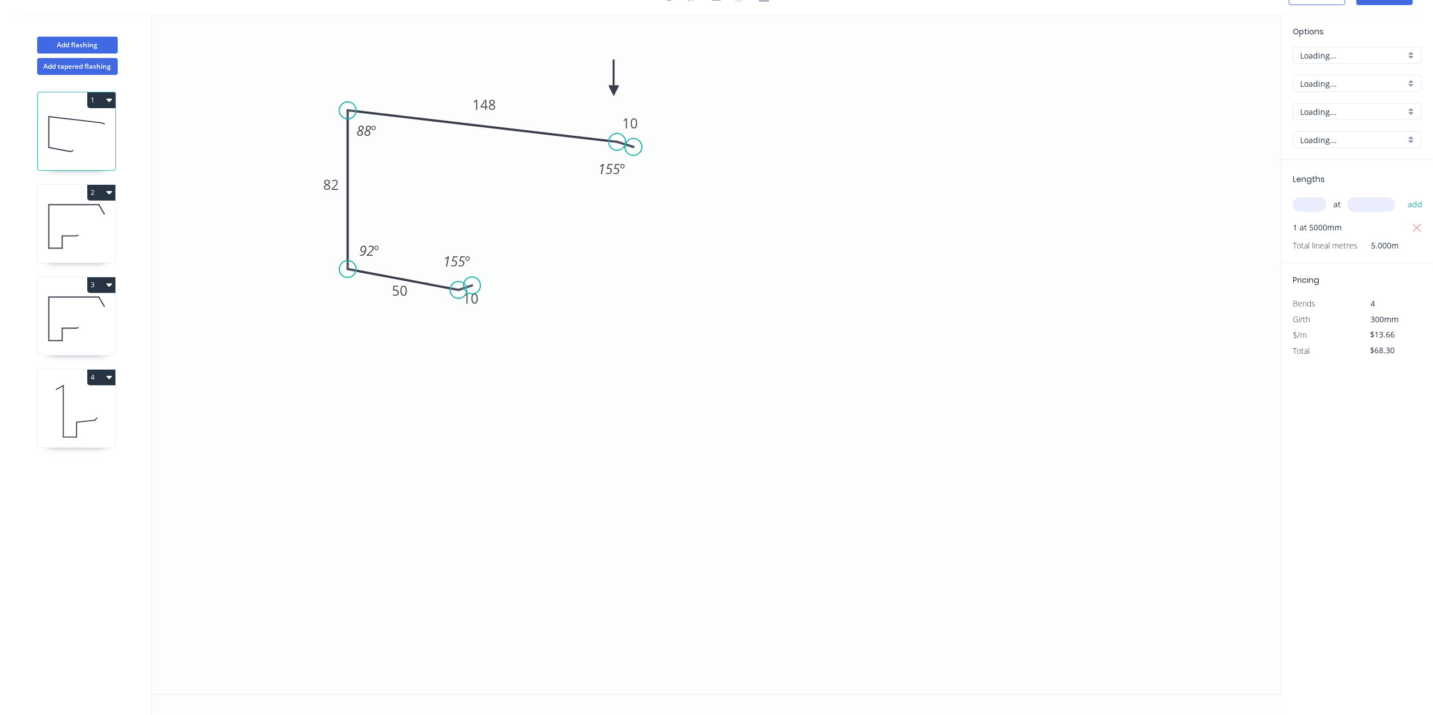
scroll to position [21, 0]
click at [1413, 136] on div "0.55" at bounding box center [1357, 139] width 129 height 17
click at [1360, 197] on div "1.2" at bounding box center [1357, 201] width 128 height 20
type input "1.2"
type input "$25.03"
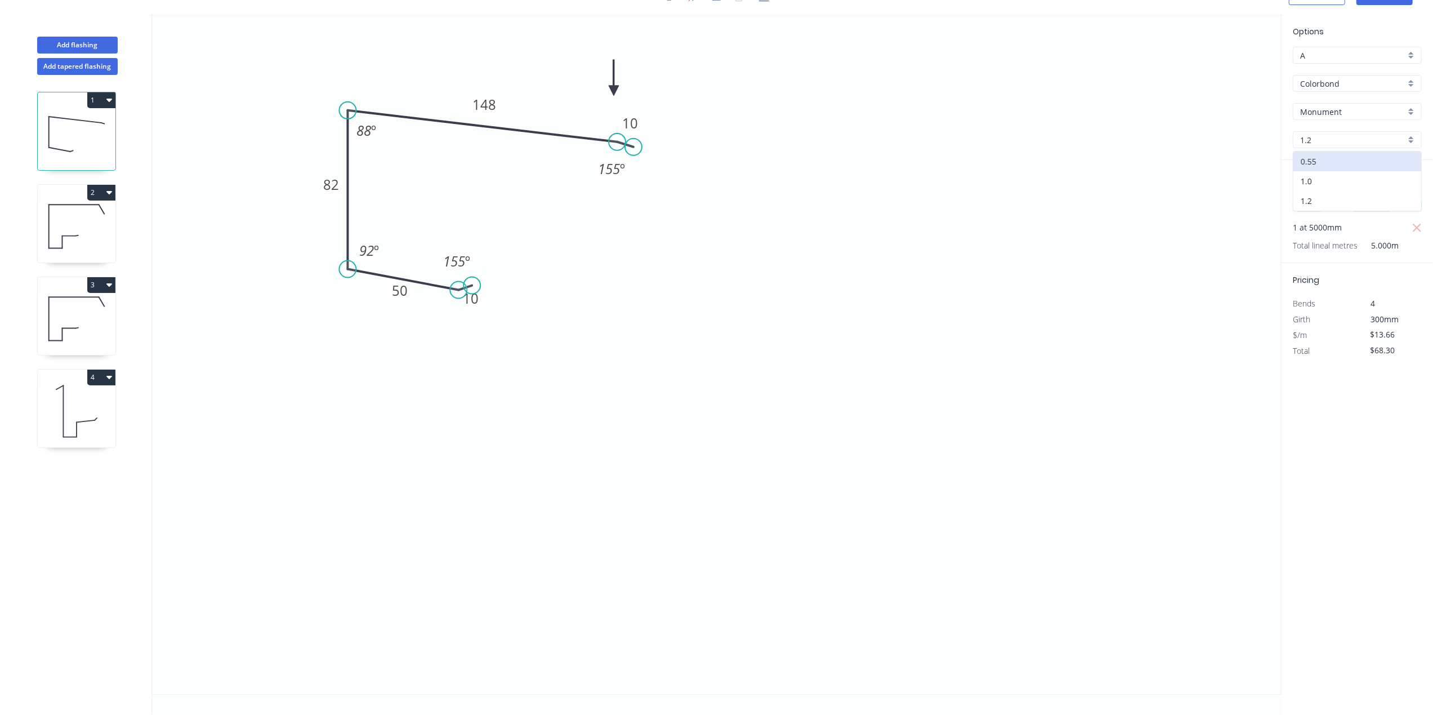
type input "$125.15"
click at [1406, 106] on div "Monument" at bounding box center [1357, 111] width 129 height 17
click at [1341, 160] on div "Surfmist" at bounding box center [1357, 152] width 128 height 20
type input "Surfmist"
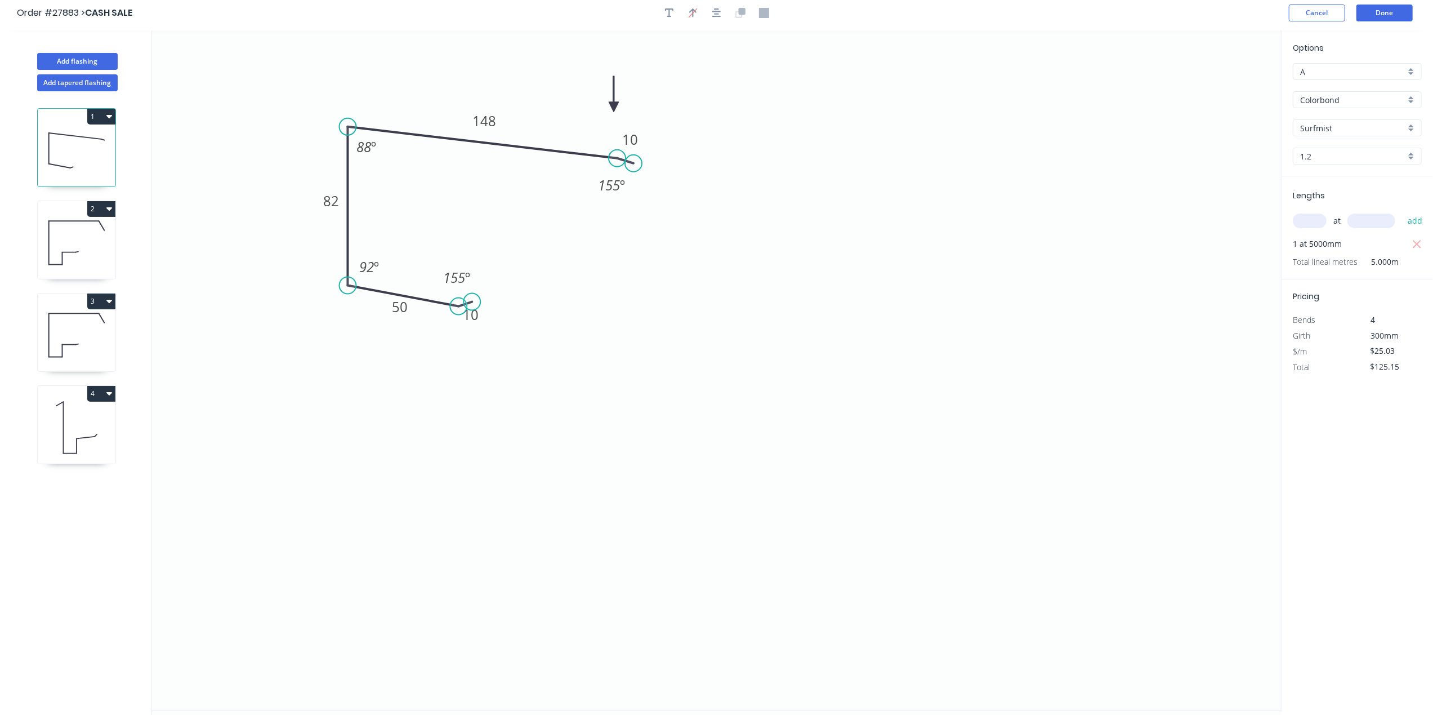
scroll to position [0, 0]
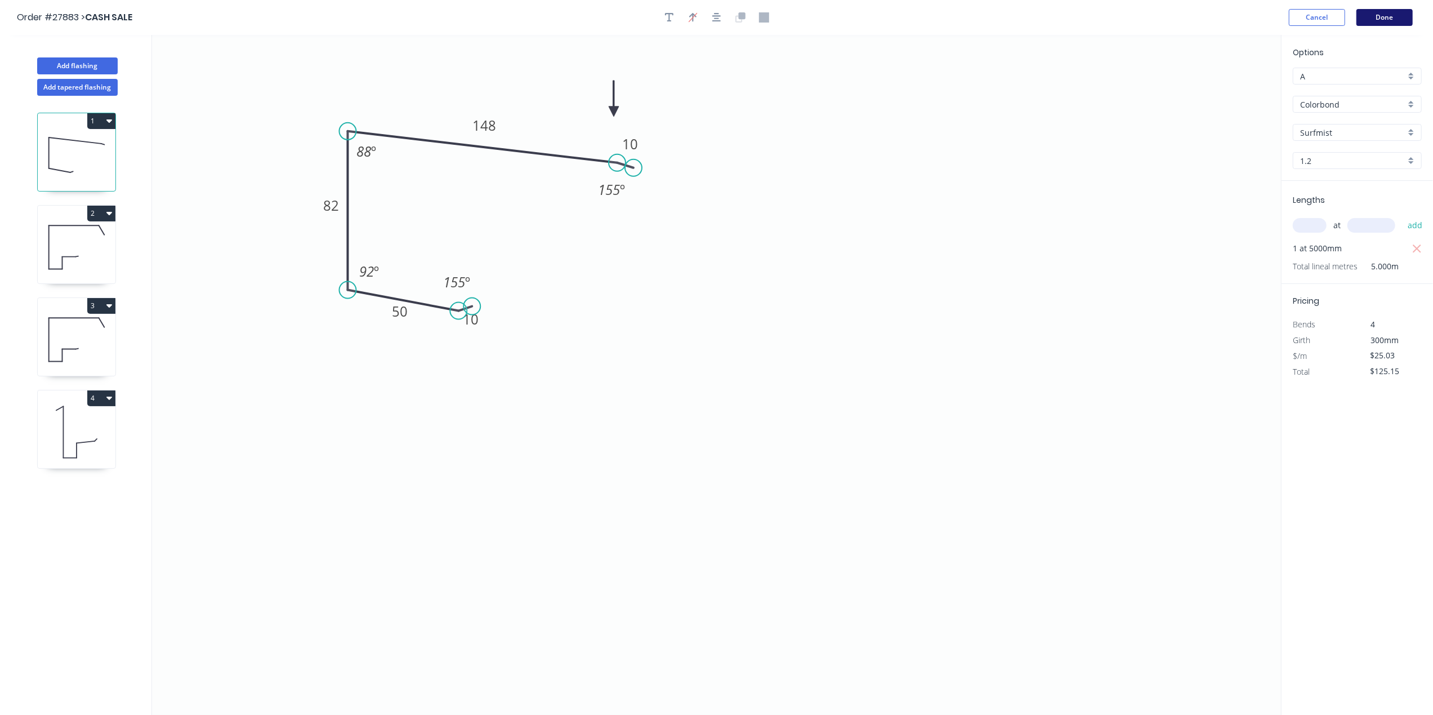
click at [1400, 15] on button "Done" at bounding box center [1385, 17] width 56 height 17
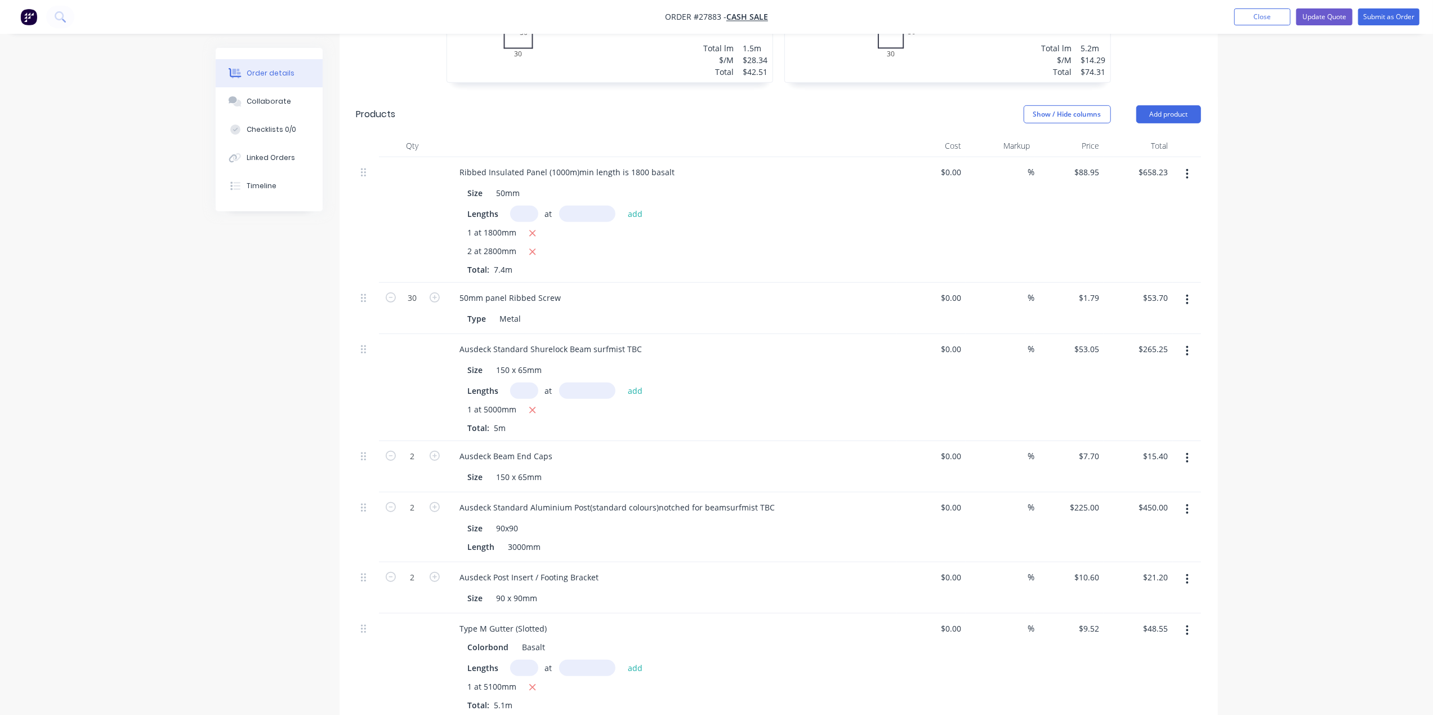
scroll to position [676, 0]
click at [1275, 12] on button "Close" at bounding box center [1262, 16] width 56 height 17
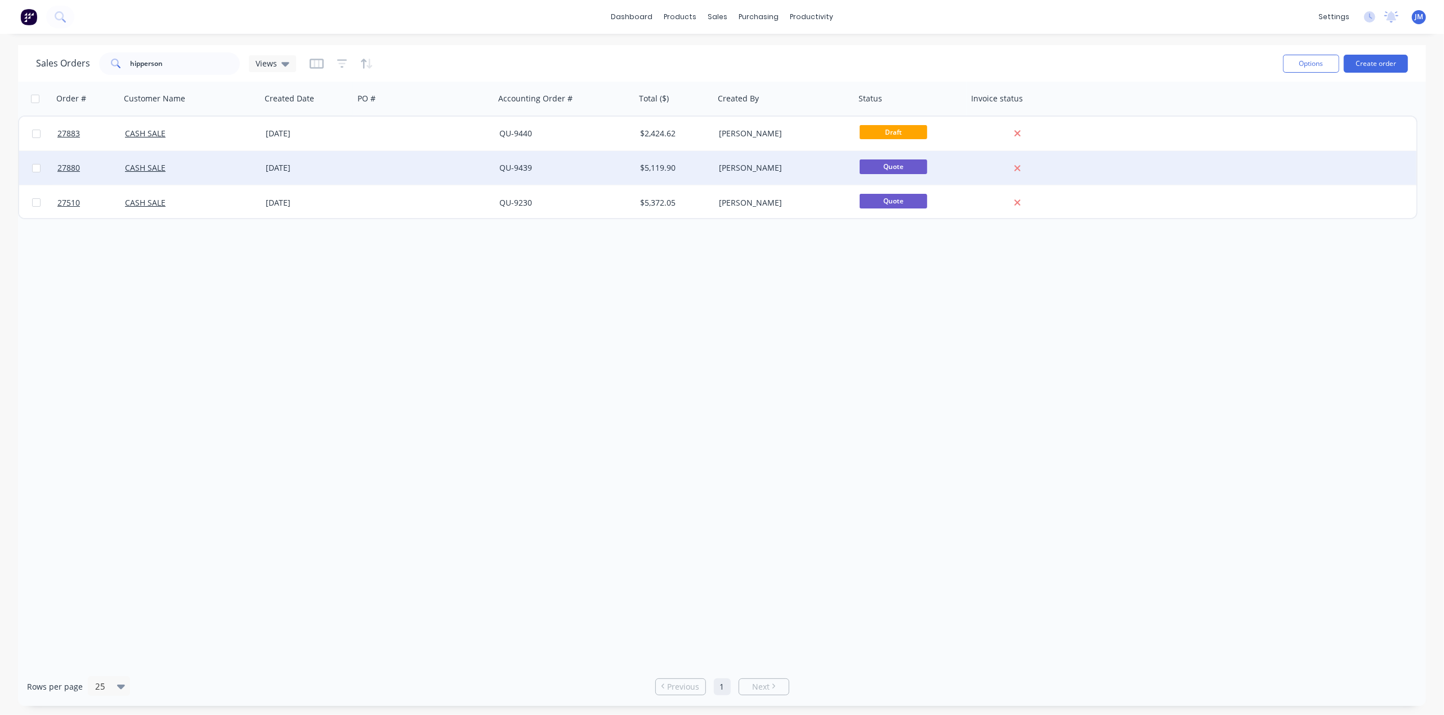
click at [433, 166] on div at bounding box center [424, 168] width 141 height 34
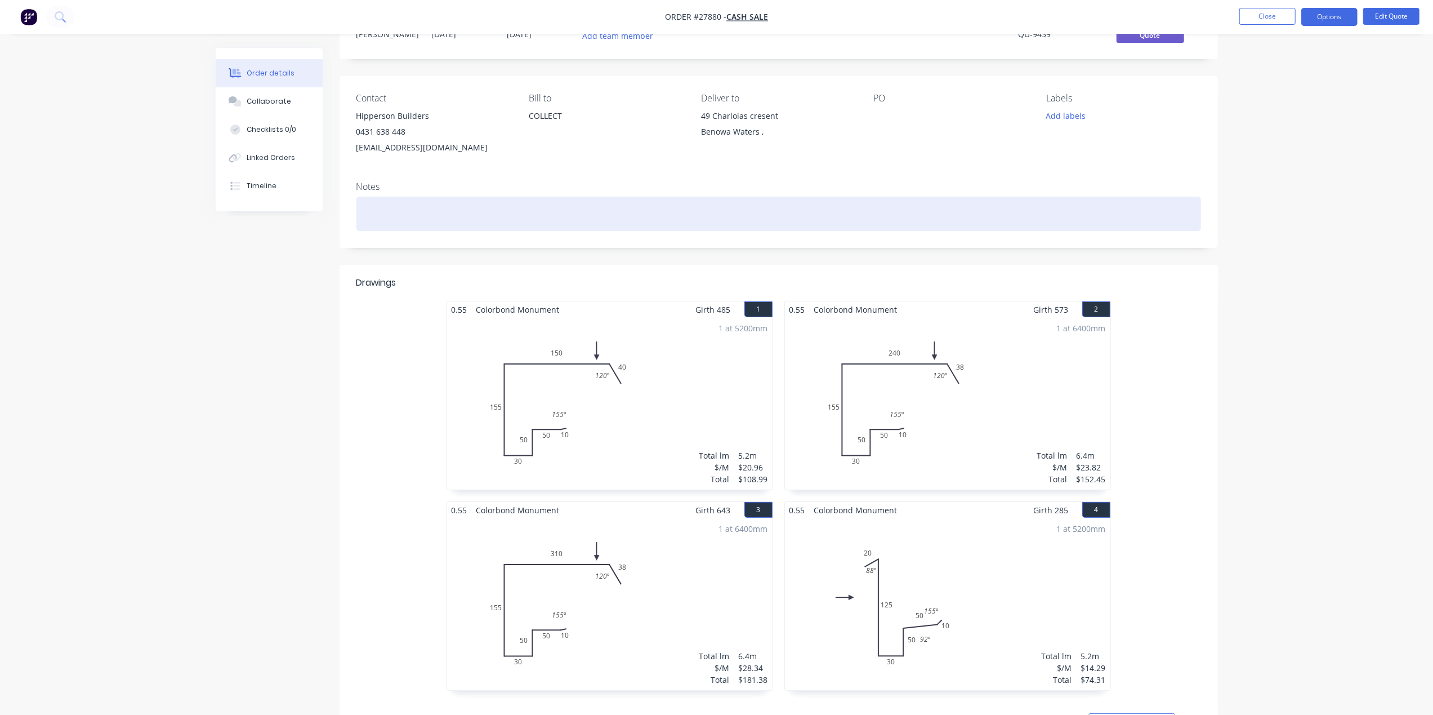
scroll to position [75, 0]
